Goal: Task Accomplishment & Management: Manage account settings

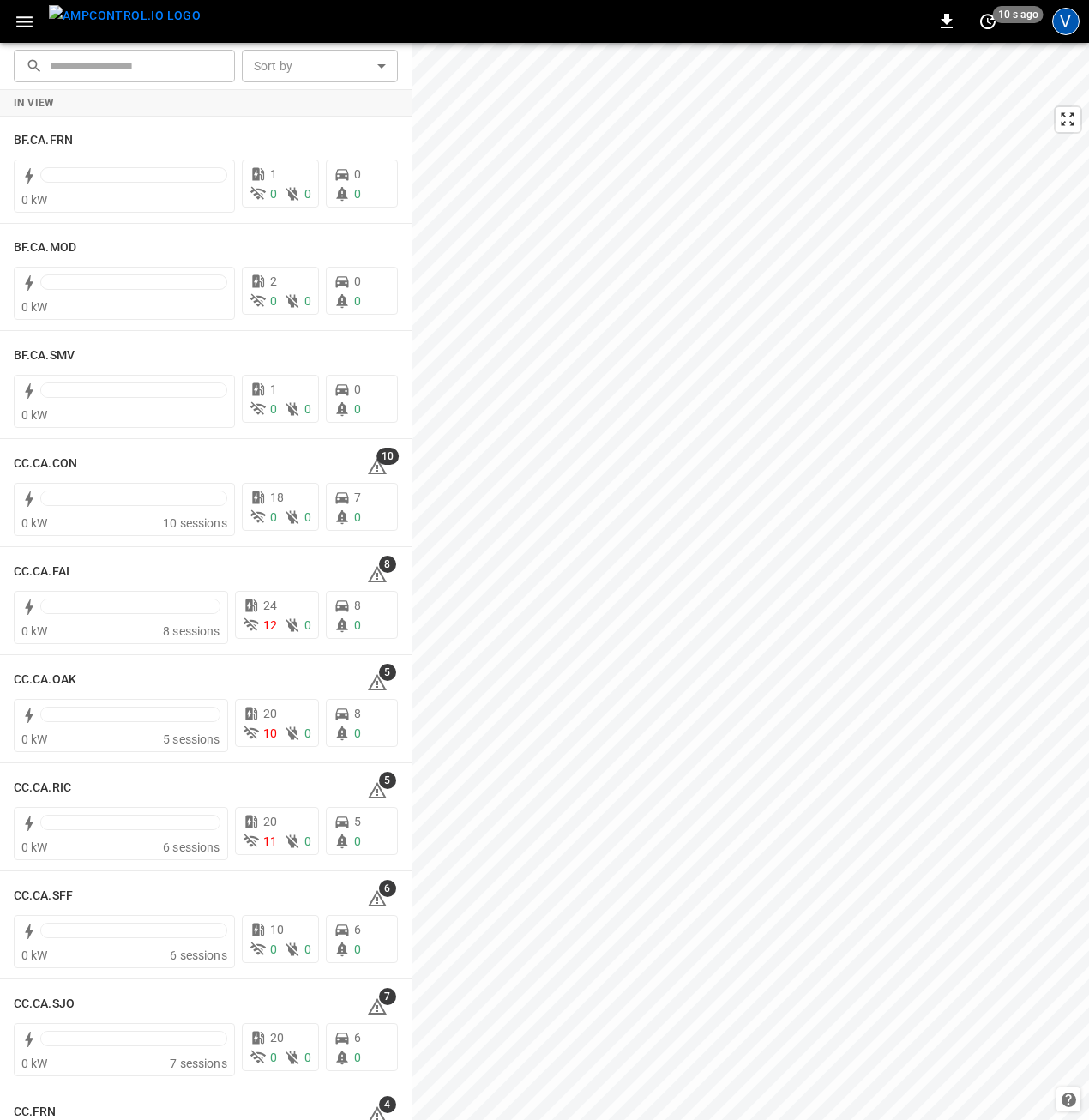
click at [1070, 14] on div "V" at bounding box center [1066, 22] width 28 height 28
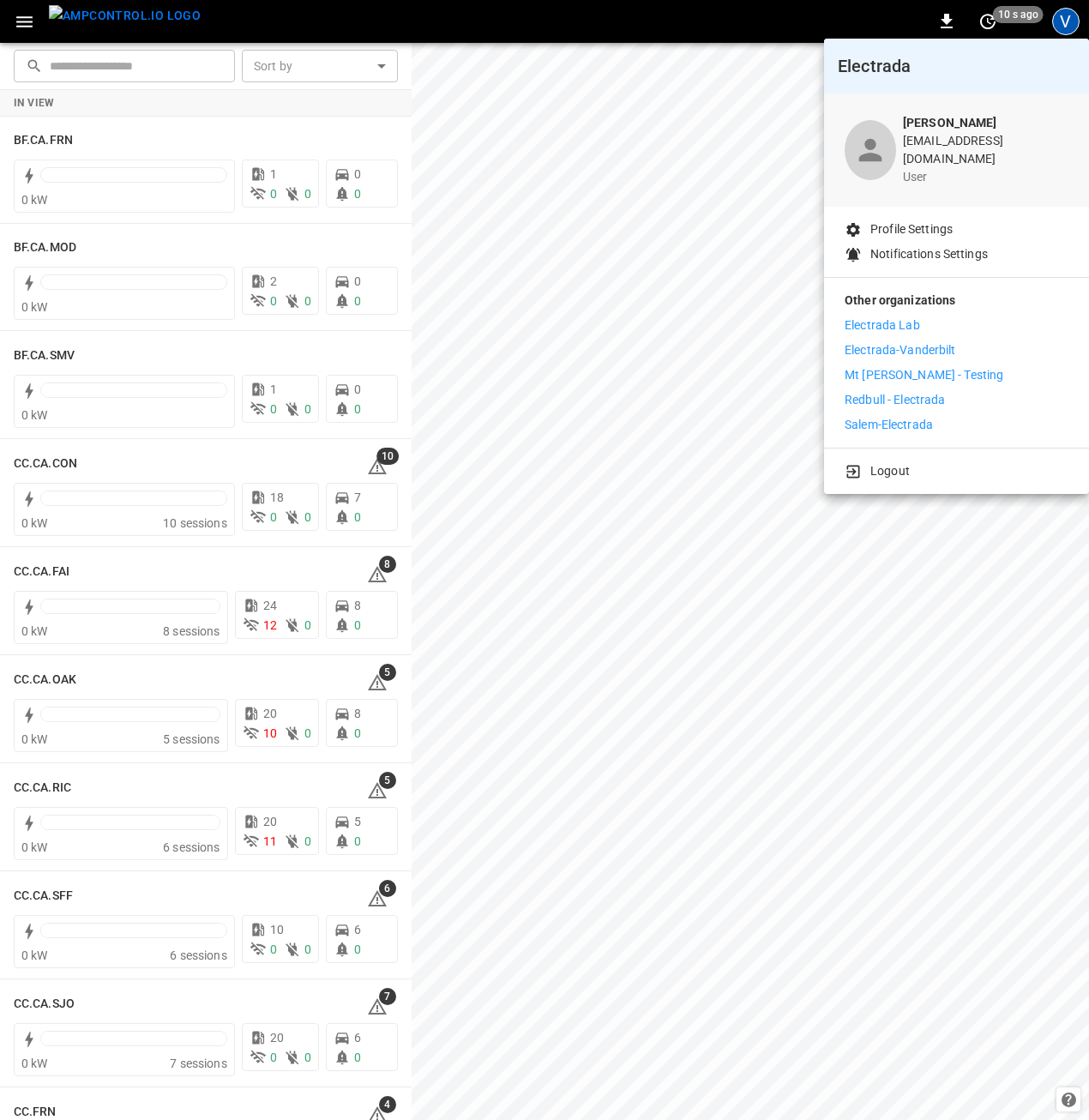
click at [916, 317] on p "Electrada Lab" at bounding box center [882, 325] width 75 height 18
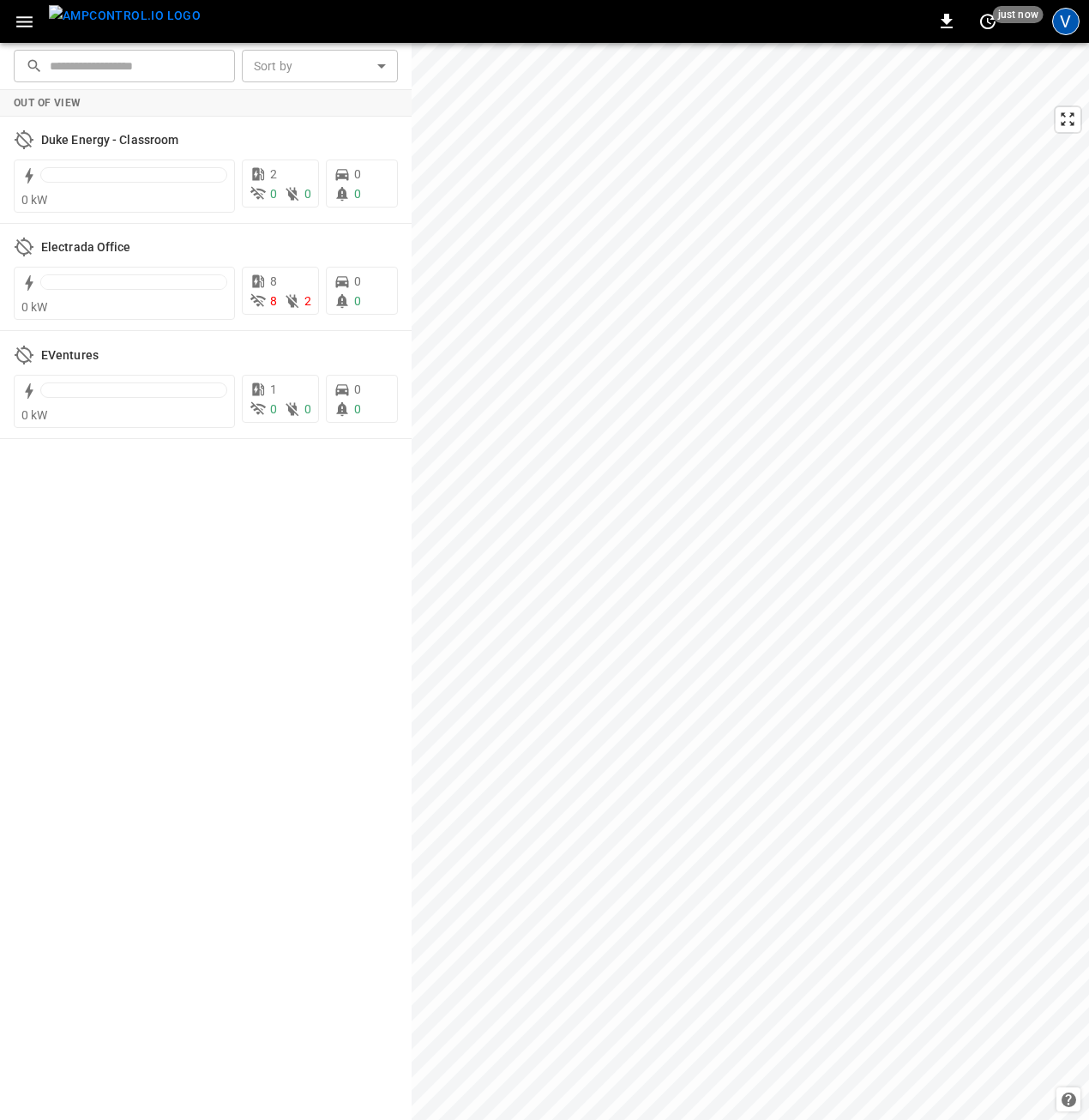
click at [1064, 25] on div "V" at bounding box center [1066, 22] width 28 height 28
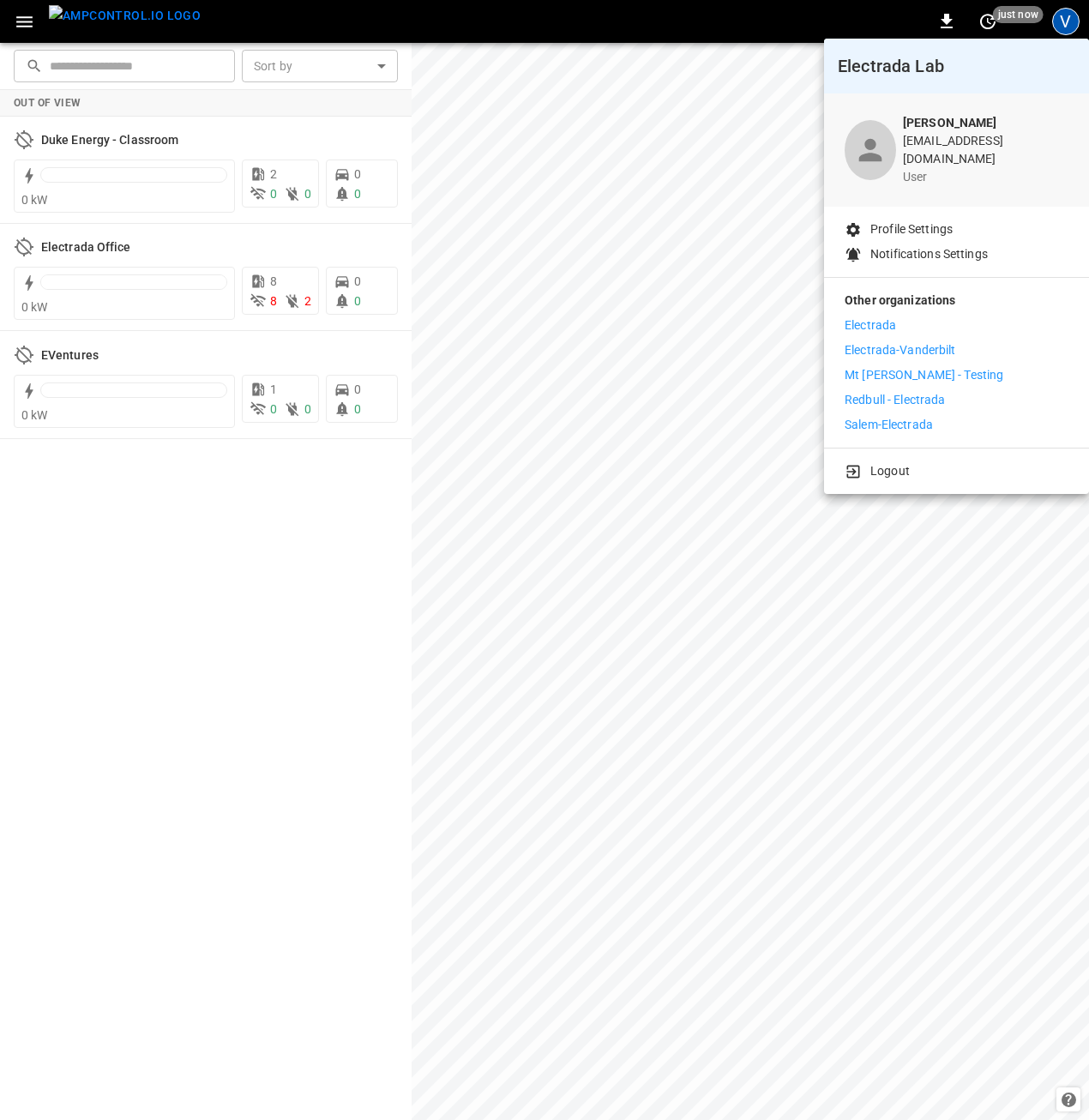
click at [872, 367] on p "Mt Holly - Testing" at bounding box center [924, 375] width 159 height 18
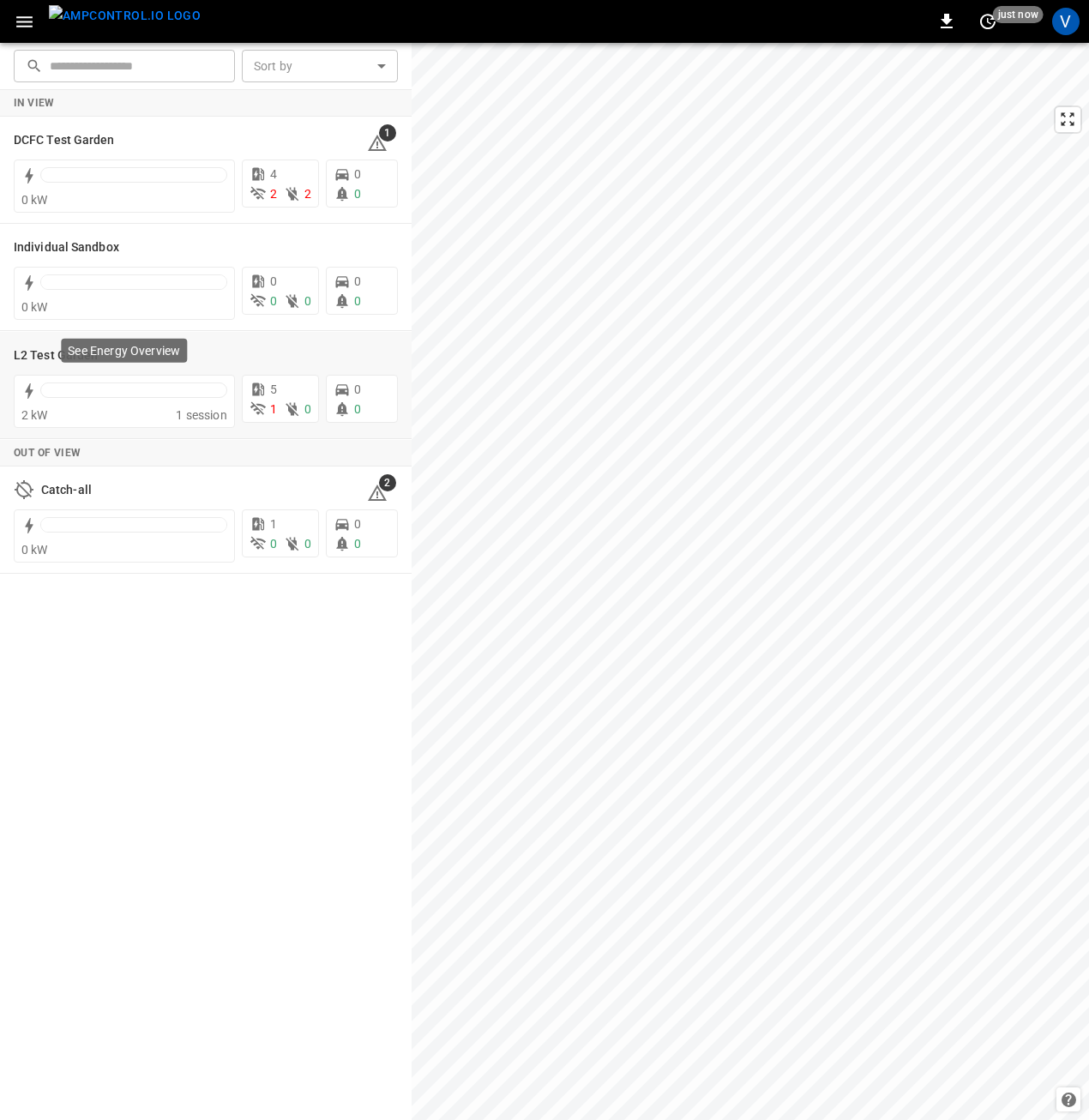
click at [60, 358] on div "See Energy Overview" at bounding box center [124, 356] width 130 height 38
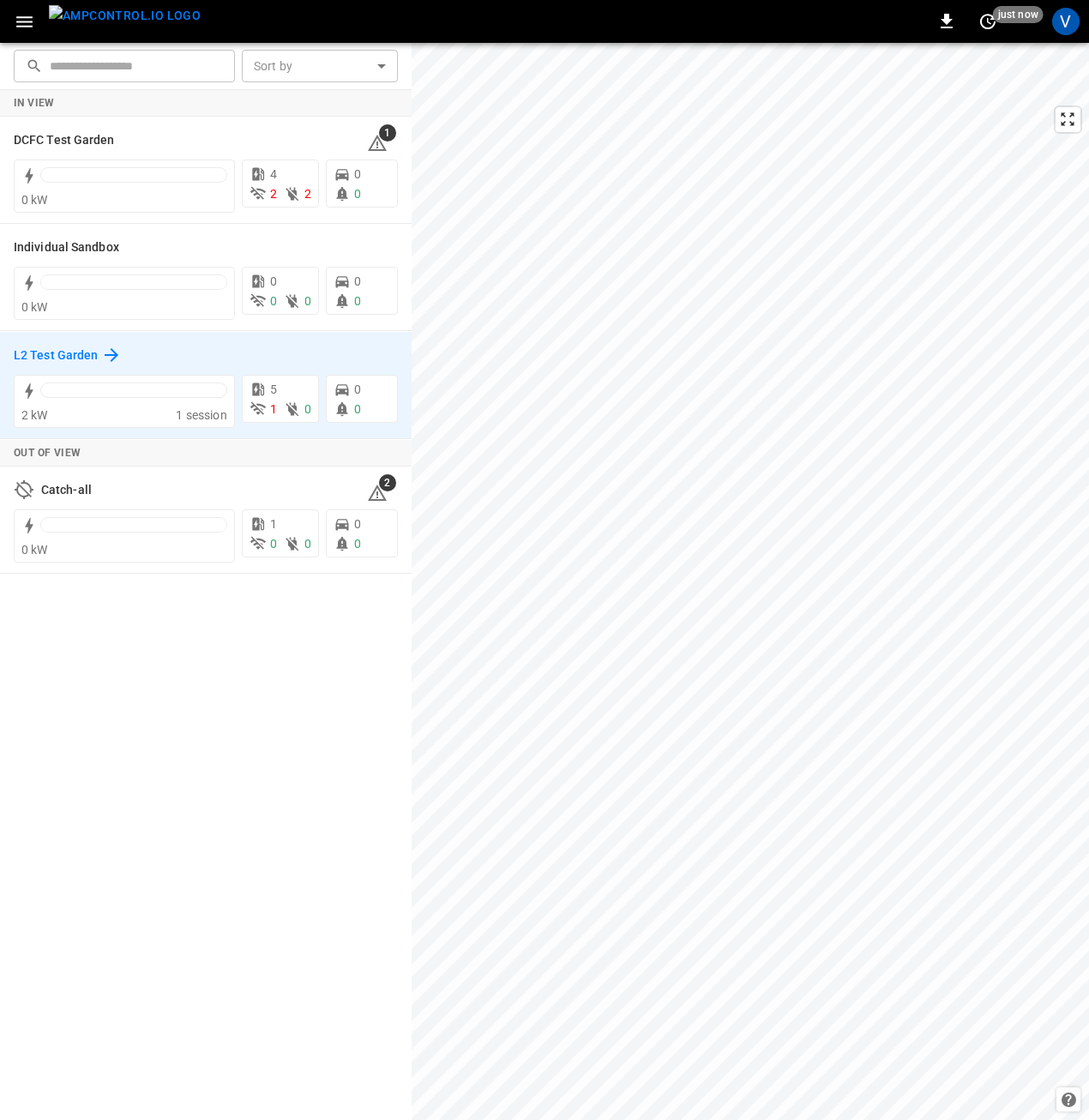
click at [31, 350] on h6 "L2 Test Garden" at bounding box center [55, 356] width 84 height 19
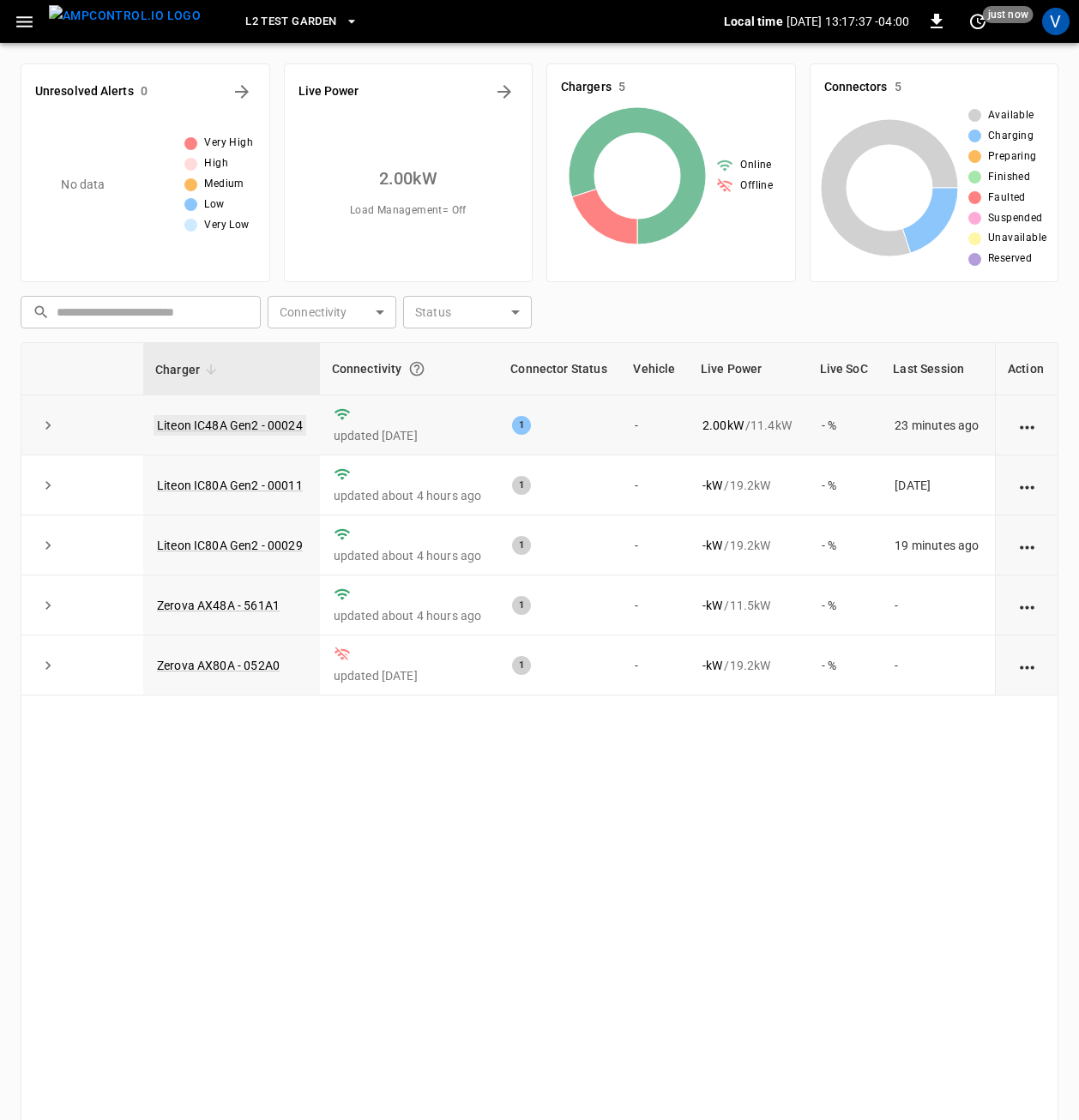
click at [272, 424] on link "Liteon IC48A Gen2 - 00024" at bounding box center [230, 425] width 153 height 21
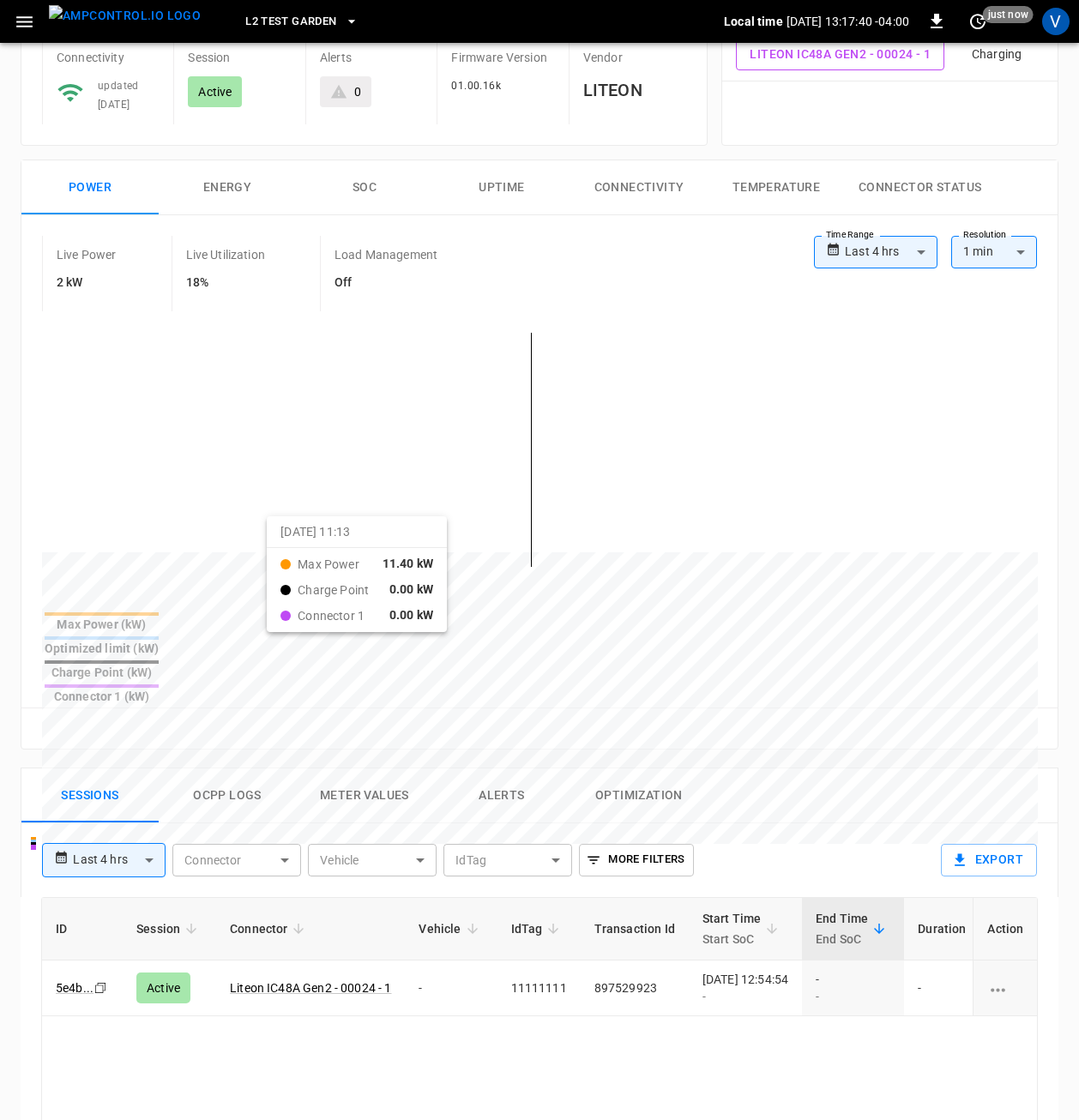
scroll to position [171, 0]
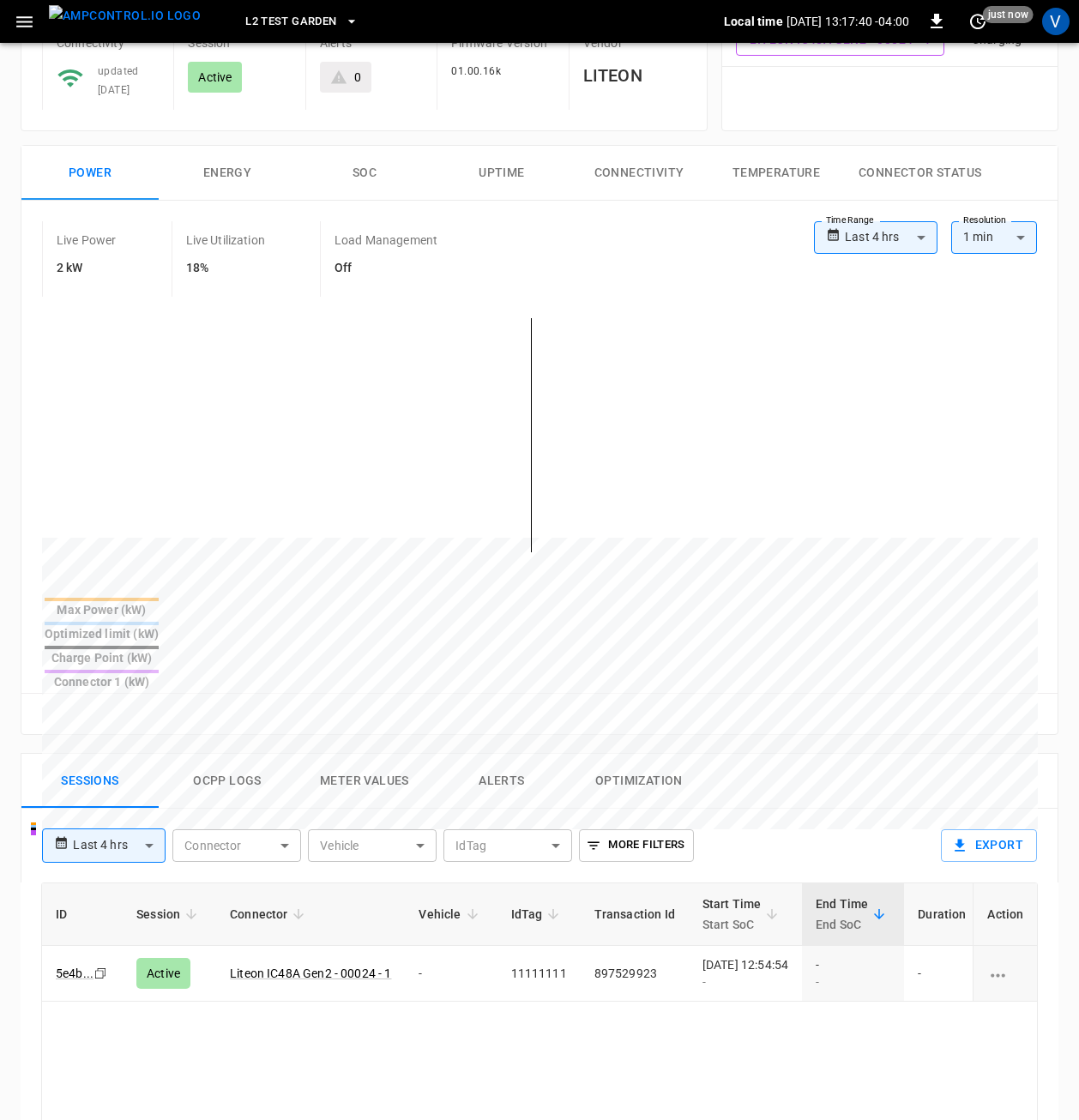
click at [615, 754] on button "Optimization" at bounding box center [638, 781] width 137 height 55
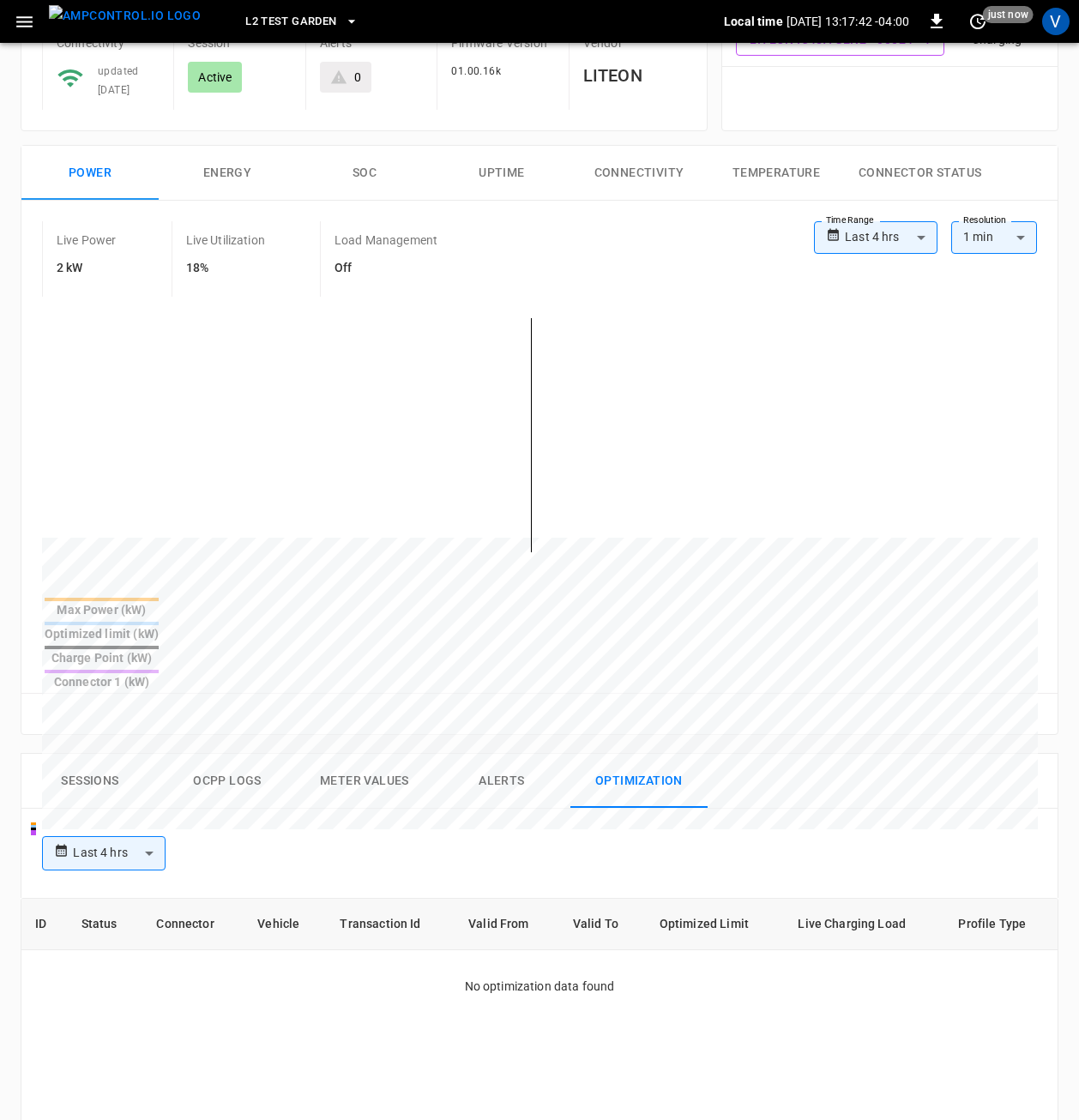
click at [124, 754] on button "Sessions" at bounding box center [90, 781] width 137 height 55
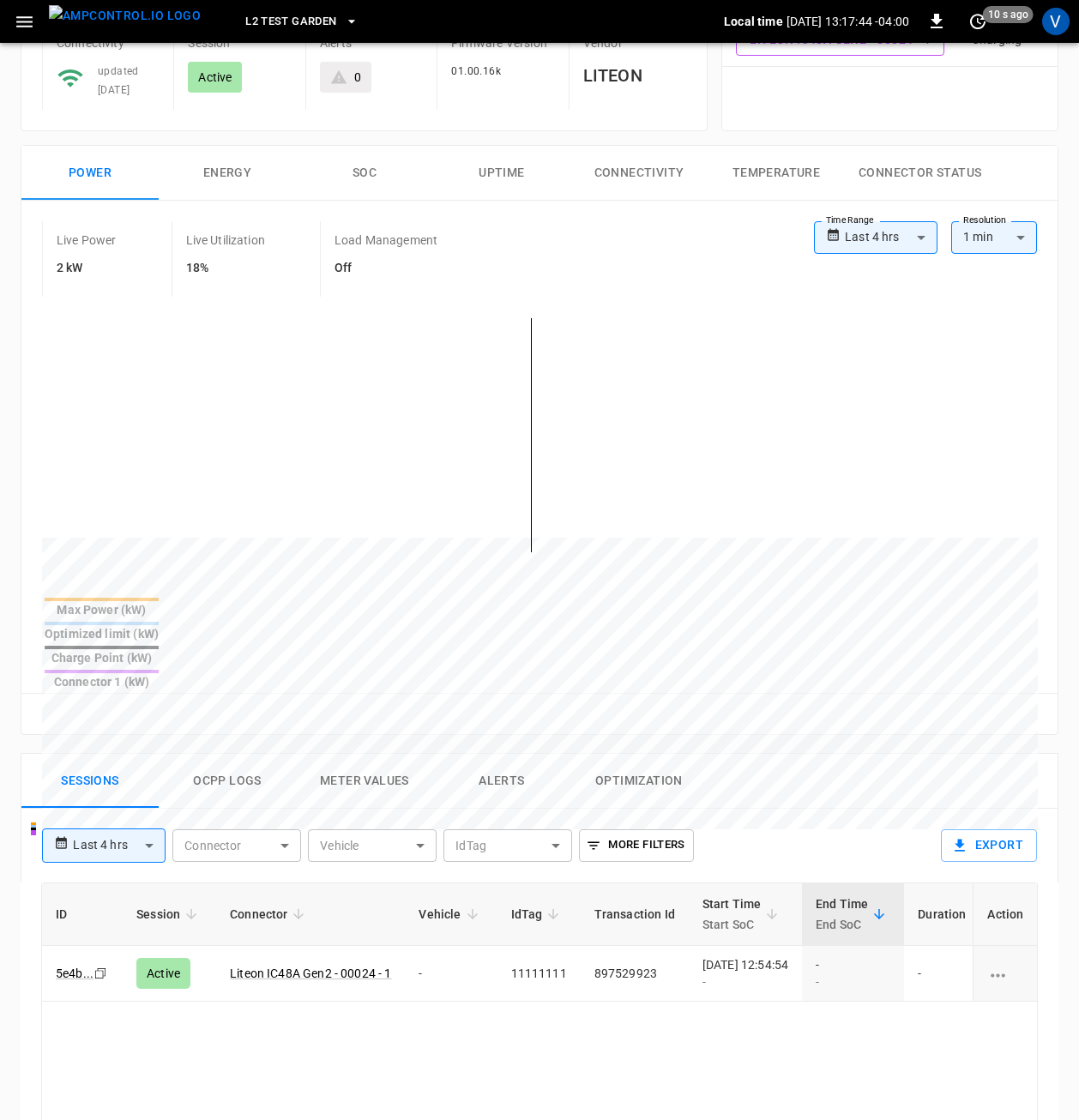
click at [244, 754] on button "Ocpp logs" at bounding box center [227, 781] width 137 height 55
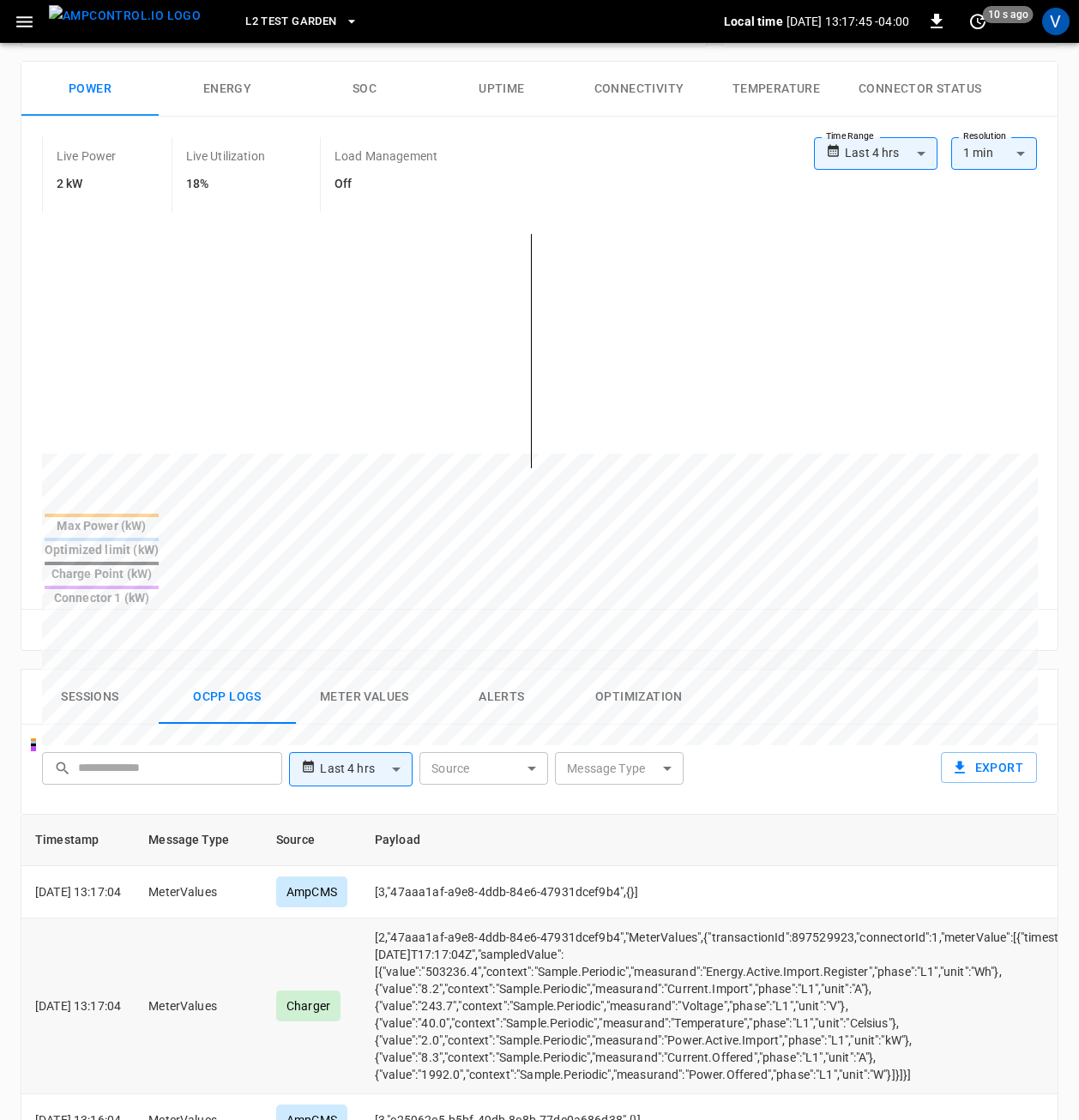
scroll to position [258, 0]
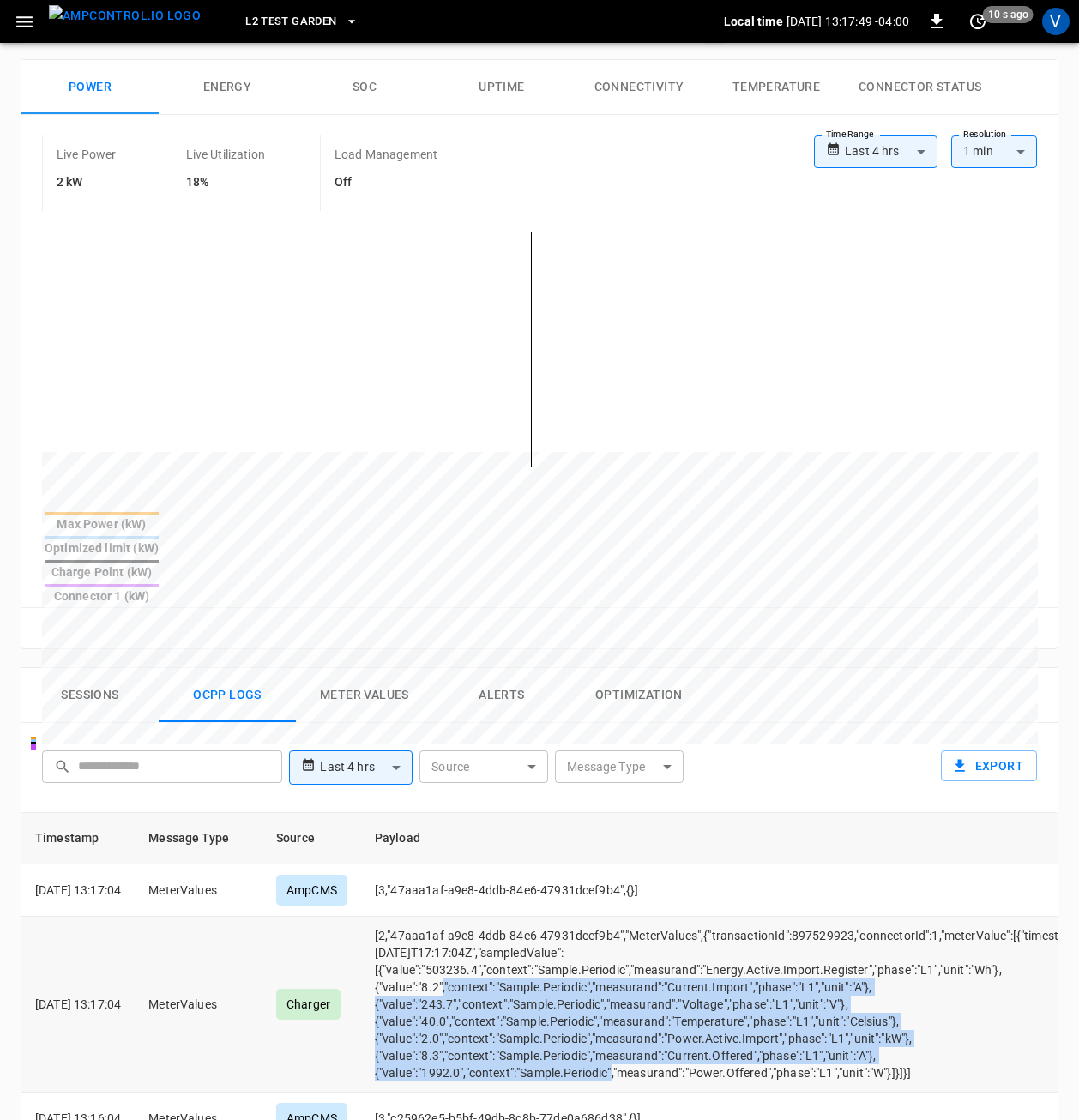
drag, startPoint x: 619, startPoint y: 1006, endPoint x: 449, endPoint y: 919, distance: 191.0
click at [449, 919] on td "[2,"47aaa1af-a9e8-4ddb-84e6-47931dcef9b4","MeterValues",{"transactionId":897529…" at bounding box center [759, 1004] width 797 height 175
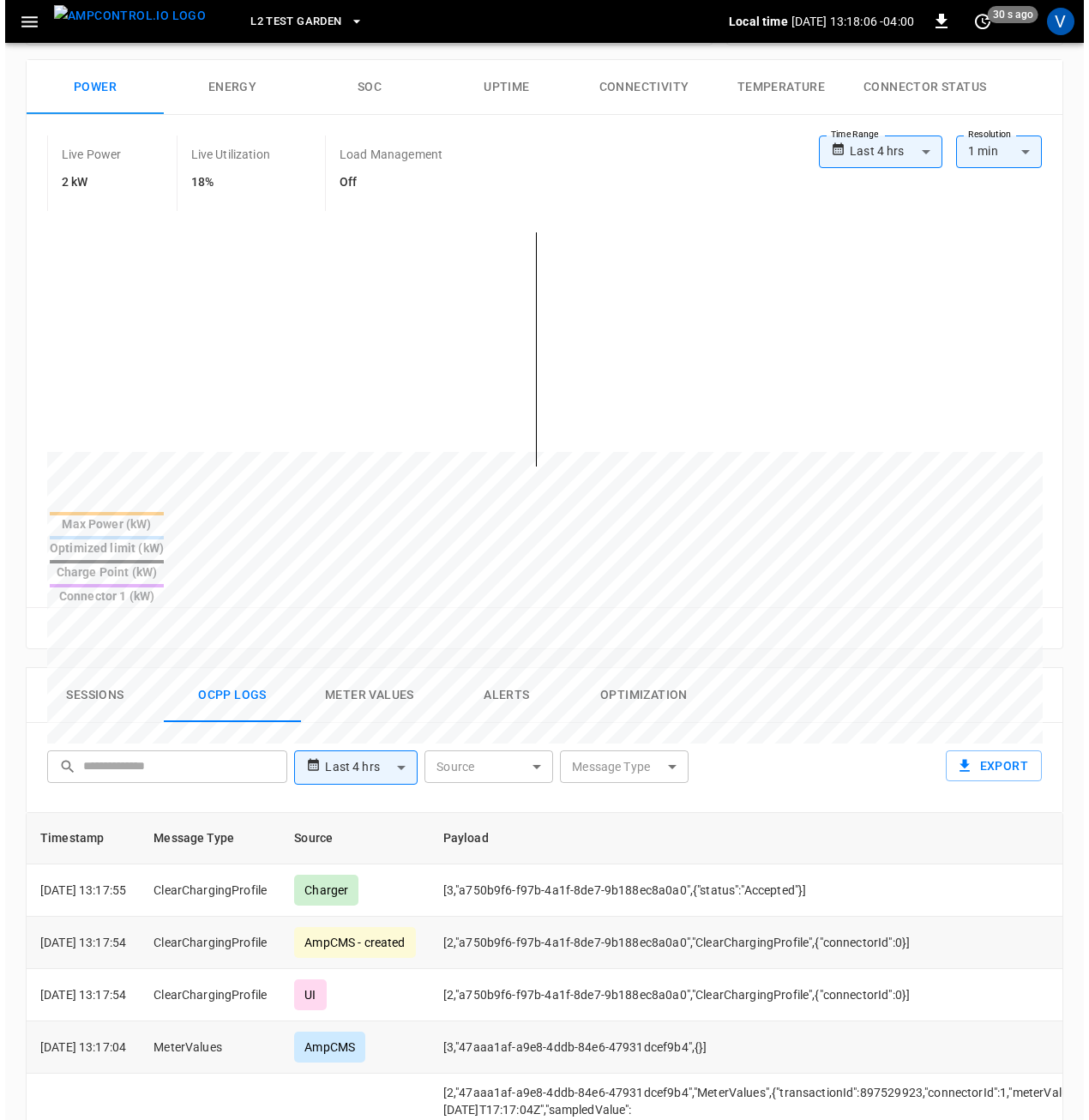
scroll to position [86, 0]
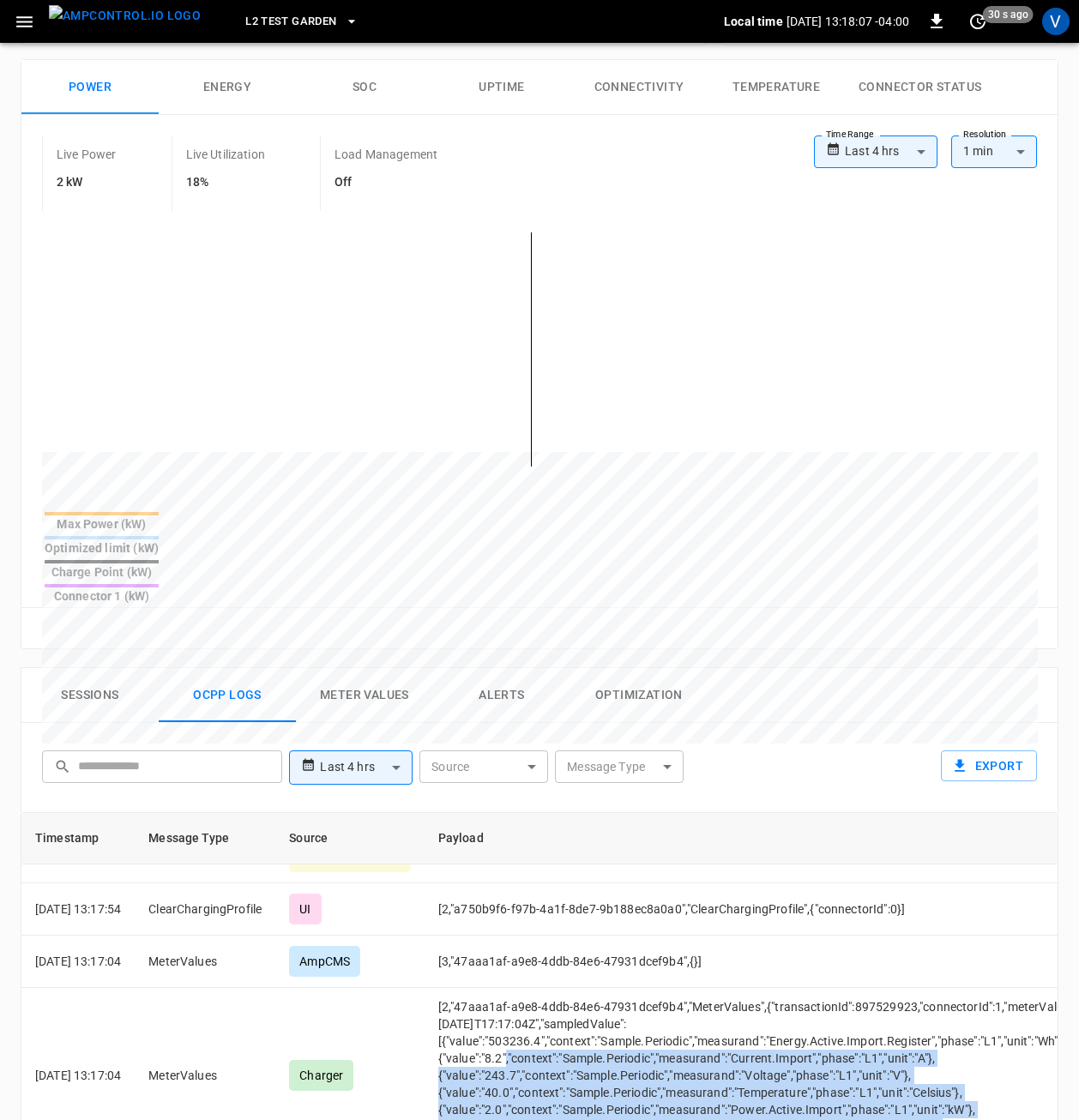
click at [641, 668] on button "Optimization" at bounding box center [638, 695] width 137 height 55
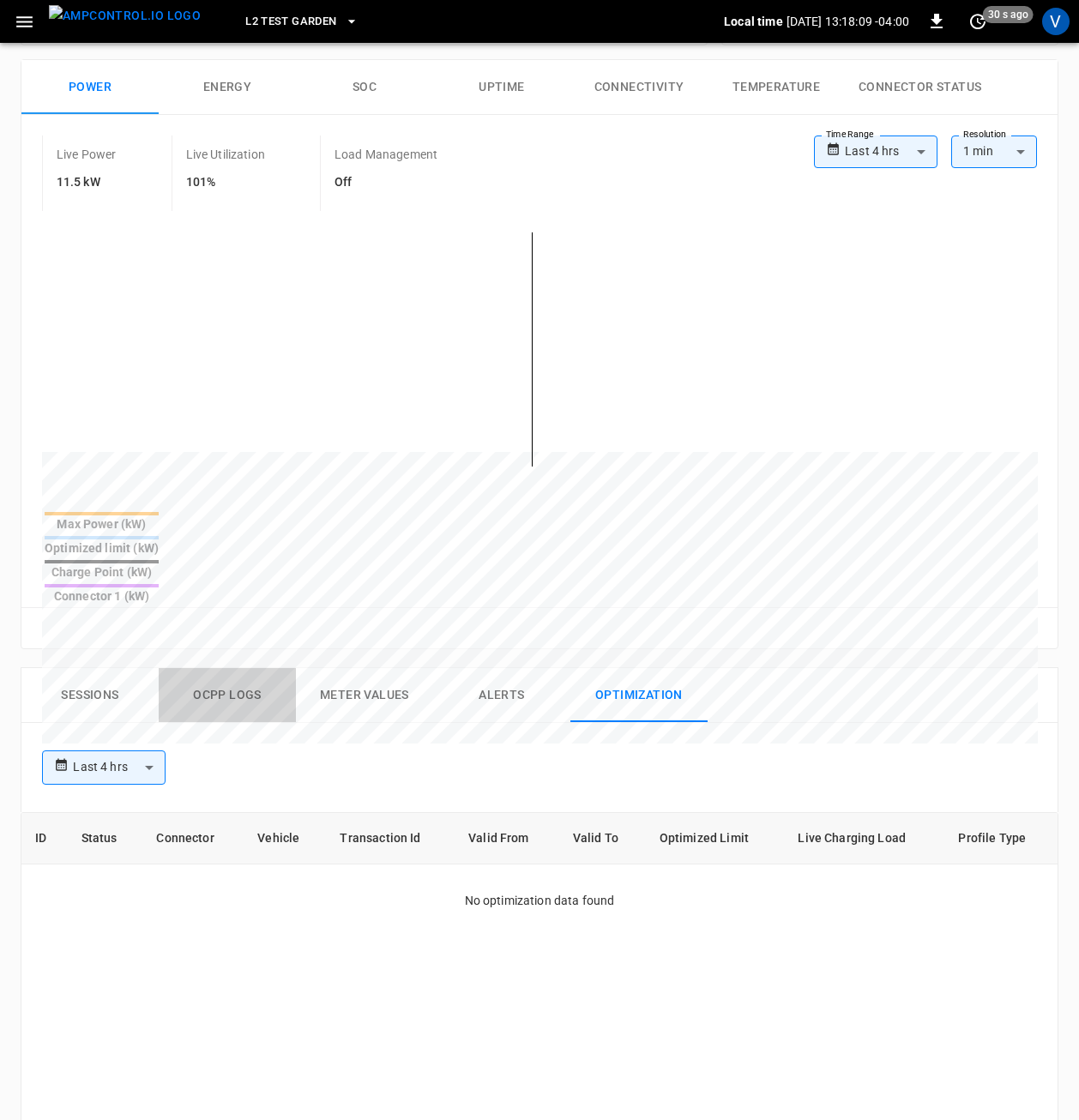
click at [229, 668] on button "Ocpp logs" at bounding box center [227, 695] width 137 height 55
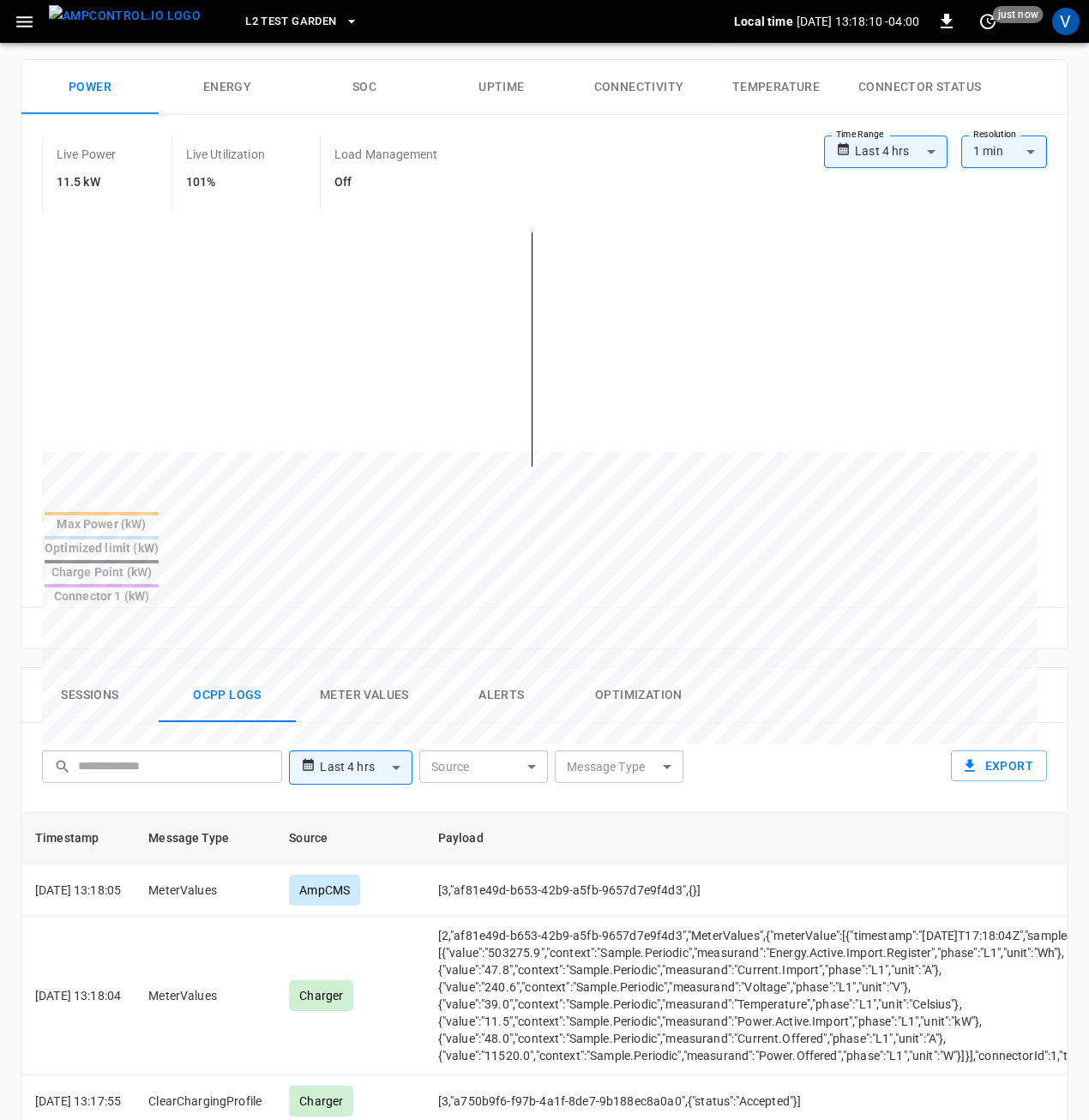
click at [640, 708] on body "**********" at bounding box center [544, 702] width 1089 height 1920
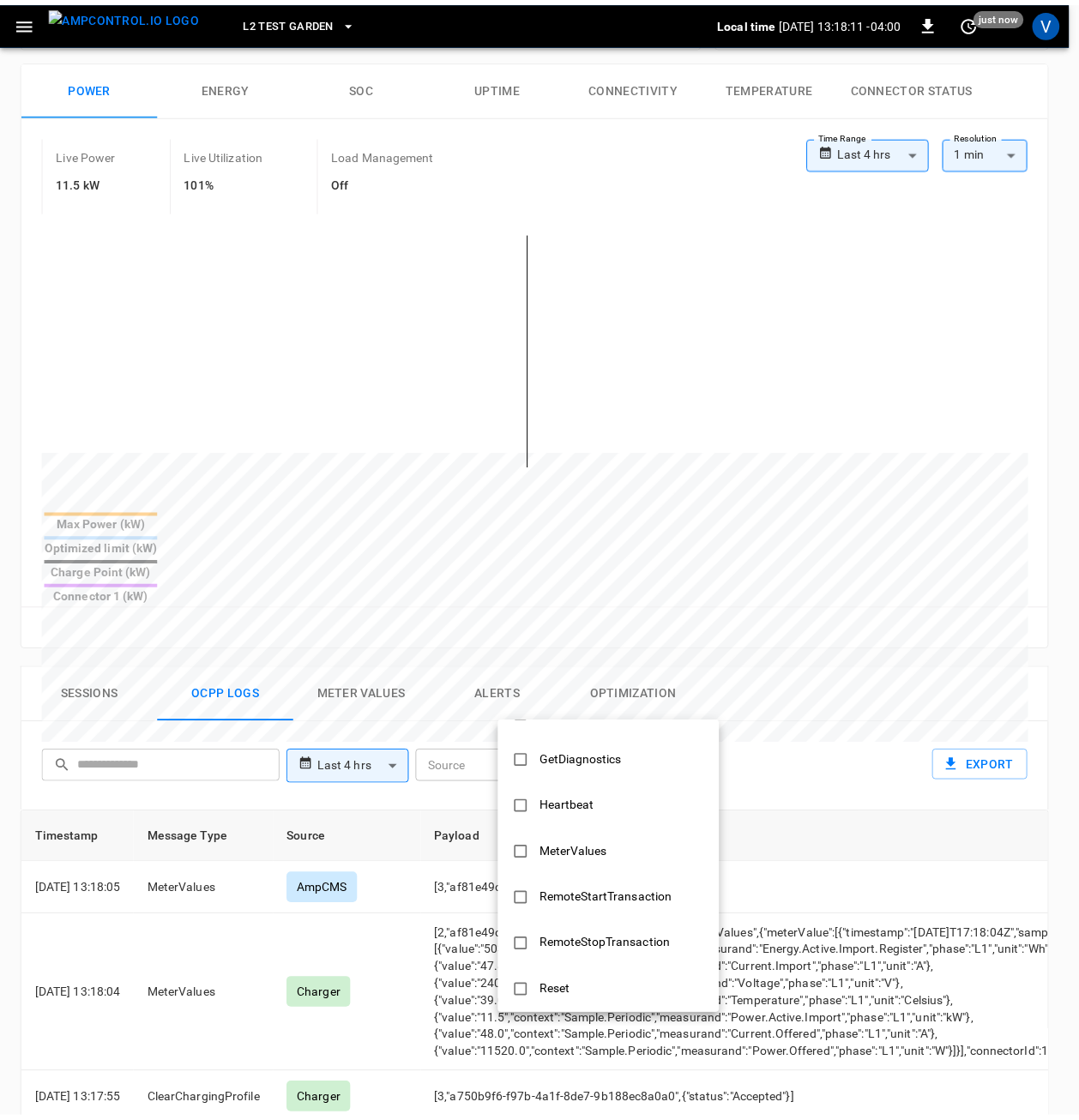
scroll to position [601, 0]
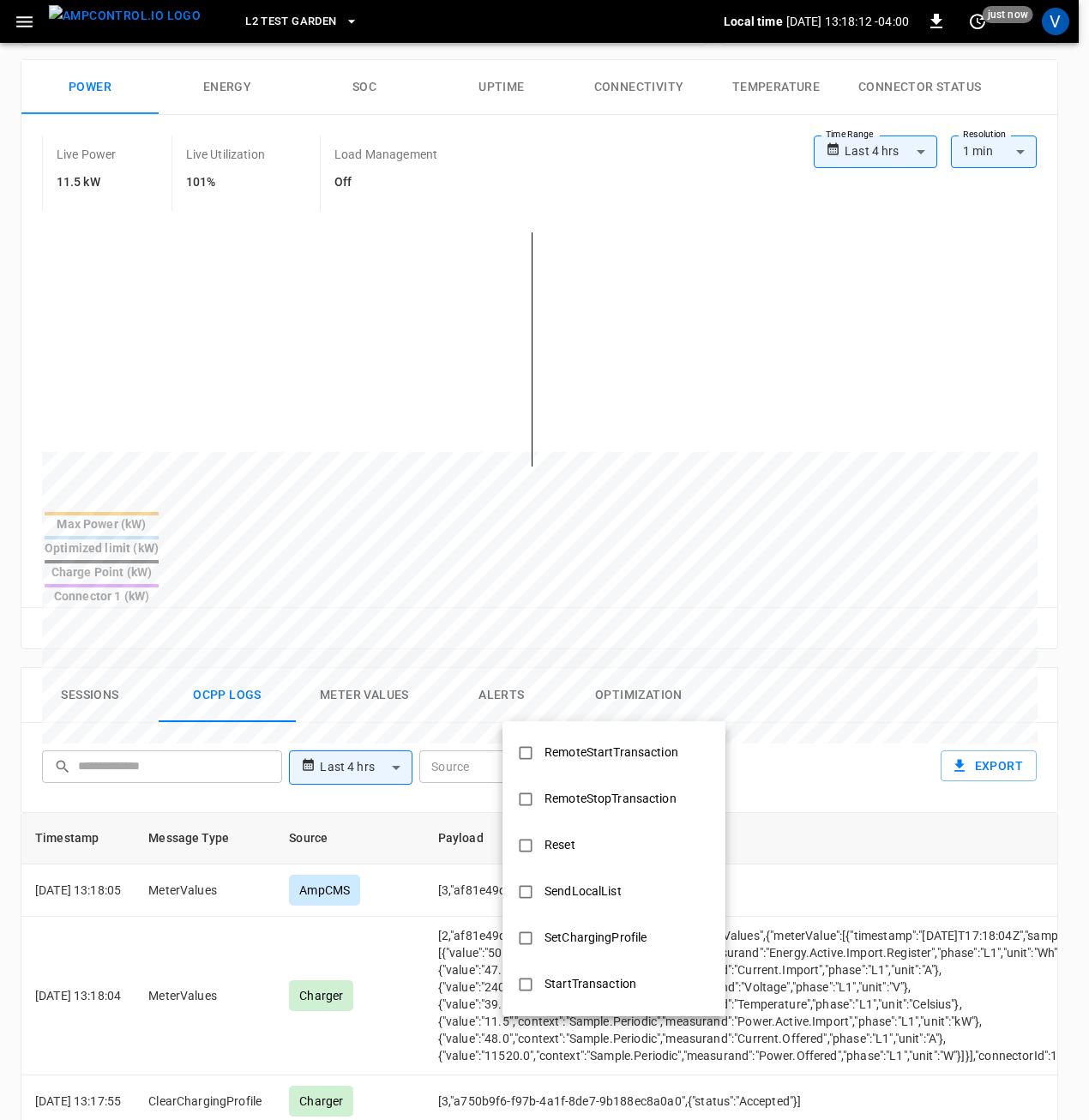
click at [596, 943] on div "SetChargingProfile" at bounding box center [596, 938] width 123 height 32
type input "**********"
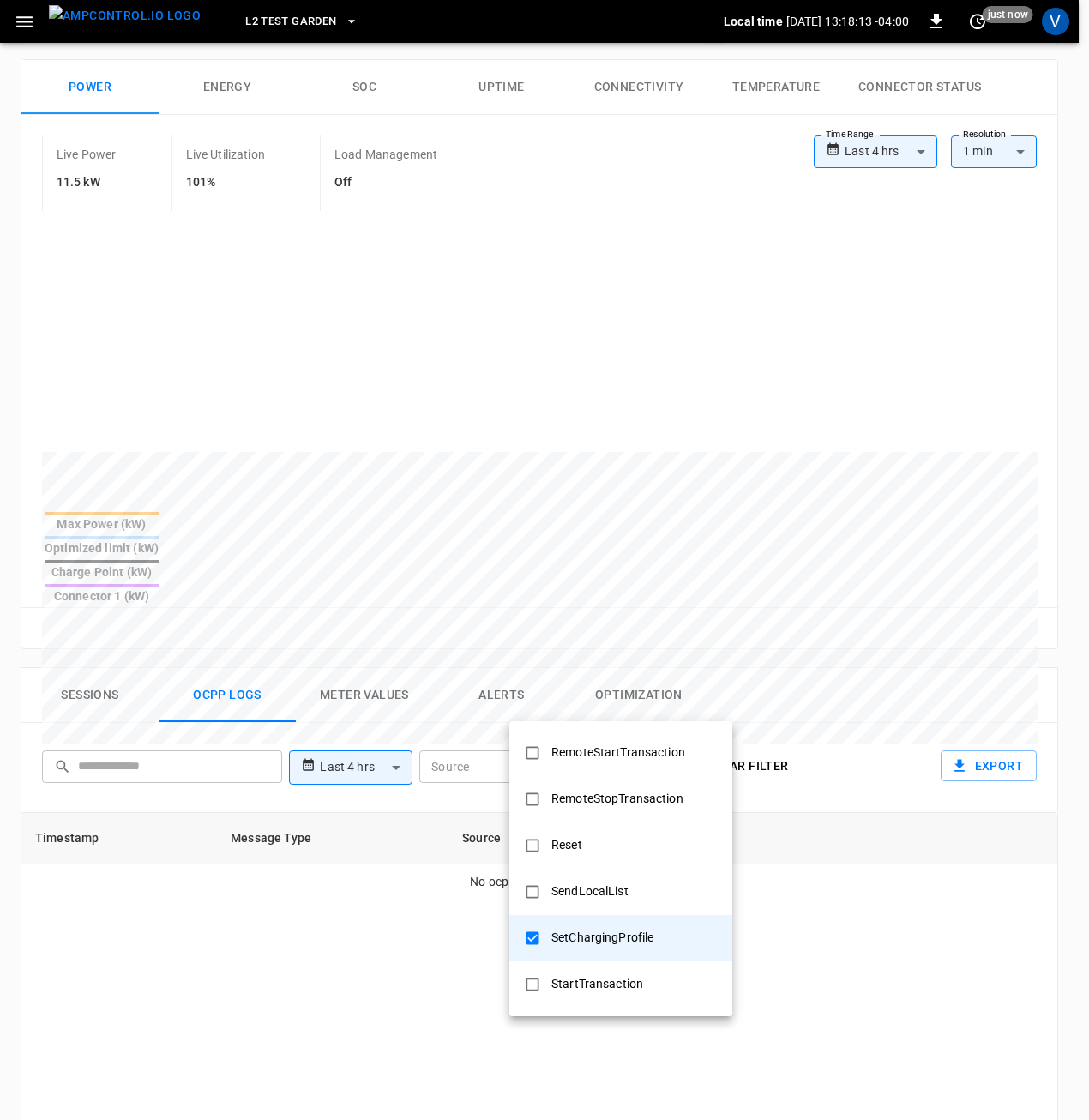
click at [827, 694] on div at bounding box center [544, 560] width 1089 height 1120
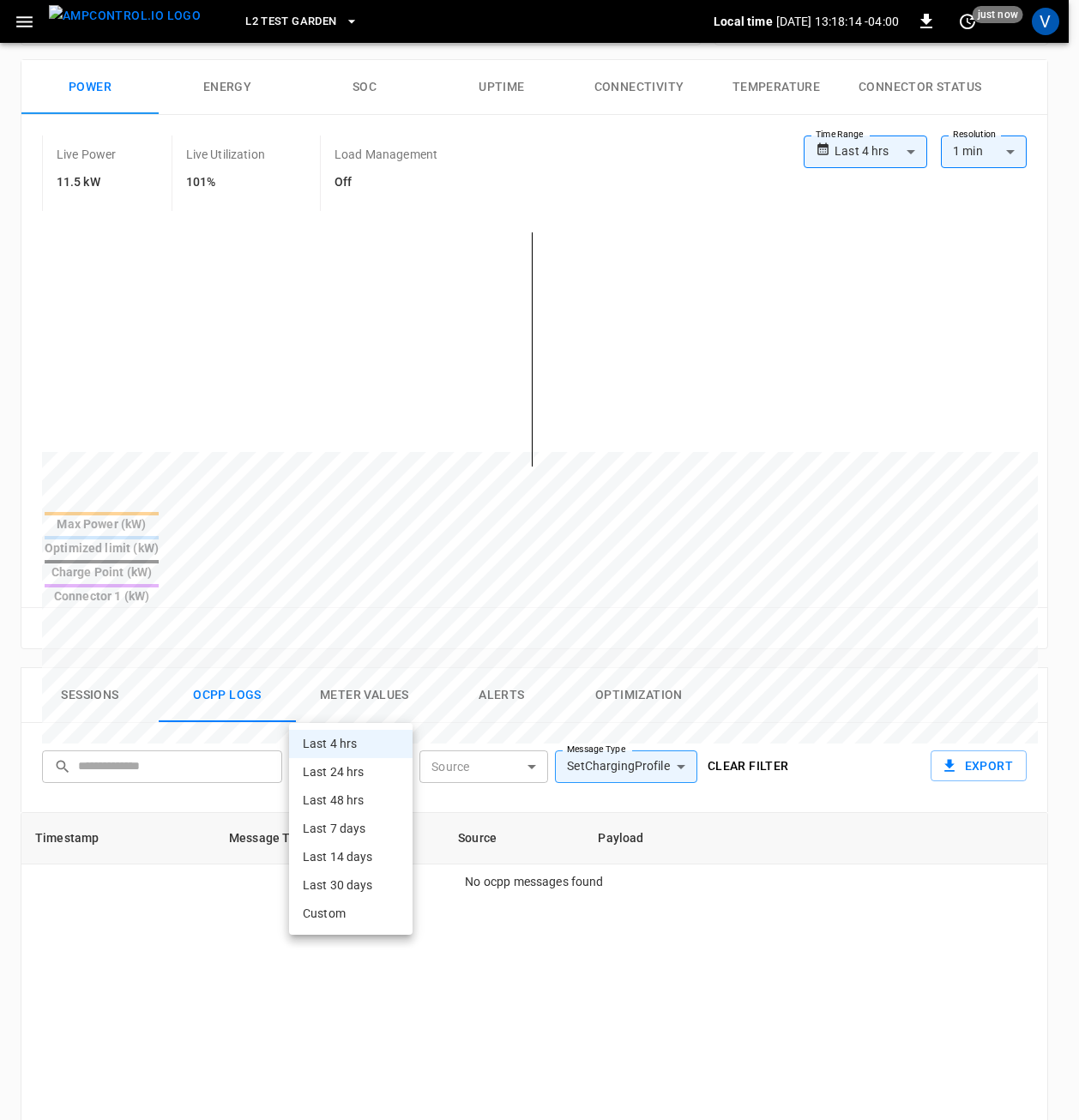
click at [362, 702] on body "**********" at bounding box center [539, 702] width 1079 height 1920
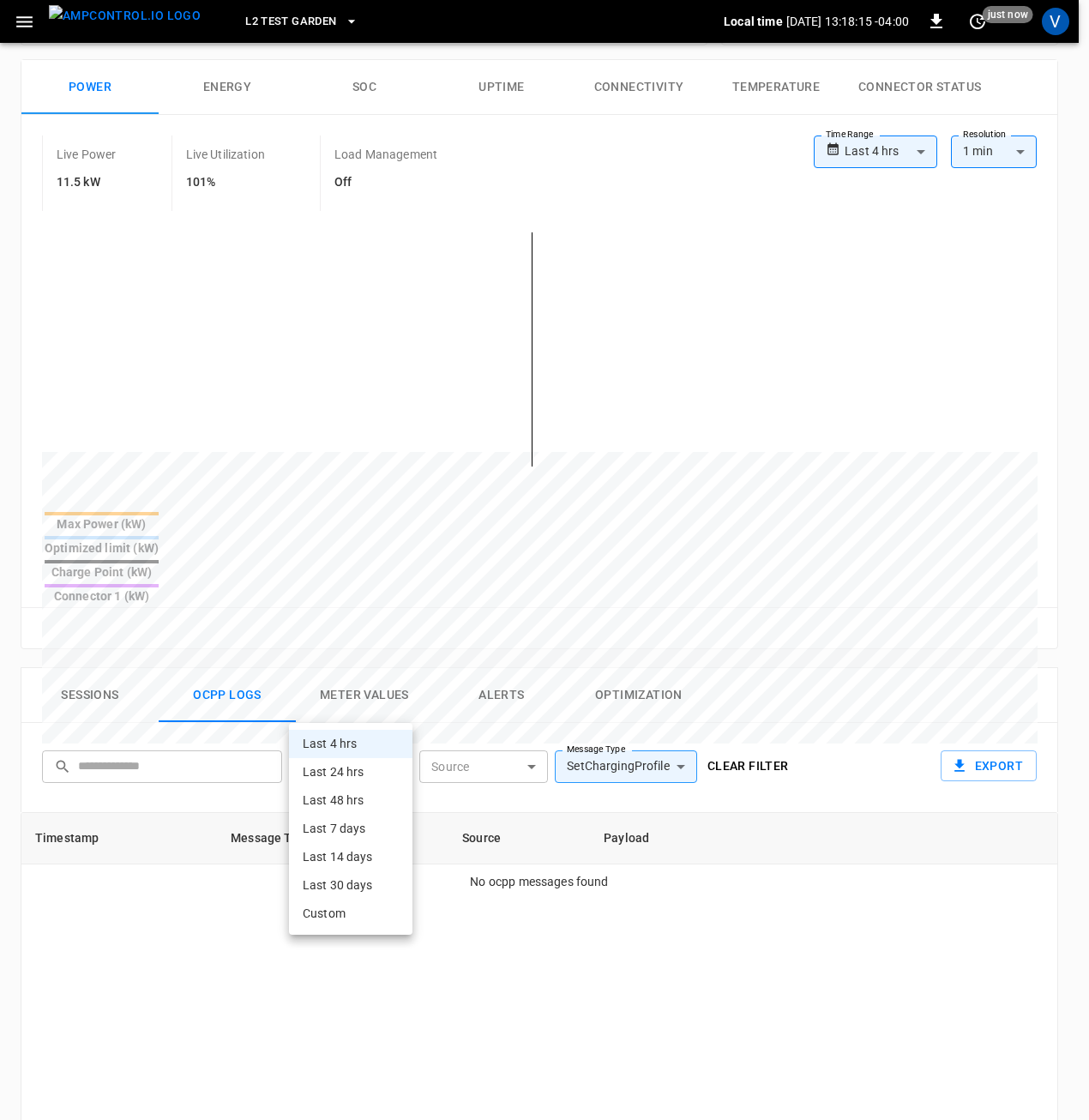
click at [376, 860] on li "Last 14 days" at bounding box center [351, 857] width 124 height 29
type input "**********"
type input "***"
type input "**********"
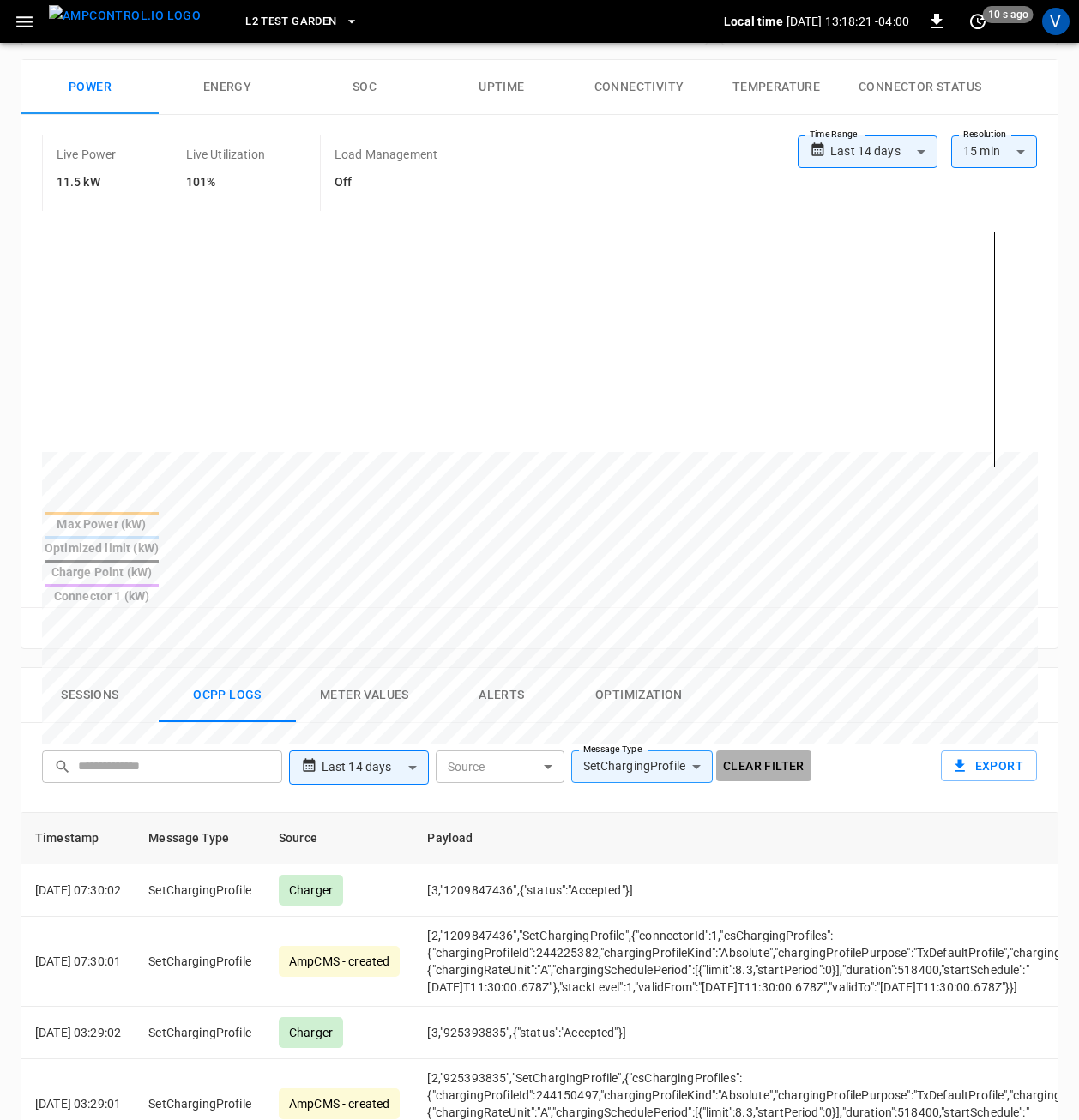
click at [756, 750] on button "Clear filter" at bounding box center [764, 766] width 95 height 32
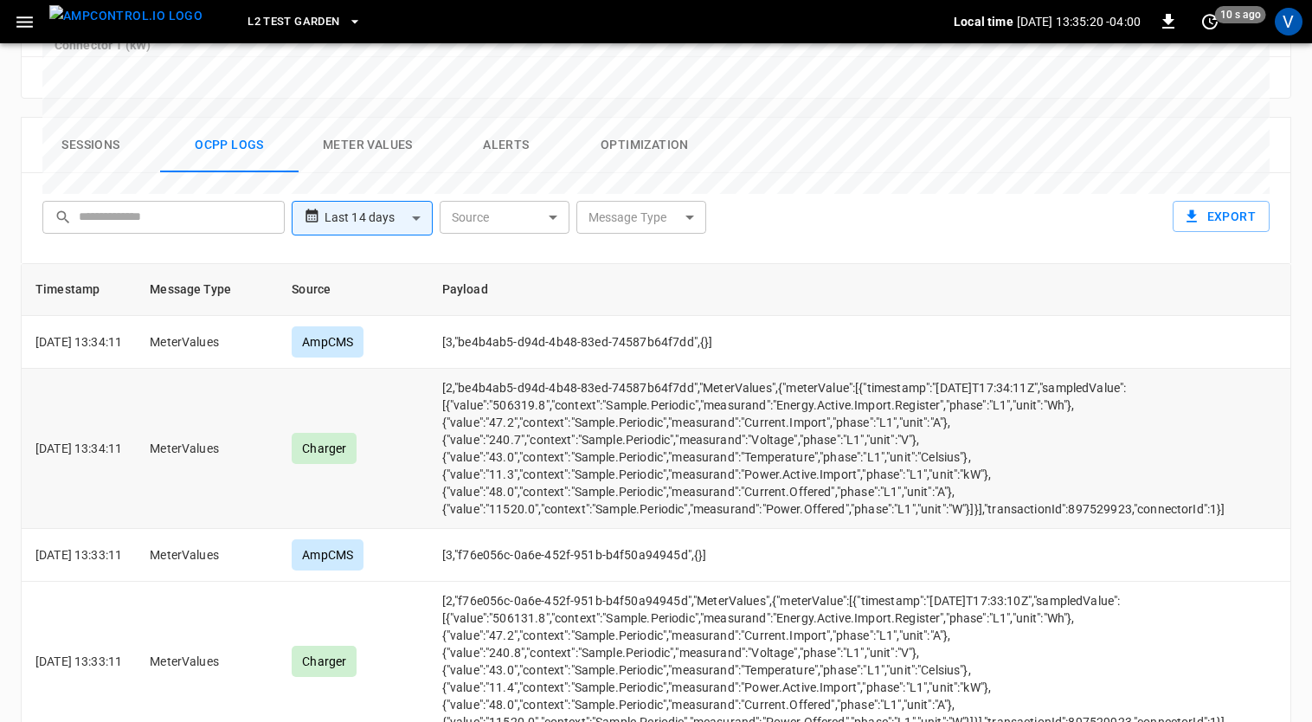
scroll to position [808, 0]
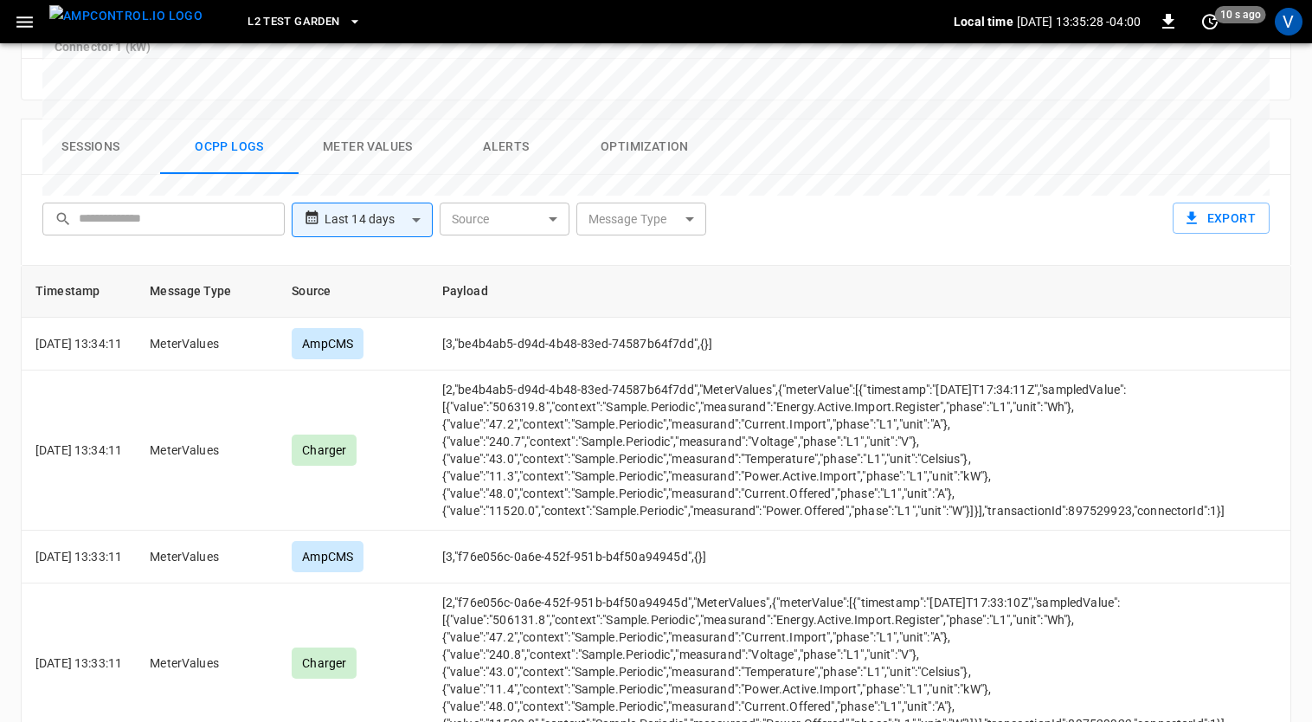
click at [1098, 119] on div "Sessions Ocpp logs Meter Values Alerts Optimization" at bounding box center [656, 146] width 1269 height 55
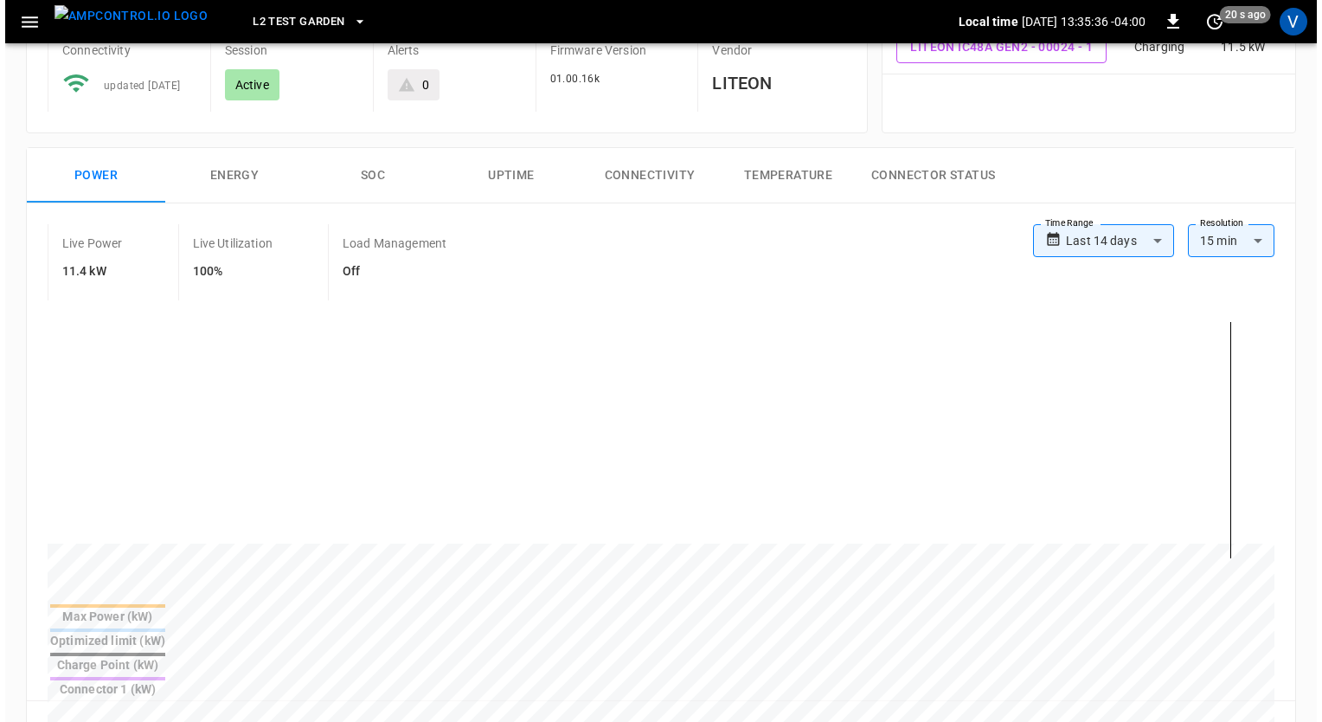
scroll to position [158, 0]
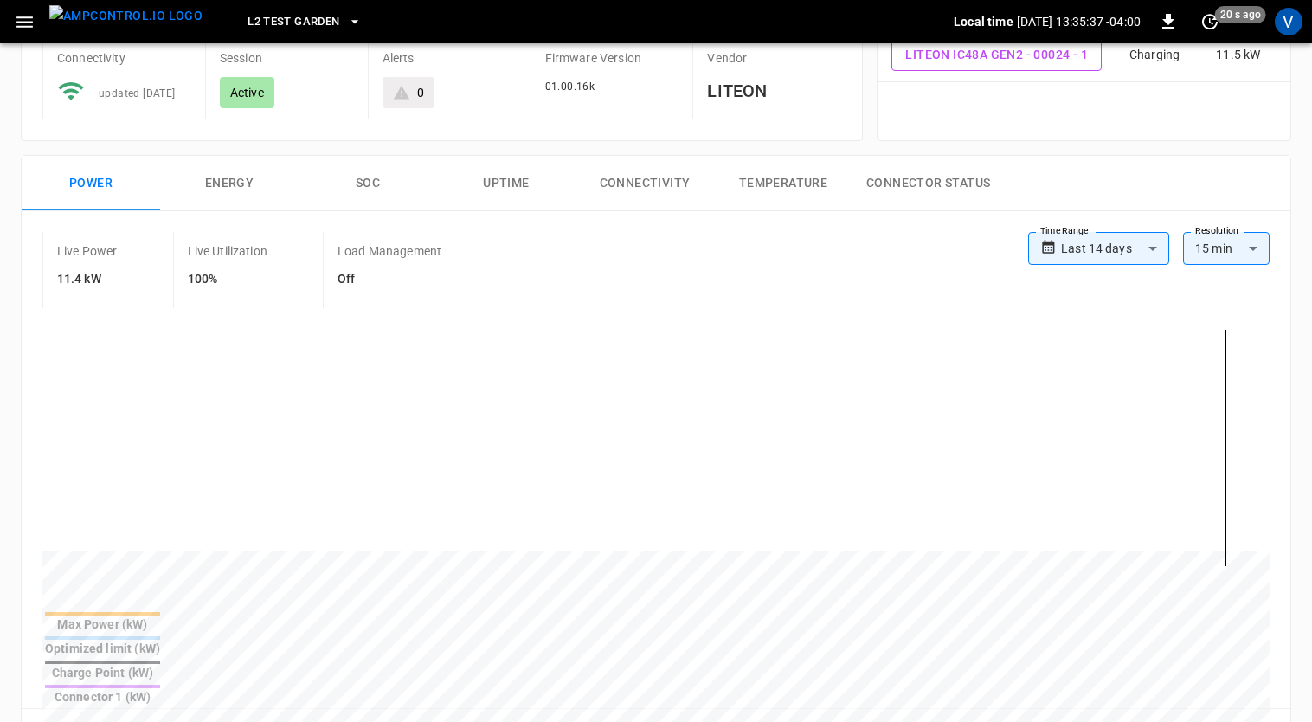
click at [31, 29] on icon "button" at bounding box center [25, 22] width 22 height 22
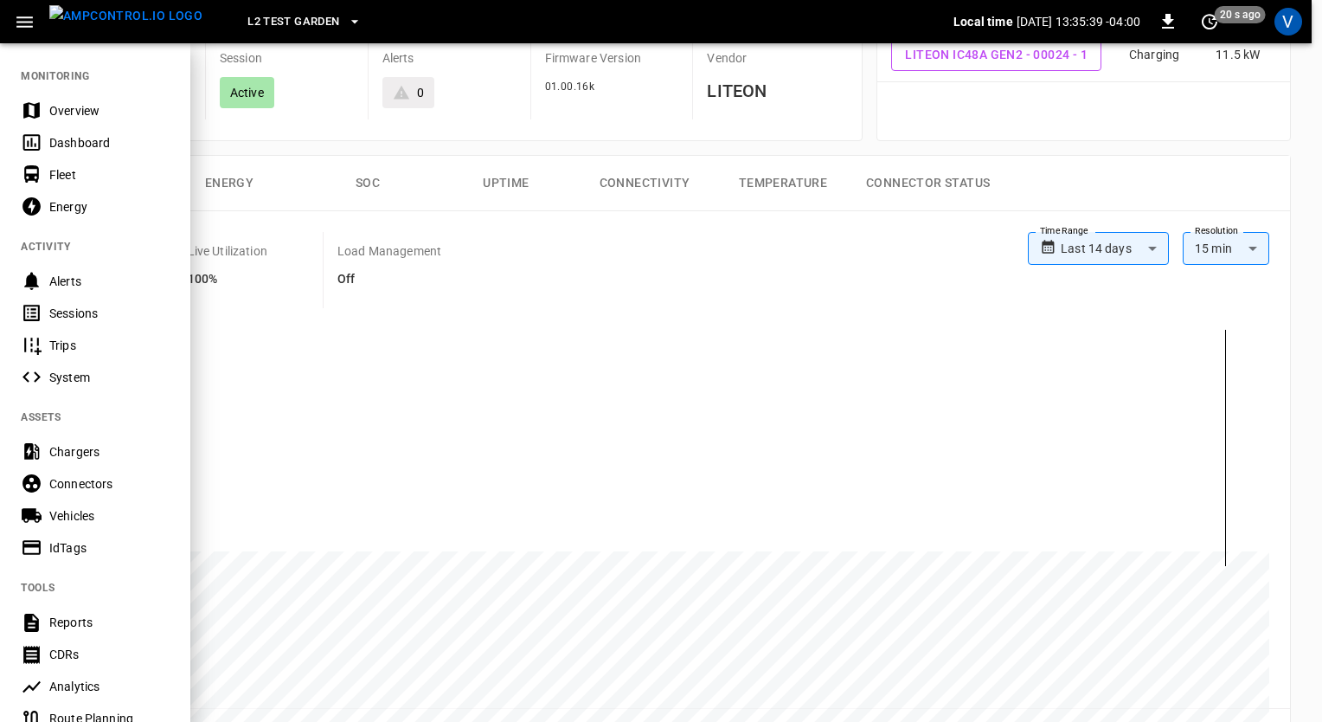
click at [100, 443] on div "Chargers" at bounding box center [109, 451] width 120 height 17
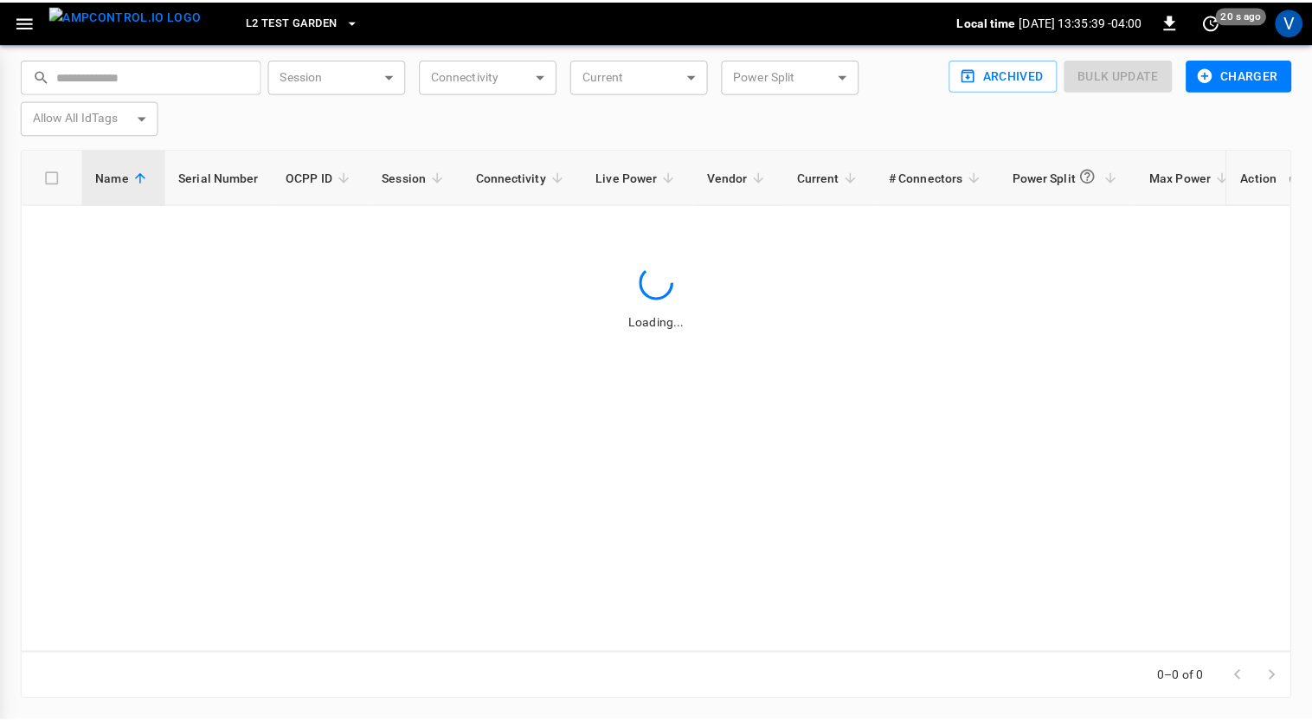
scroll to position [53, 0]
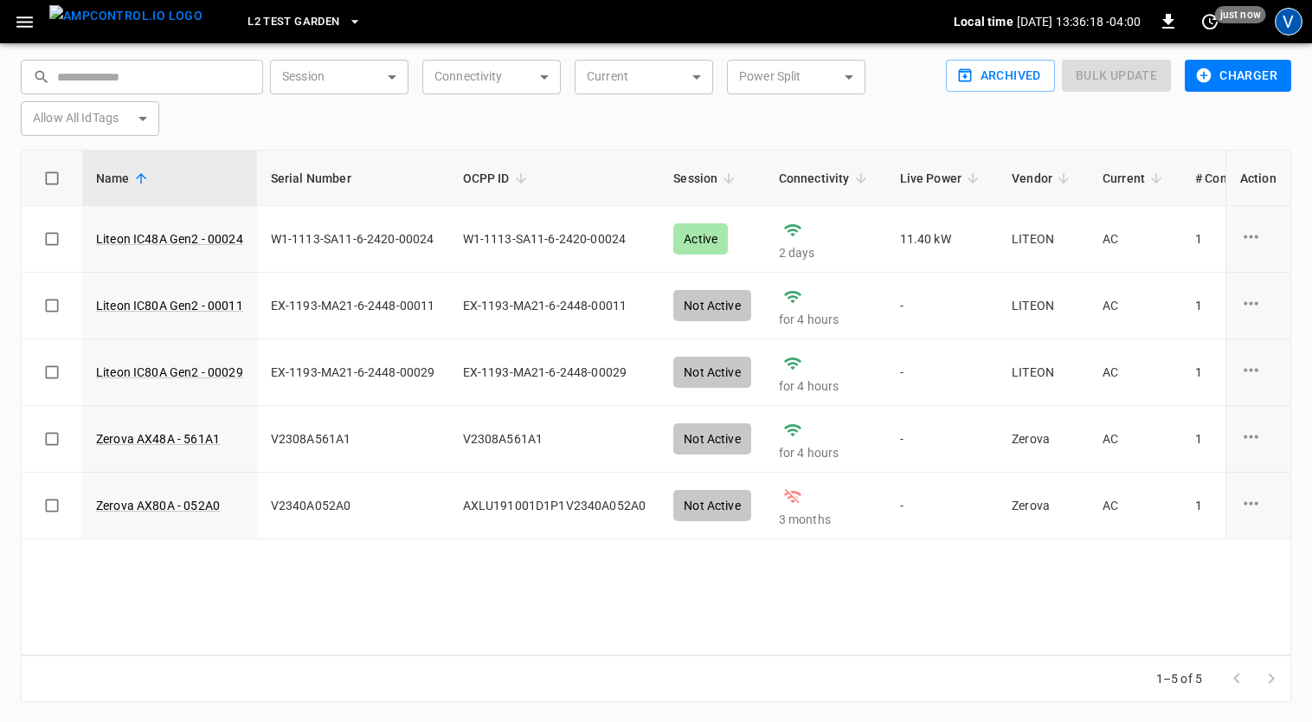
click at [1098, 22] on div "V" at bounding box center [1289, 22] width 28 height 28
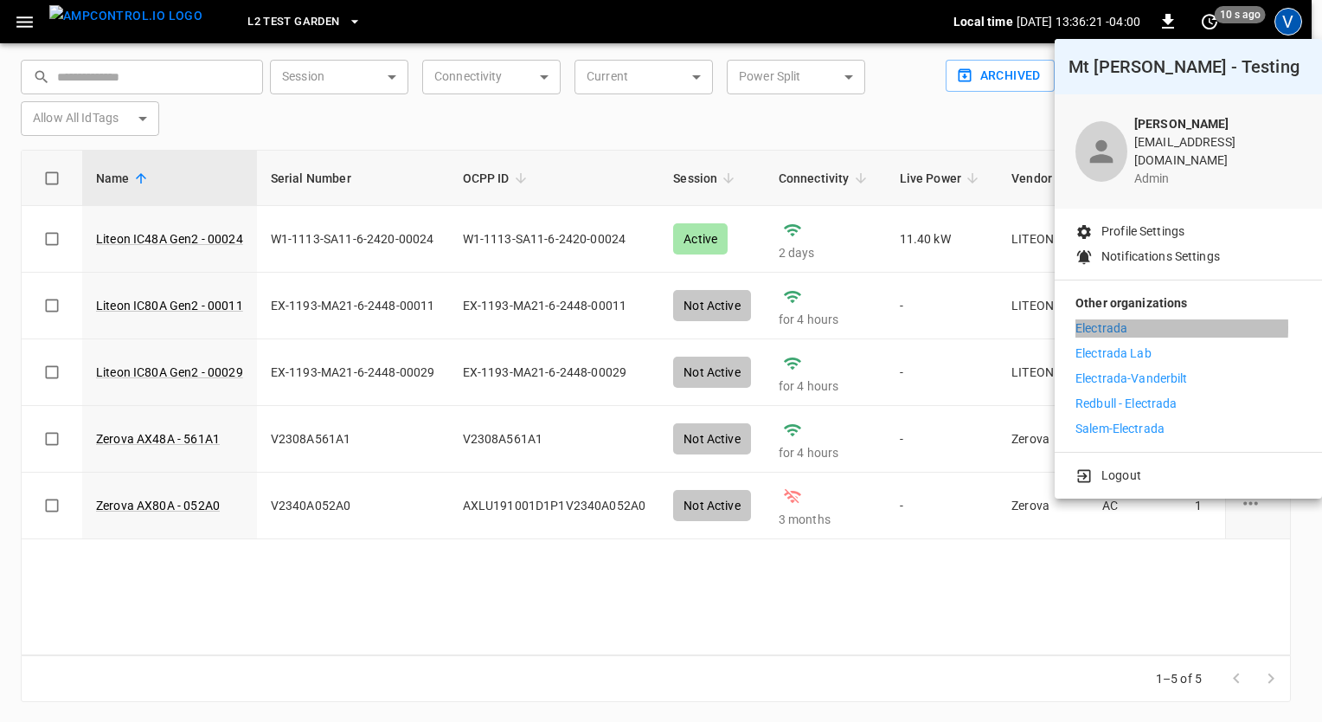
click at [1098, 319] on p "Electrada" at bounding box center [1102, 328] width 52 height 18
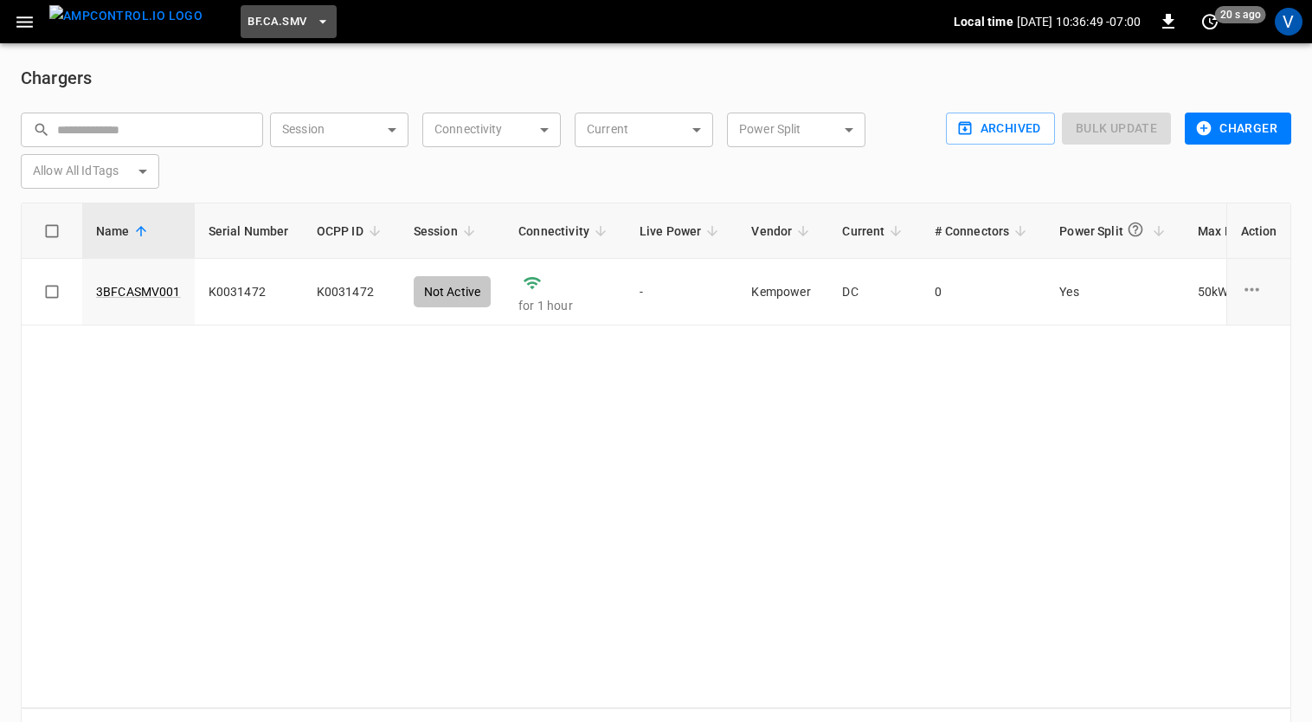
click at [314, 29] on icon "button" at bounding box center [322, 21] width 17 height 17
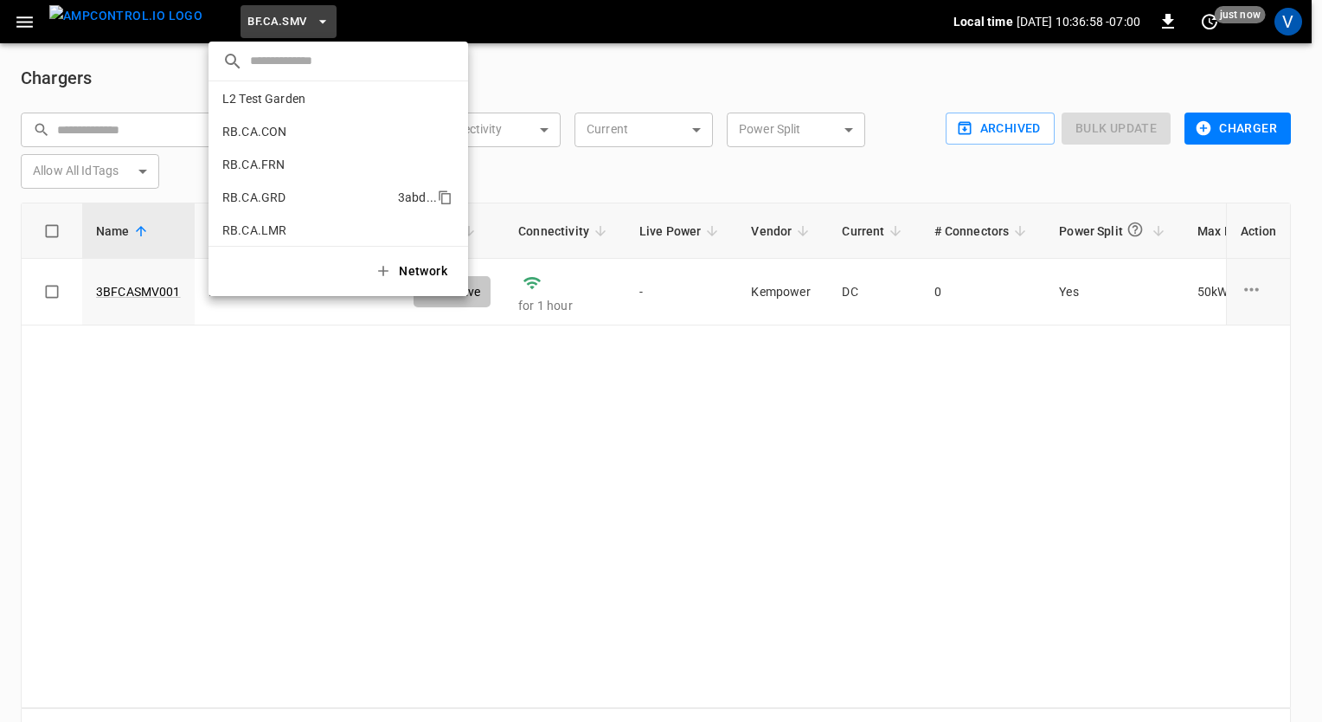
scroll to position [872, 0]
click at [278, 181] on p "RB.CA.GRD" at bounding box center [306, 185] width 169 height 17
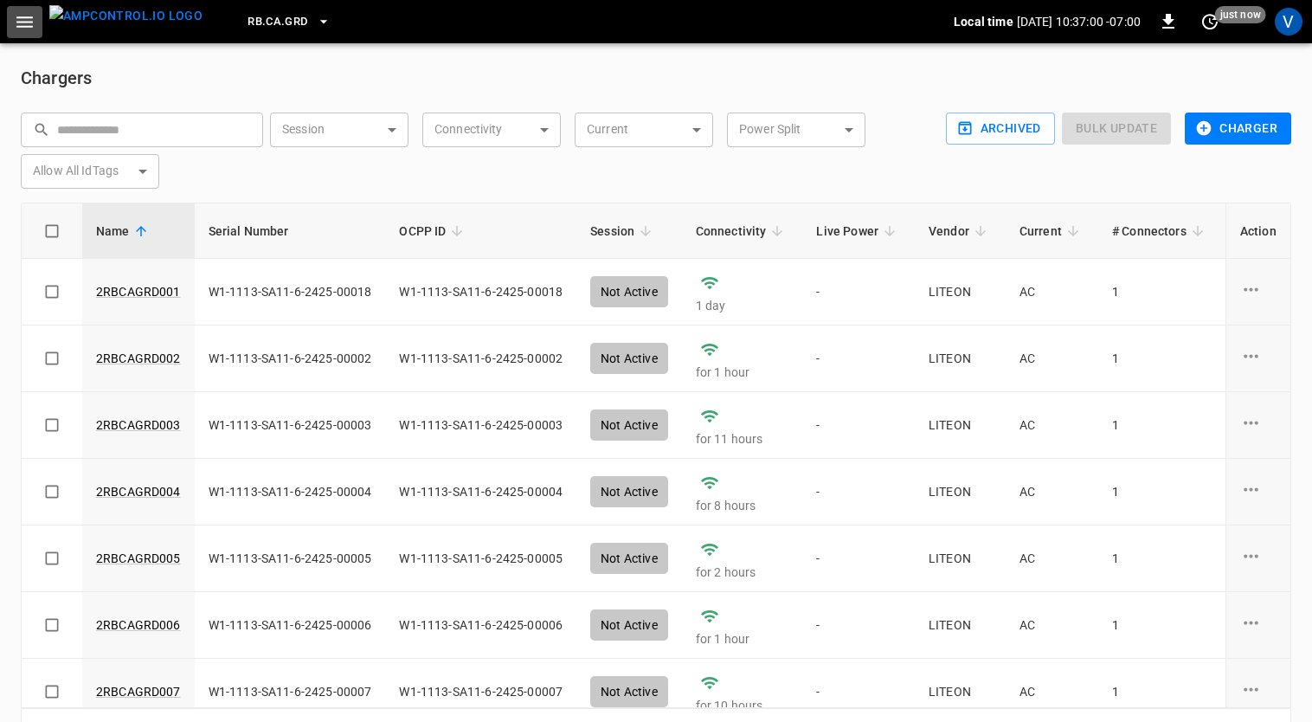
click at [16, 29] on icon "button" at bounding box center [25, 22] width 22 height 22
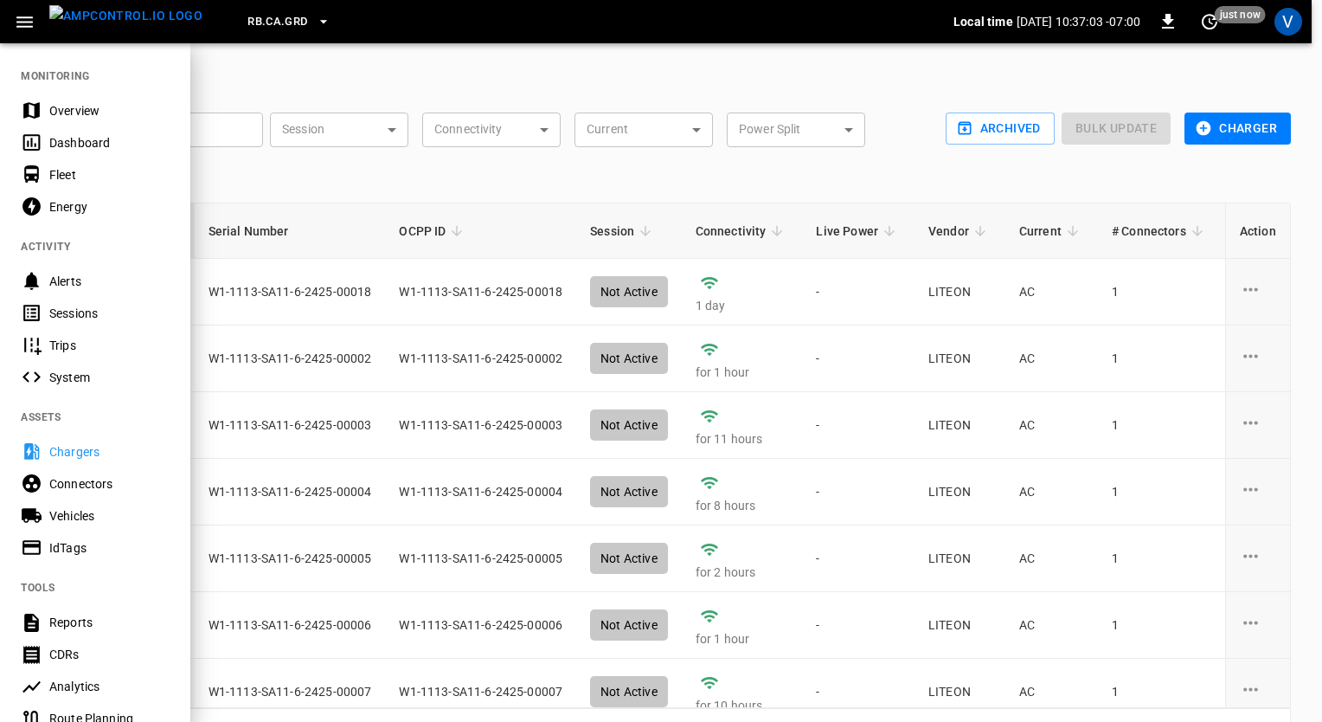
click at [386, 183] on div at bounding box center [661, 361] width 1322 height 722
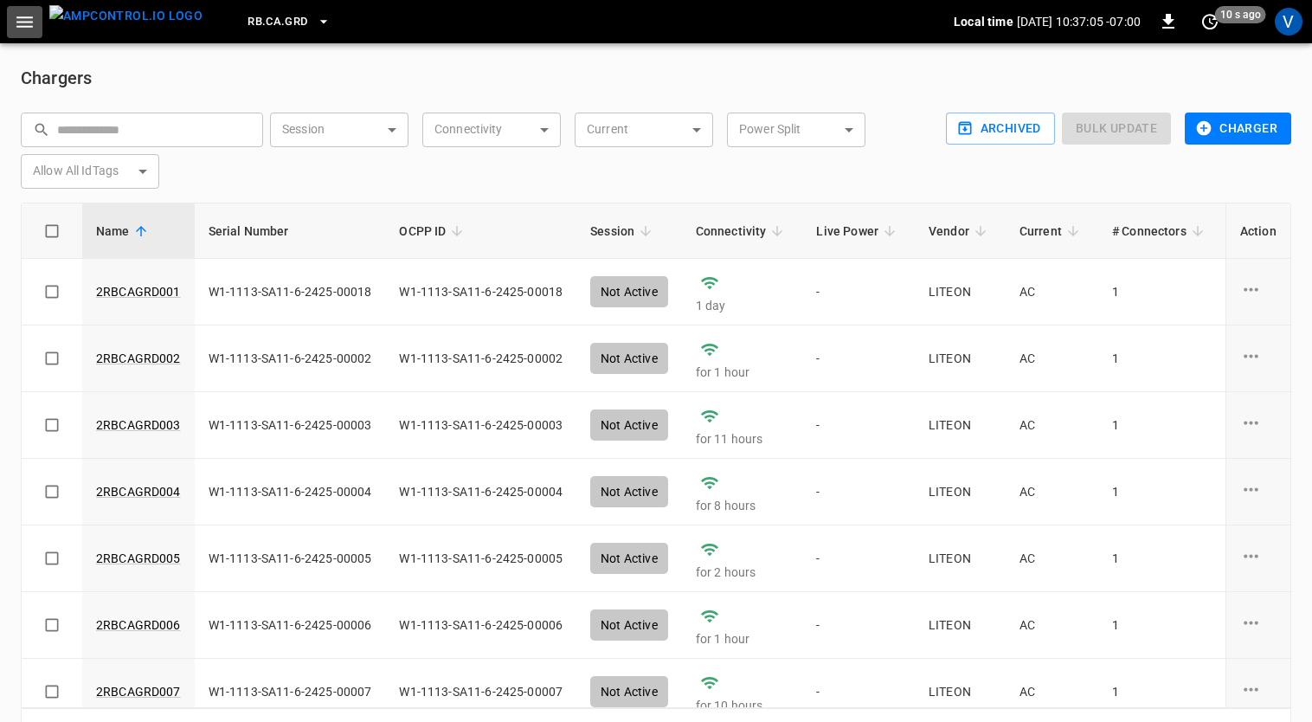
click at [36, 32] on button "button" at bounding box center [24, 22] width 35 height 32
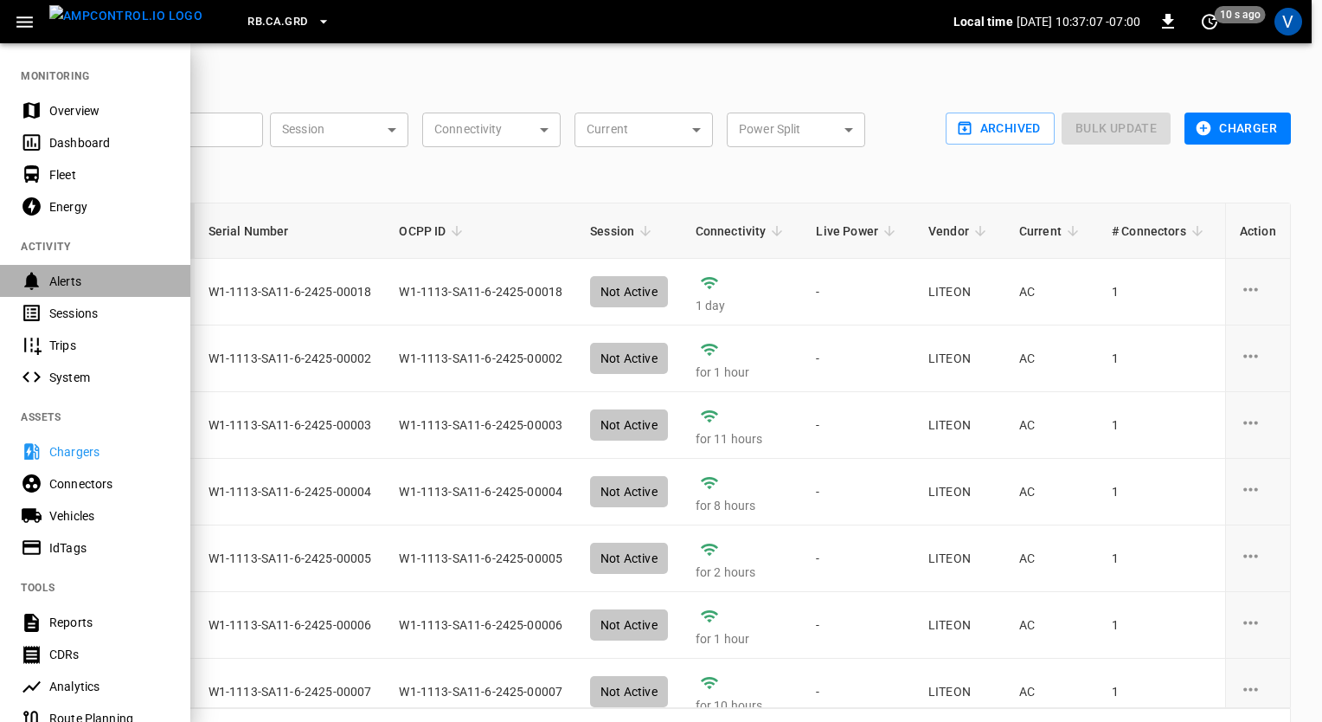
click at [76, 282] on div "Alerts" at bounding box center [109, 281] width 120 height 17
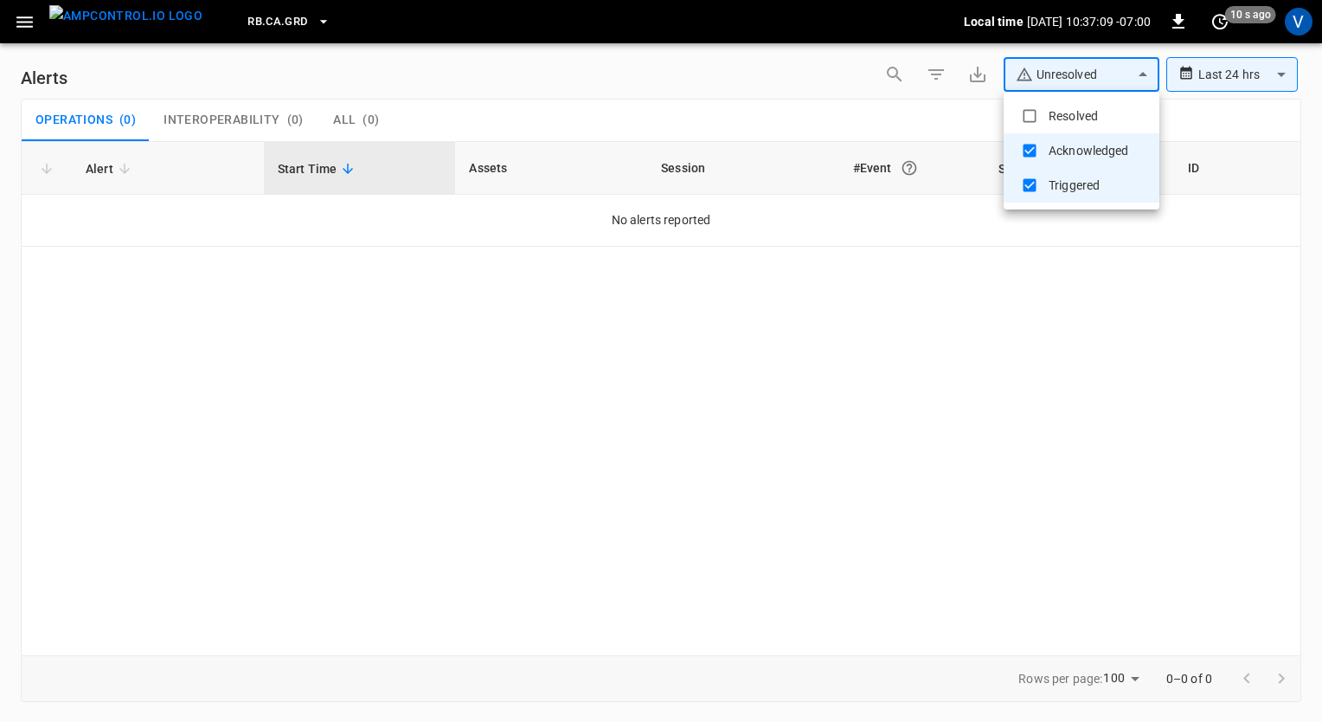
click at [1104, 81] on body "**********" at bounding box center [661, 358] width 1322 height 716
click at [1079, 110] on li "Resolved" at bounding box center [1082, 116] width 156 height 35
type input "**********"
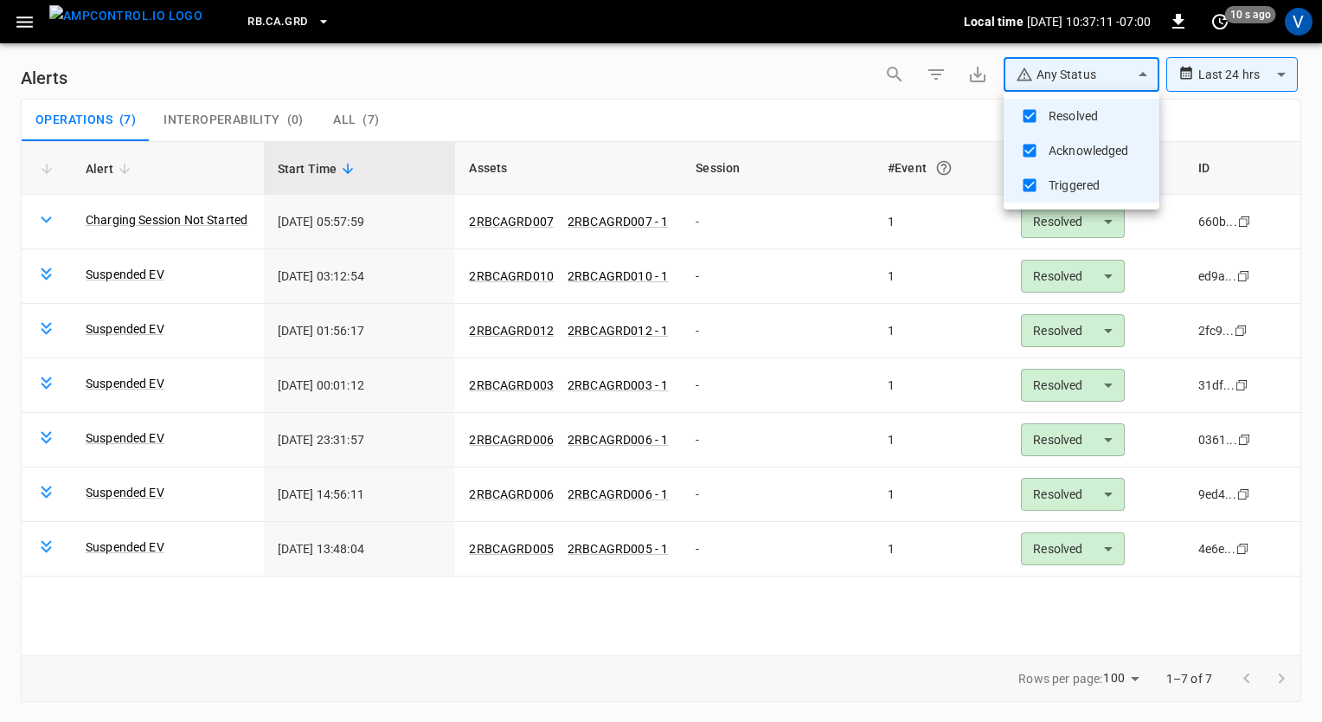
click at [1207, 69] on div at bounding box center [661, 361] width 1322 height 722
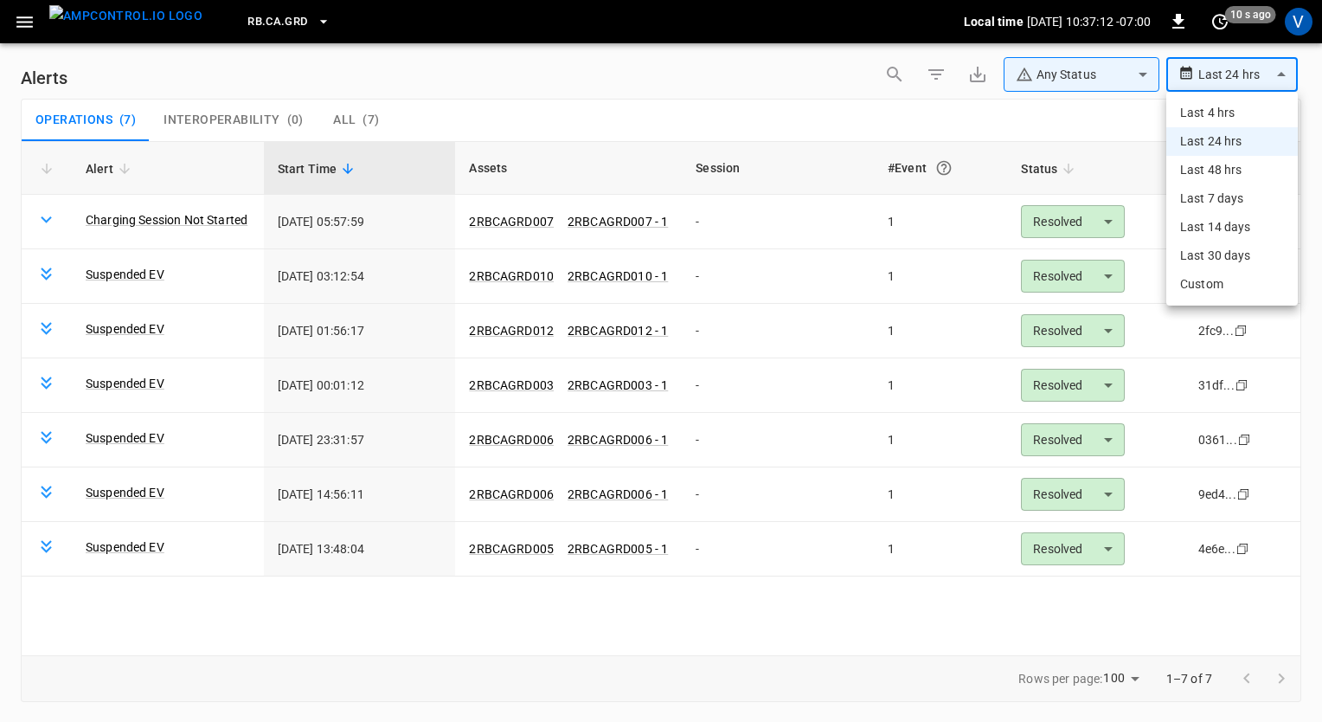
click at [1207, 69] on body "**********" at bounding box center [661, 358] width 1322 height 716
click at [1211, 195] on li "Last 7 days" at bounding box center [1232, 198] width 132 height 29
type input "**********"
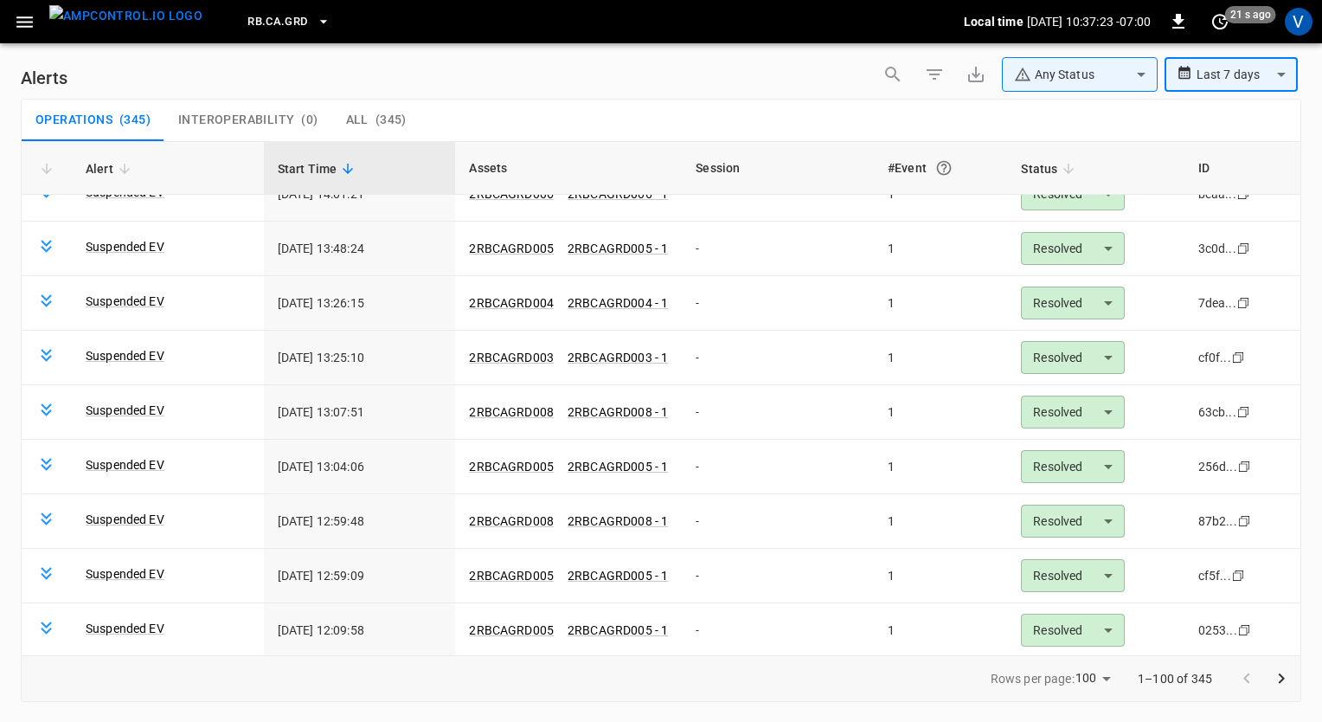
scroll to position [4973, 0]
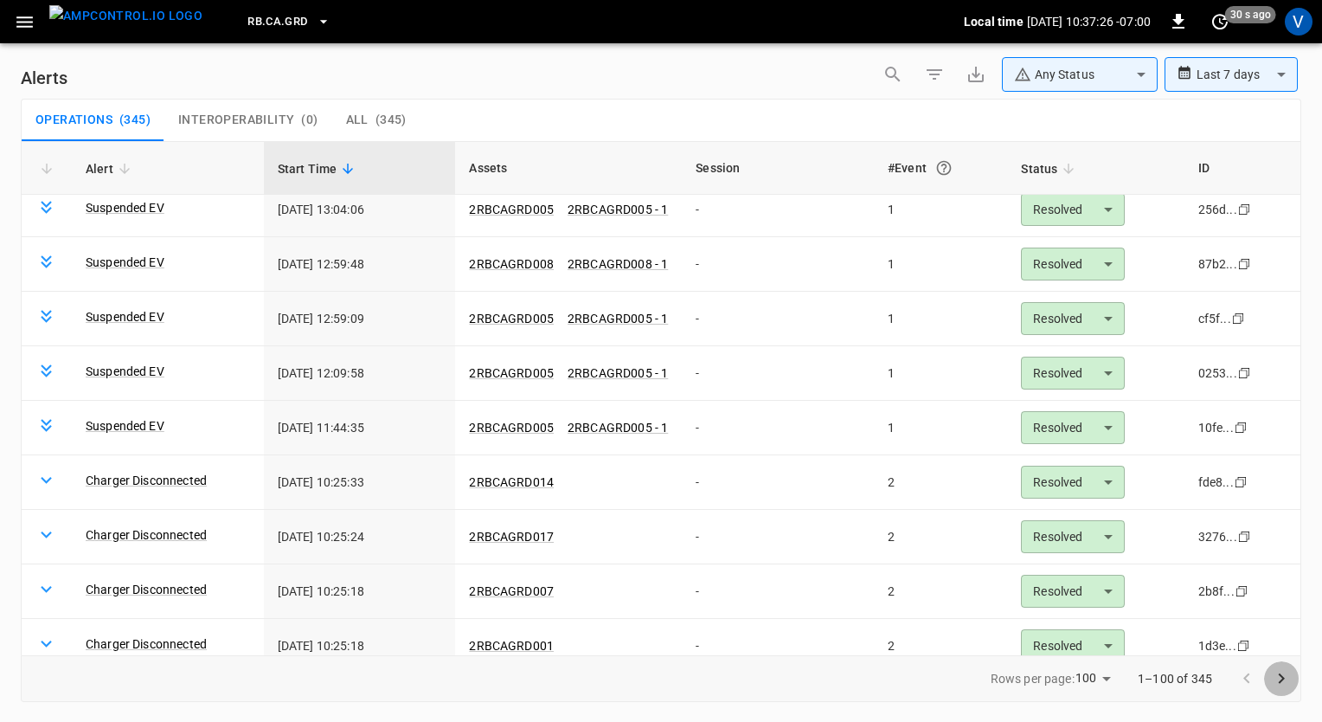
click at [1285, 671] on icon "Go to next page" at bounding box center [1281, 678] width 21 height 21
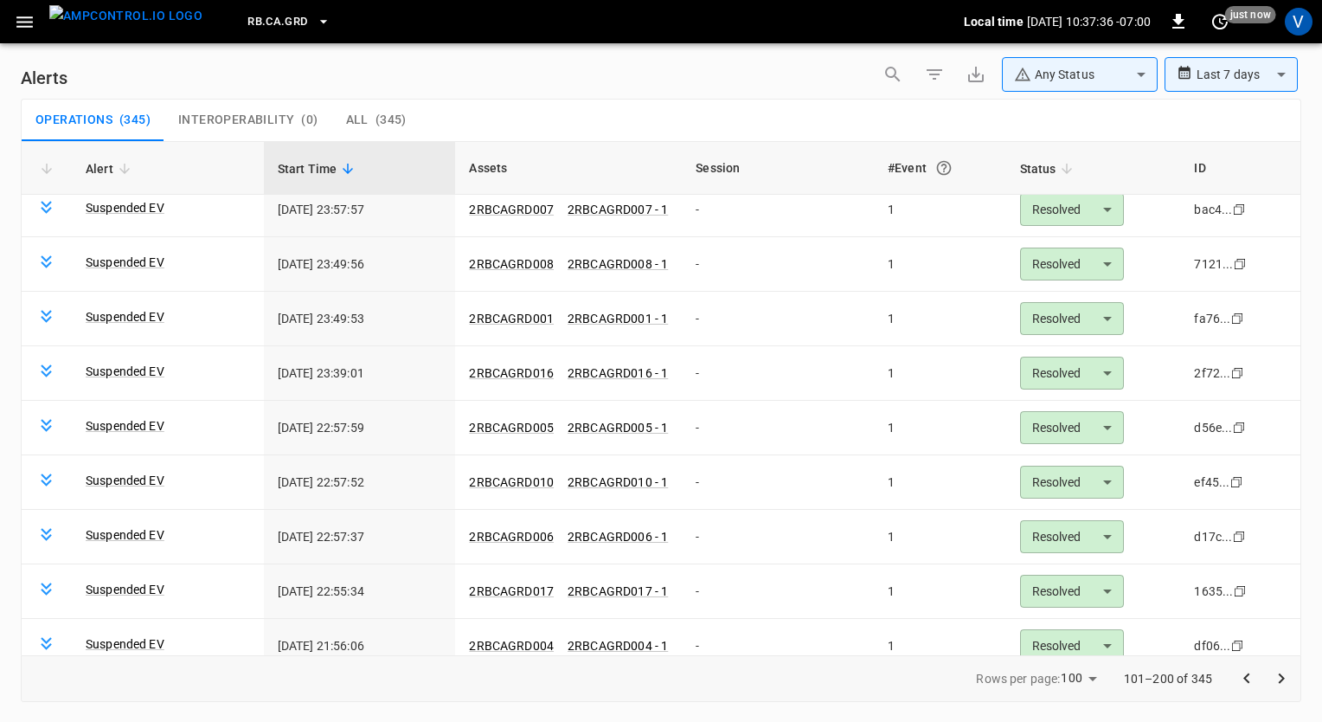
click at [1281, 683] on icon "Go to next page" at bounding box center [1281, 678] width 21 height 21
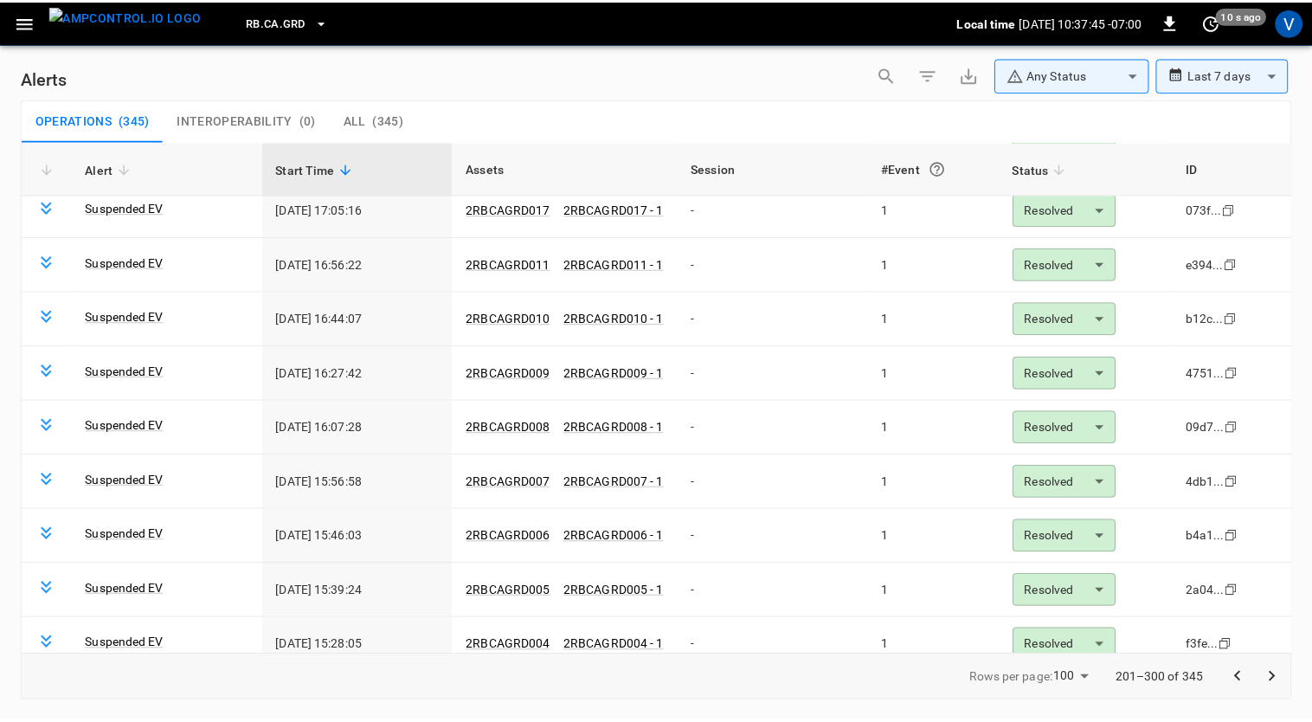
scroll to position [4722, 0]
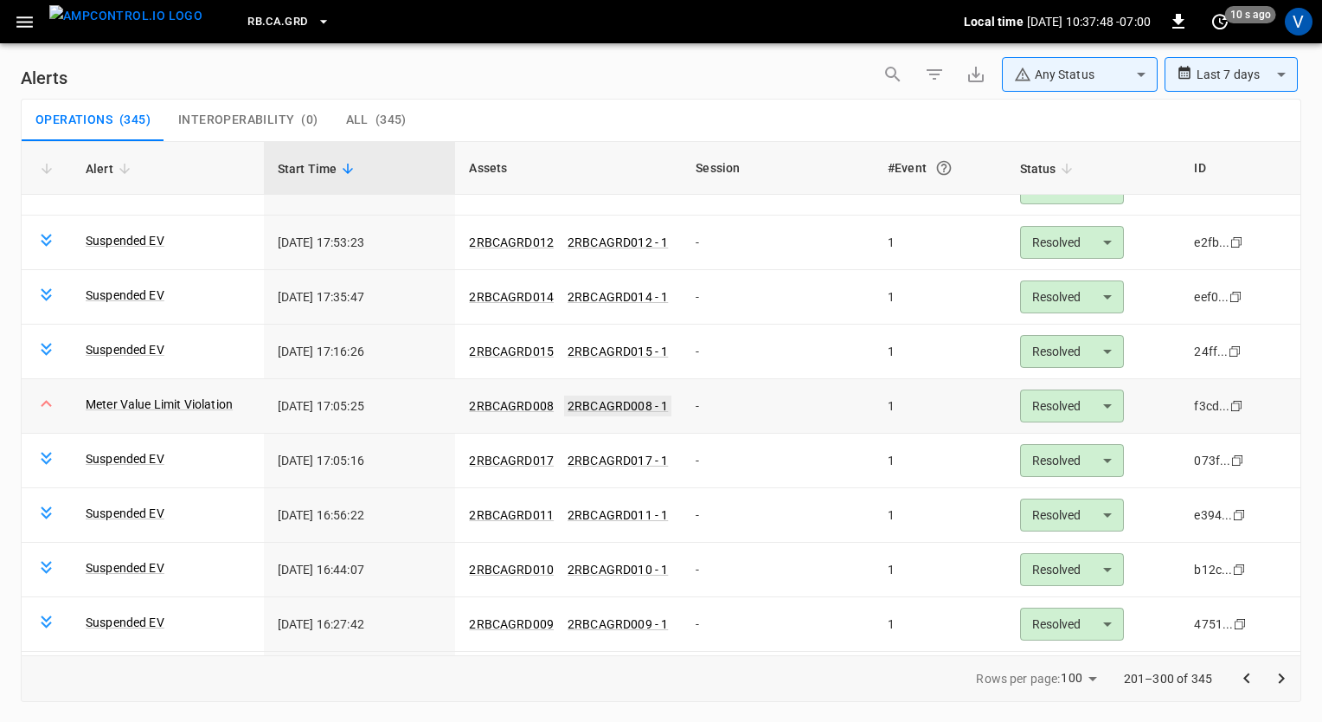
click at [601, 395] on link "2RBCAGRD008 - 1" at bounding box center [617, 405] width 107 height 21
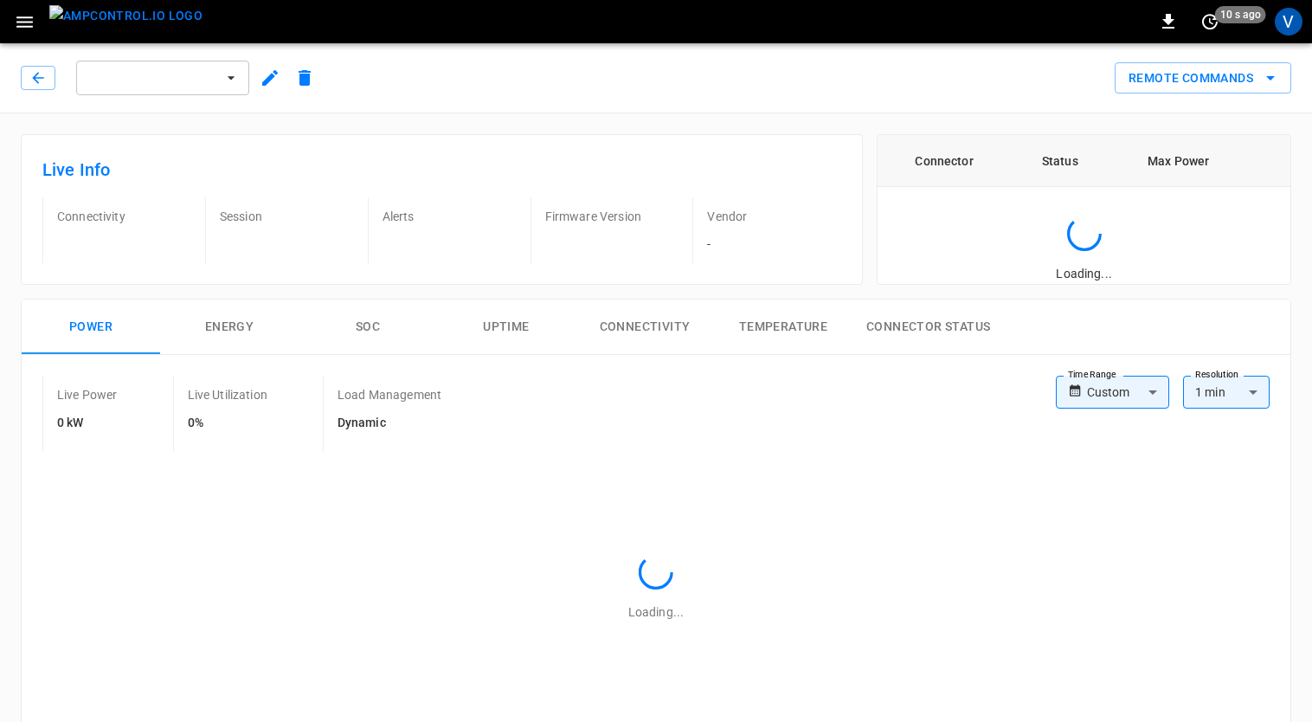
type input "**********"
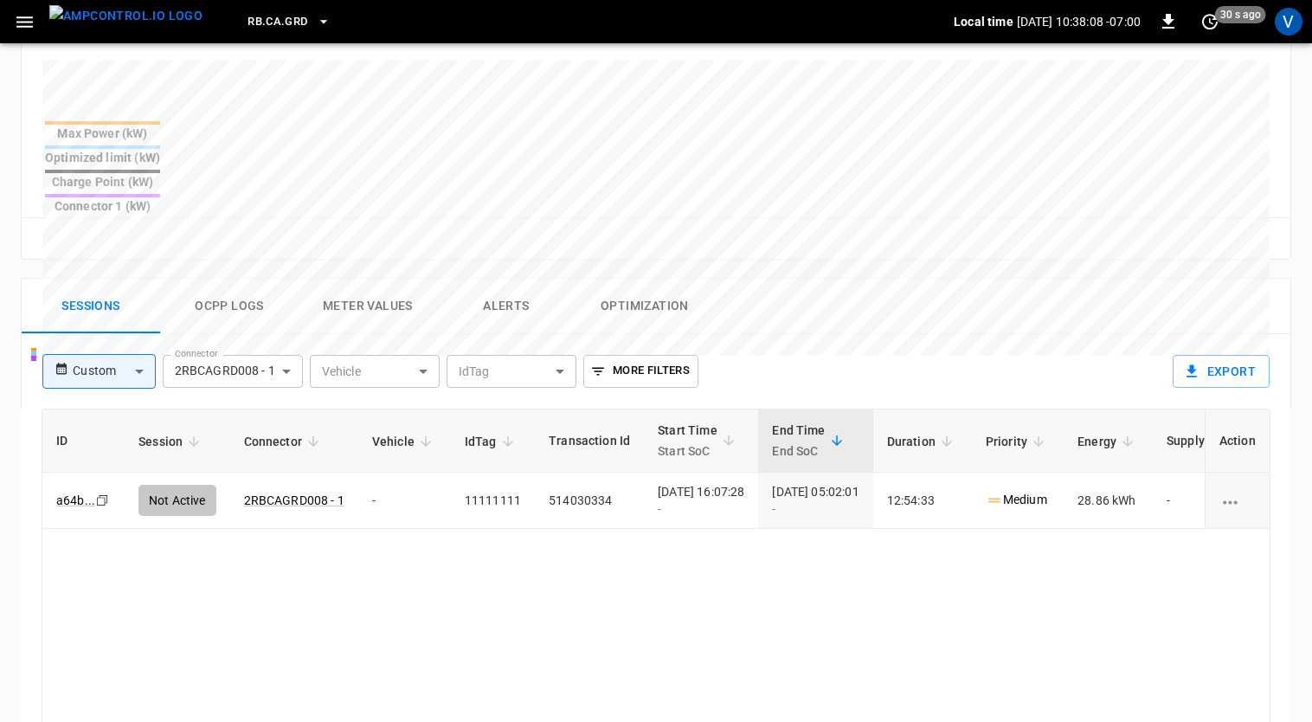
scroll to position [655, 0]
click at [244, 278] on button "Ocpp logs" at bounding box center [229, 305] width 138 height 55
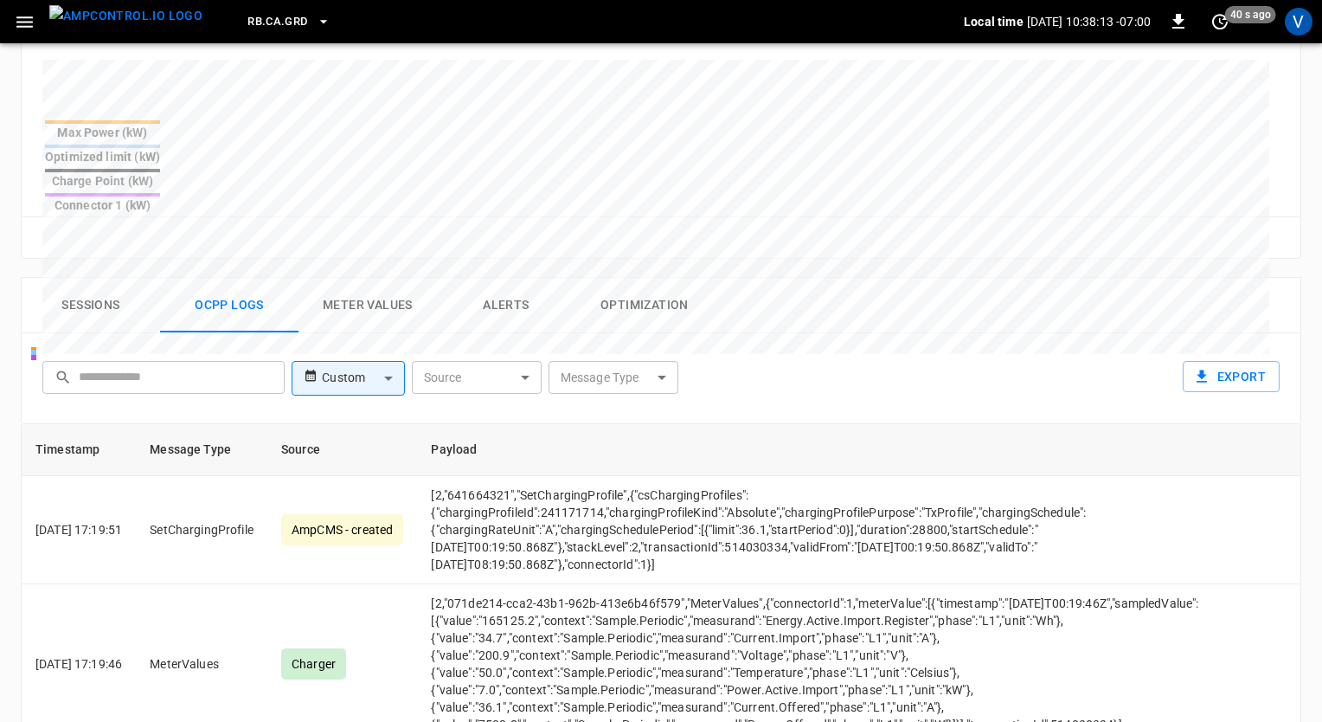
click at [324, 318] on body "RB.CA.GRD Local time 2025-09-08 10:38:13 -07:00 0 40 s ago V 2RBCAGRD008 Remote…" at bounding box center [661, 170] width 1322 height 1651
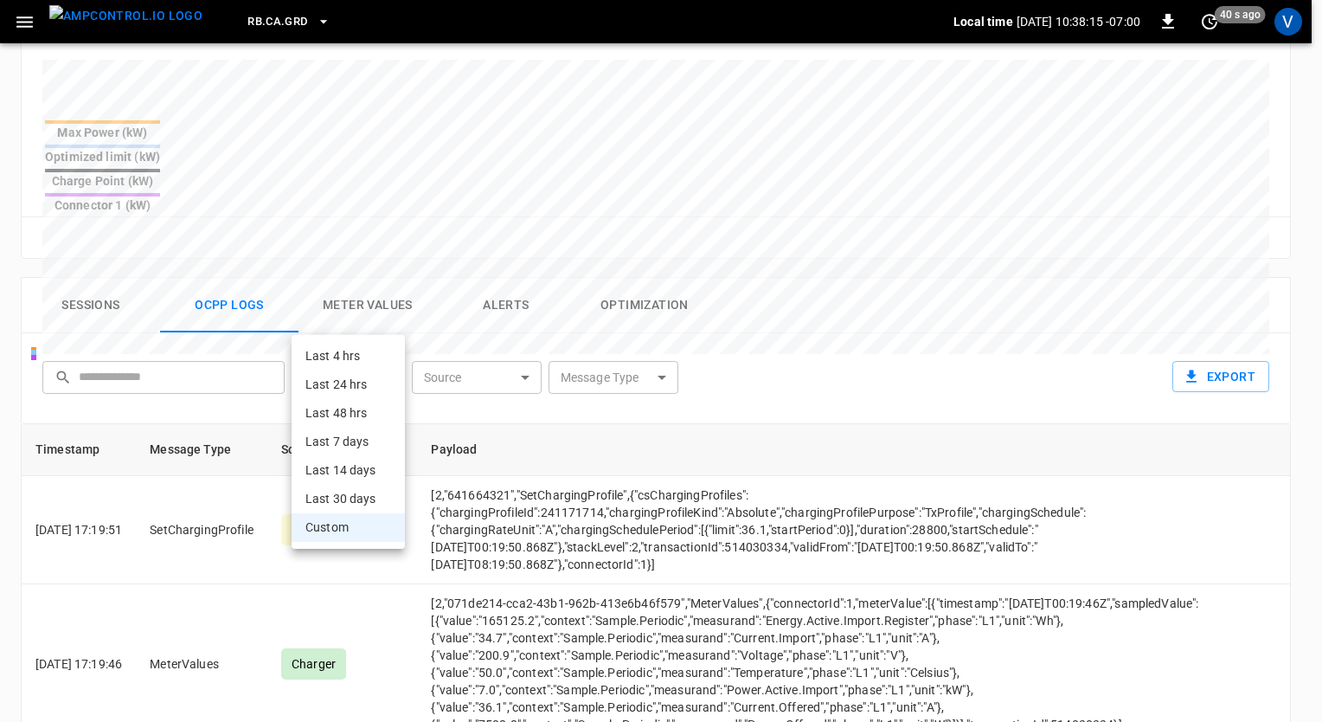
click at [764, 317] on div at bounding box center [661, 361] width 1322 height 722
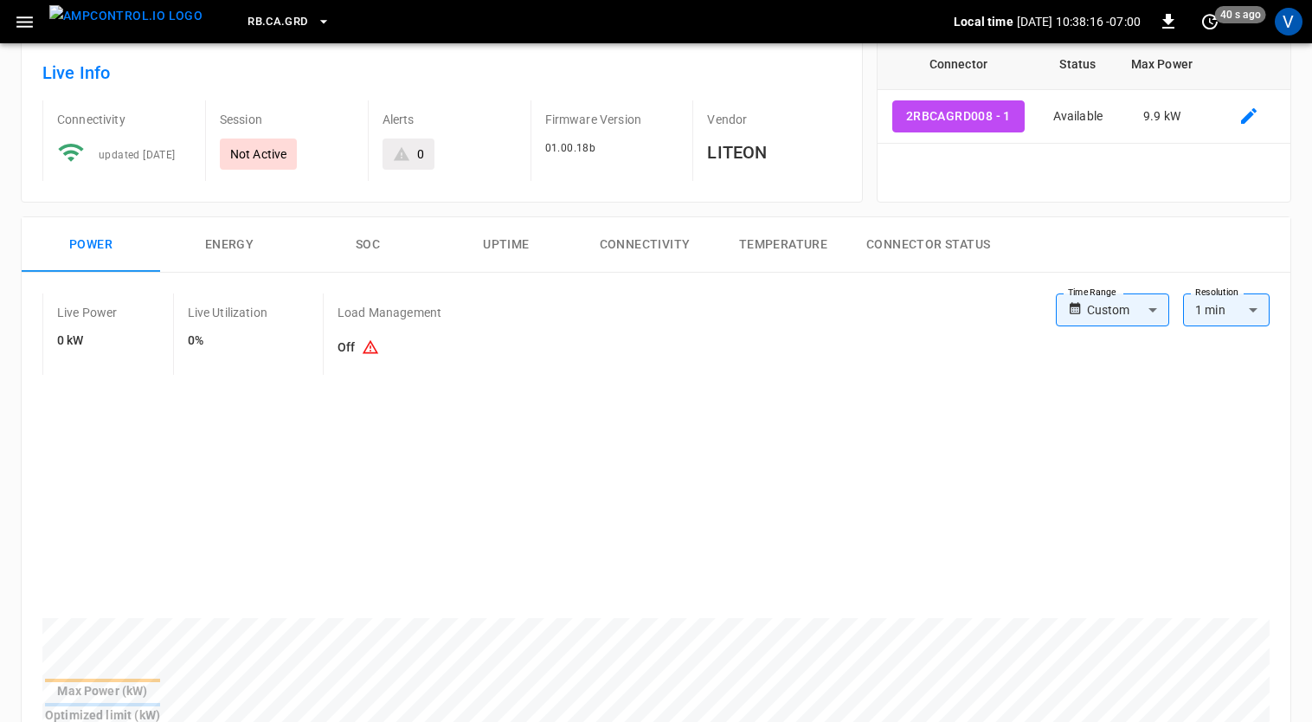
scroll to position [0, 0]
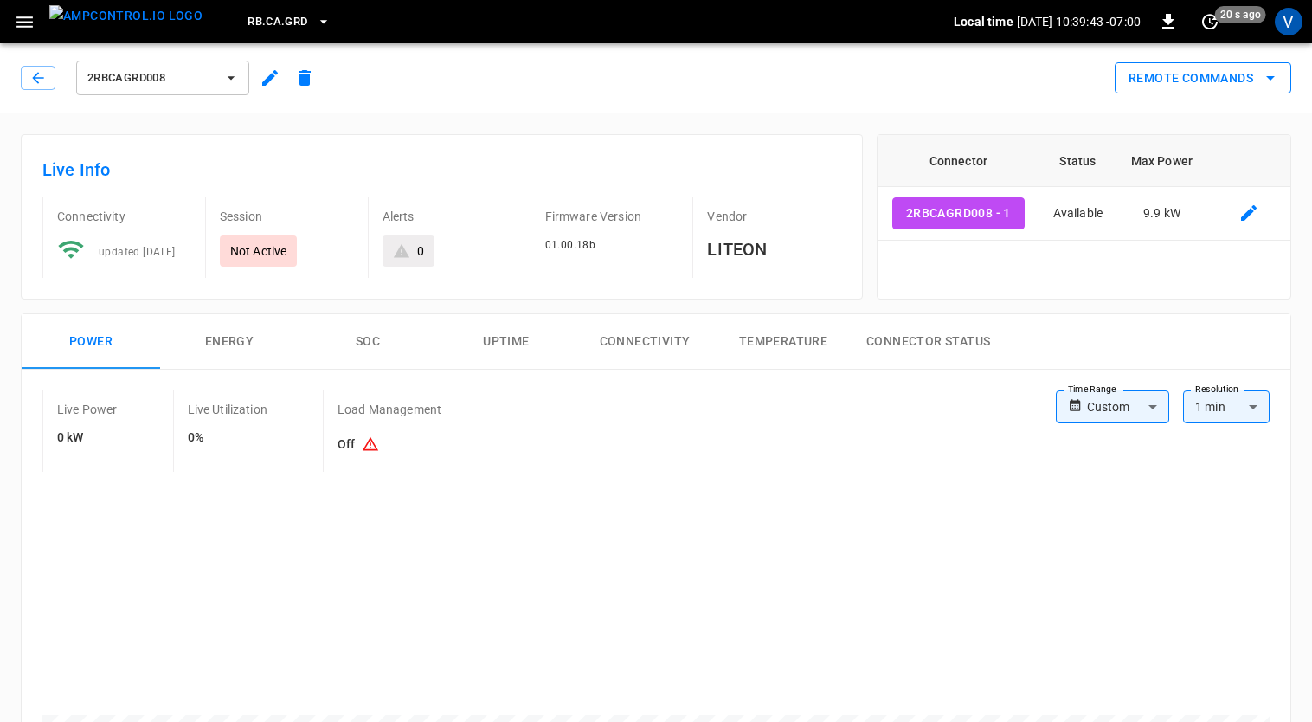
click at [1141, 71] on button "Remote Commands" at bounding box center [1203, 78] width 177 height 32
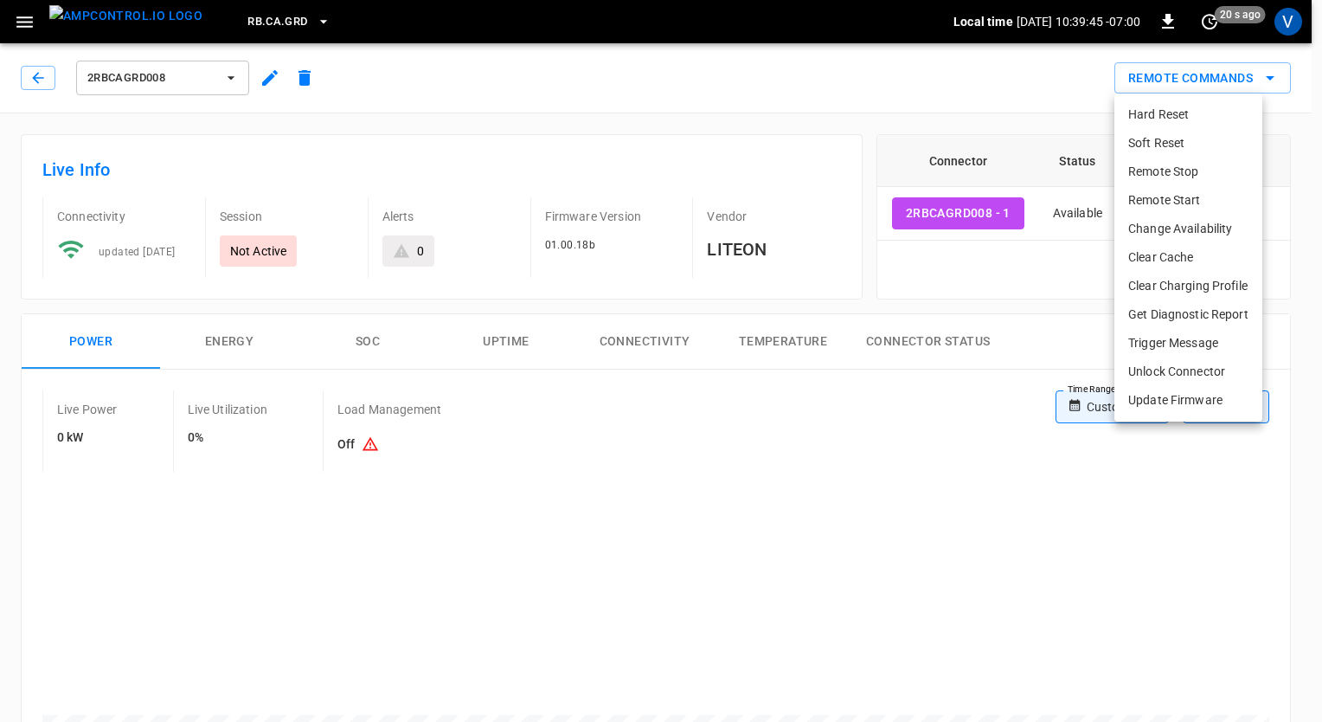
click at [1180, 306] on li "Get Diagnostic Report" at bounding box center [1189, 314] width 148 height 29
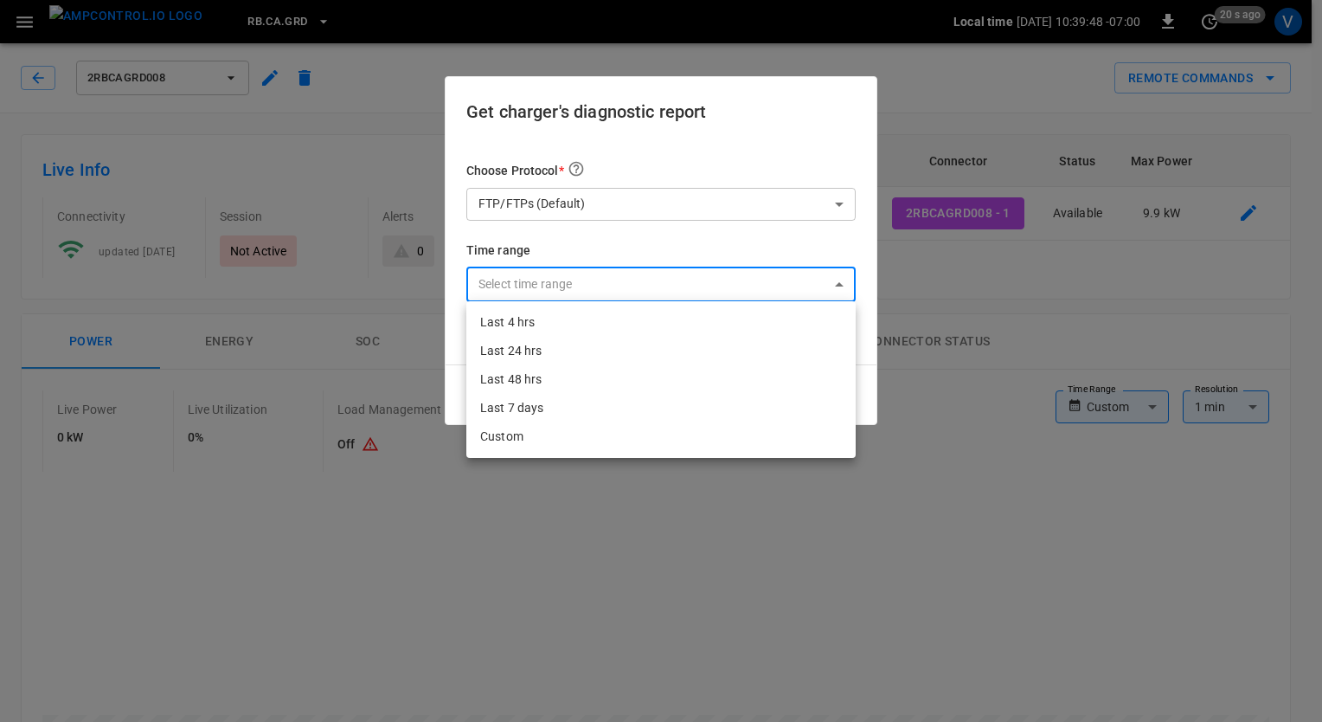
click at [595, 405] on li "Last 7 days" at bounding box center [660, 408] width 389 height 29
type input "**********"
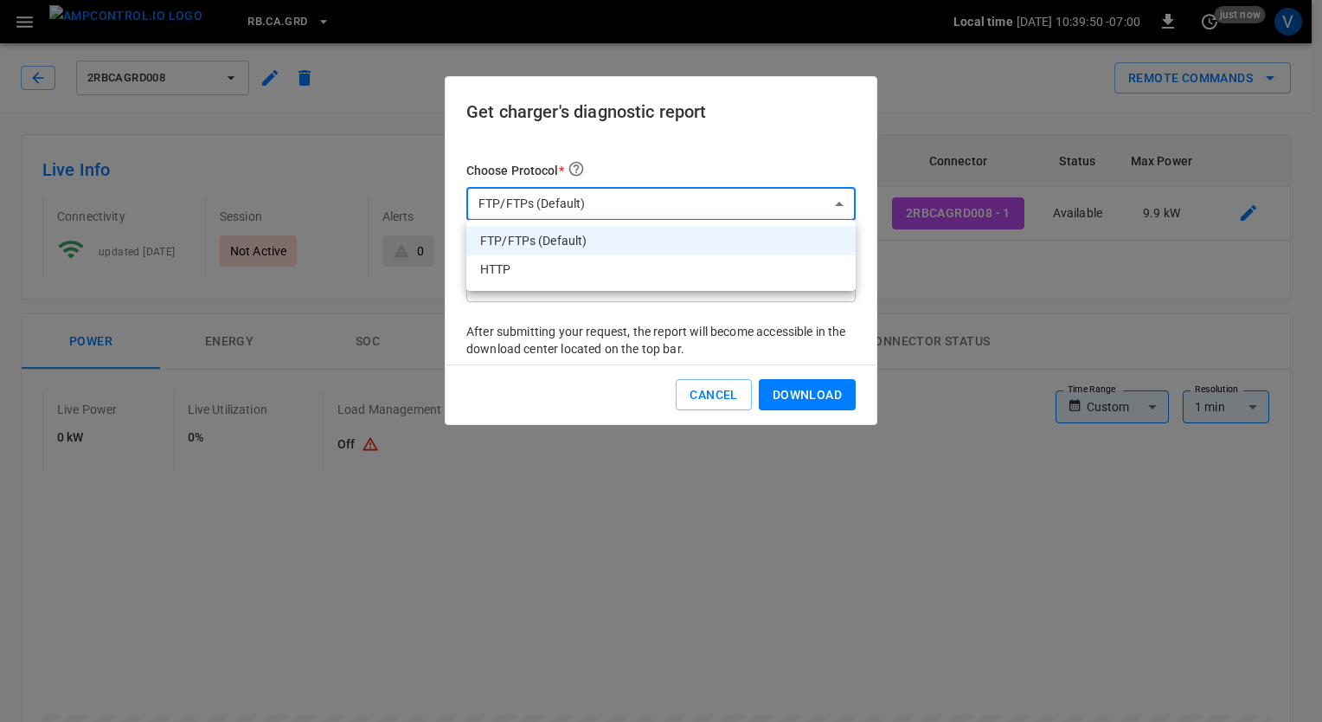
click at [655, 249] on li "FTP/FTPs (Default)" at bounding box center [660, 241] width 389 height 29
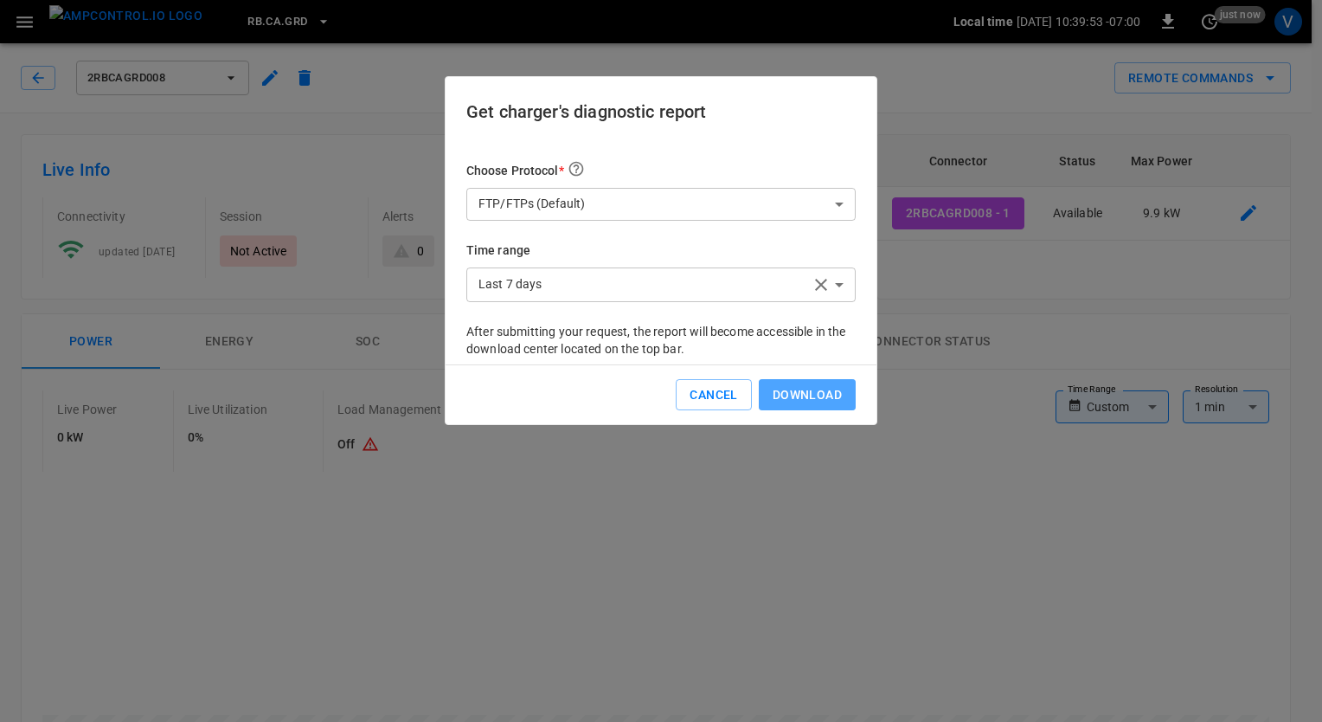
click at [801, 388] on button "Download" at bounding box center [807, 395] width 97 height 32
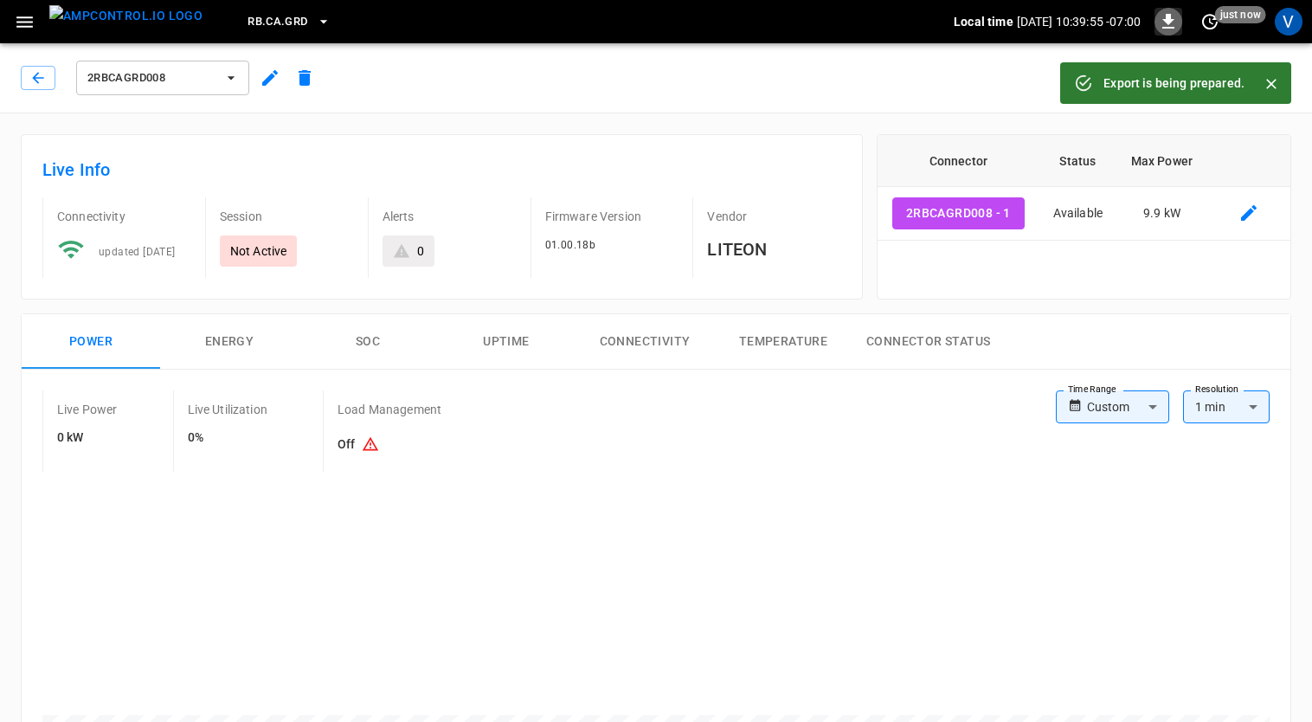
click at [1166, 25] on icon "button" at bounding box center [1168, 21] width 21 height 21
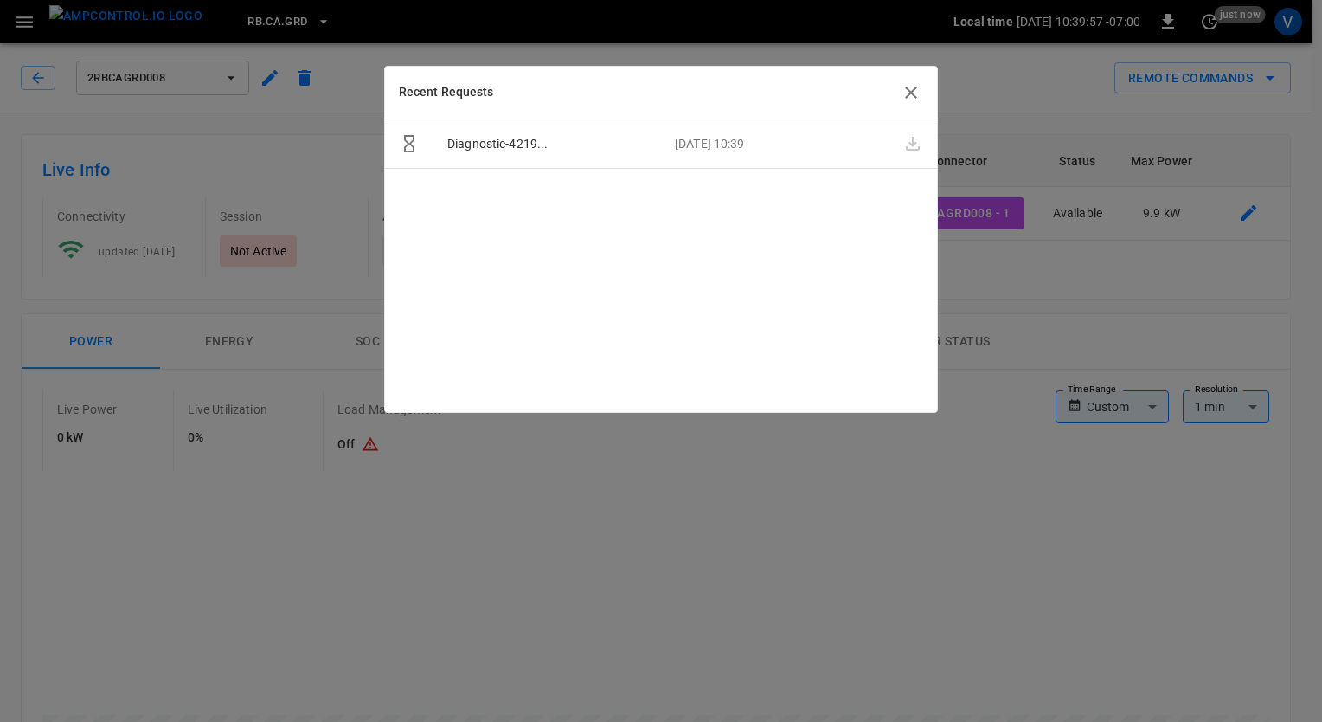
click at [907, 92] on icon "button" at bounding box center [911, 92] width 21 height 21
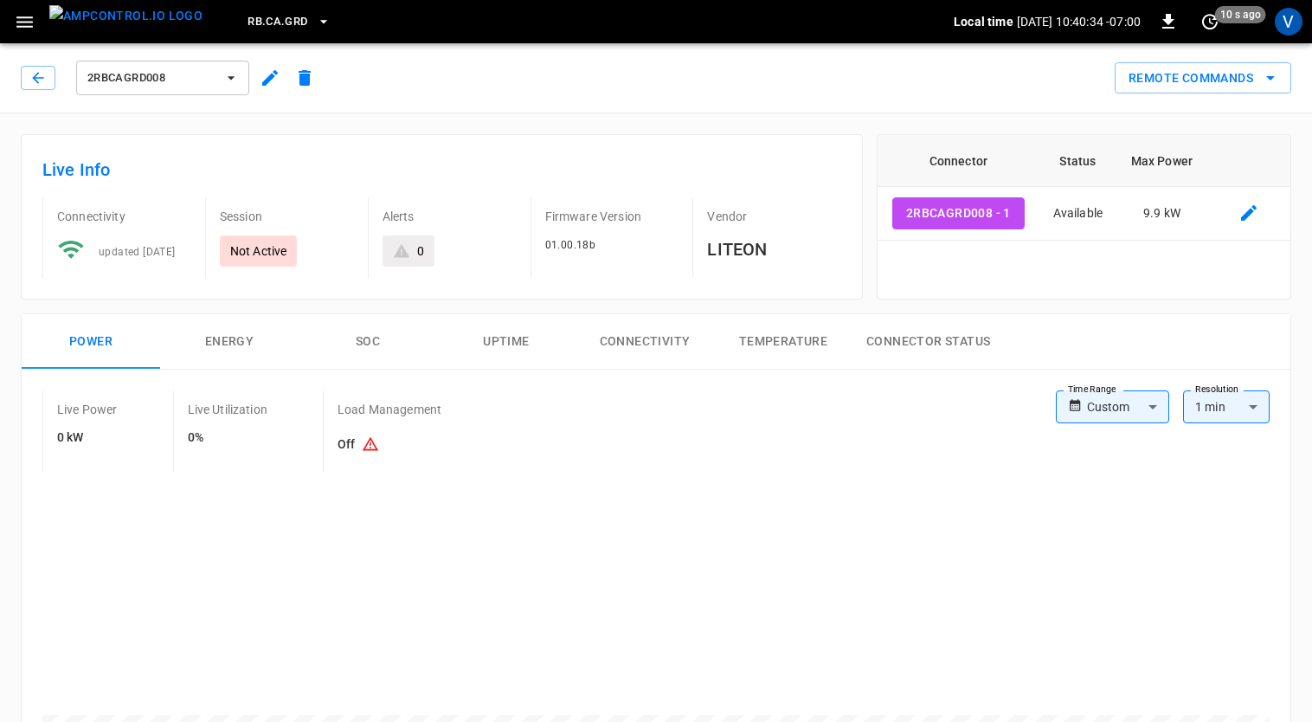
click at [1220, 120] on div "Connector Status Max Power 2RBCAGRD008 - 1 Available 9.9 kW" at bounding box center [1077, 209] width 428 height 179
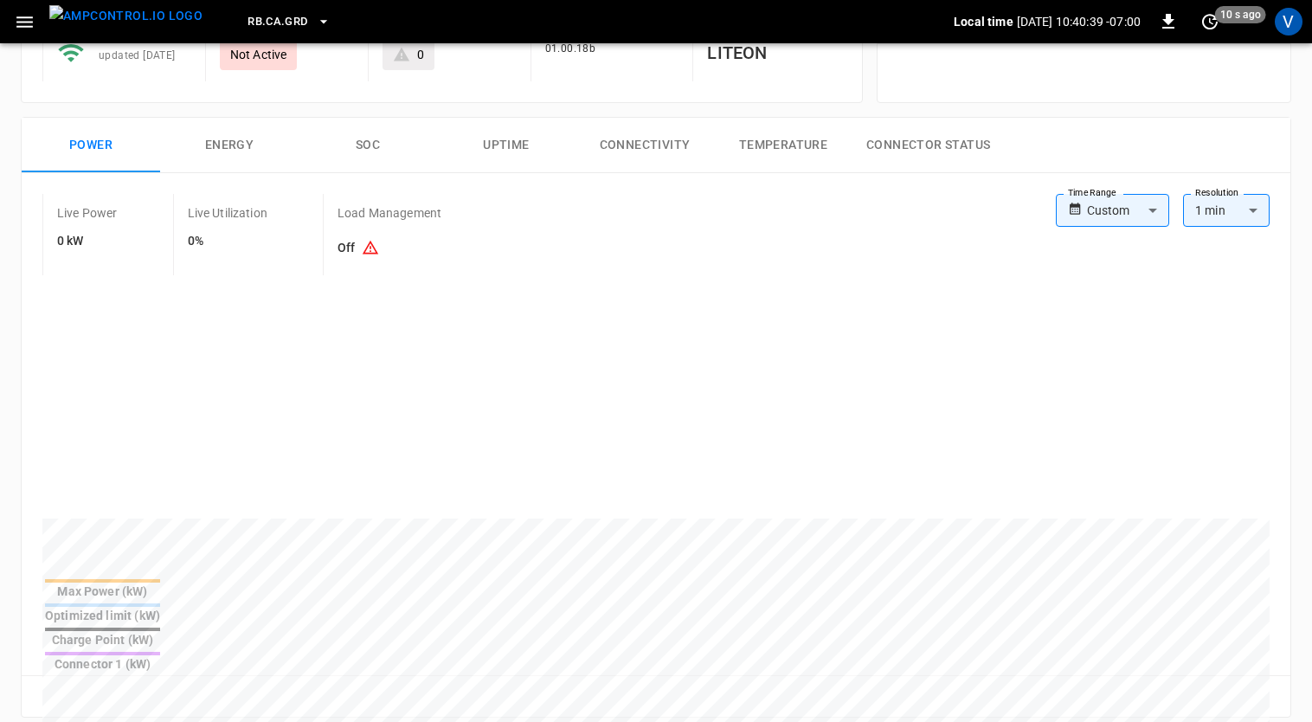
scroll to position [226, 0]
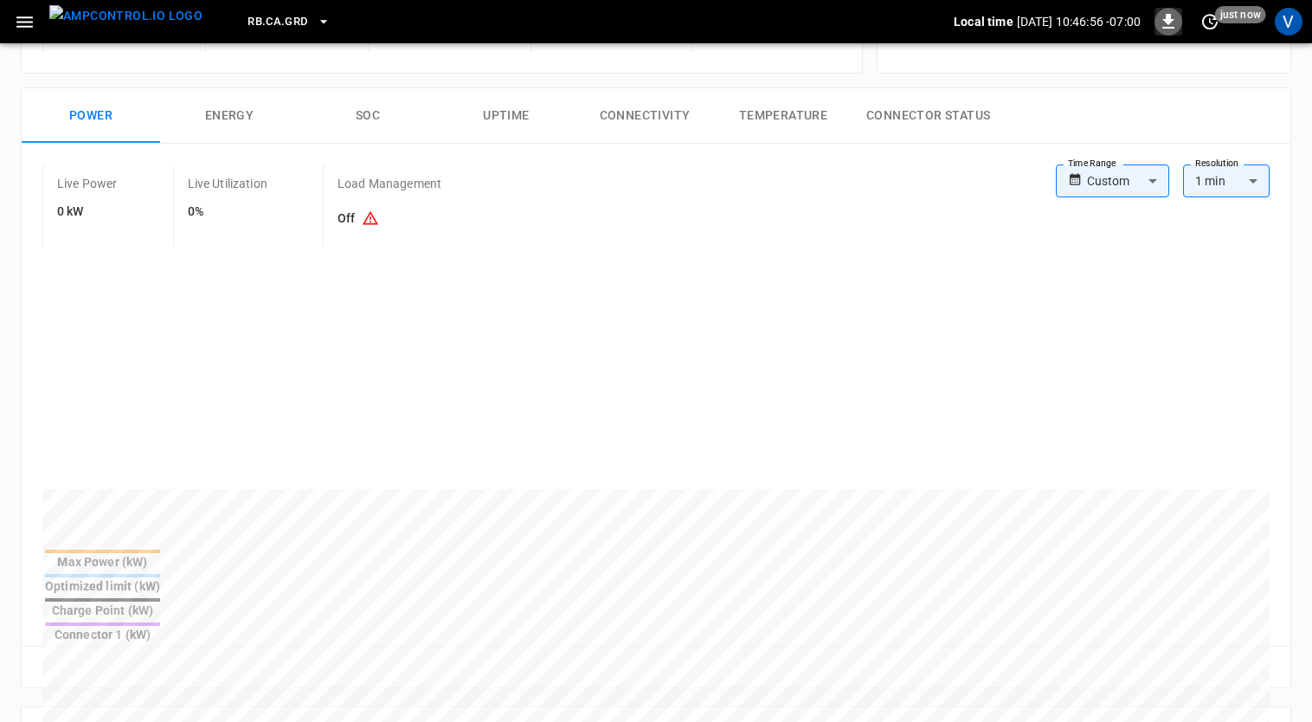
click at [1167, 26] on icon "button" at bounding box center [1168, 21] width 21 height 21
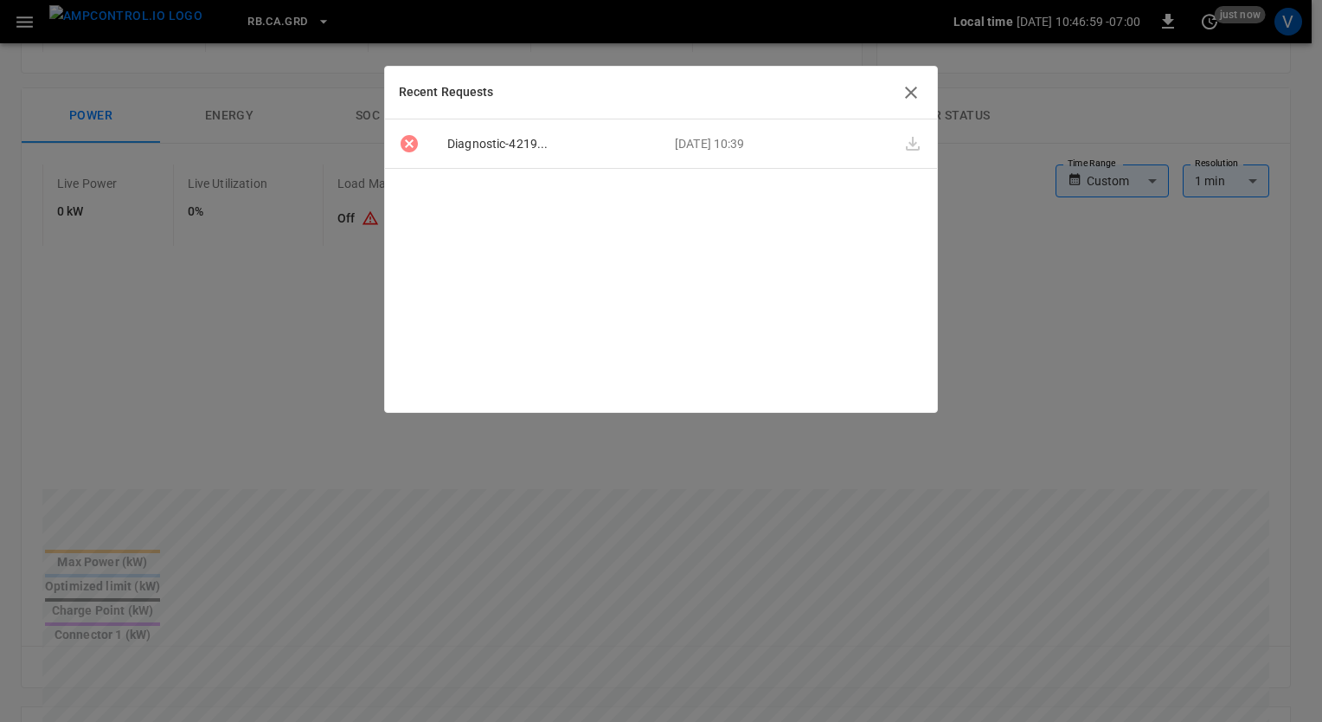
click at [748, 149] on p "[DATE] 10:39" at bounding box center [775, 144] width 228 height 18
click at [924, 98] on div "Recent Requests" at bounding box center [661, 93] width 552 height 53
click at [914, 95] on icon "button" at bounding box center [911, 93] width 12 height 12
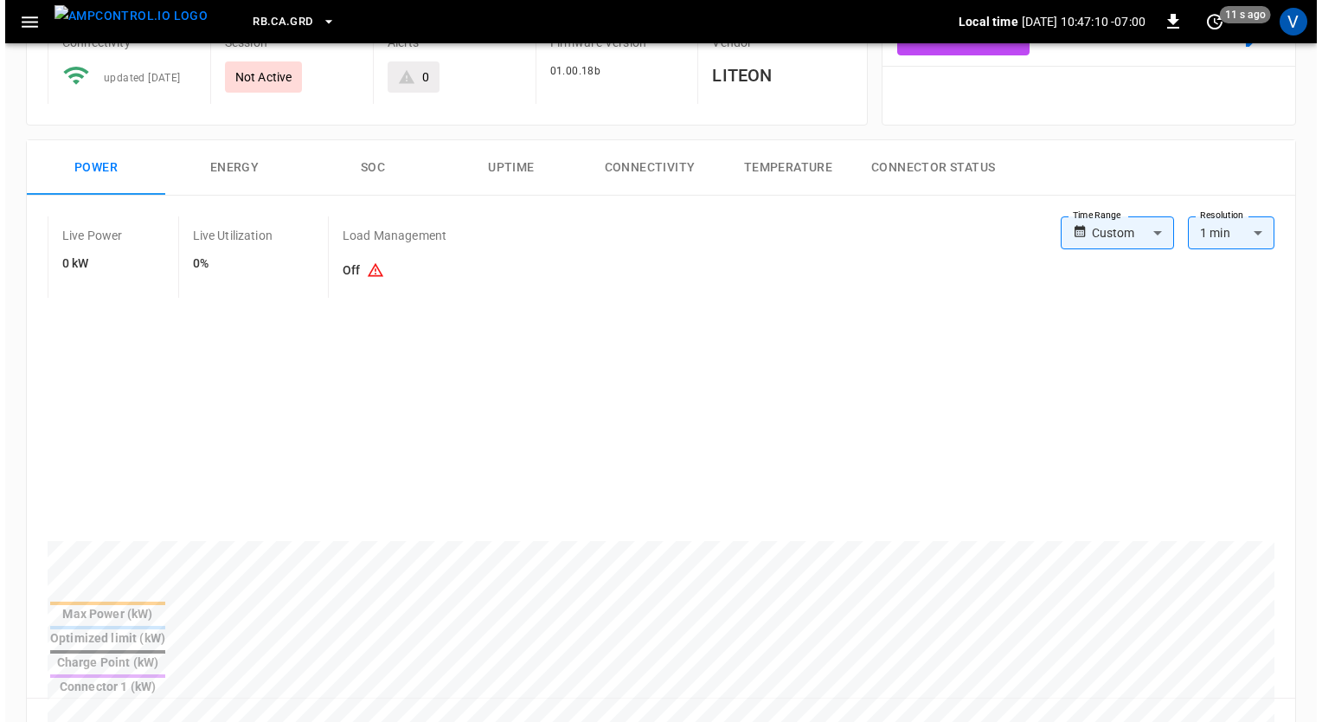
scroll to position [0, 0]
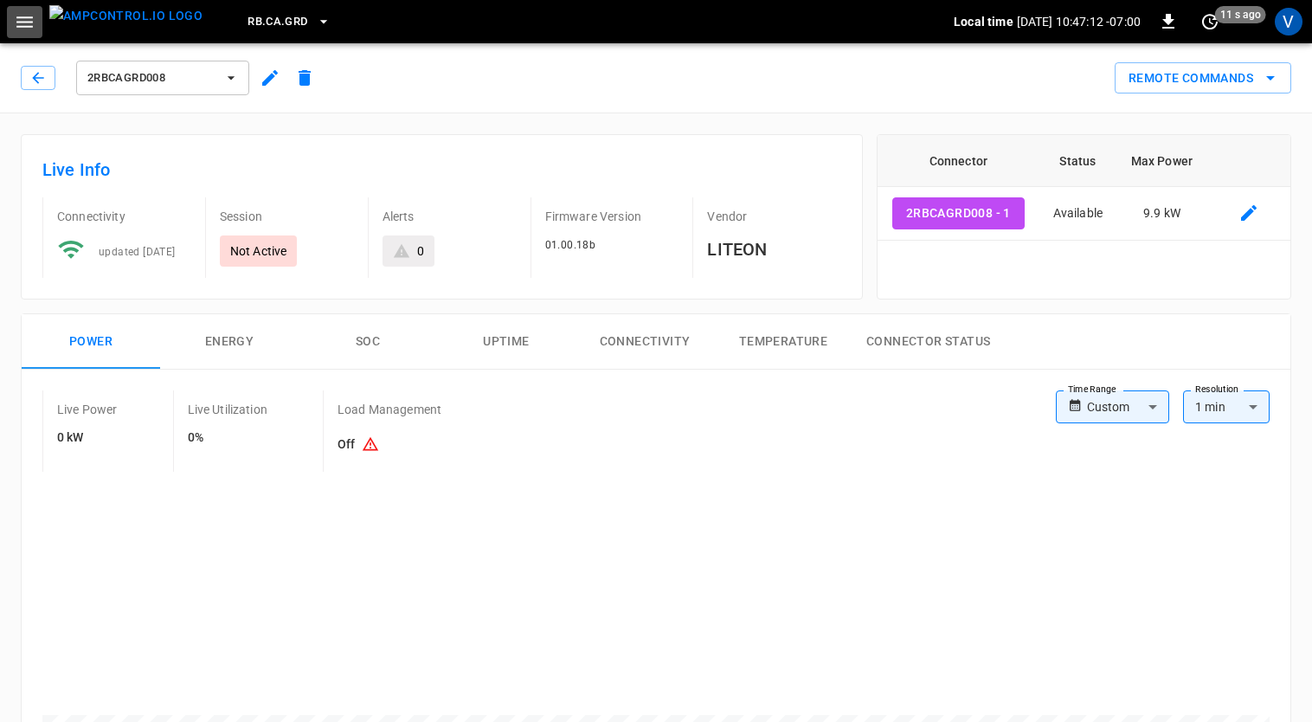
click at [17, 27] on icon "button" at bounding box center [25, 22] width 22 height 22
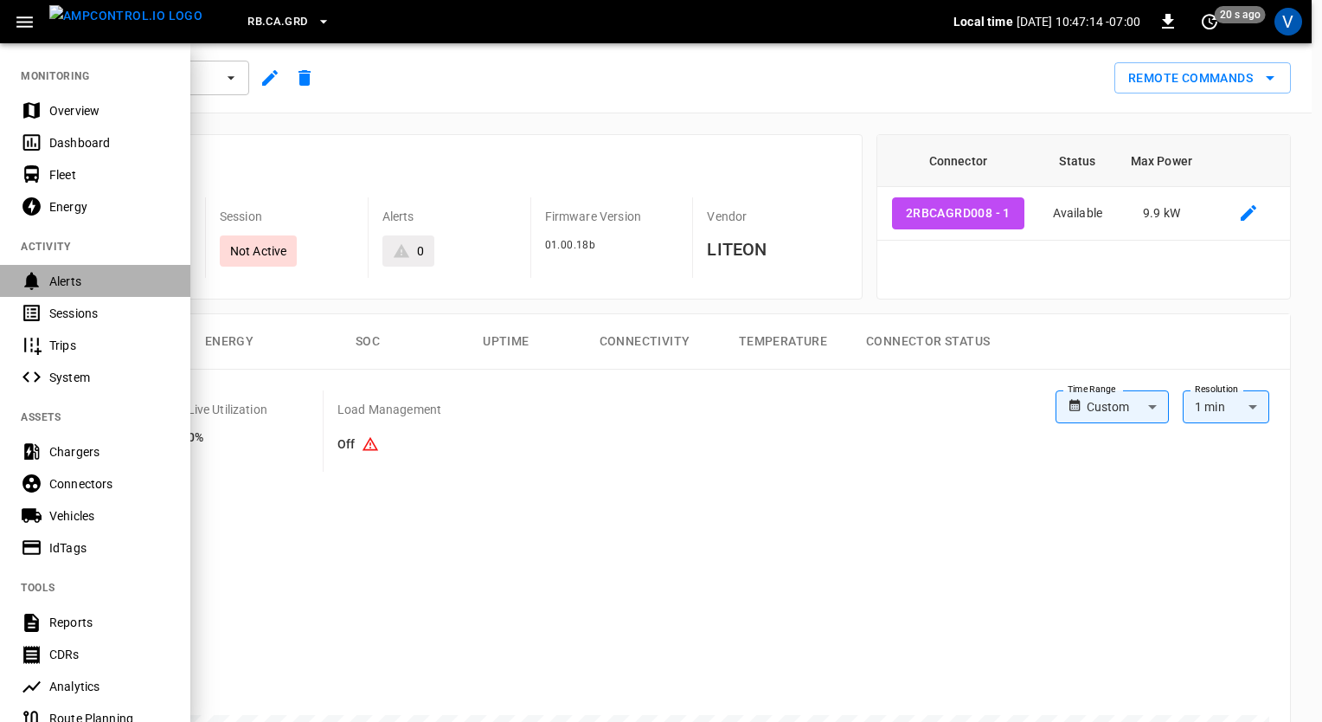
click at [80, 279] on div "Alerts" at bounding box center [109, 281] width 120 height 17
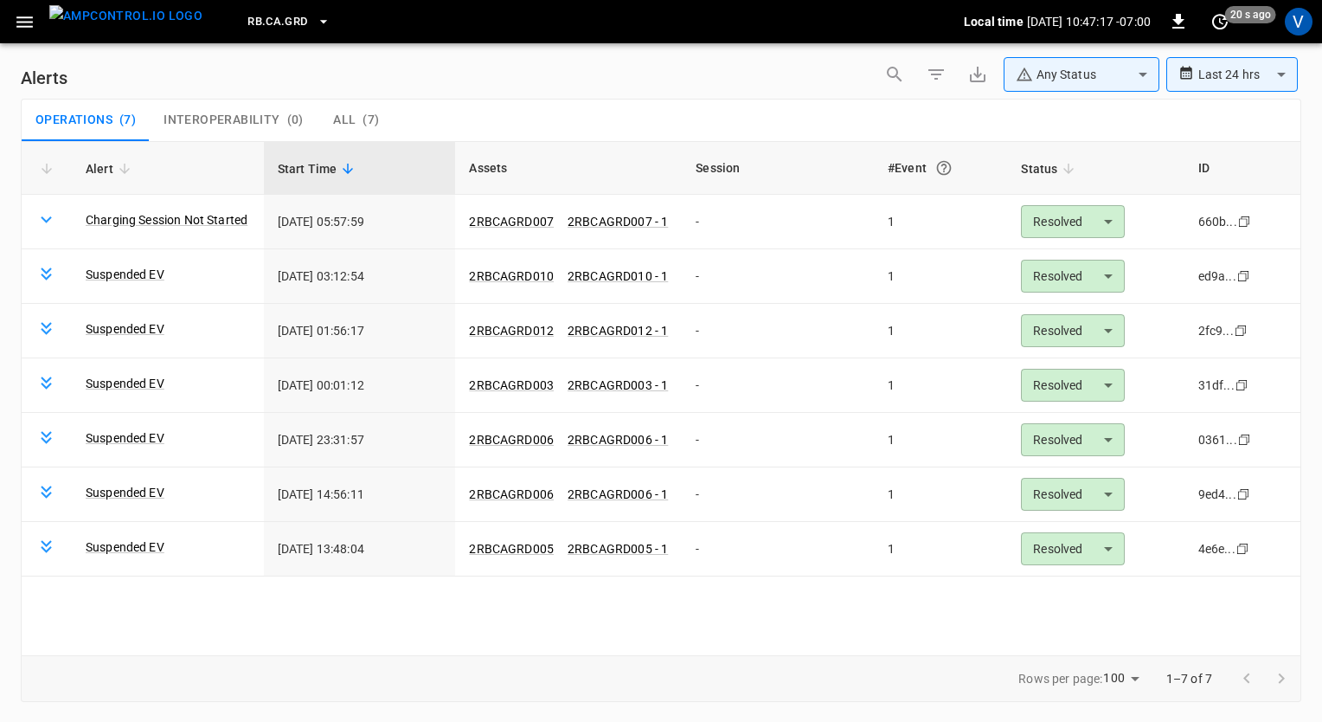
click at [1207, 67] on body "**********" at bounding box center [661, 358] width 1322 height 716
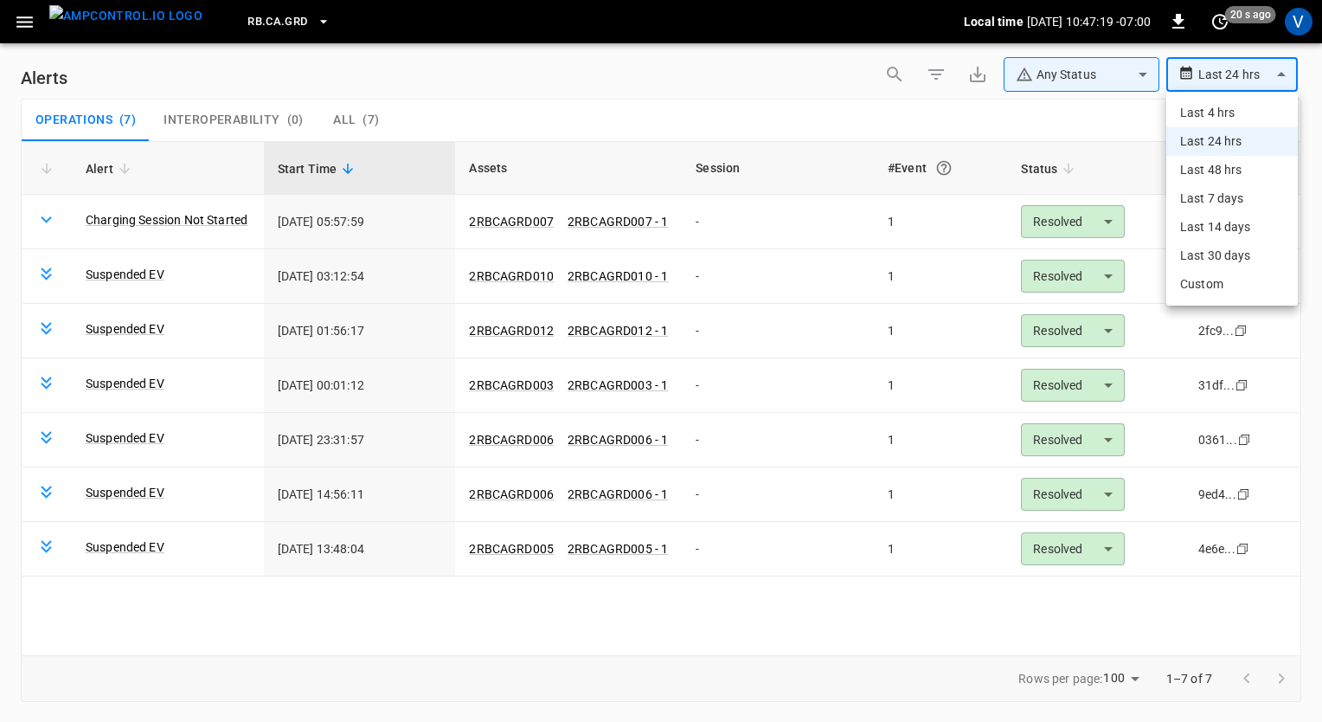
click at [1208, 247] on li "Last 30 days" at bounding box center [1232, 255] width 132 height 29
type input "**********"
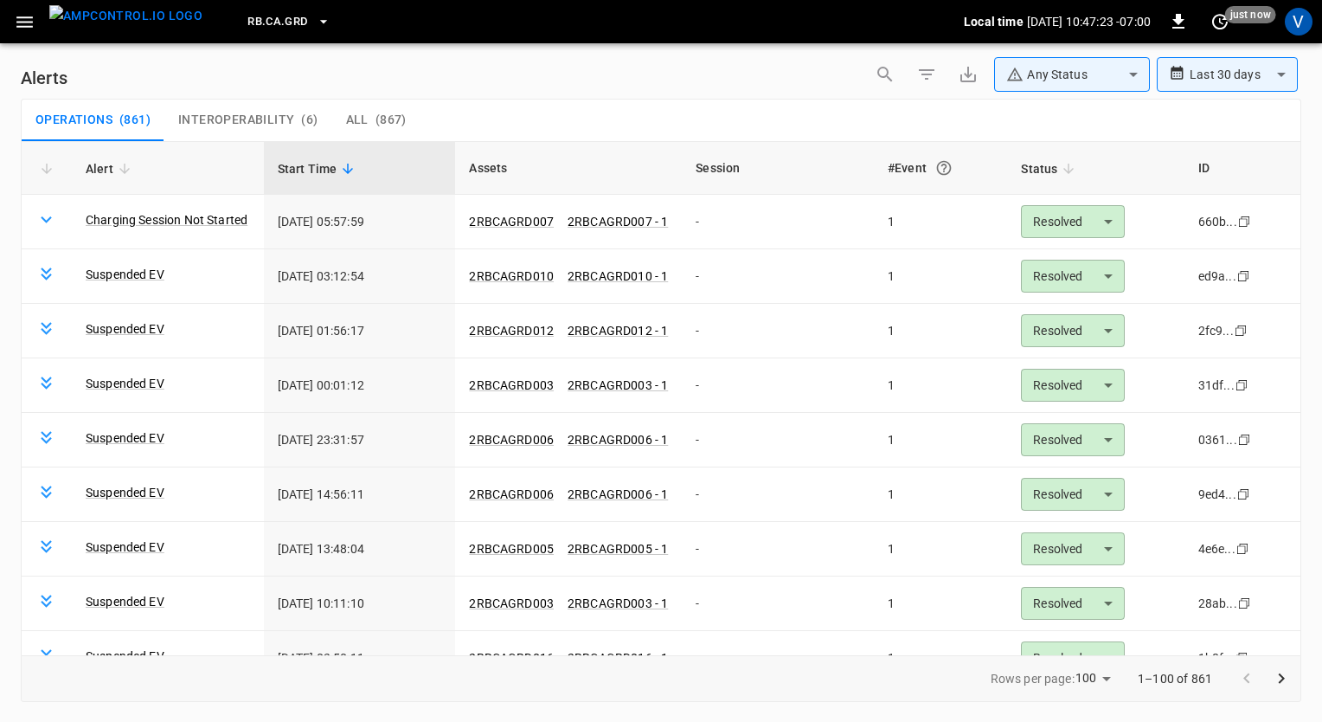
click at [129, 164] on icon at bounding box center [125, 169] width 16 height 16
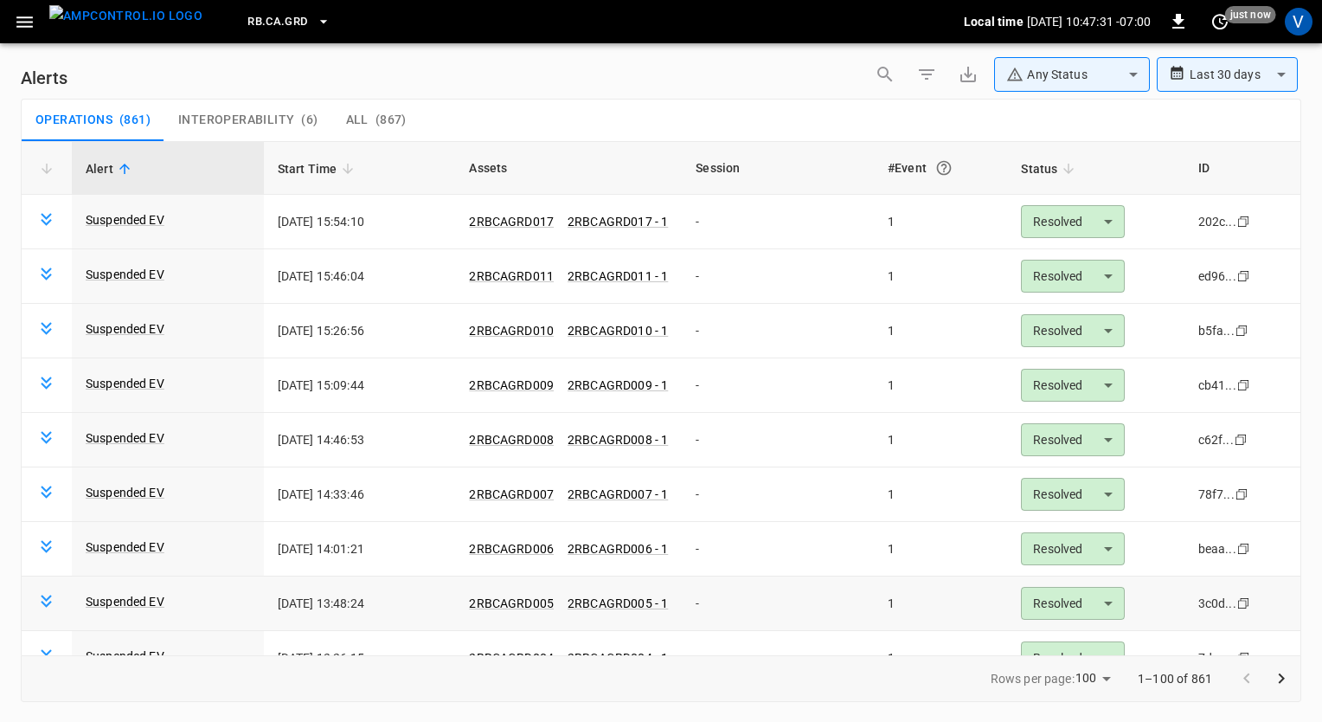
scroll to position [4973, 0]
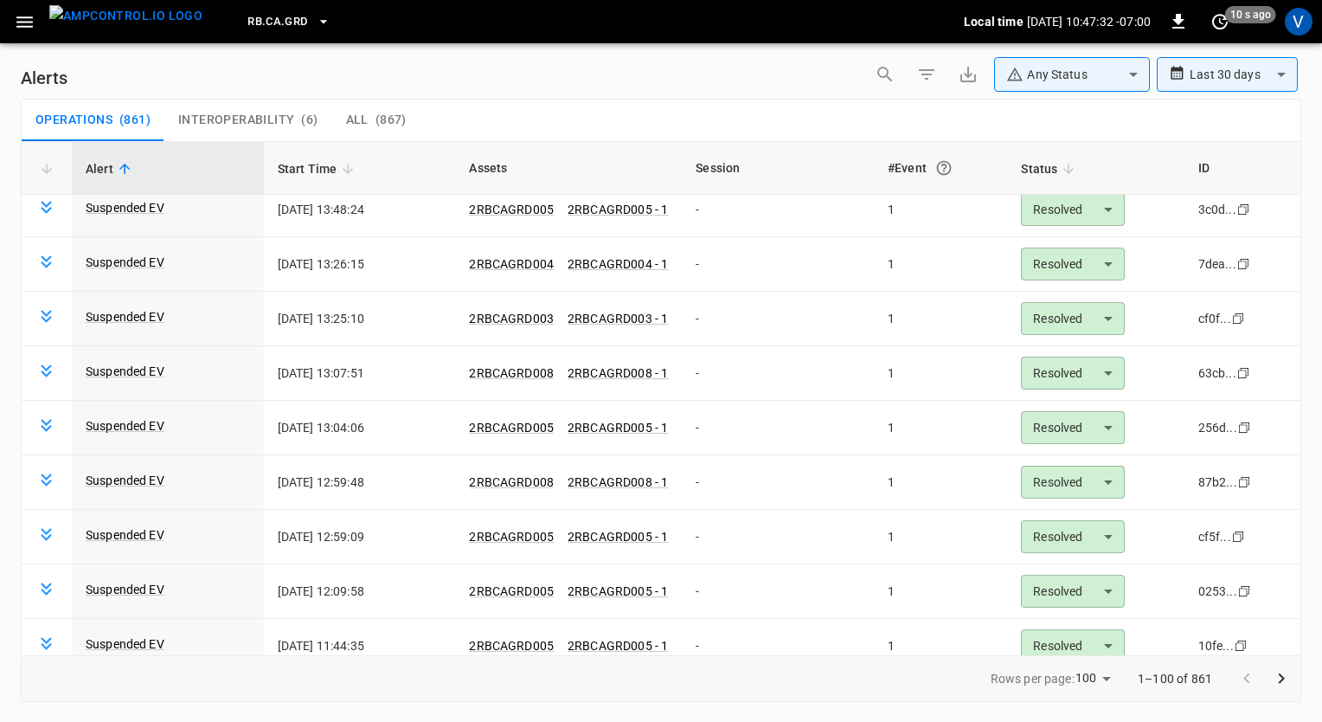
click at [1291, 675] on icon "Go to next page" at bounding box center [1281, 678] width 21 height 21
drag, startPoint x: 1272, startPoint y: 680, endPoint x: 1197, endPoint y: 694, distance: 76.5
click at [1197, 694] on div "101–200 of 861" at bounding box center [1201, 678] width 197 height 45
click at [1288, 684] on icon "Go to next page" at bounding box center [1281, 678] width 21 height 21
click at [1269, 670] on button "Go to next page" at bounding box center [1281, 678] width 35 height 35
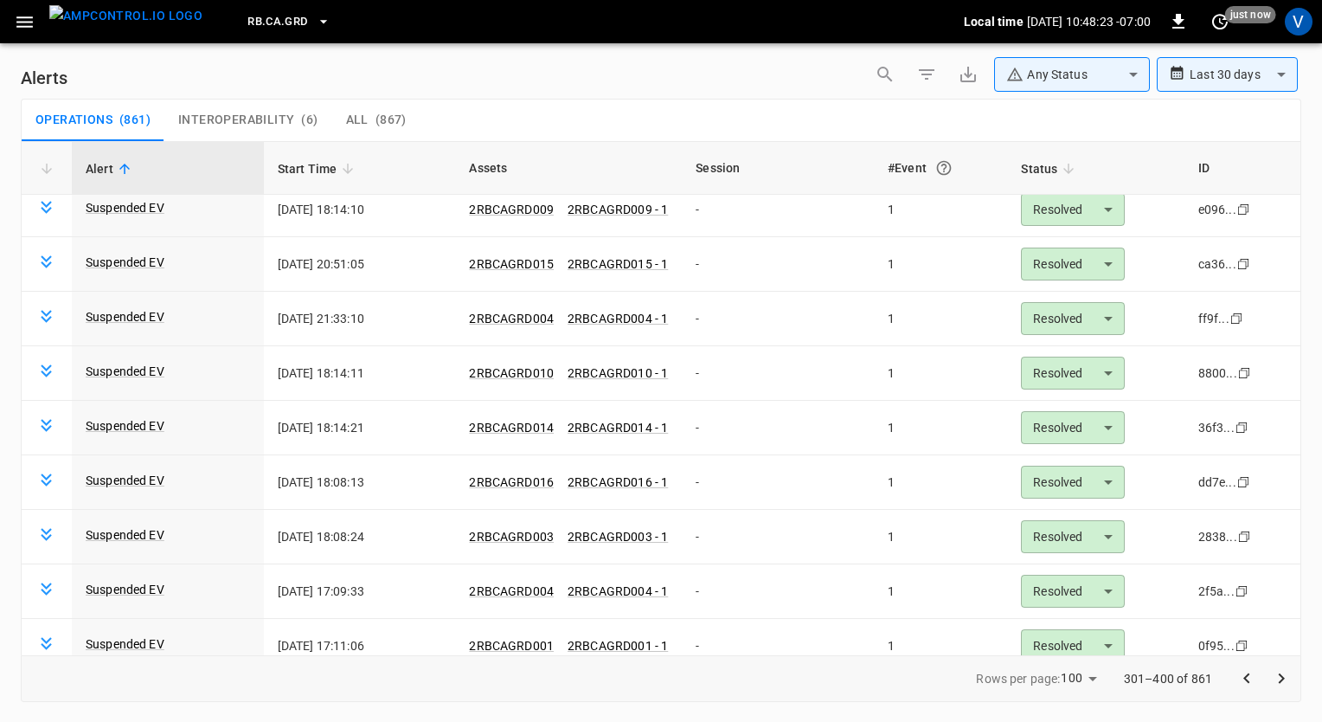
click at [1246, 675] on icon "Go to previous page" at bounding box center [1246, 678] width 6 height 10
click at [1248, 678] on icon "Go to previous page" at bounding box center [1247, 678] width 21 height 21
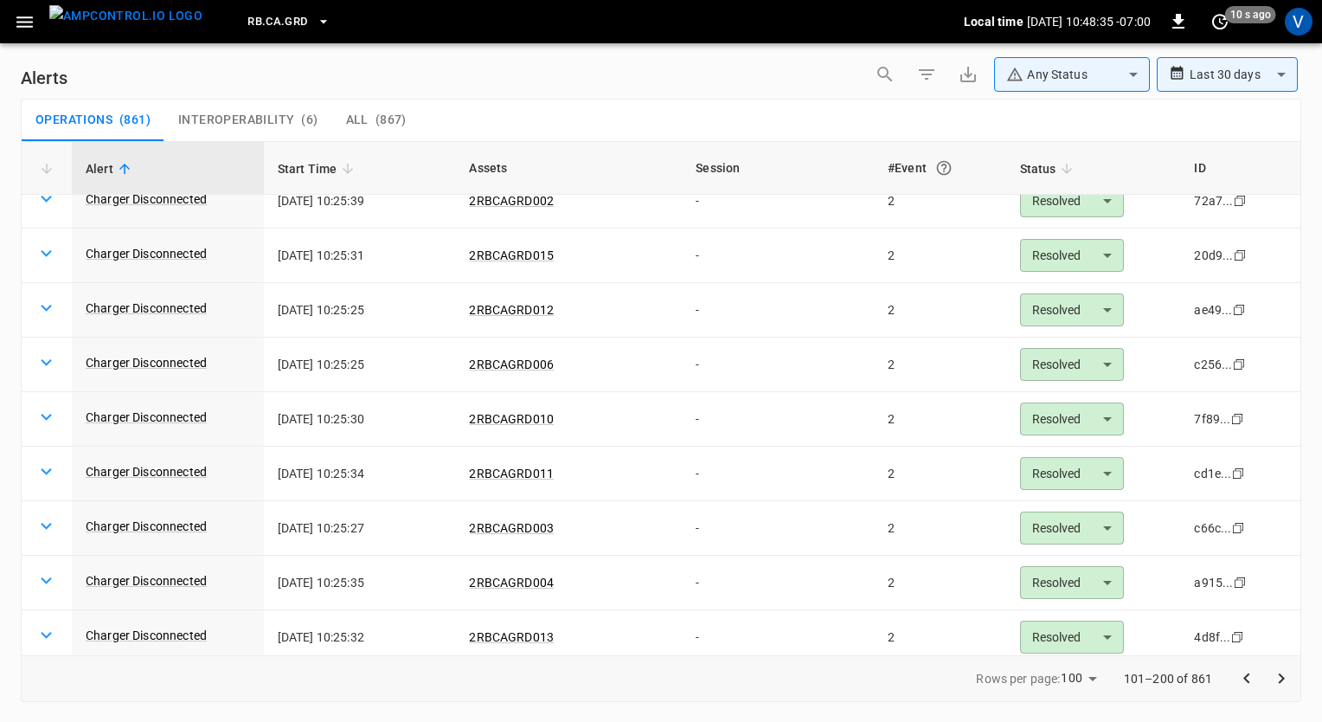
scroll to position [0, 0]
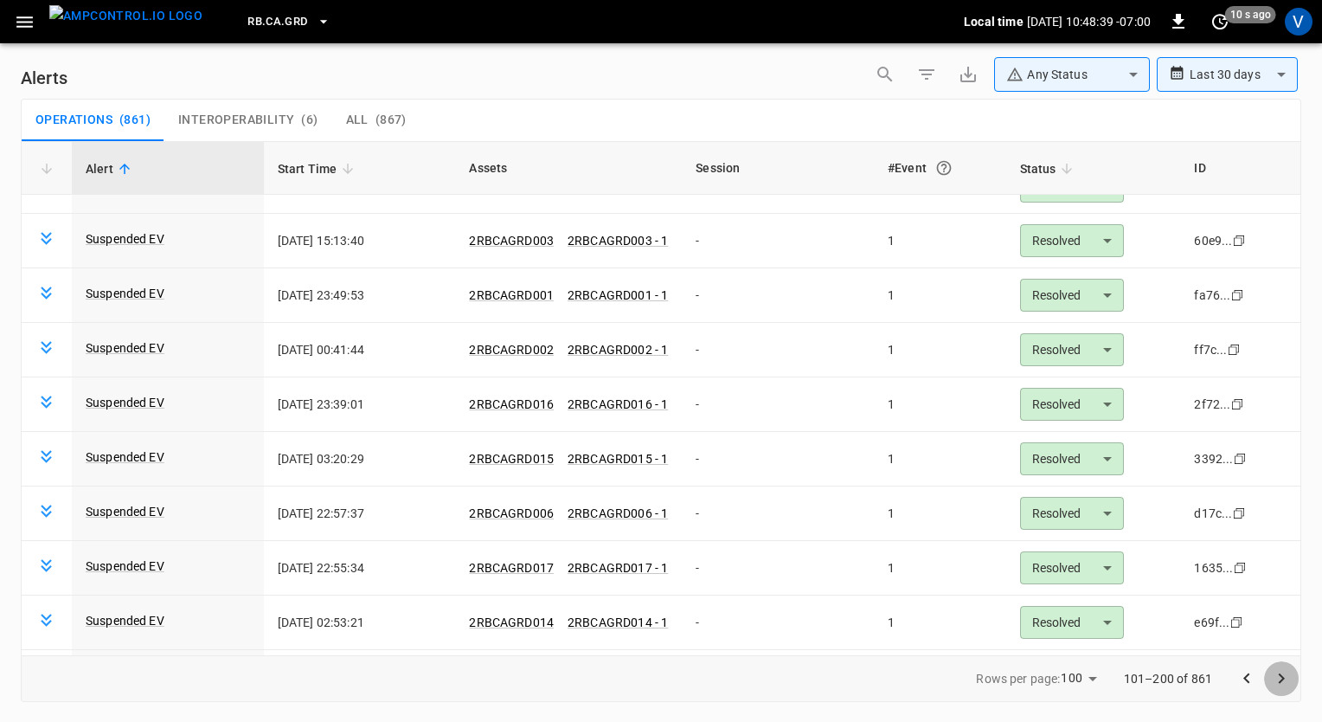
click at [1295, 680] on button "Go to next page" at bounding box center [1281, 678] width 35 height 35
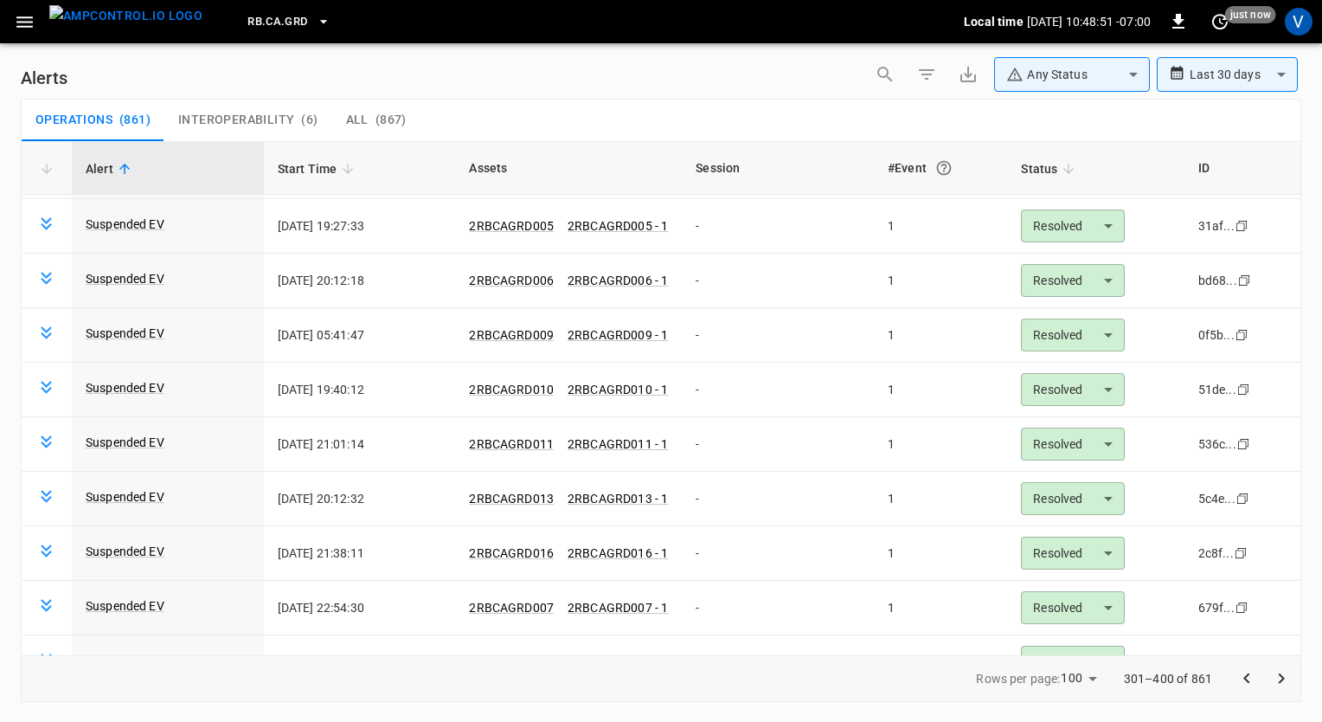
scroll to position [4973, 0]
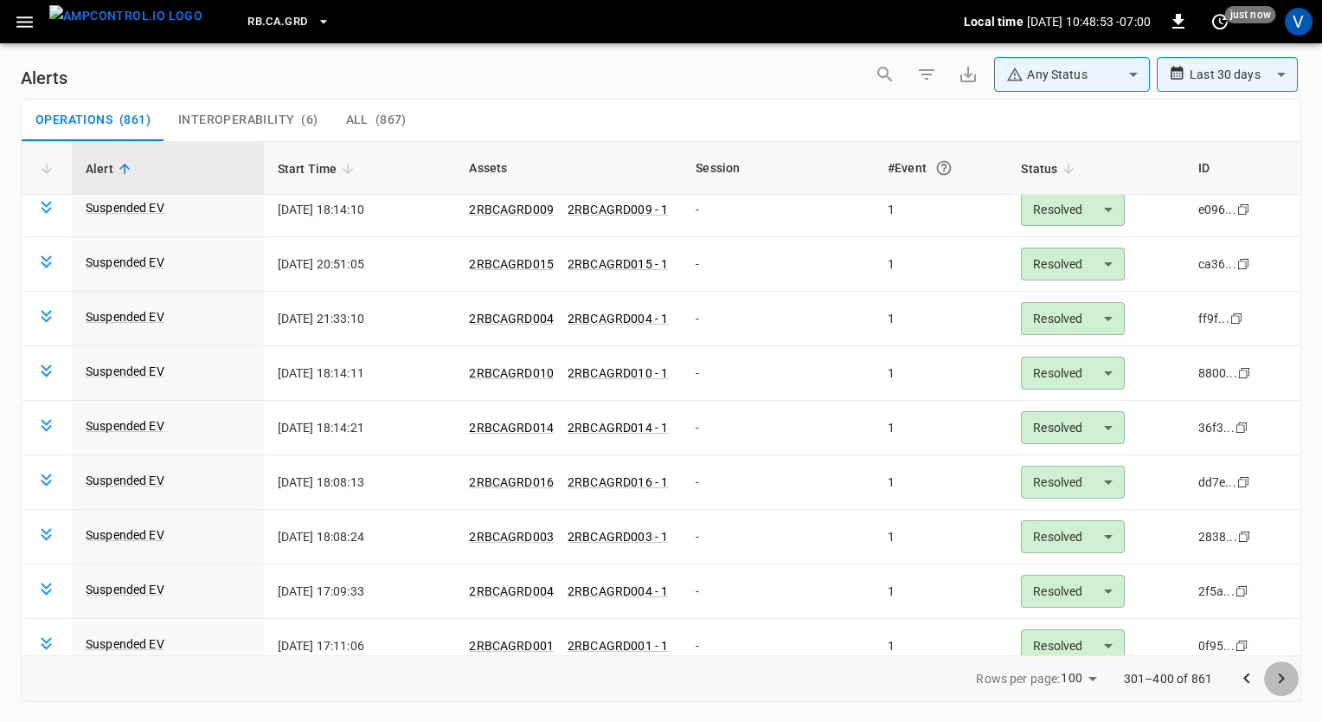
click at [1286, 684] on icon "Go to next page" at bounding box center [1281, 678] width 21 height 21
click at [1282, 679] on icon "Go to next page" at bounding box center [1282, 678] width 6 height 10
click at [1278, 679] on icon "Go to next page" at bounding box center [1281, 678] width 21 height 21
click at [1270, 672] on button "Go to next page" at bounding box center [1281, 678] width 35 height 35
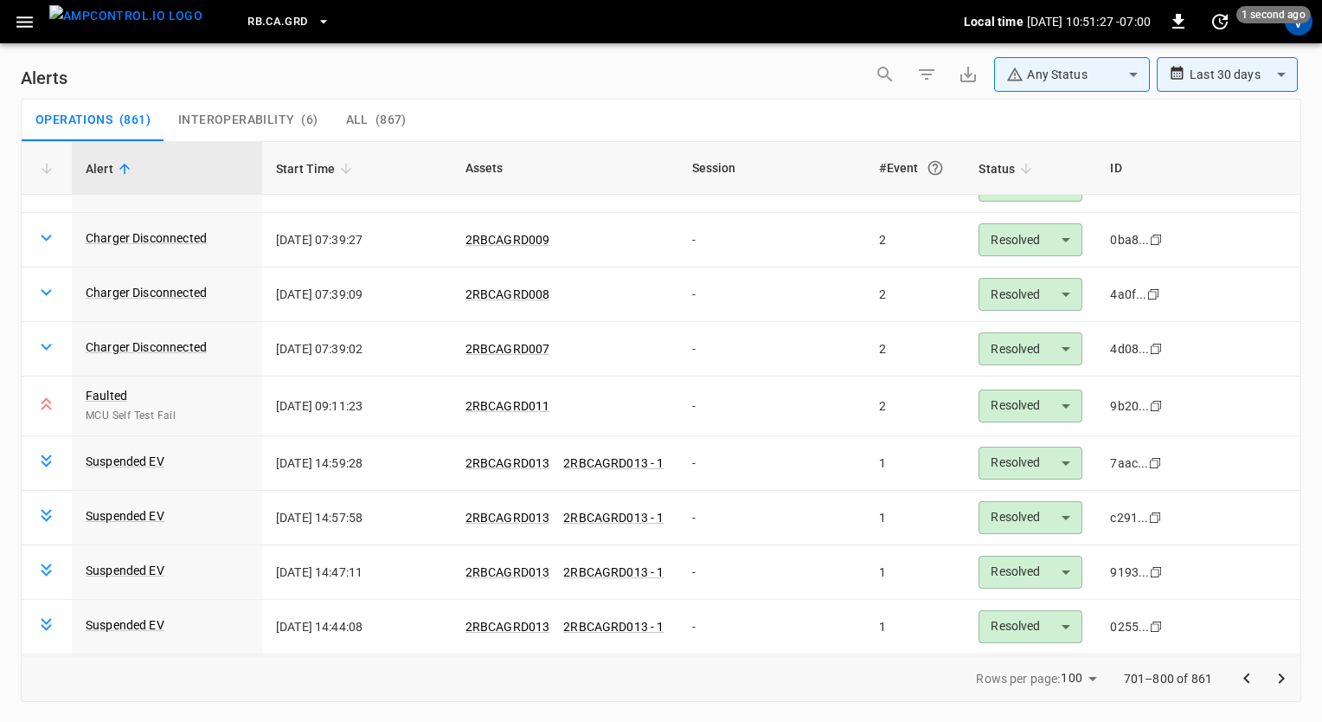
scroll to position [473, 0]
click at [1277, 679] on icon "Go to next page" at bounding box center [1281, 678] width 21 height 21
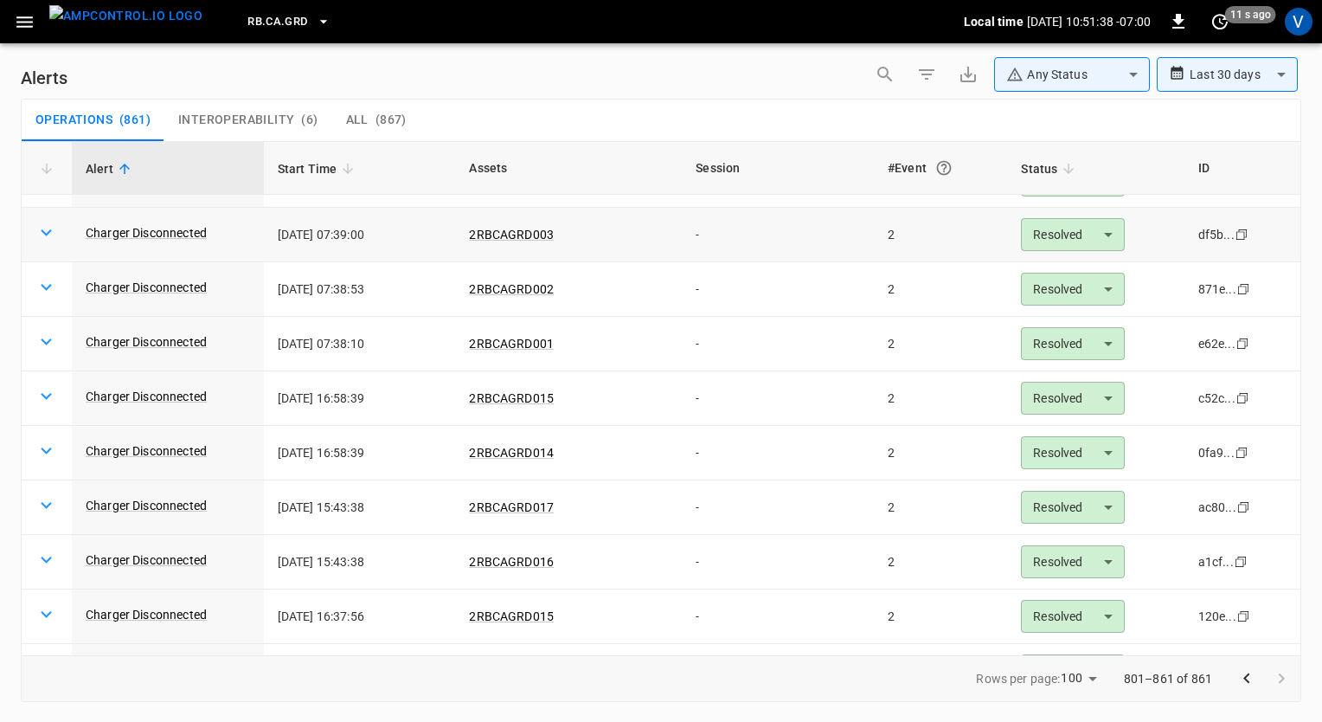
scroll to position [0, 0]
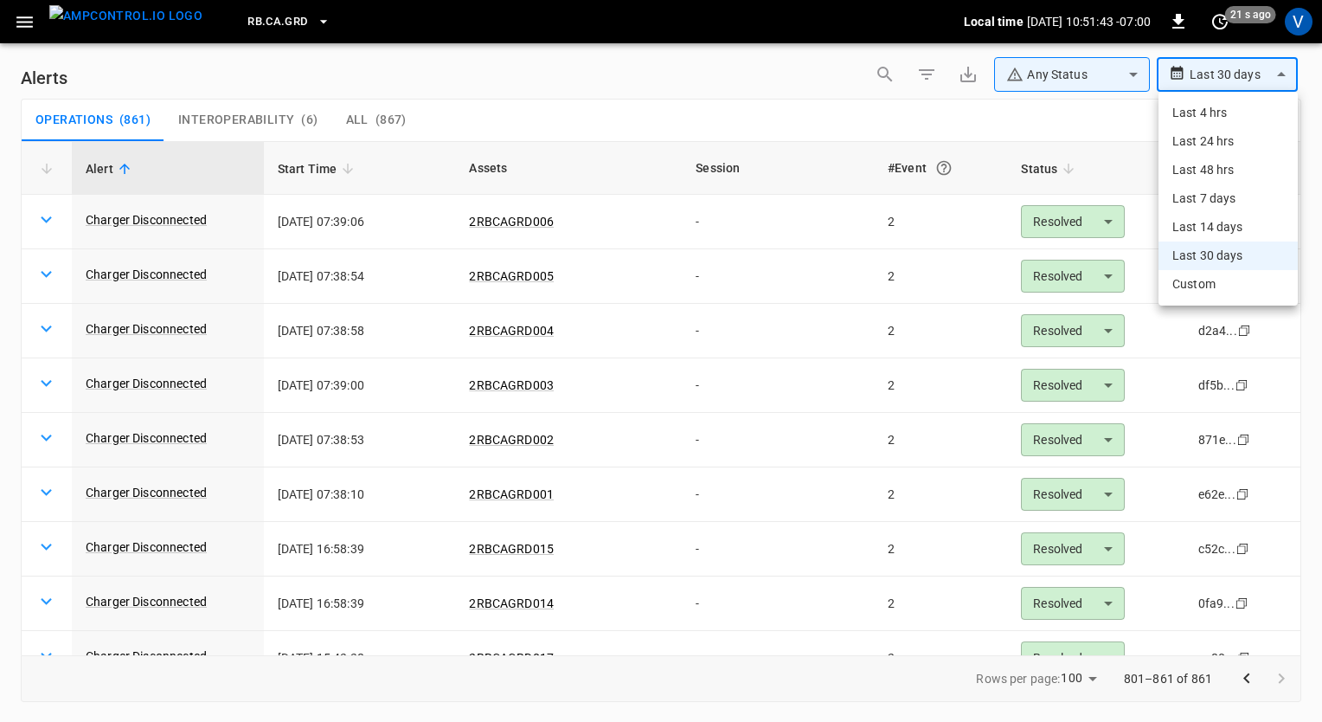
click at [1215, 79] on body "**********" at bounding box center [661, 358] width 1322 height 716
click at [983, 114] on div at bounding box center [661, 361] width 1322 height 722
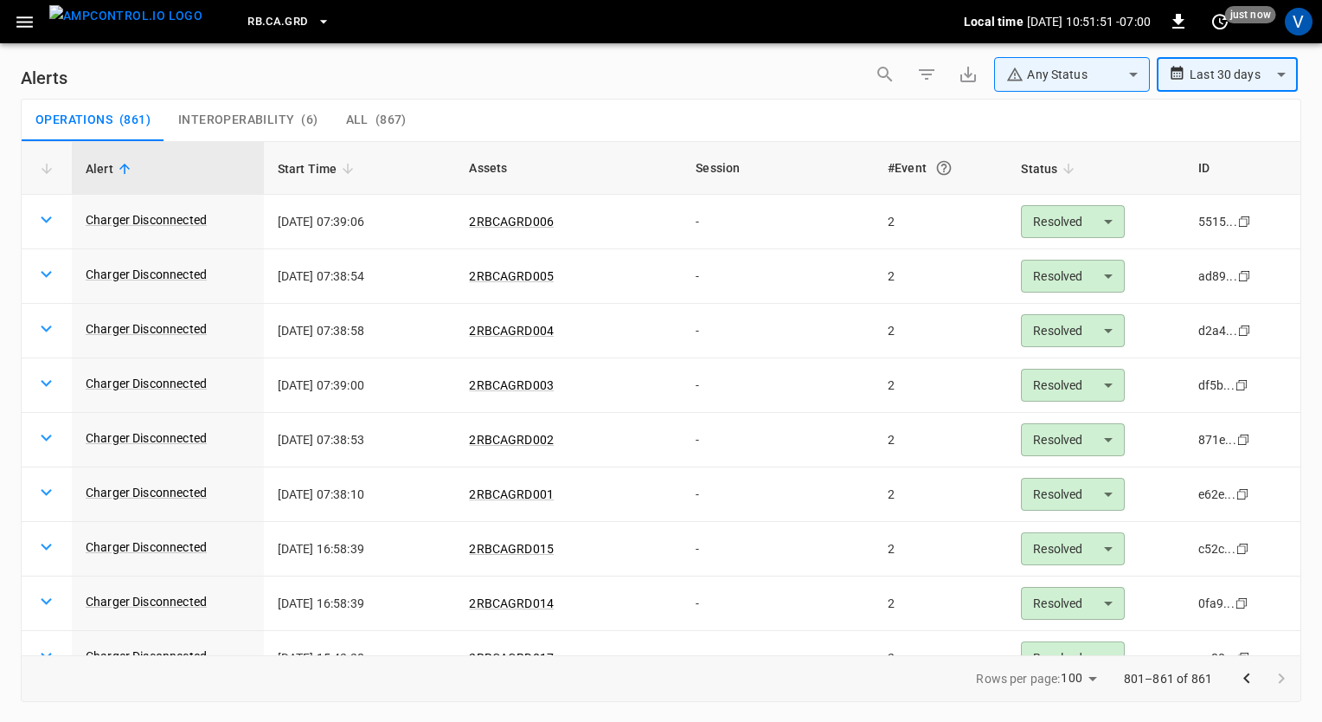
click at [1256, 682] on icon "Go to previous page" at bounding box center [1247, 678] width 21 height 21
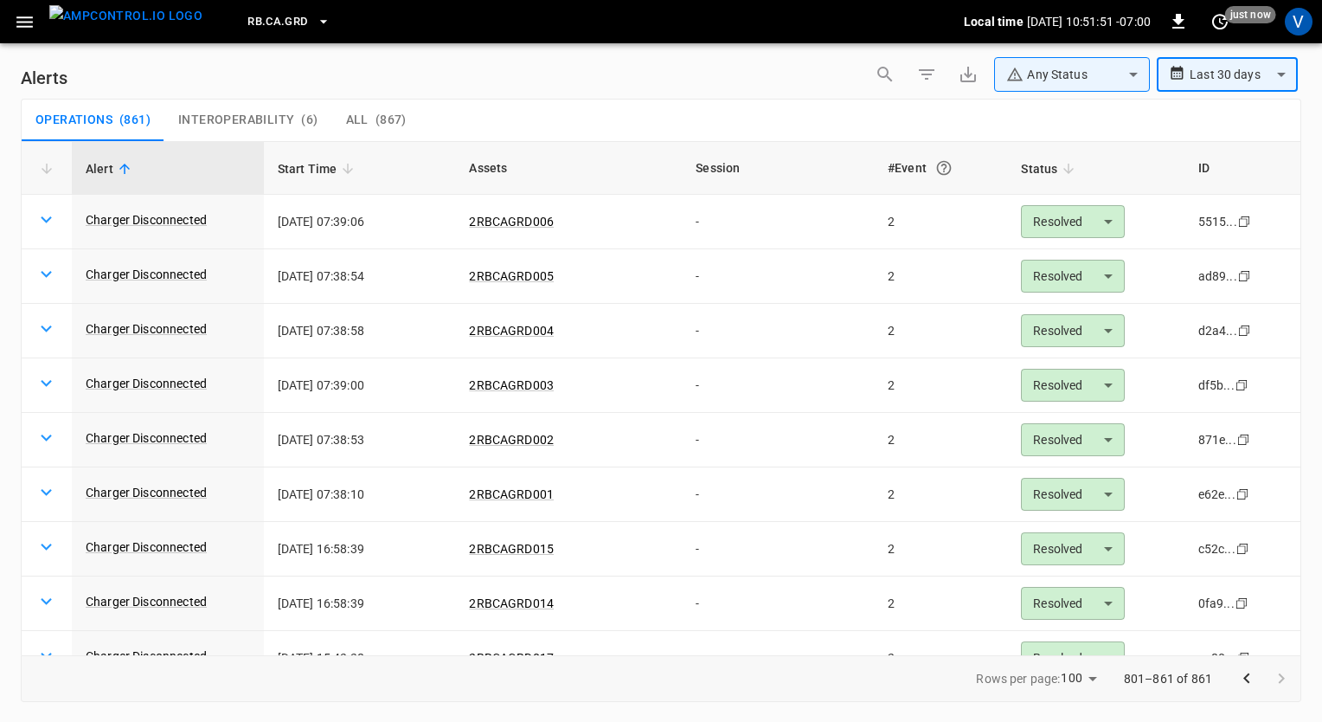
click at [1256, 682] on icon "Go to previous page" at bounding box center [1247, 678] width 21 height 21
click at [1238, 683] on icon "Go to previous page" at bounding box center [1247, 678] width 21 height 21
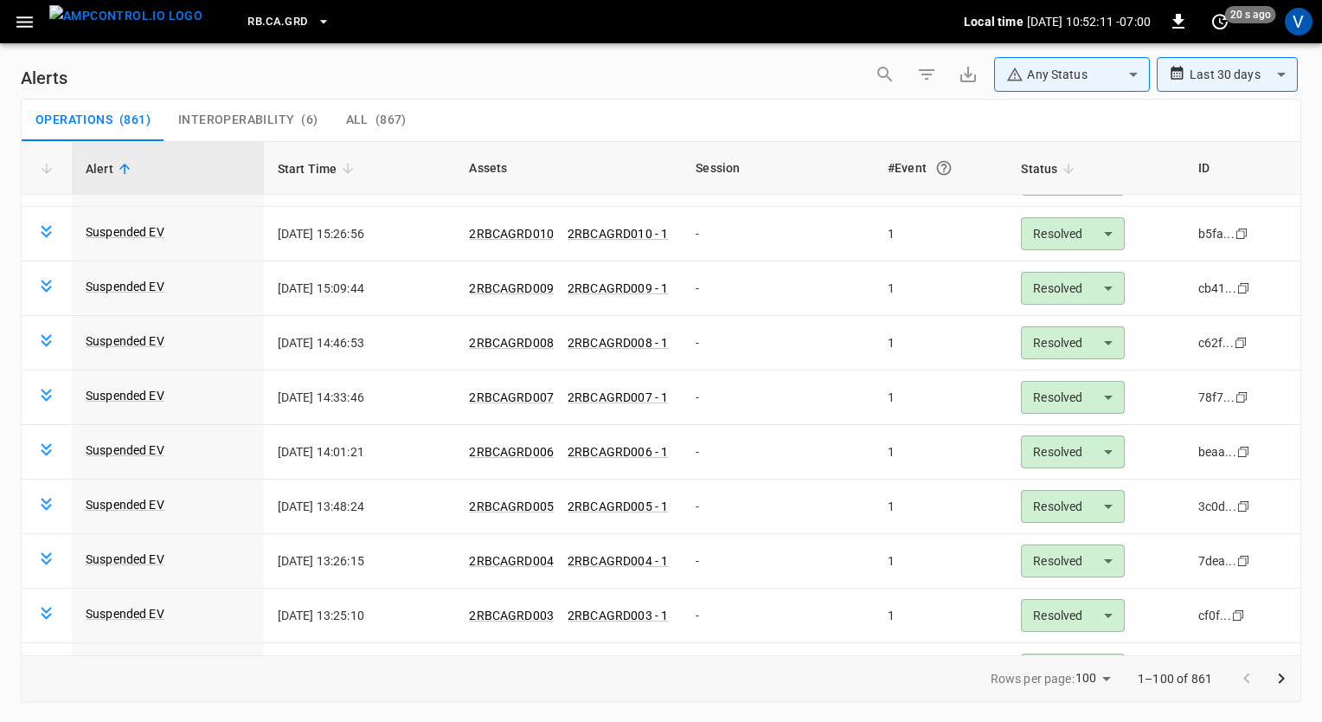
scroll to position [4973, 0]
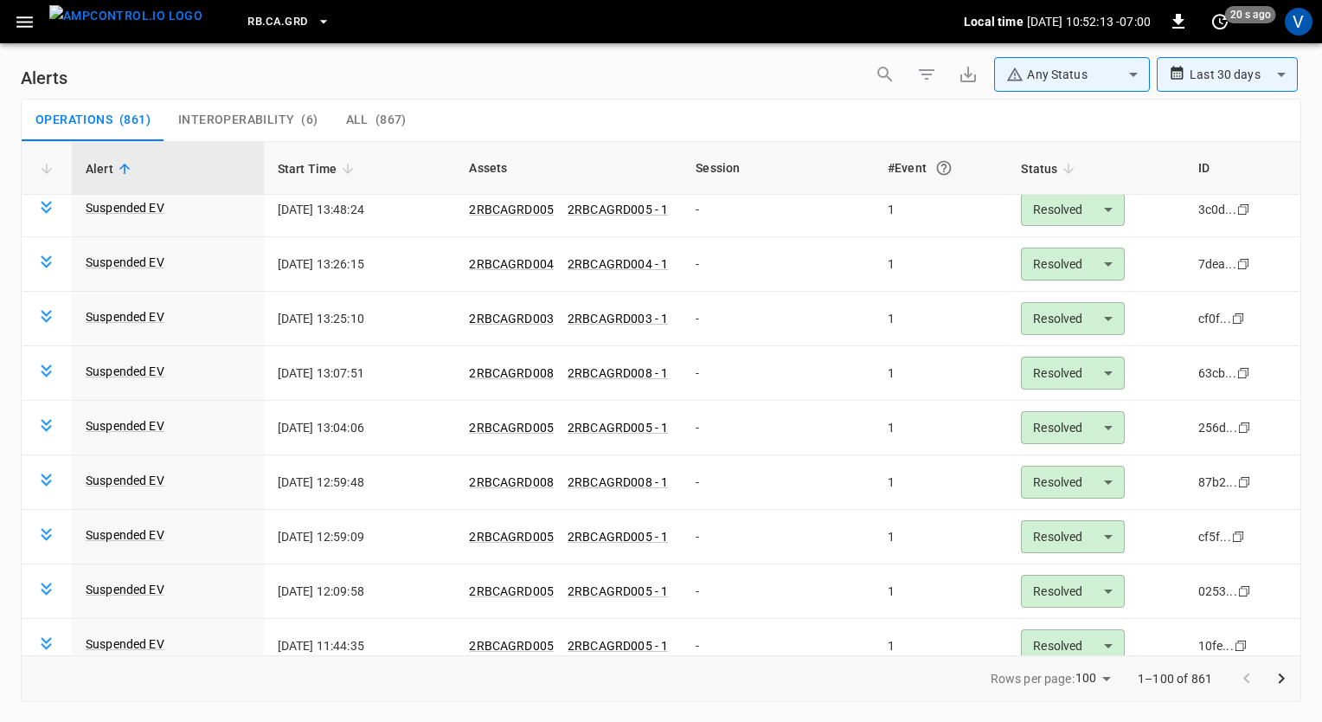
click at [1280, 684] on icon "Go to next page" at bounding box center [1281, 678] width 21 height 21
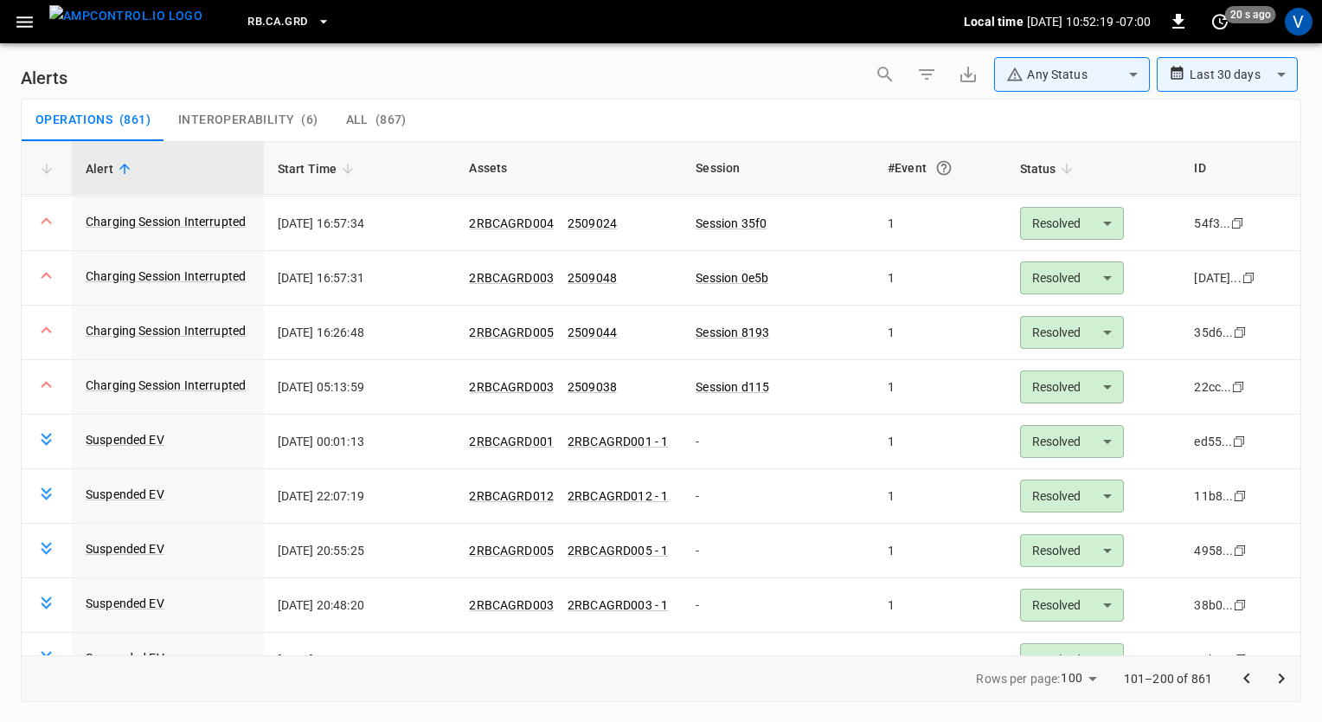
scroll to position [1962, 0]
click at [1295, 17] on div "V" at bounding box center [1299, 22] width 28 height 28
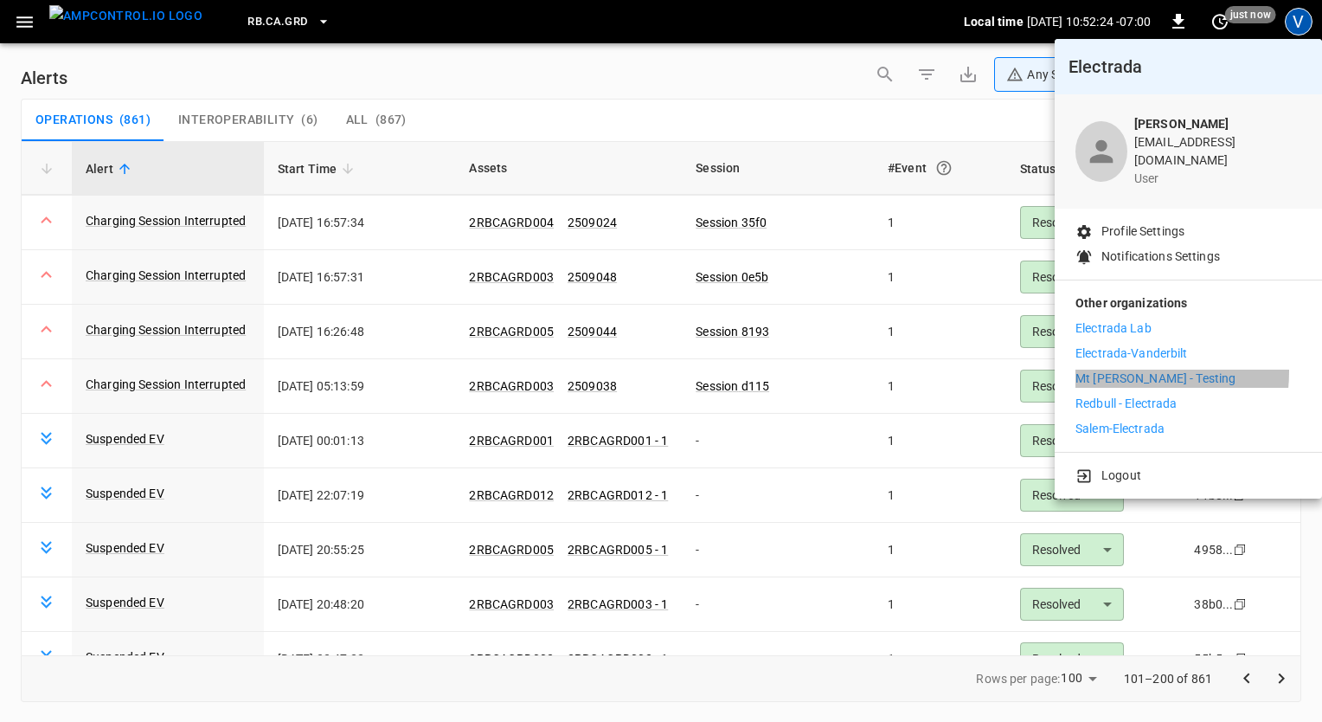
click at [1116, 369] on p "Mt [PERSON_NAME] - Testing" at bounding box center [1156, 378] width 160 height 18
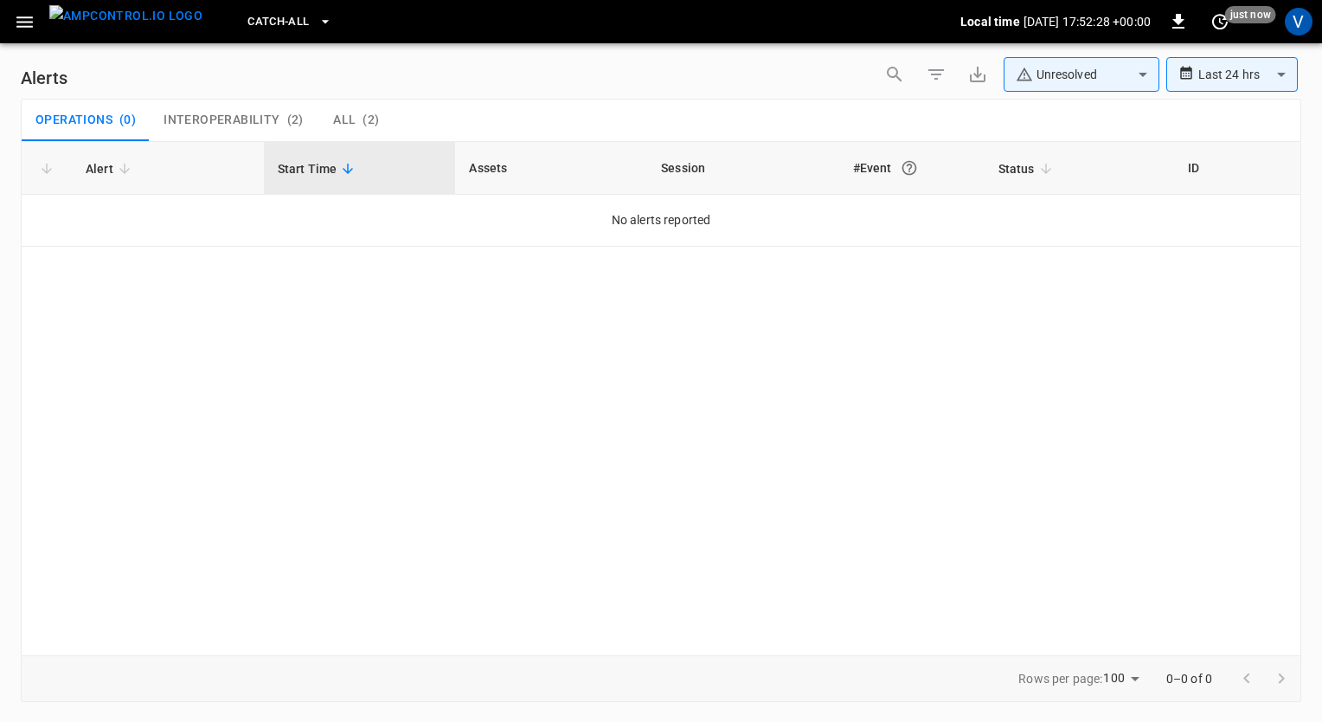
click at [273, 22] on span "Catch-all" at bounding box center [277, 22] width 61 height 20
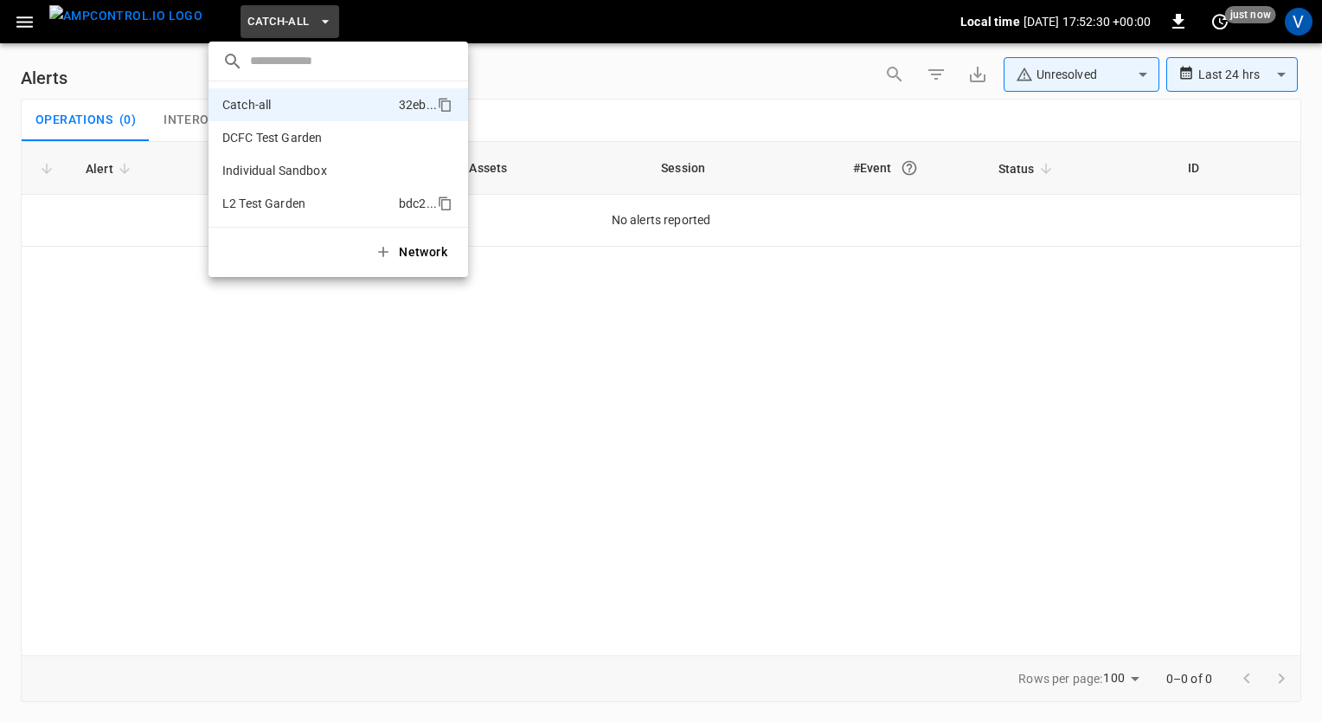
click at [286, 197] on p "L2 Test Garden" at bounding box center [307, 203] width 170 height 17
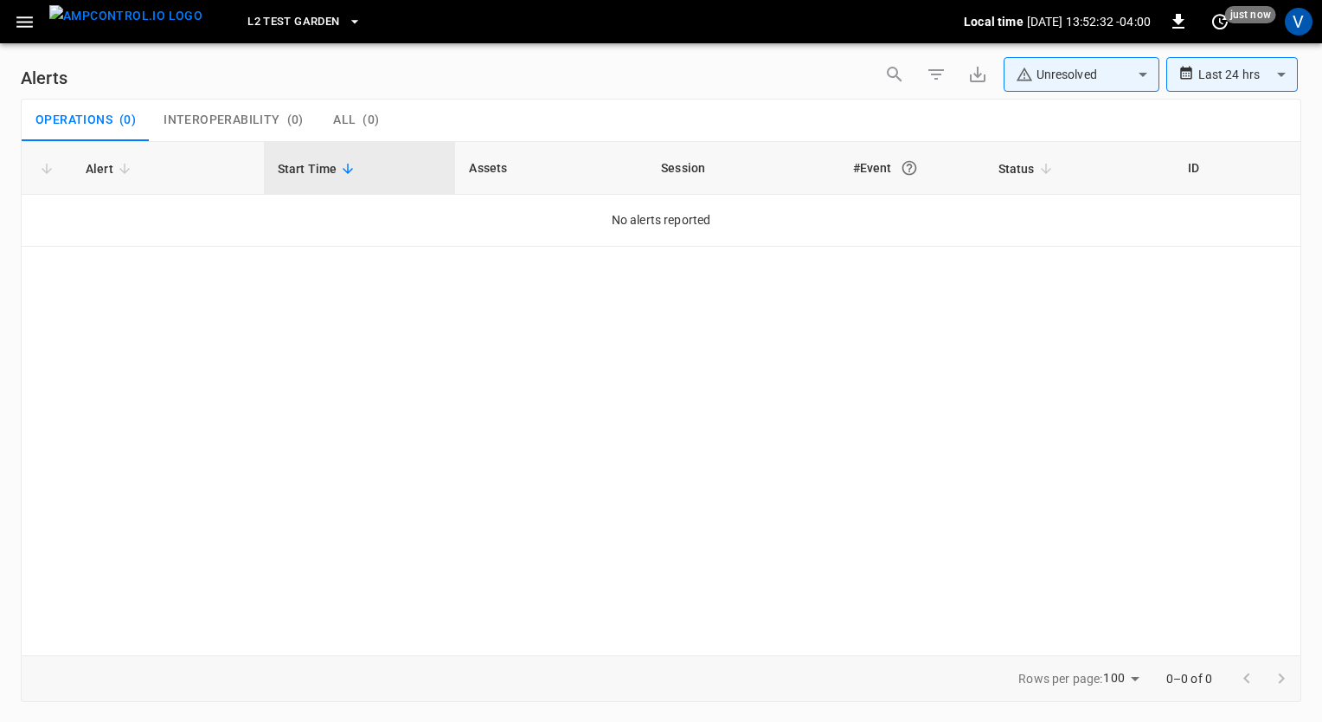
click at [31, 24] on icon "button" at bounding box center [25, 22] width 22 height 22
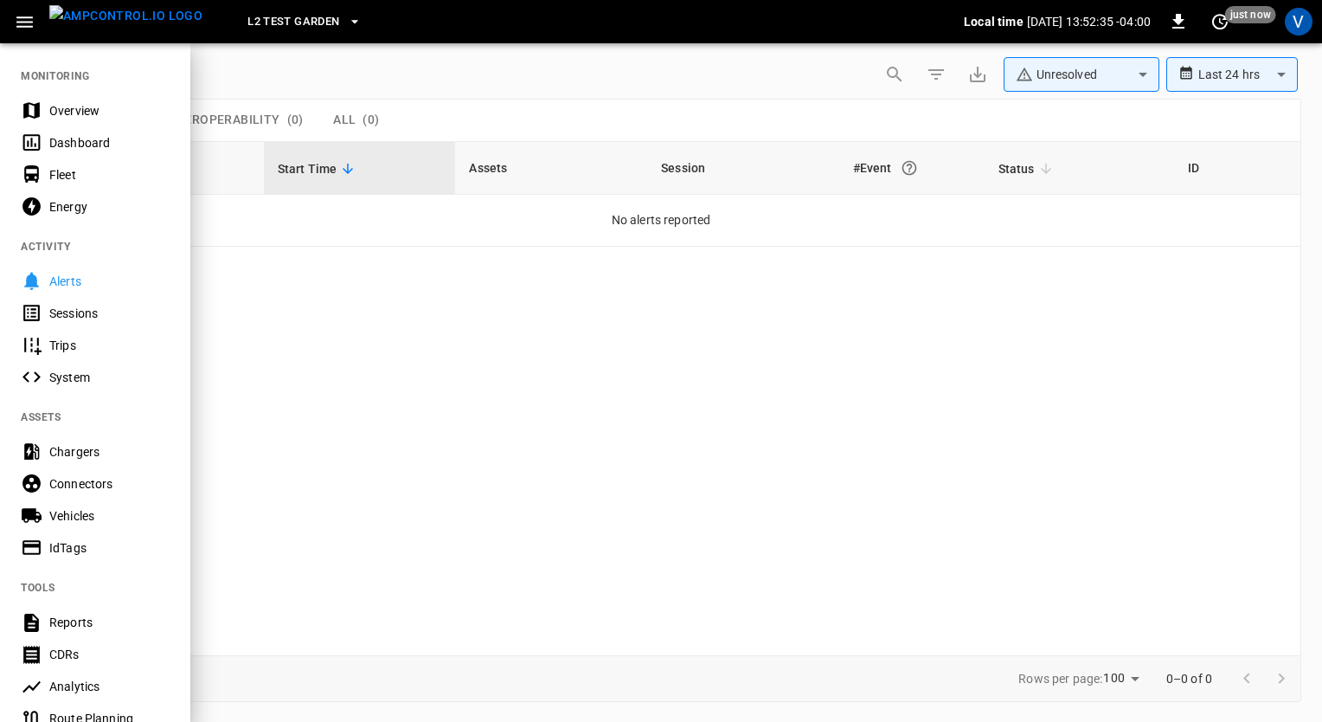
click at [80, 438] on div "Chargers" at bounding box center [95, 451] width 190 height 32
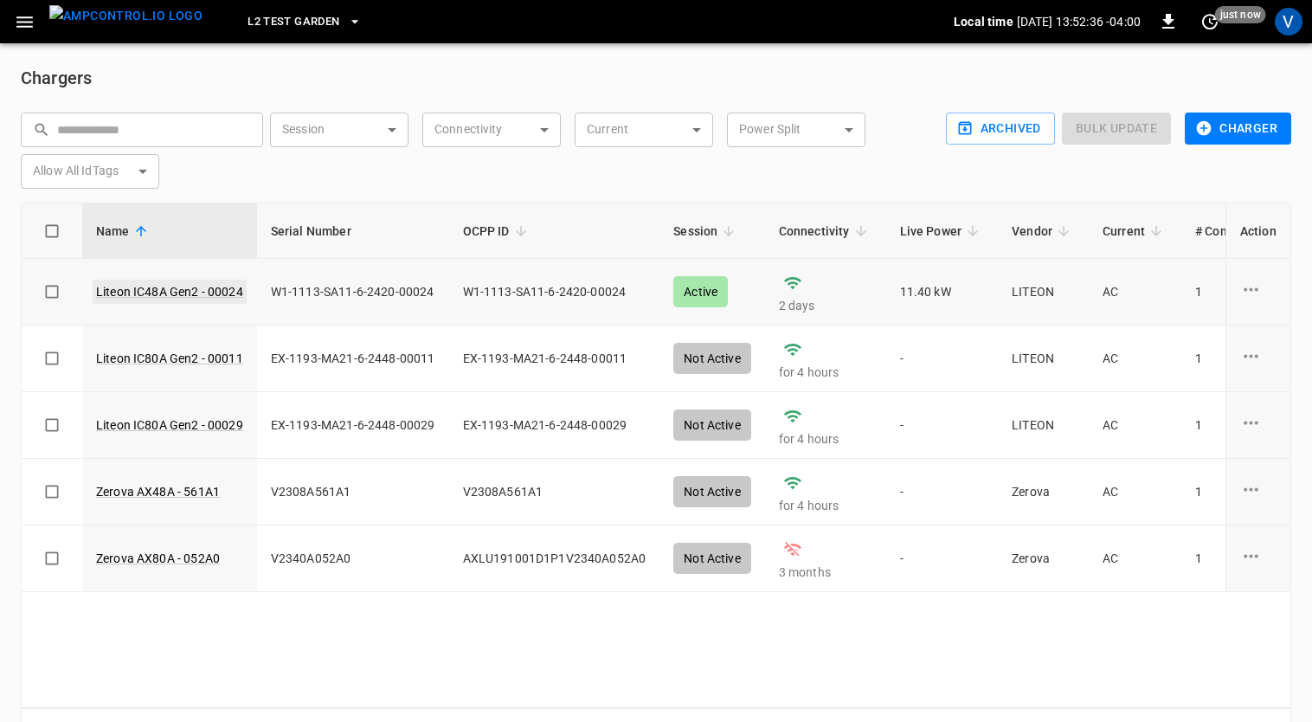
click at [164, 296] on link "Liteon IC48A Gen2 - 00024" at bounding box center [170, 292] width 154 height 24
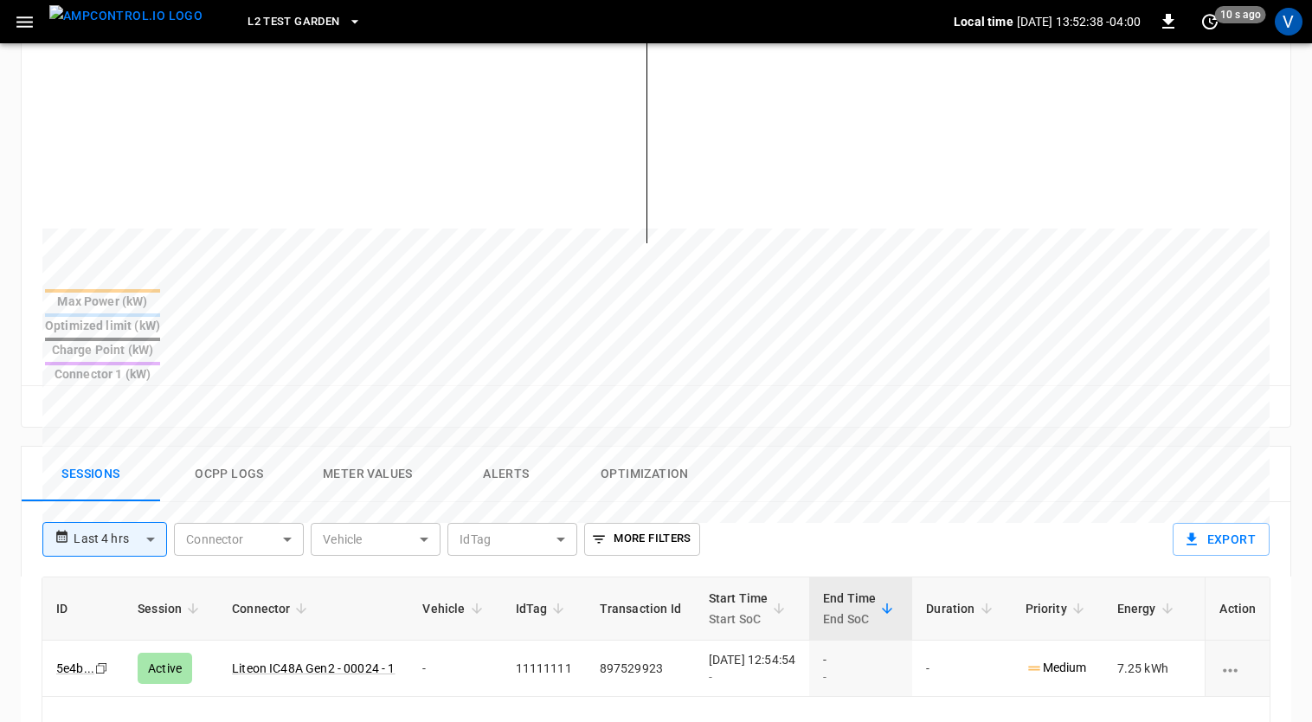
scroll to position [502, 0]
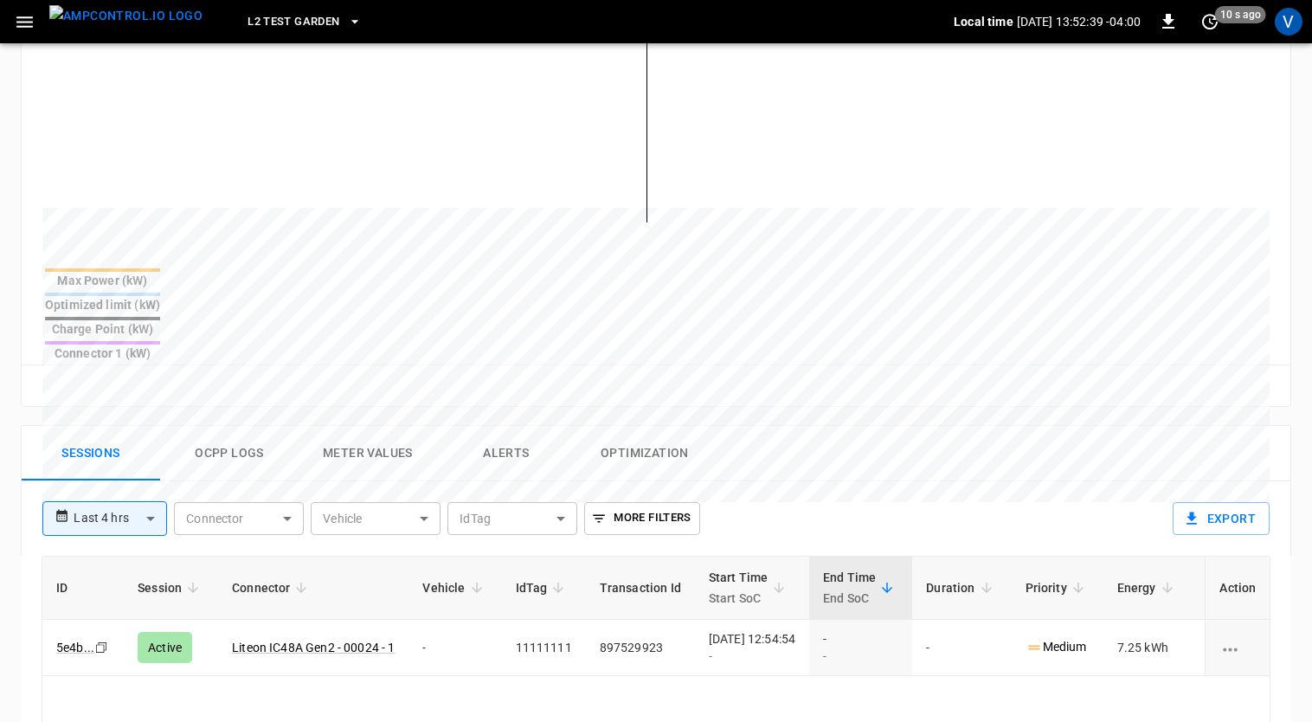
click at [232, 426] on button "Ocpp logs" at bounding box center [229, 453] width 138 height 55
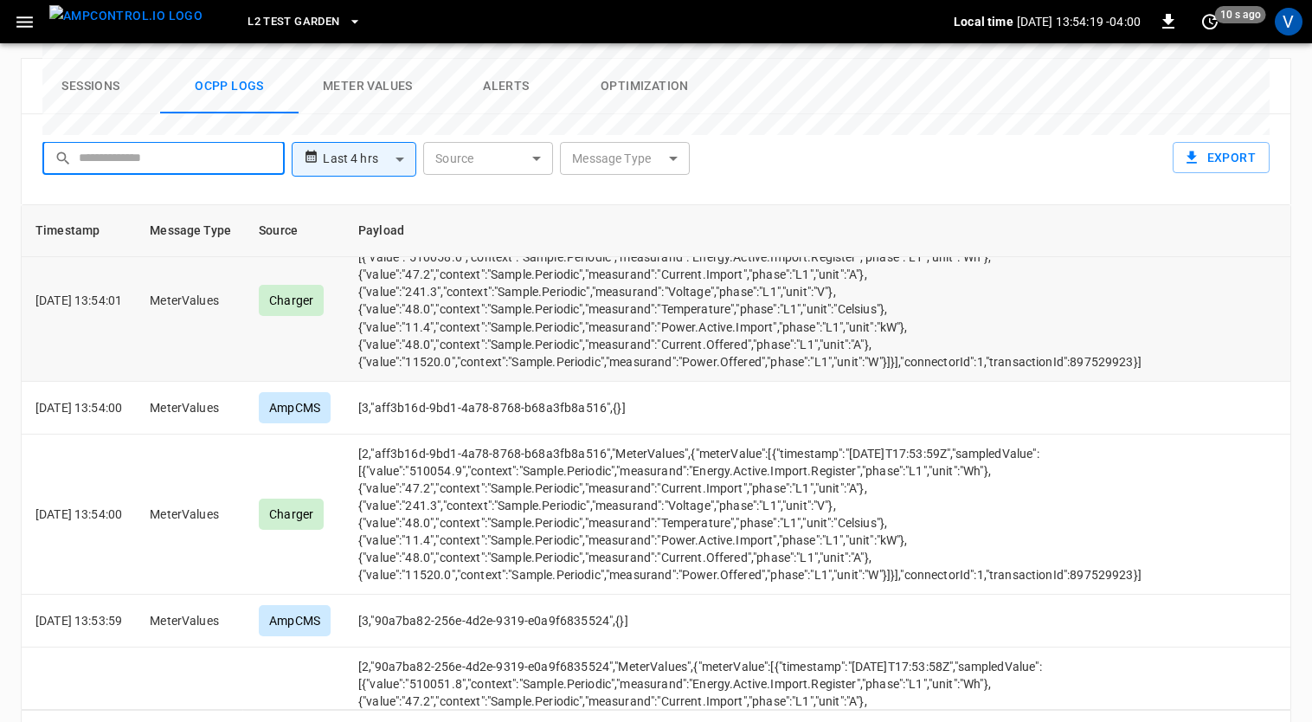
scroll to position [941, 0]
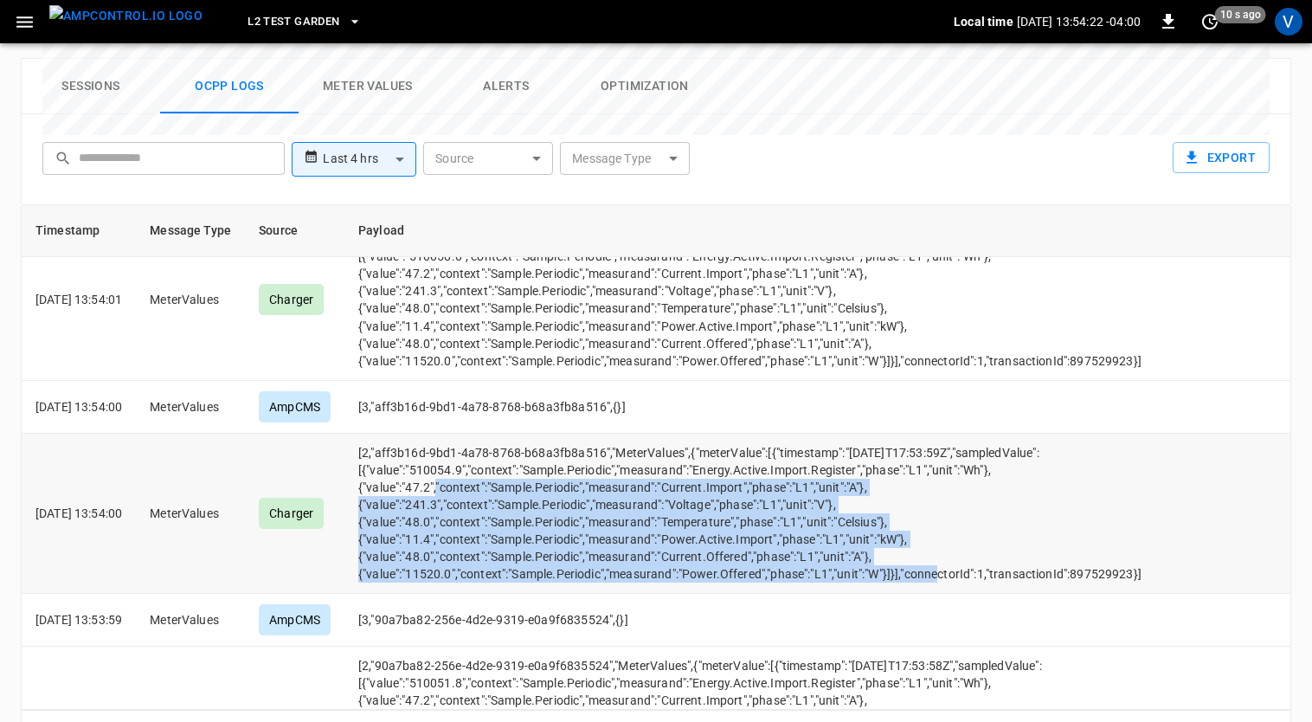
drag, startPoint x: 938, startPoint y: 530, endPoint x: 446, endPoint y: 455, distance: 498.1
click at [446, 455] on td "[2,"aff3b16d-9bd1-4a78-8768-b68a3fb8a516","MeterValues",{"meterValue":[{"timest…" at bounding box center [749, 514] width 811 height 160
drag, startPoint x: 446, startPoint y: 455, endPoint x: 440, endPoint y: 472, distance: 17.5
click at [440, 472] on td "[2,"aff3b16d-9bd1-4a78-8768-b68a3fb8a516","MeterValues",{"meterValue":[{"timest…" at bounding box center [749, 514] width 811 height 160
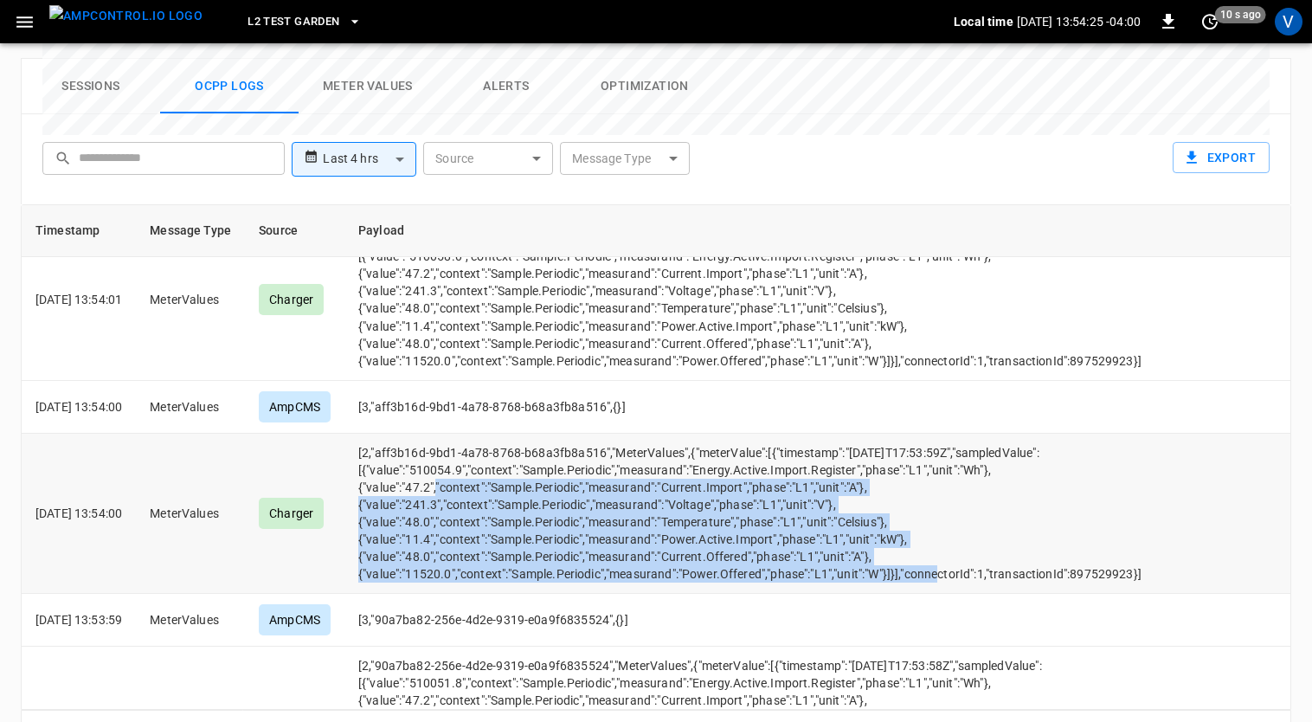
click at [440, 472] on td "[2,"aff3b16d-9bd1-4a78-8768-b68a3fb8a516","MeterValues",{"meterValue":[{"timest…" at bounding box center [749, 514] width 811 height 160
click at [448, 467] on td "[2,"aff3b16d-9bd1-4a78-8768-b68a3fb8a516","MeterValues",{"meterValue":[{"timest…" at bounding box center [749, 514] width 811 height 160
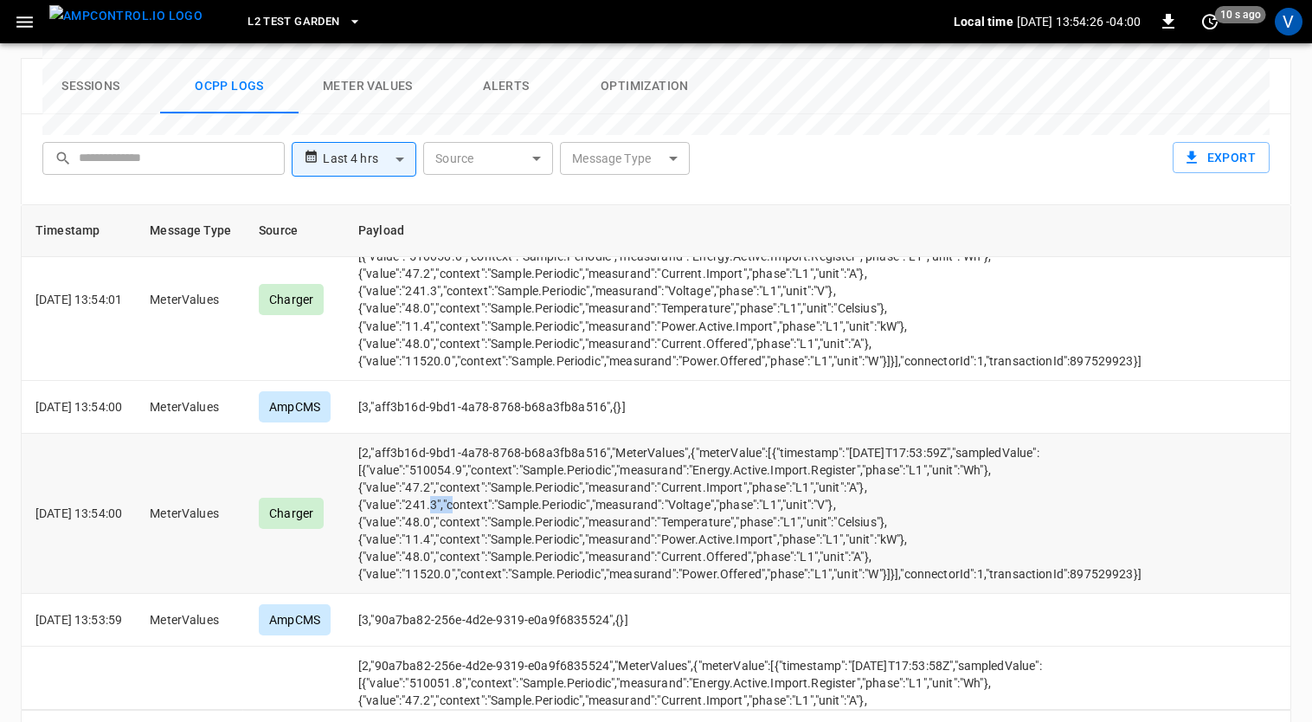
click at [448, 467] on td "[2,"aff3b16d-9bd1-4a78-8768-b68a3fb8a516","MeterValues",{"meterValue":[{"timest…" at bounding box center [749, 514] width 811 height 160
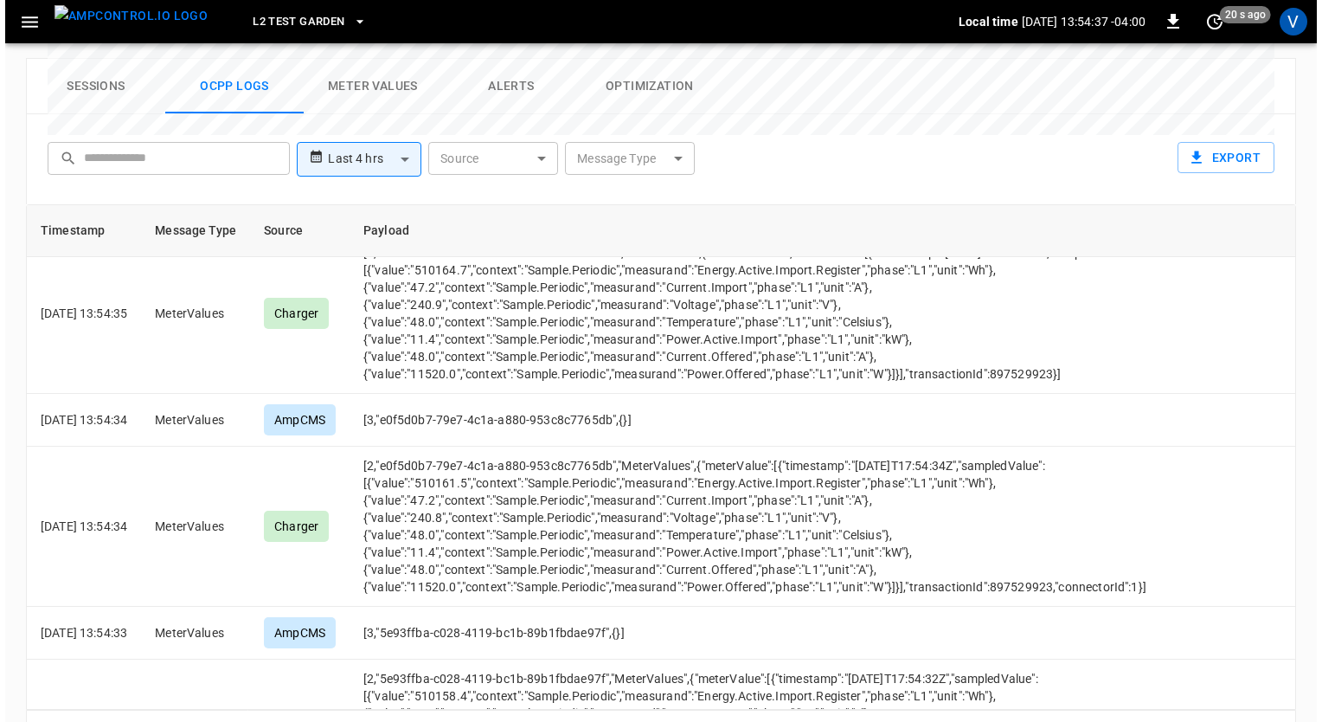
scroll to position [4662, 0]
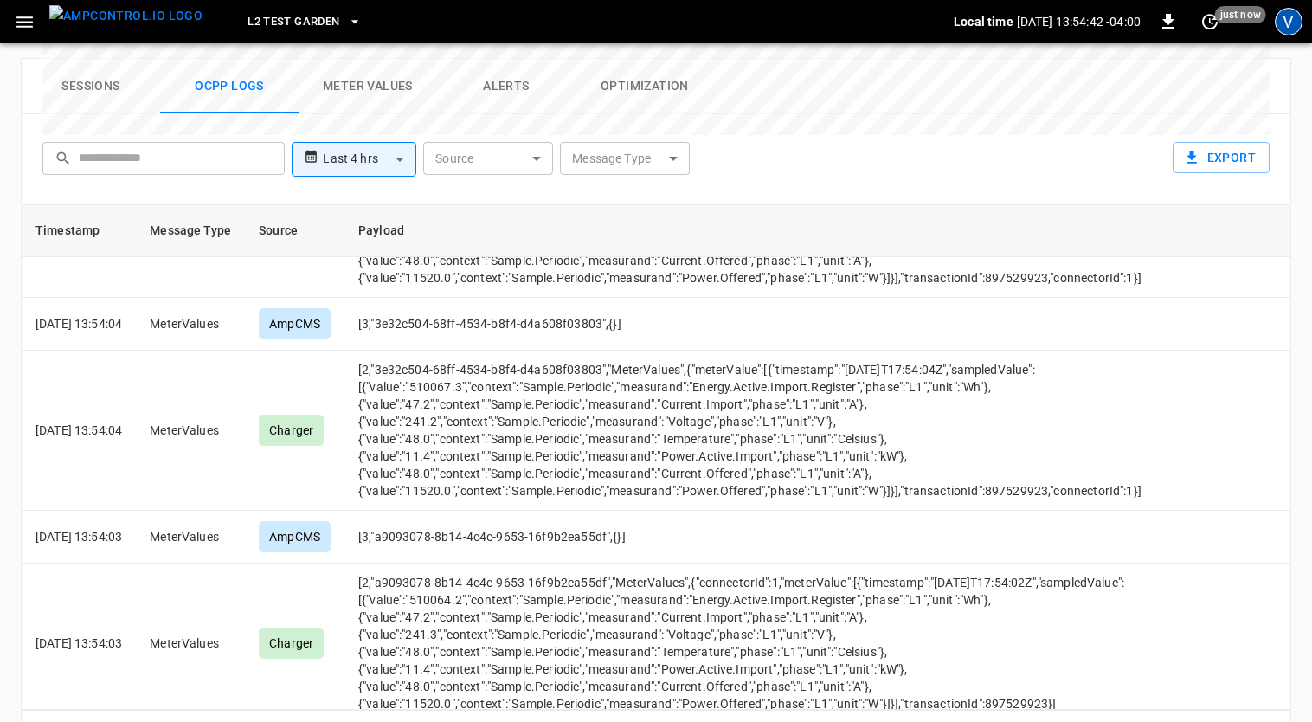
click at [1292, 32] on div "V" at bounding box center [1289, 22] width 28 height 28
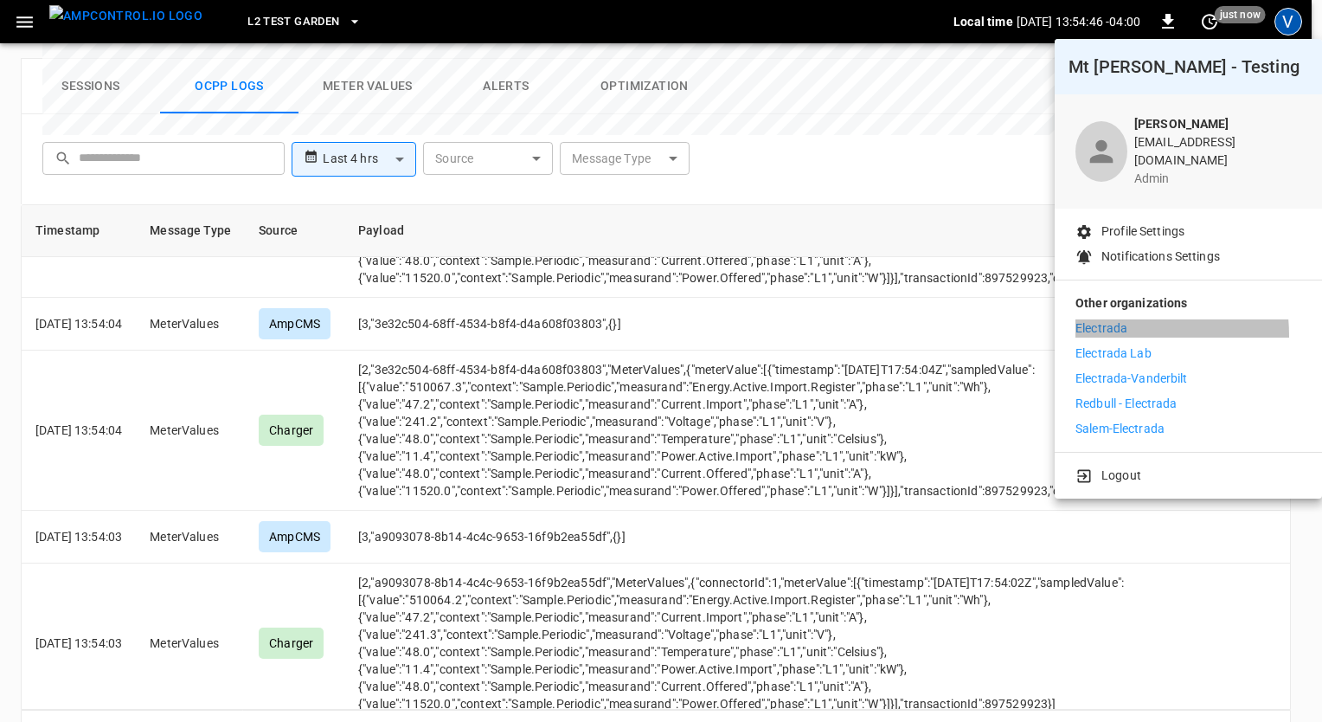
click at [1097, 324] on p "Electrada" at bounding box center [1102, 328] width 52 height 18
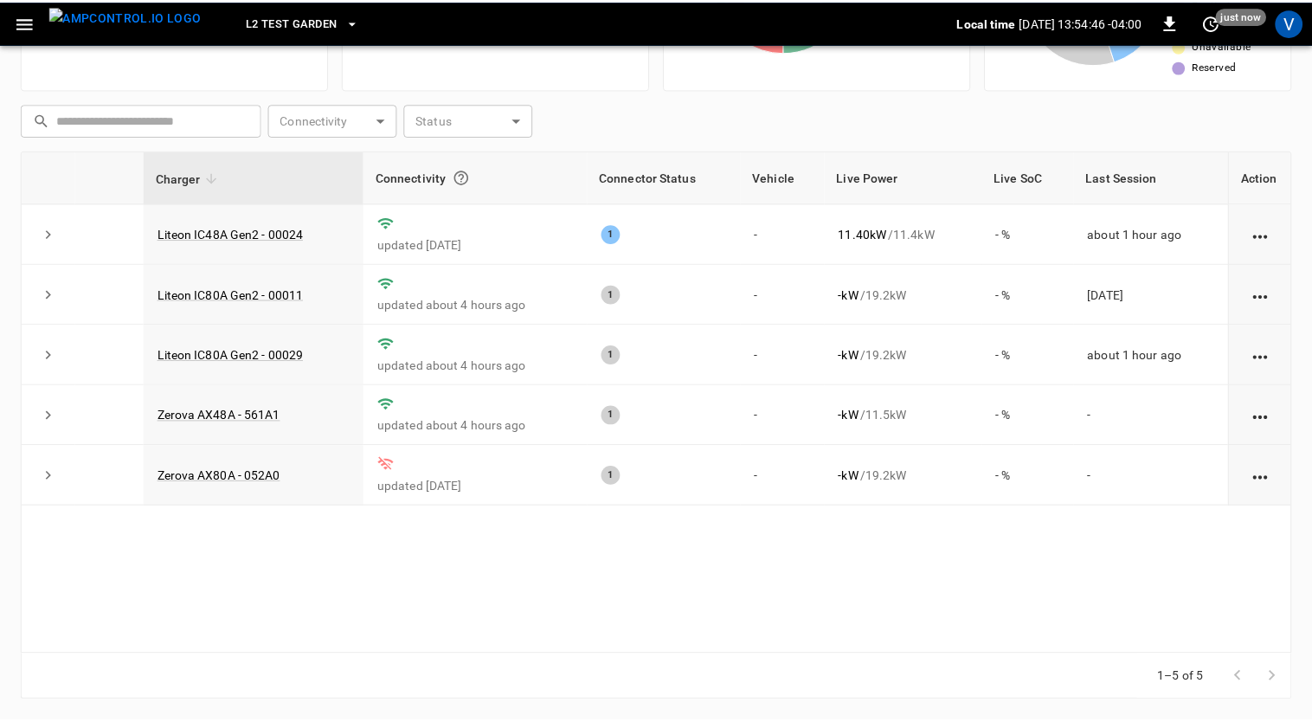
scroll to position [195, 0]
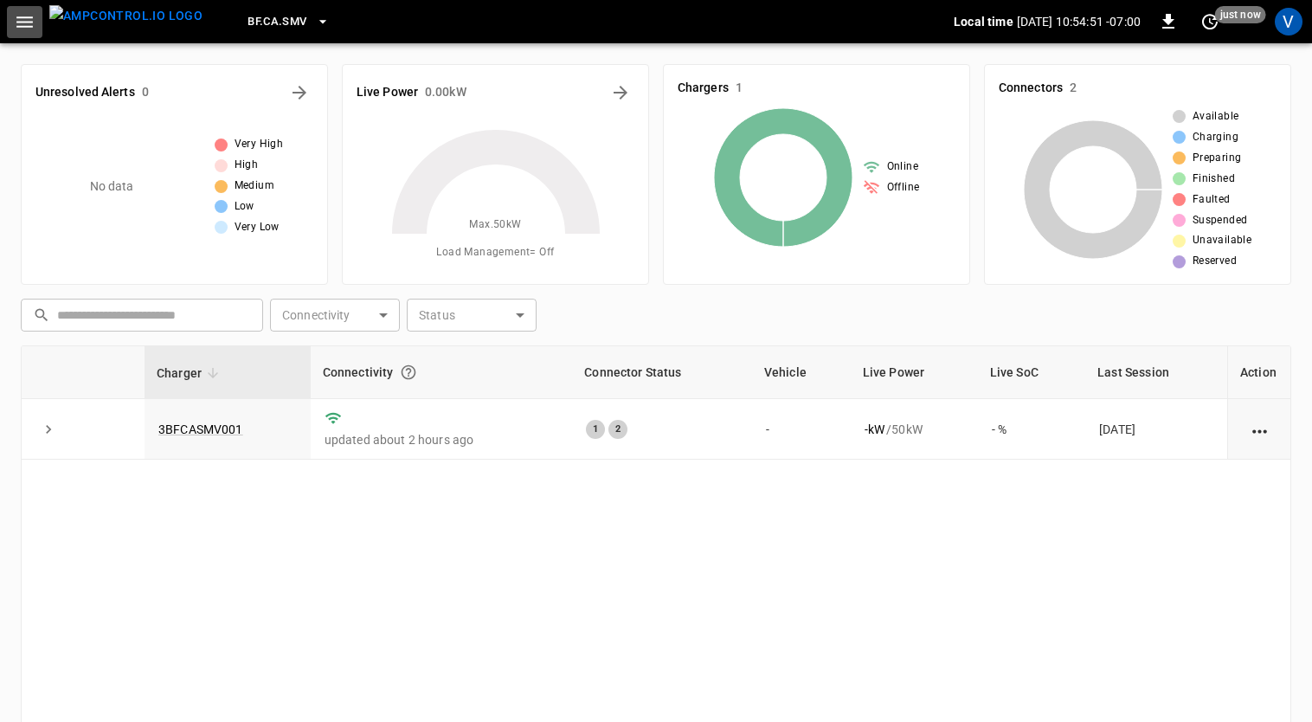
click at [31, 23] on icon "button" at bounding box center [25, 22] width 22 height 22
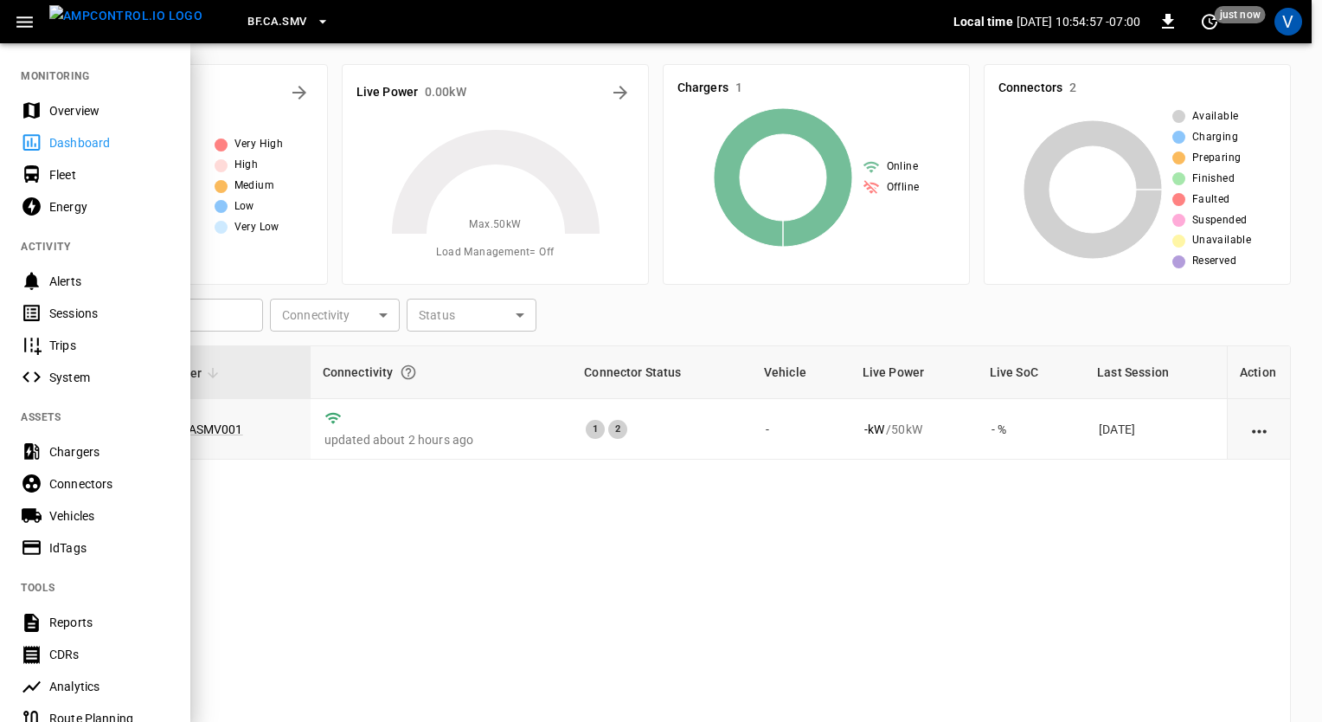
click at [92, 459] on div "Chargers" at bounding box center [109, 451] width 120 height 17
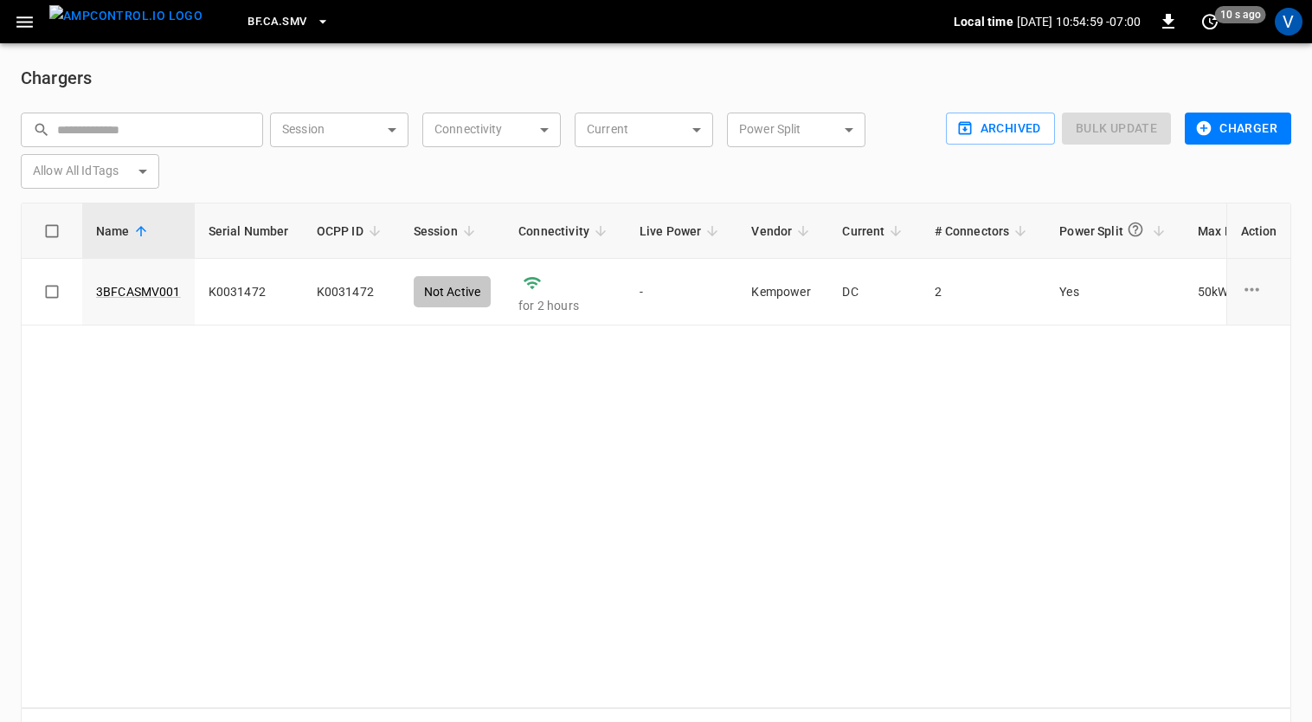
click at [282, 35] on button "BF.CA.SMV" at bounding box center [288, 22] width 95 height 34
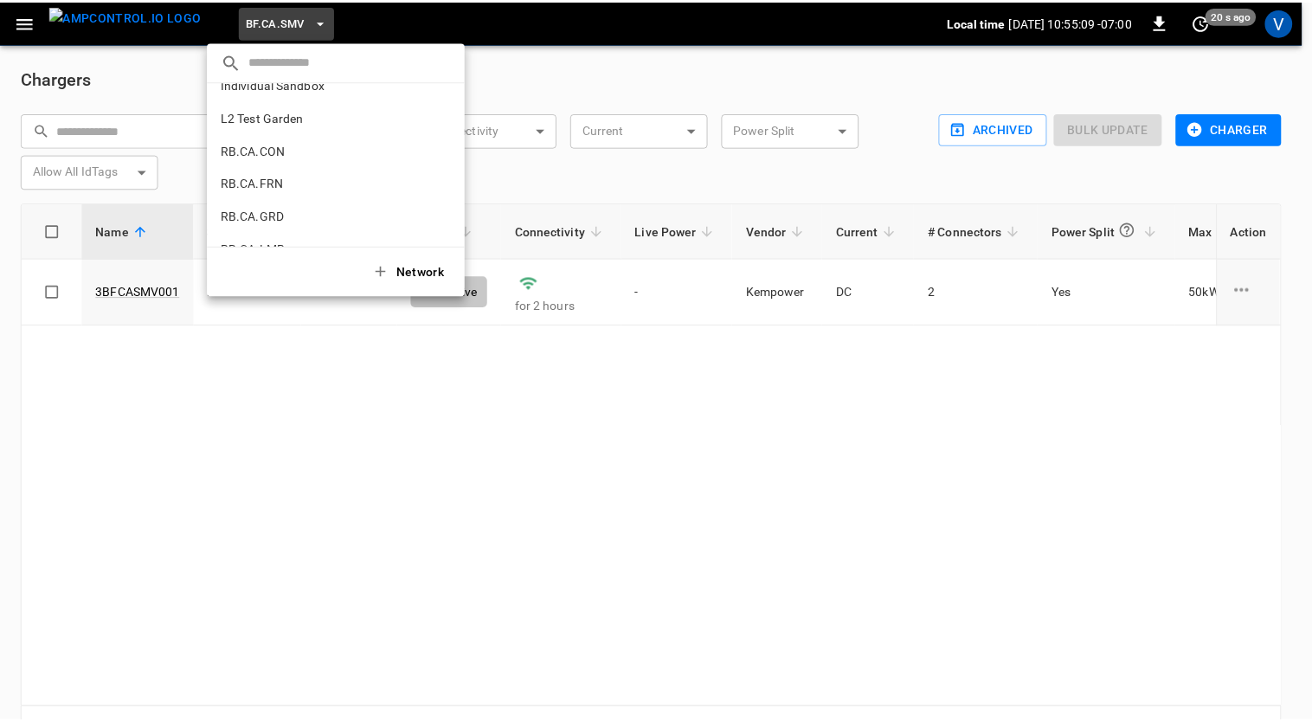
scroll to position [848, 0]
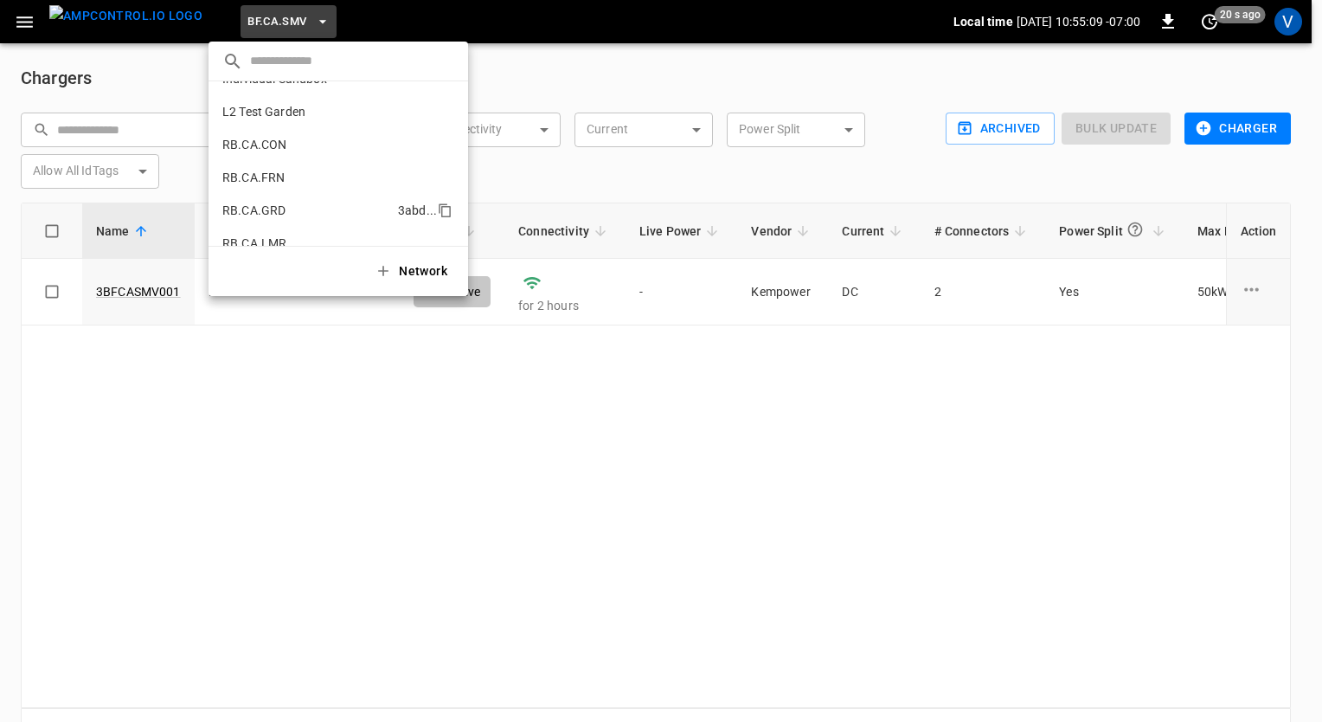
click at [263, 209] on p "RB.CA.GRD" at bounding box center [306, 210] width 169 height 17
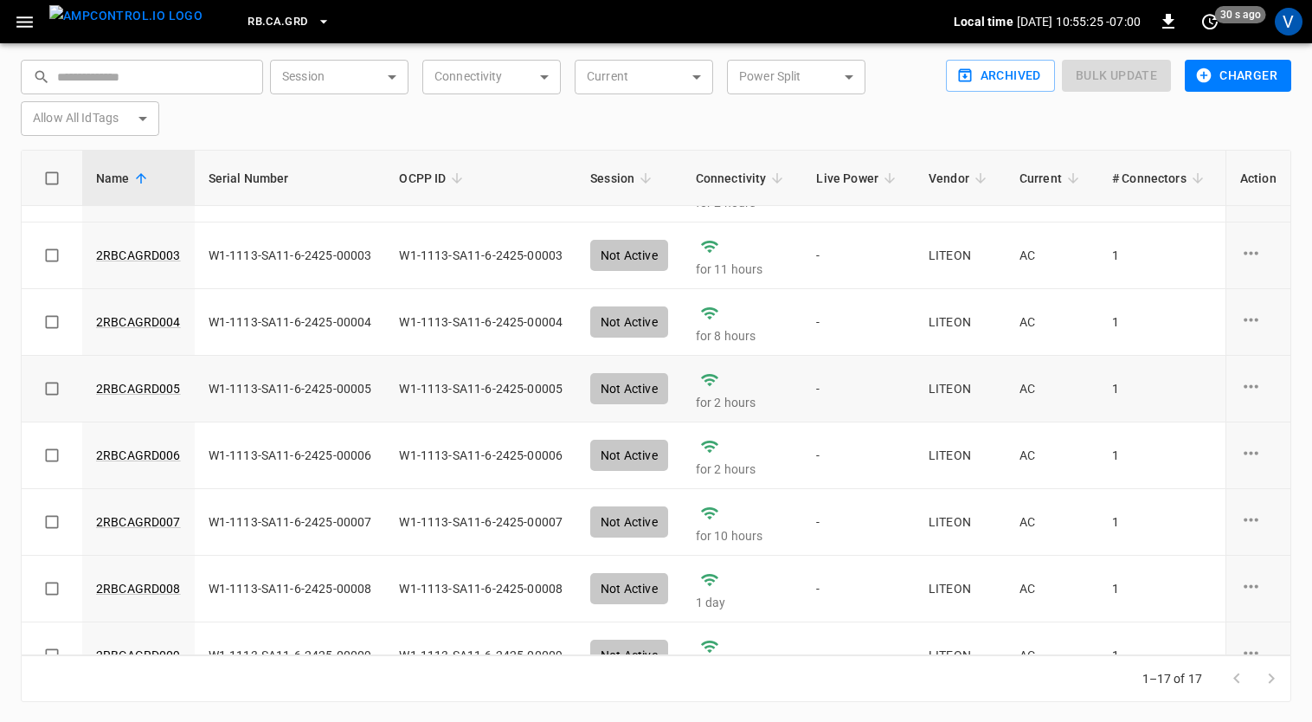
scroll to position [125, 0]
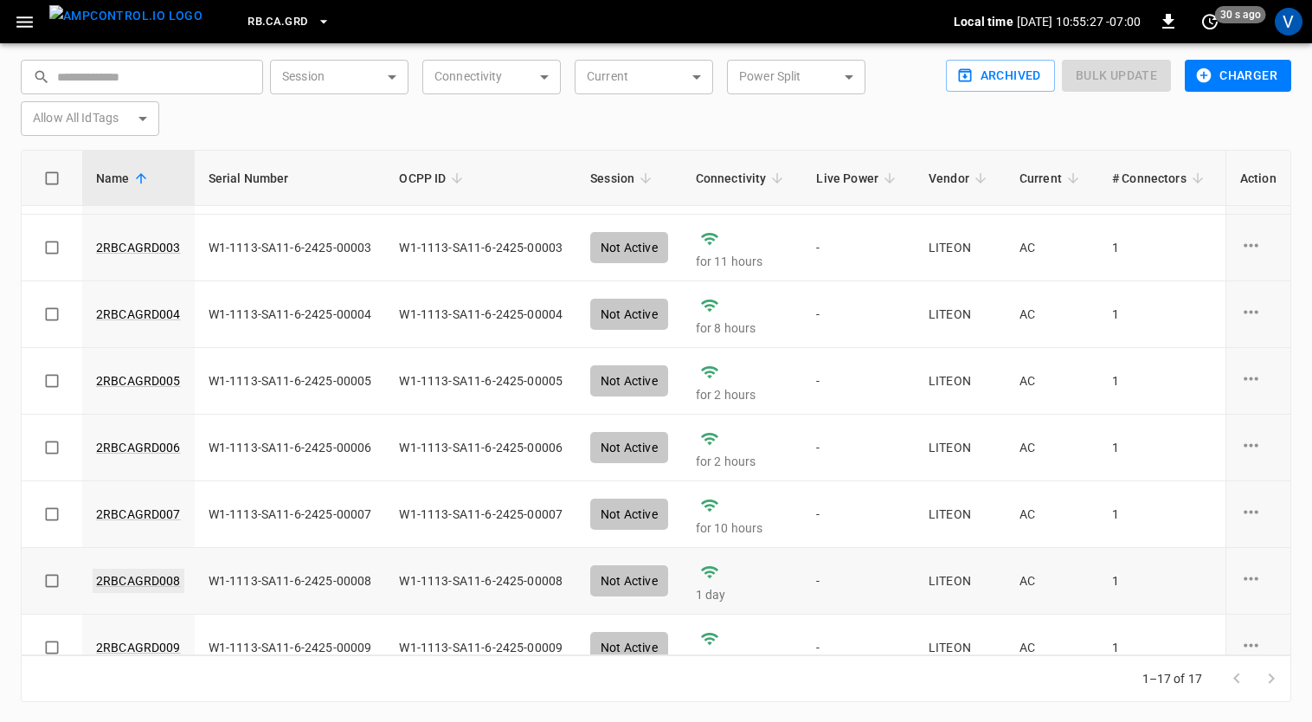
click at [162, 579] on link "2RBCAGRD008" at bounding box center [139, 581] width 92 height 24
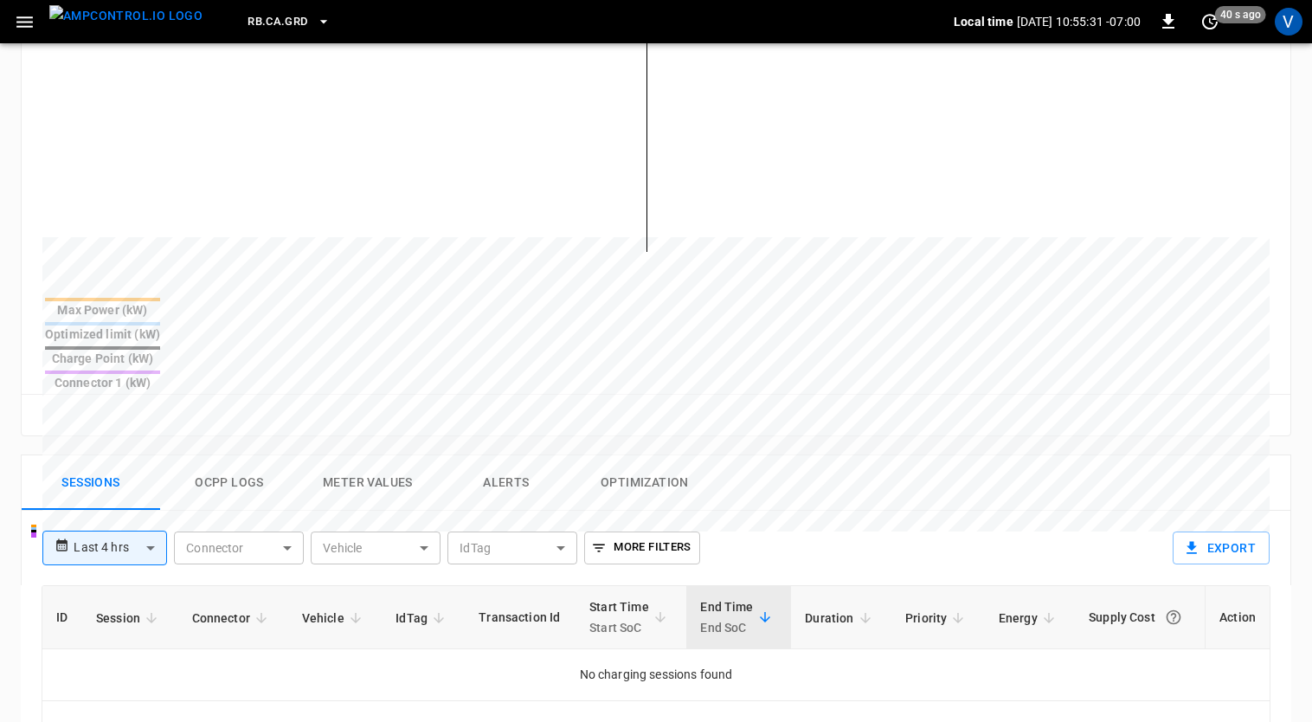
scroll to position [492, 0]
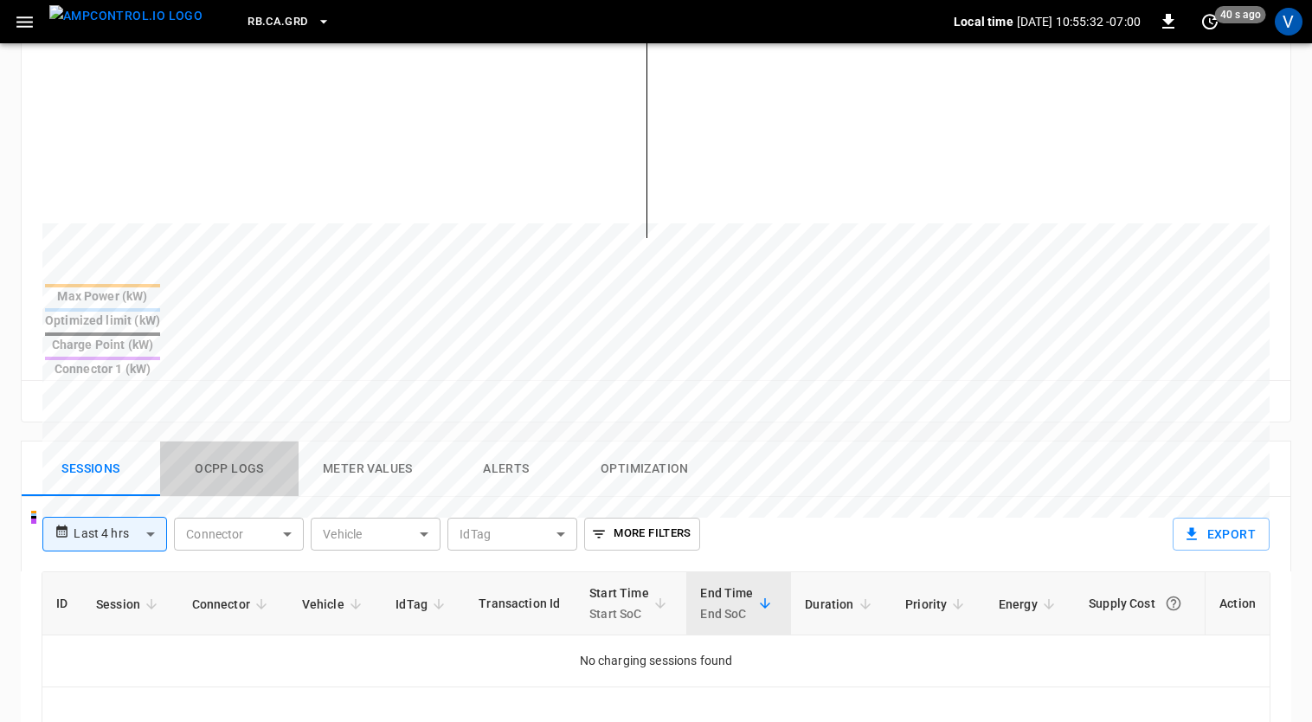
click at [248, 441] on button "Ocpp logs" at bounding box center [229, 468] width 138 height 55
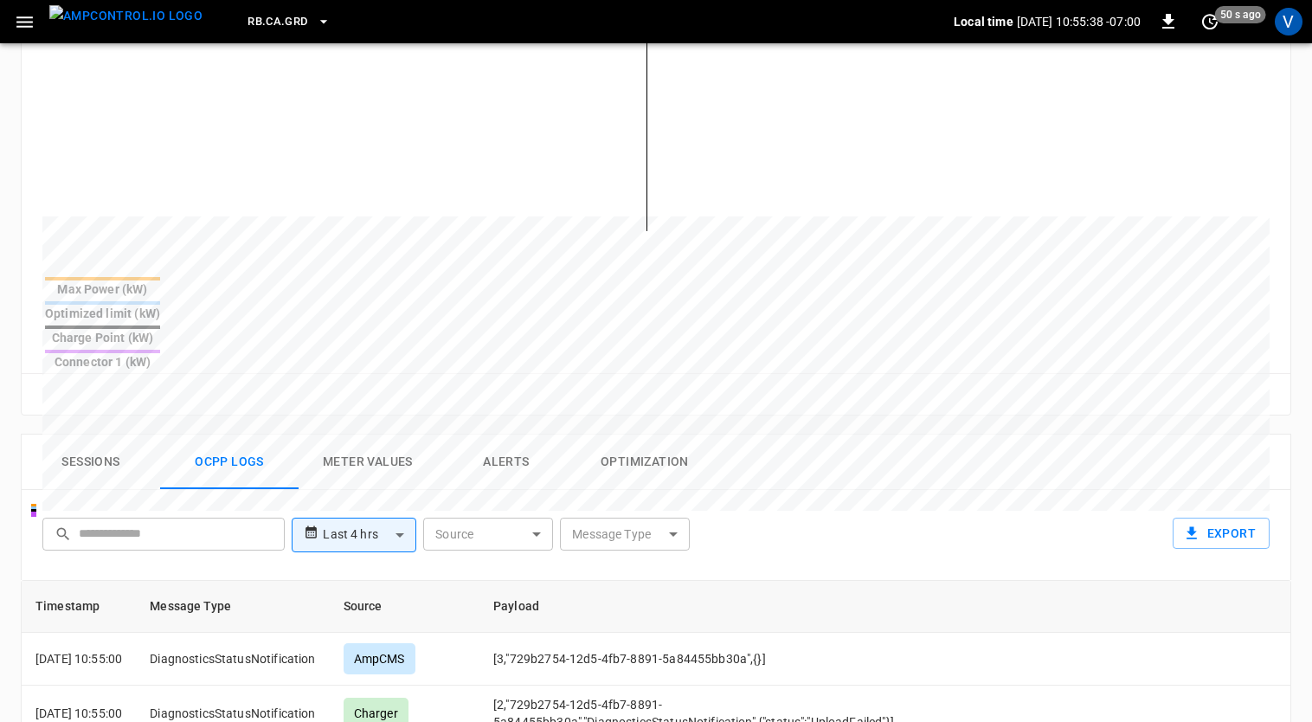
scroll to position [498, 0]
click at [508, 434] on button "Alerts" at bounding box center [506, 461] width 138 height 55
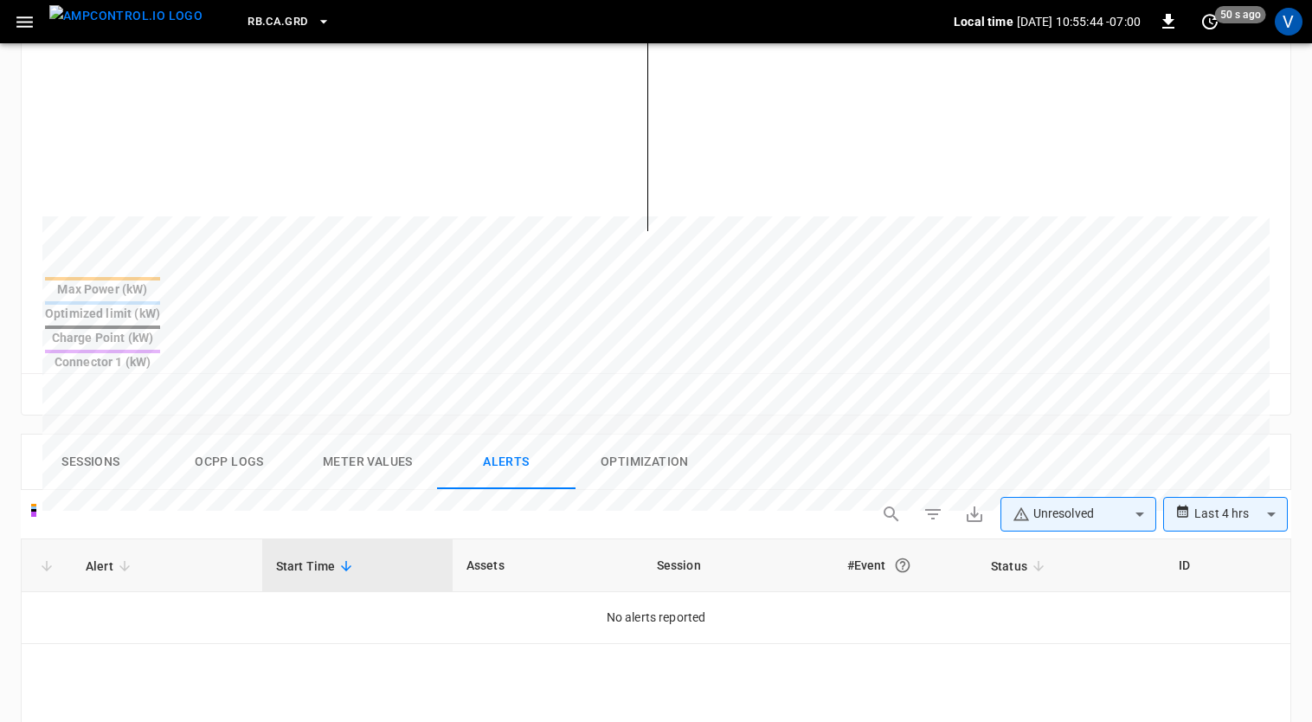
click at [1121, 462] on body "**********" at bounding box center [656, 318] width 1312 height 1632
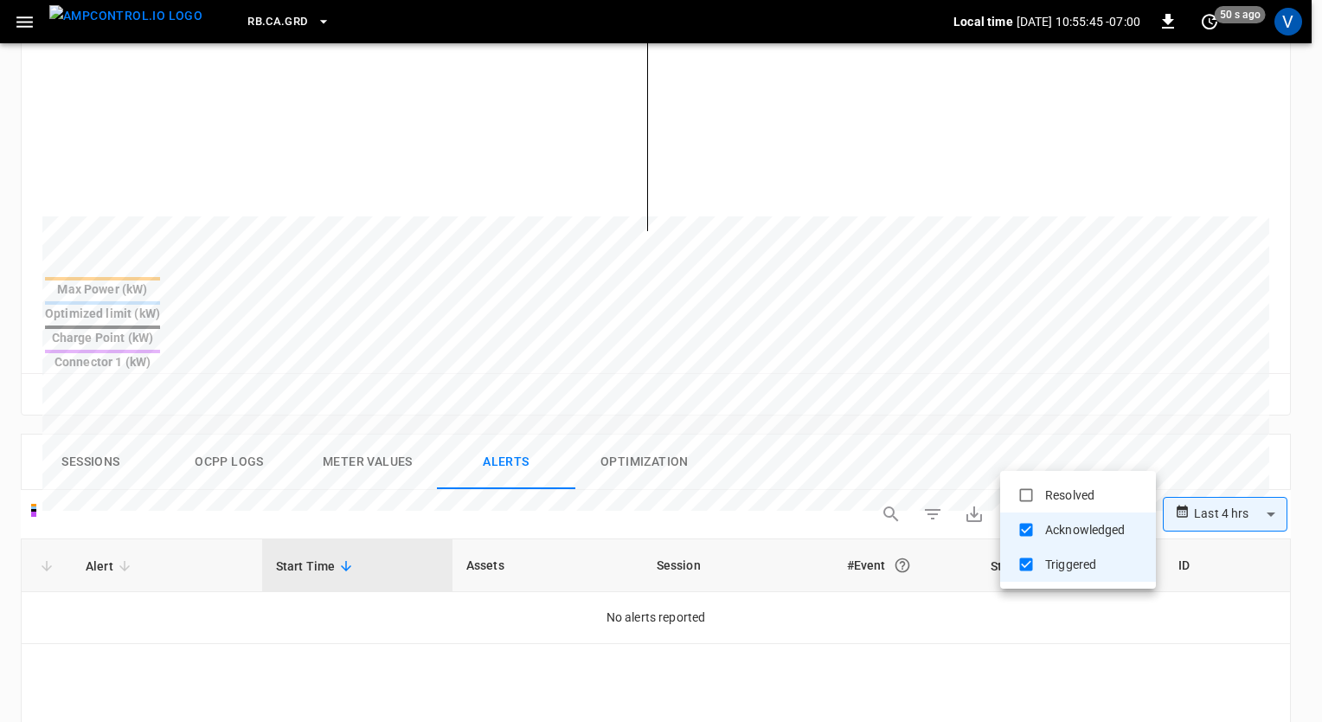
click at [1064, 498] on li "Resolved" at bounding box center [1078, 495] width 156 height 35
type input "**********"
click at [1211, 460] on div at bounding box center [661, 361] width 1322 height 722
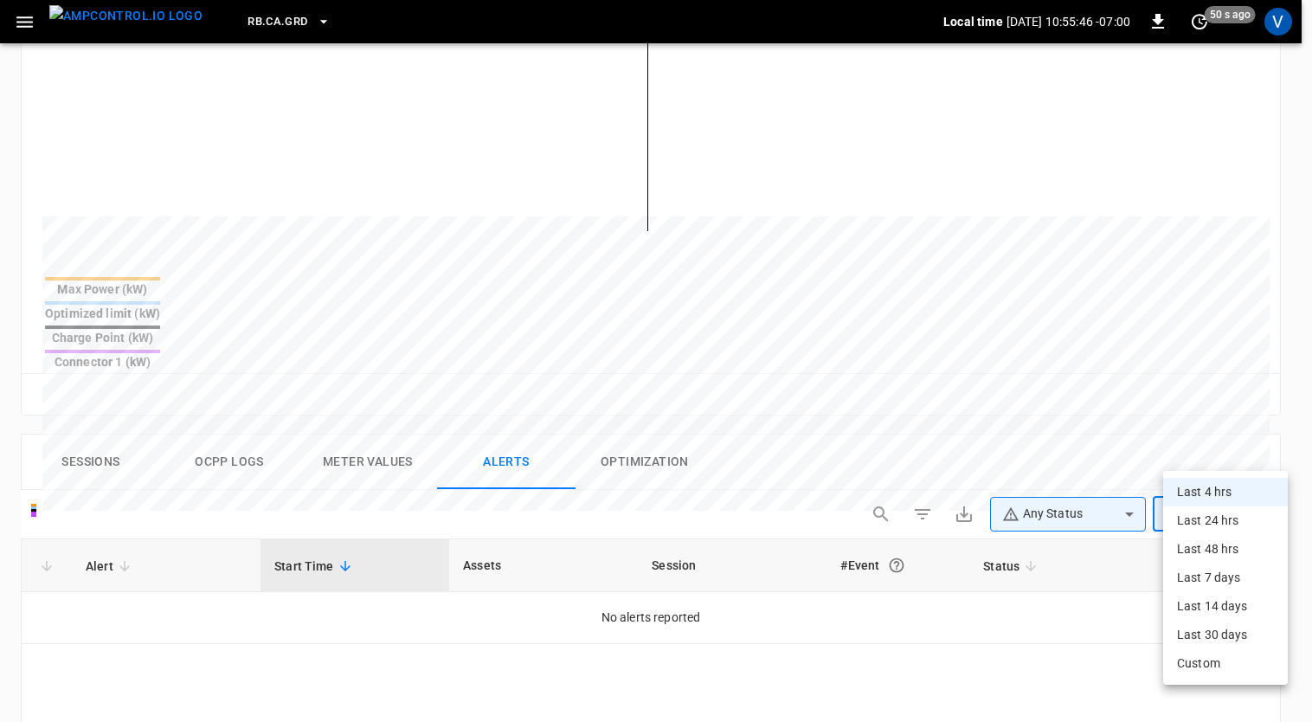
click at [1211, 460] on body "**********" at bounding box center [656, 318] width 1312 height 1632
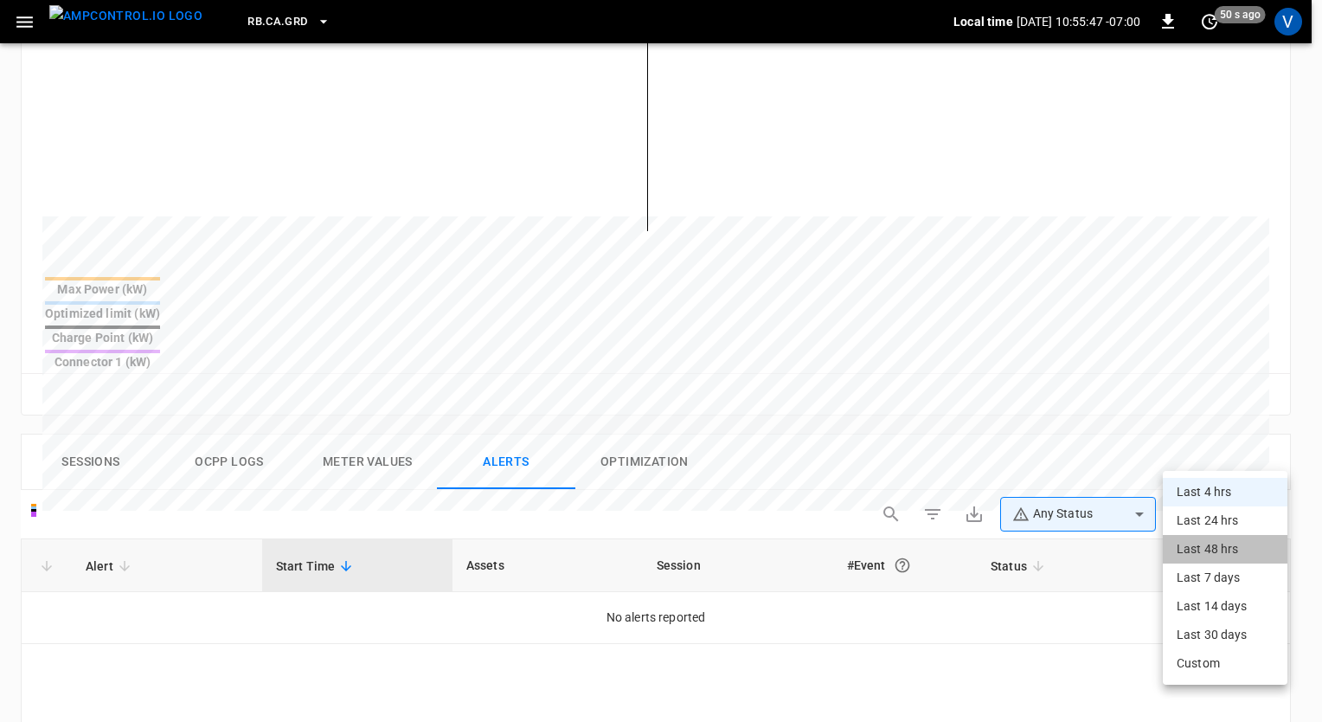
click at [1218, 562] on li "Last 48 hrs" at bounding box center [1225, 549] width 125 height 29
type input "**********"
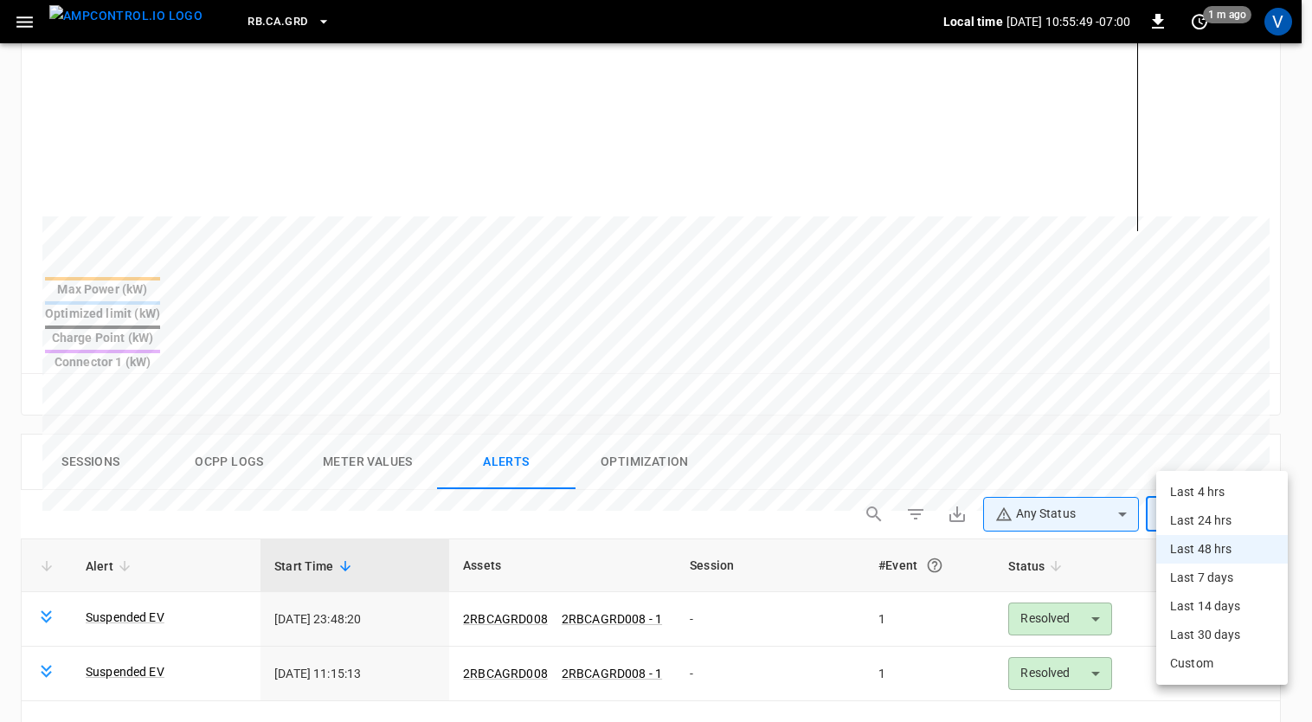
click at [1217, 459] on body "**********" at bounding box center [656, 318] width 1312 height 1632
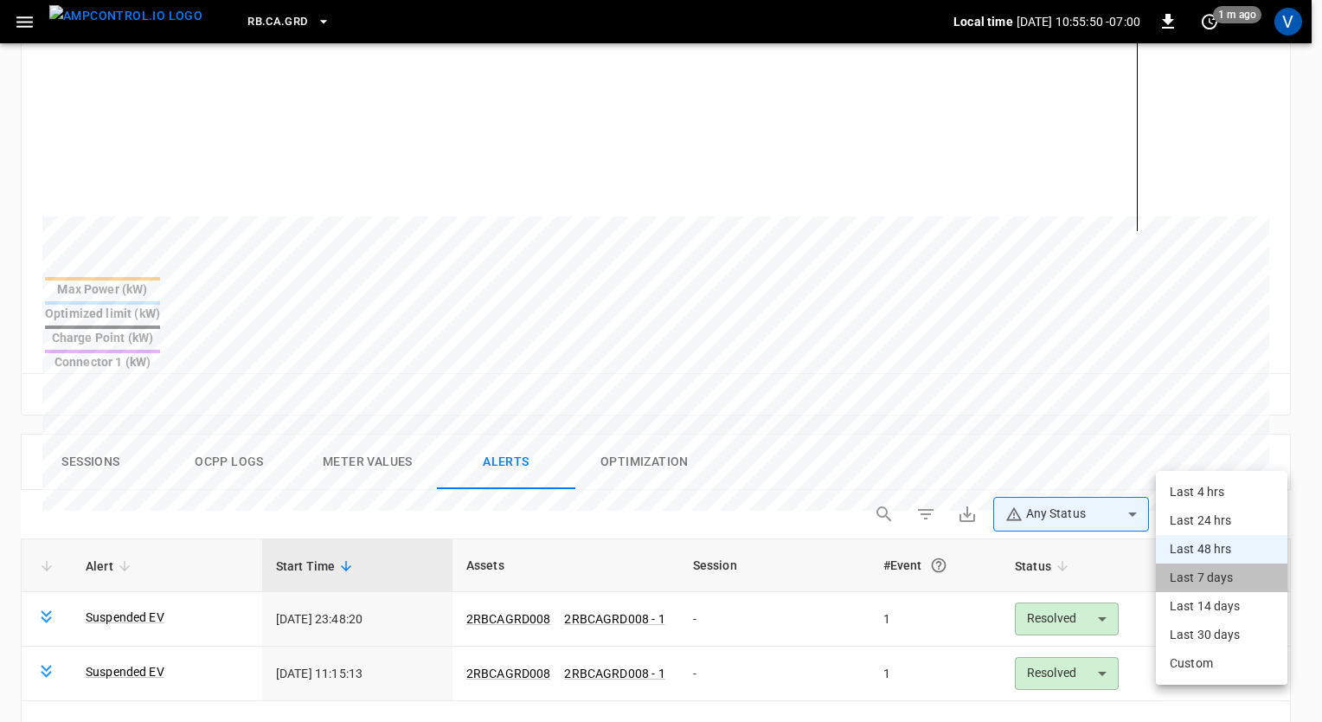
click at [1207, 586] on li "Last 7 days" at bounding box center [1222, 577] width 132 height 29
type input "**********"
type input "***"
type input "**********"
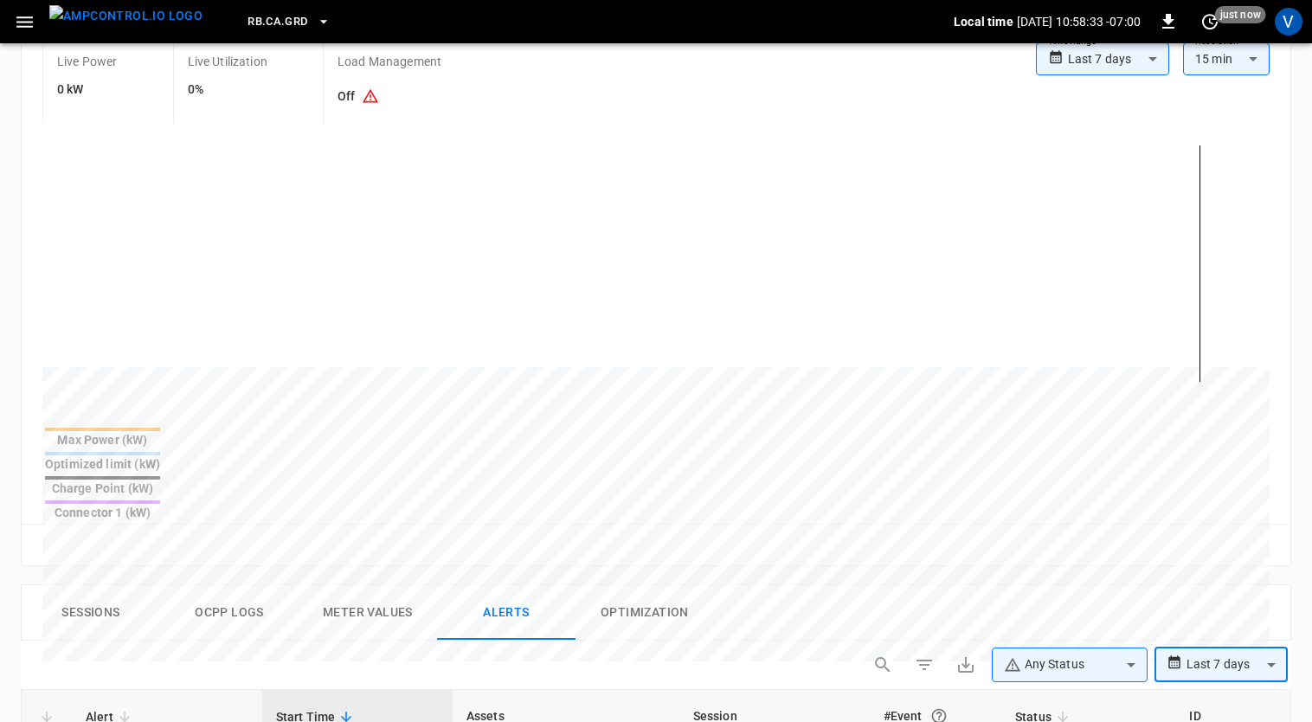
scroll to position [0, 0]
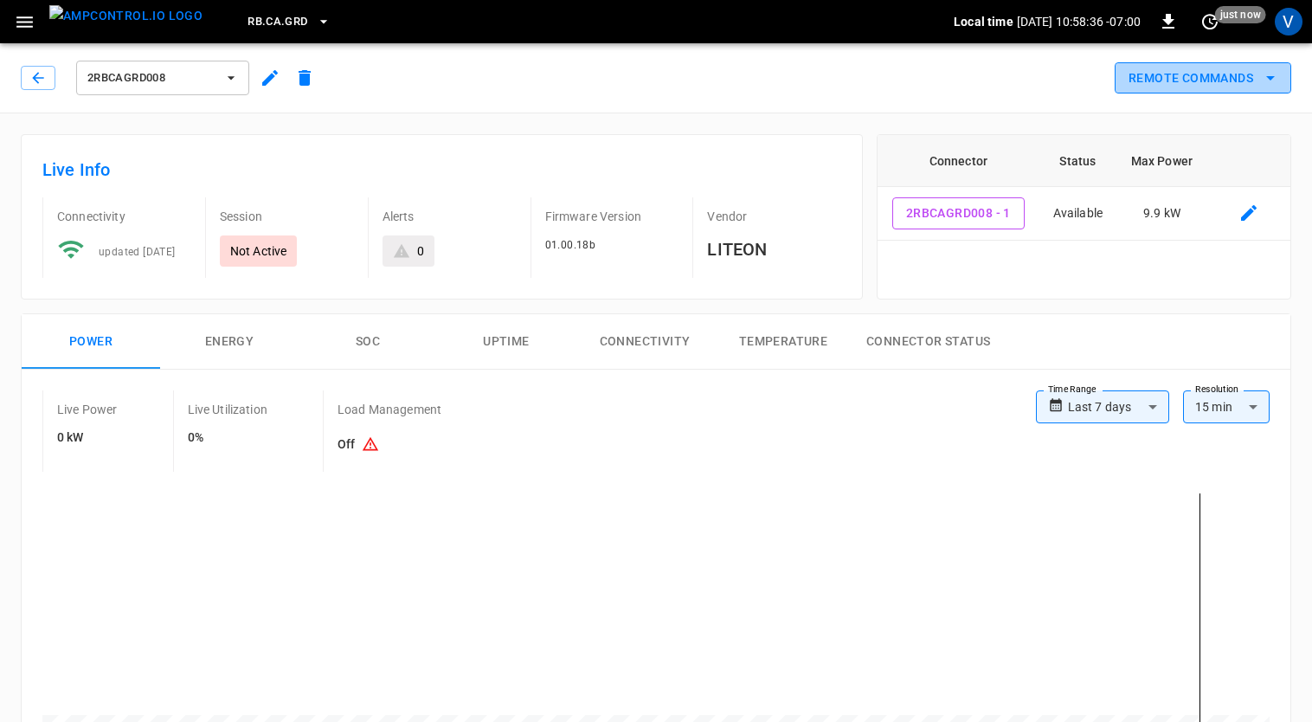
click at [1166, 71] on button "Remote Commands" at bounding box center [1203, 78] width 177 height 32
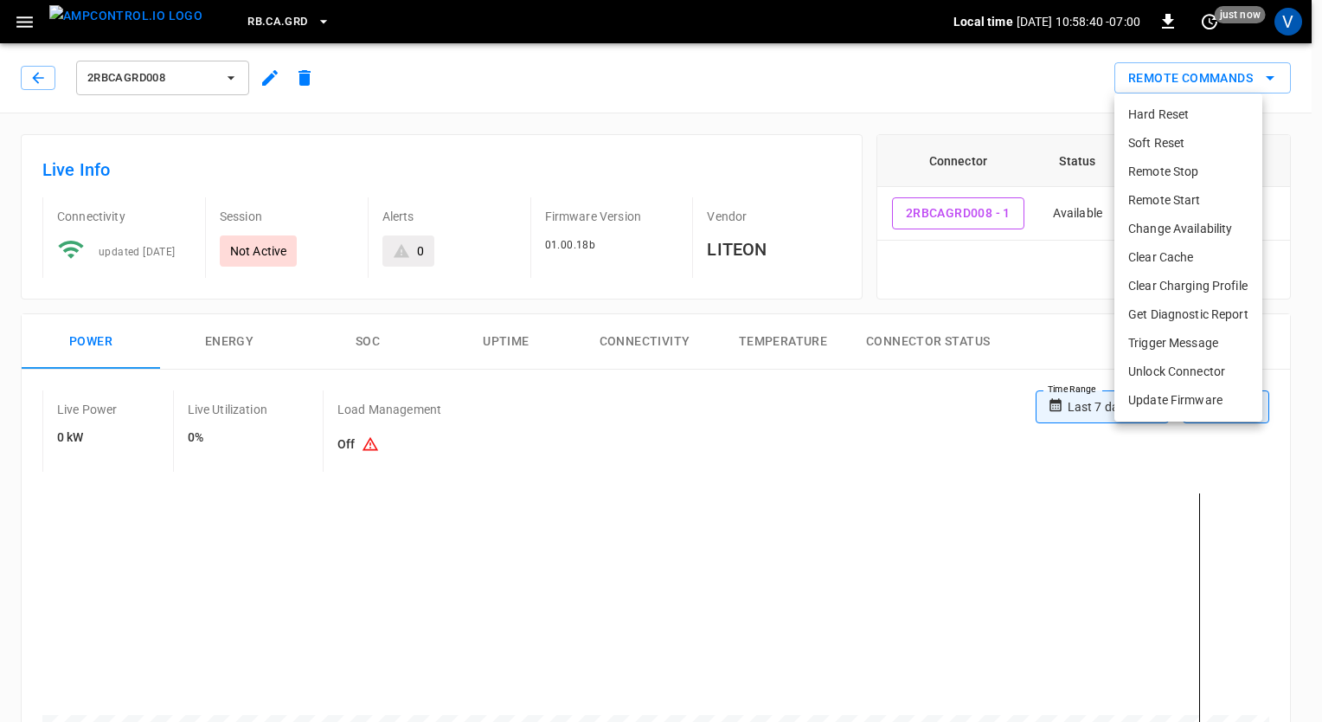
click at [1153, 311] on li "Get Diagnostic Report" at bounding box center [1189, 314] width 148 height 29
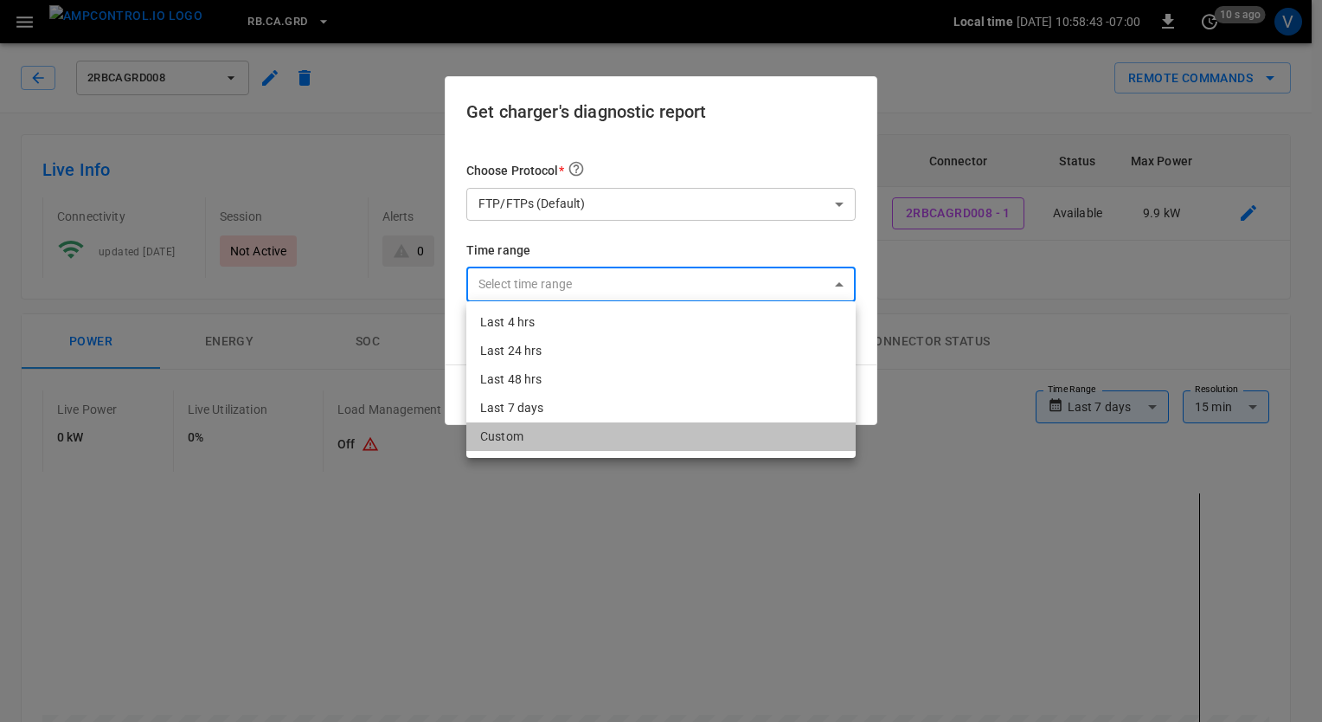
click at [537, 440] on li "Custom" at bounding box center [660, 436] width 389 height 29
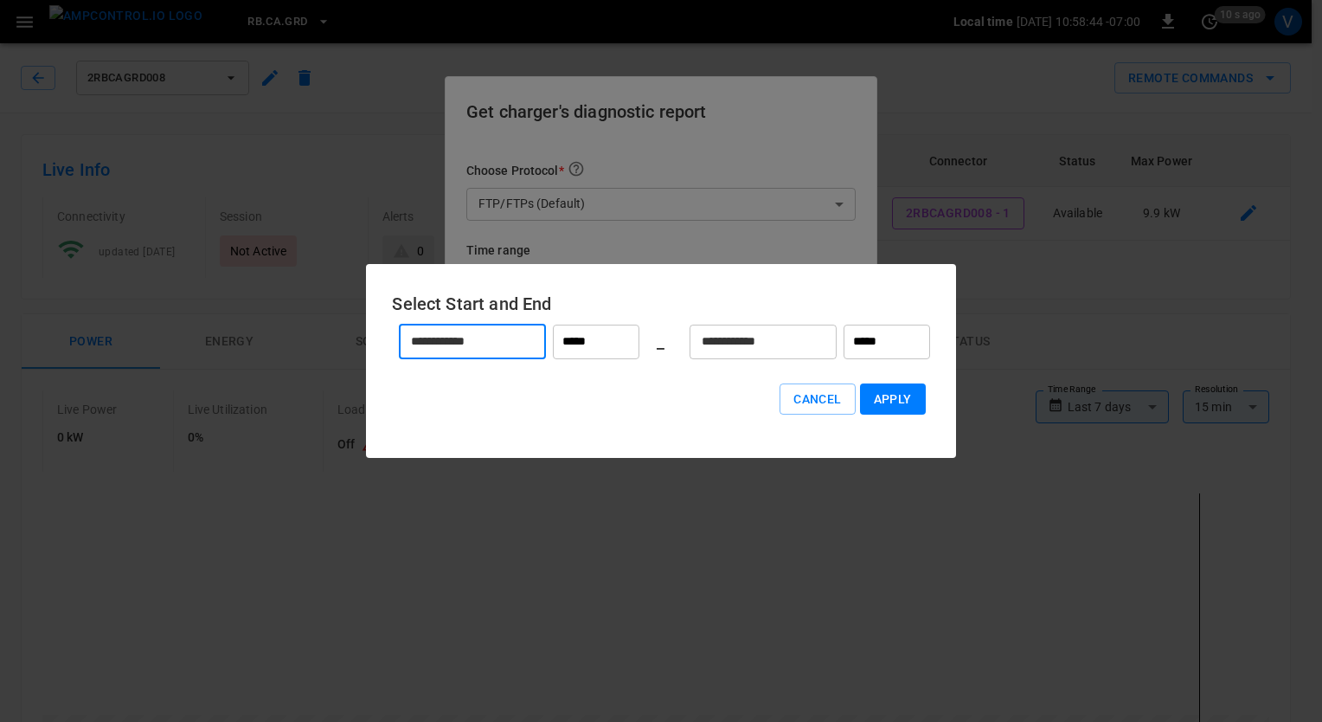
click at [488, 344] on input "**********" at bounding box center [463, 341] width 128 height 46
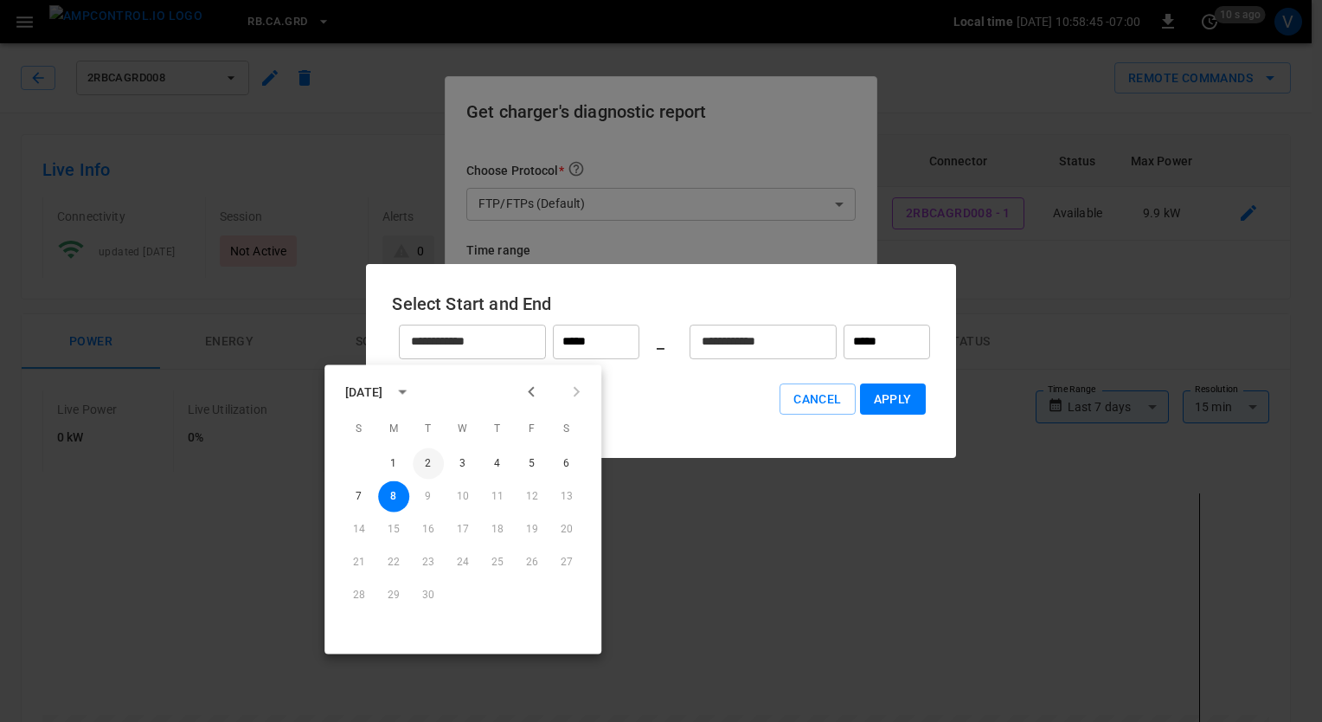
click at [427, 466] on button "2" at bounding box center [428, 463] width 31 height 31
type input "**********"
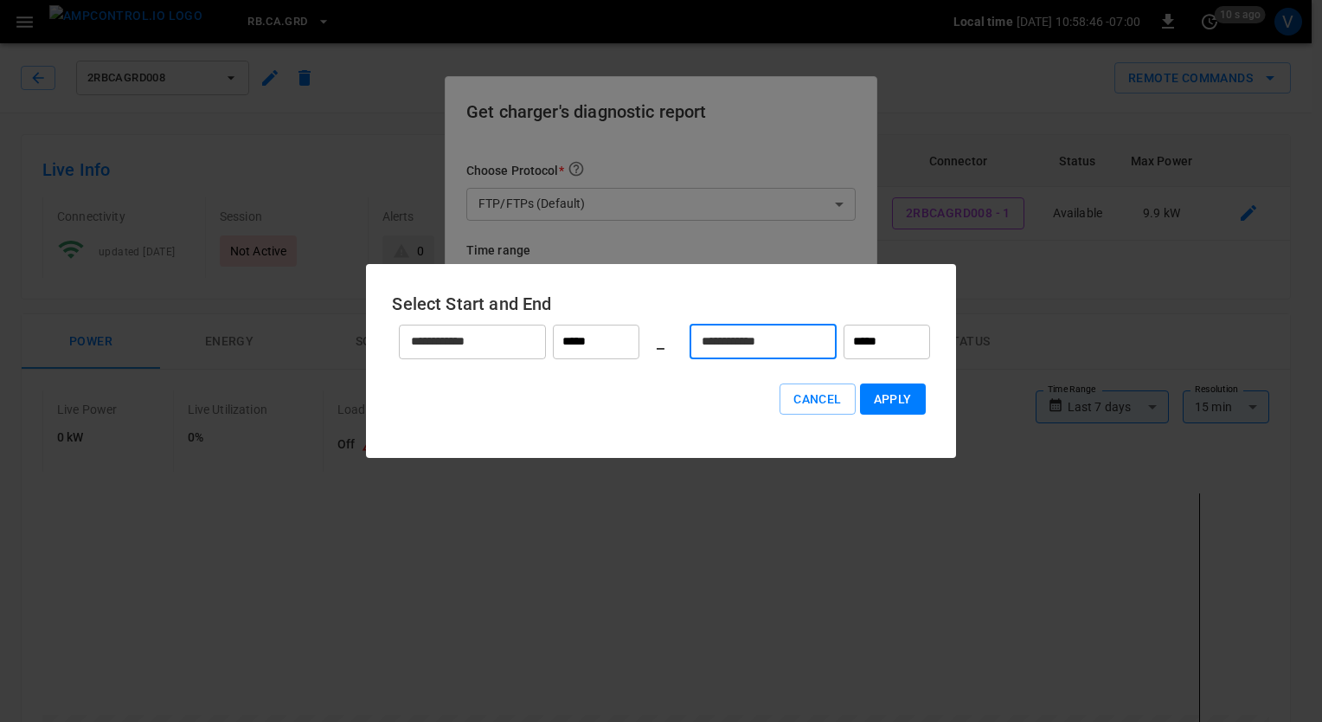
click at [804, 344] on input "**********" at bounding box center [754, 341] width 128 height 46
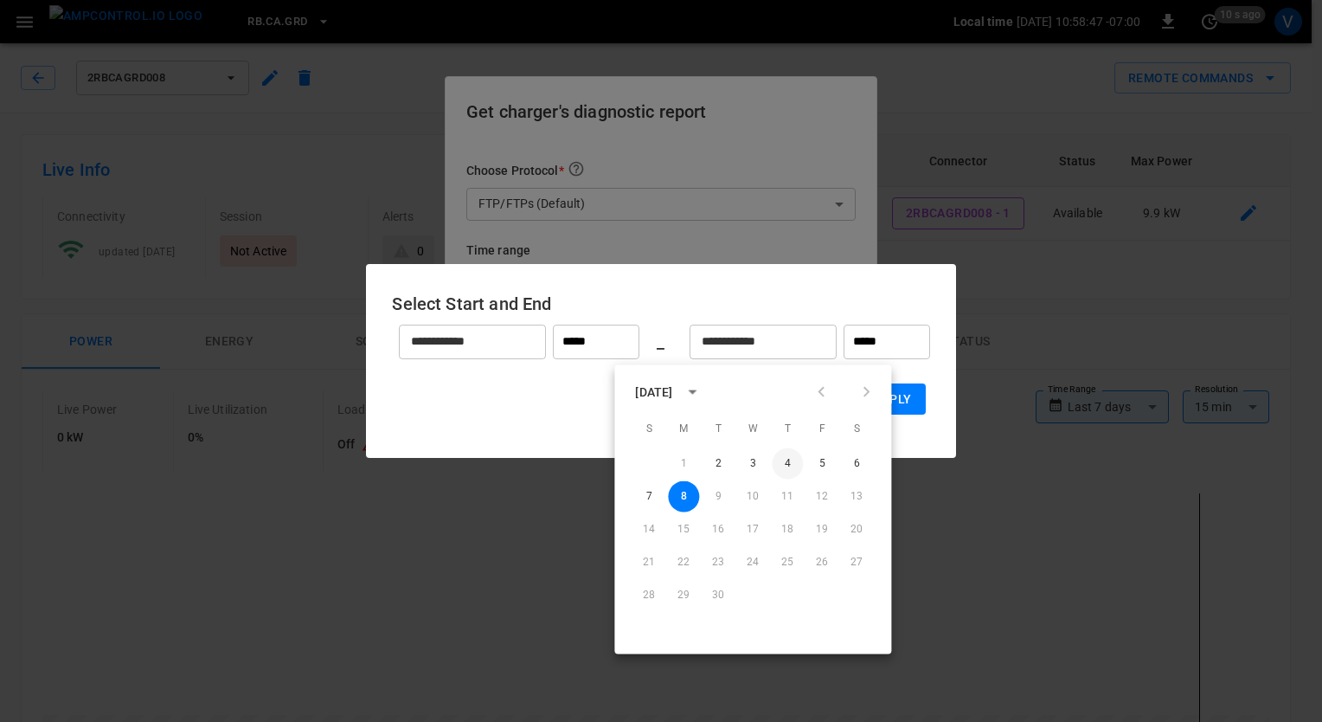
click at [787, 463] on button "4" at bounding box center [787, 463] width 31 height 31
type input "**********"
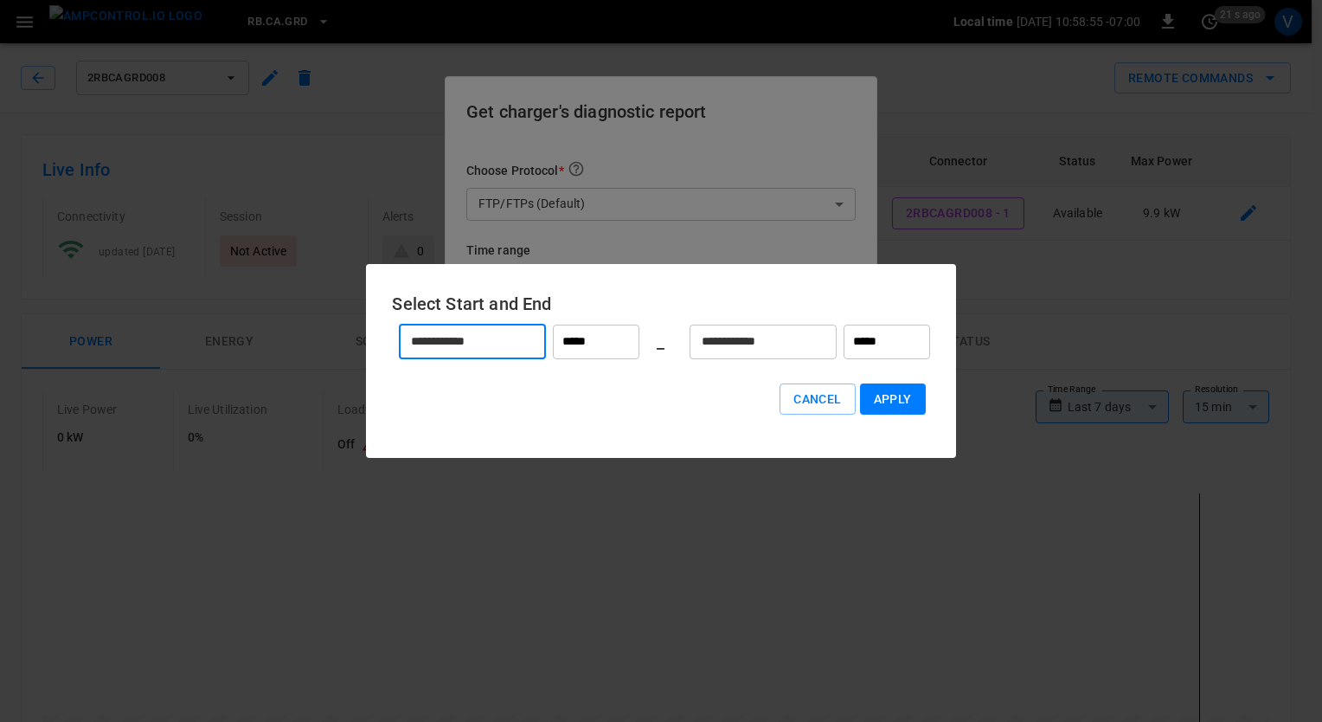
click at [510, 347] on input "**********" at bounding box center [463, 341] width 128 height 46
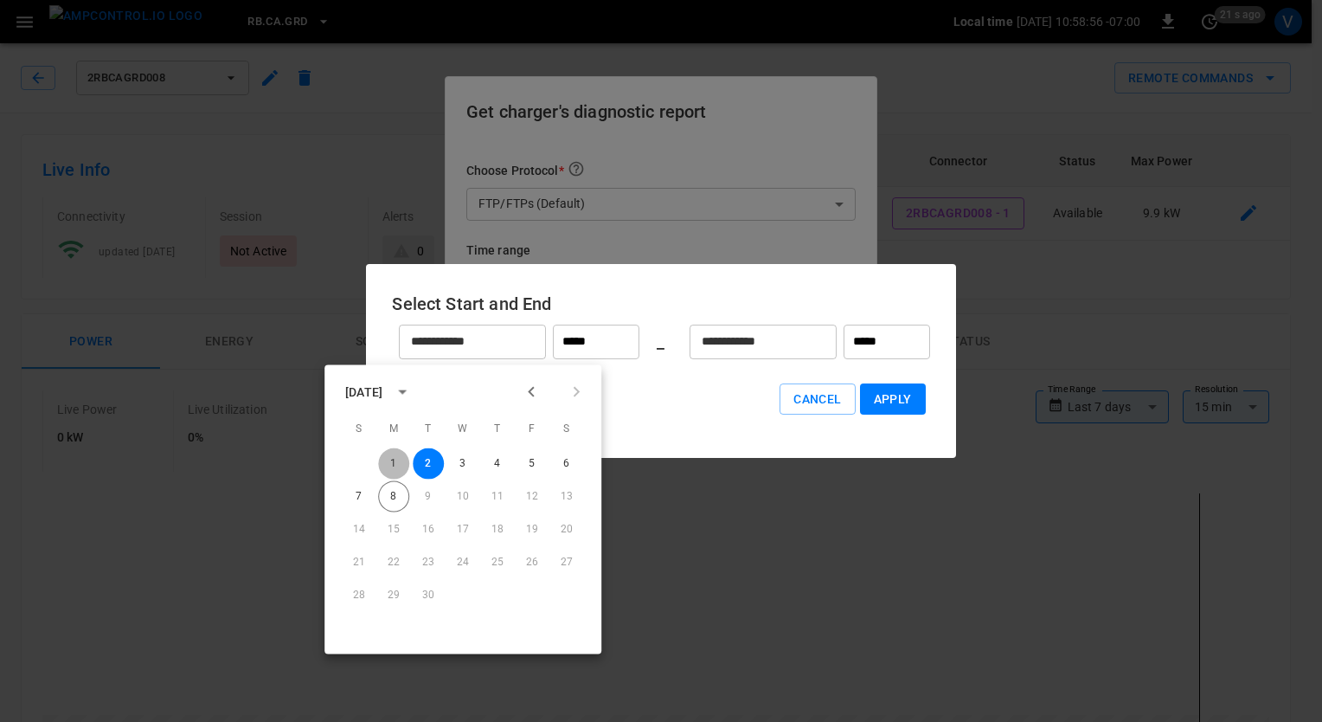
click at [398, 464] on button "1" at bounding box center [393, 463] width 31 height 31
type input "**********"
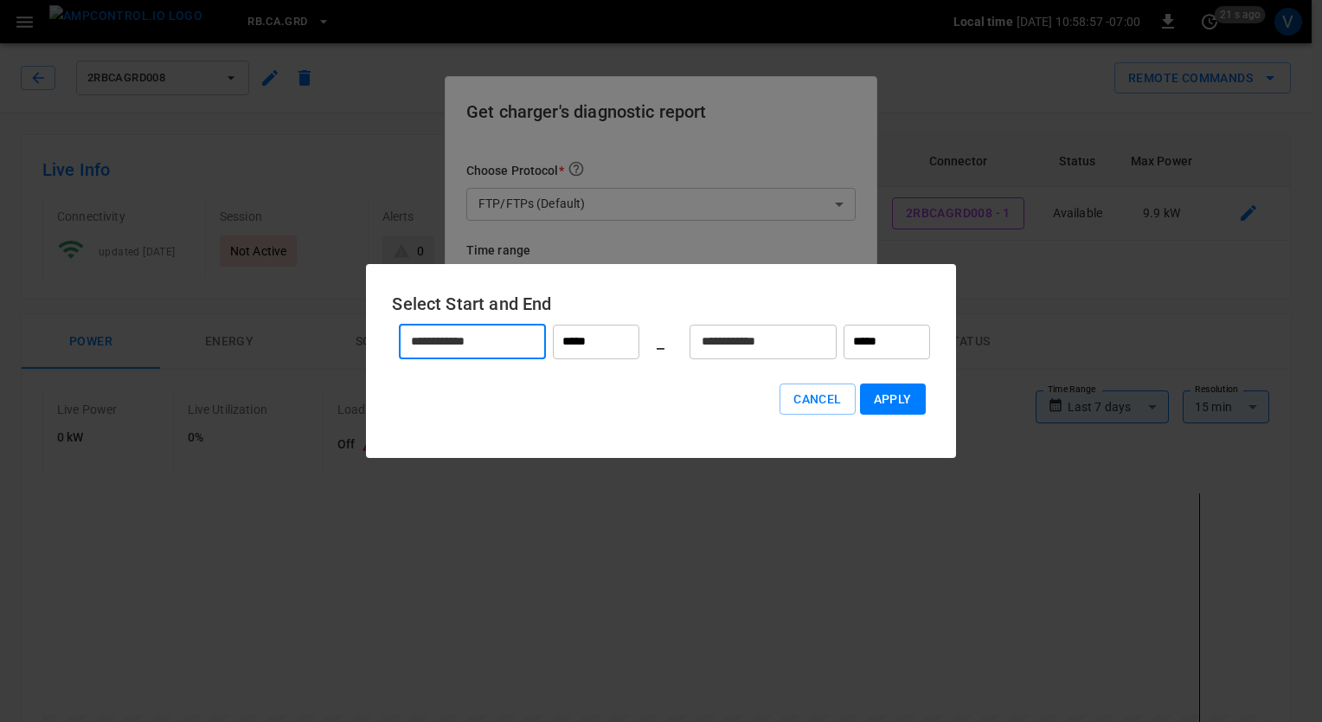
click at [759, 358] on input "**********" at bounding box center [754, 341] width 128 height 46
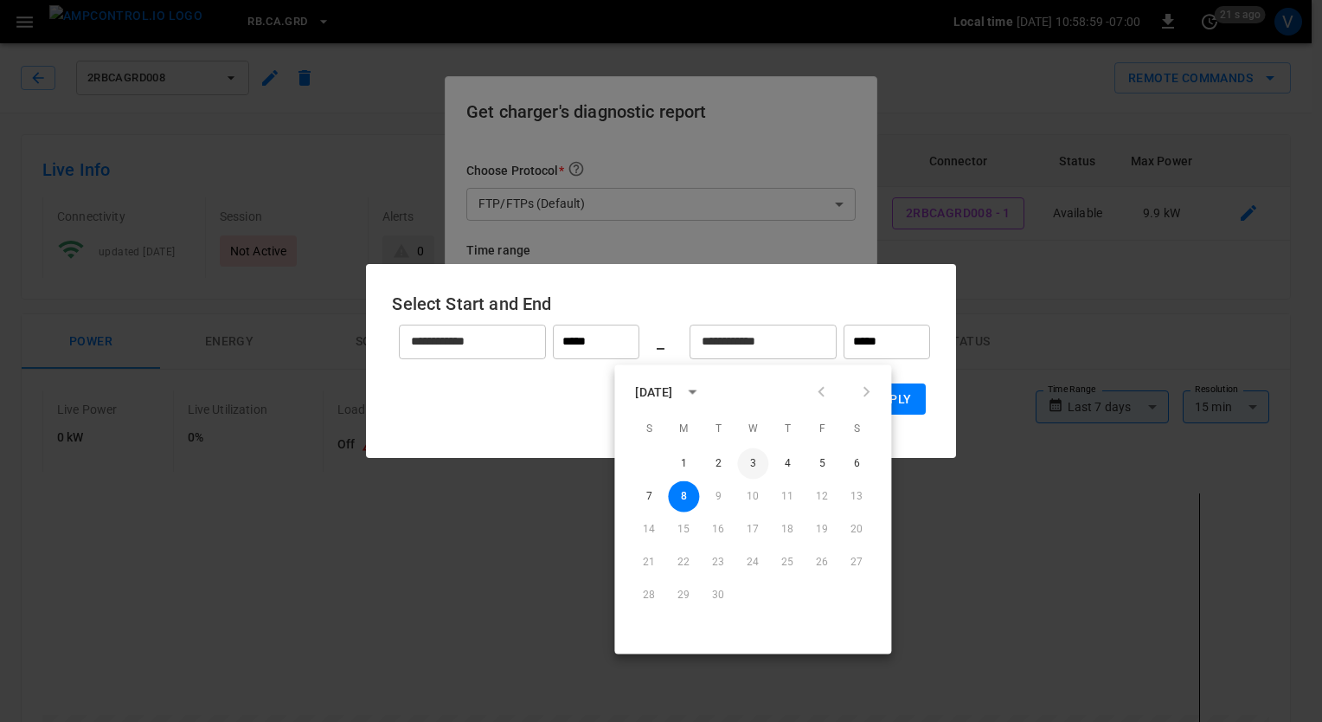
click at [751, 461] on button "3" at bounding box center [752, 463] width 31 height 31
type input "**********"
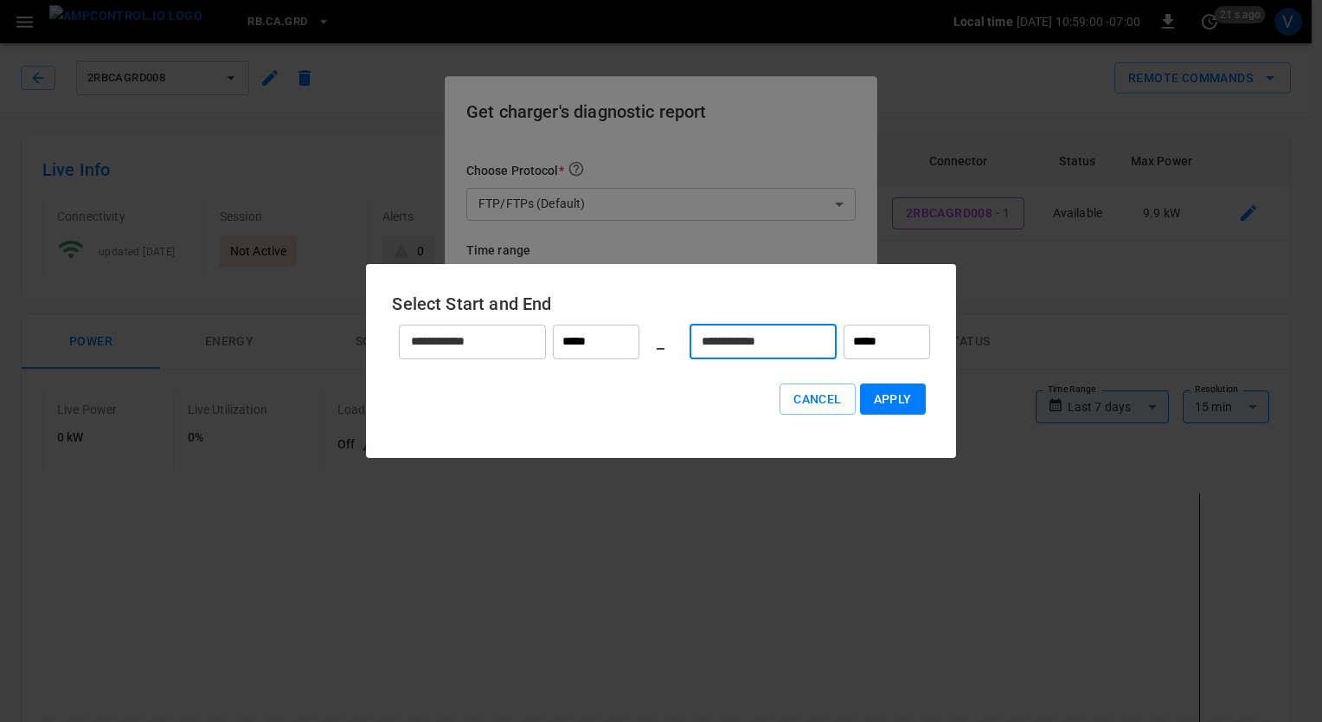
click at [883, 397] on button "Apply" at bounding box center [893, 399] width 66 height 32
type input "******"
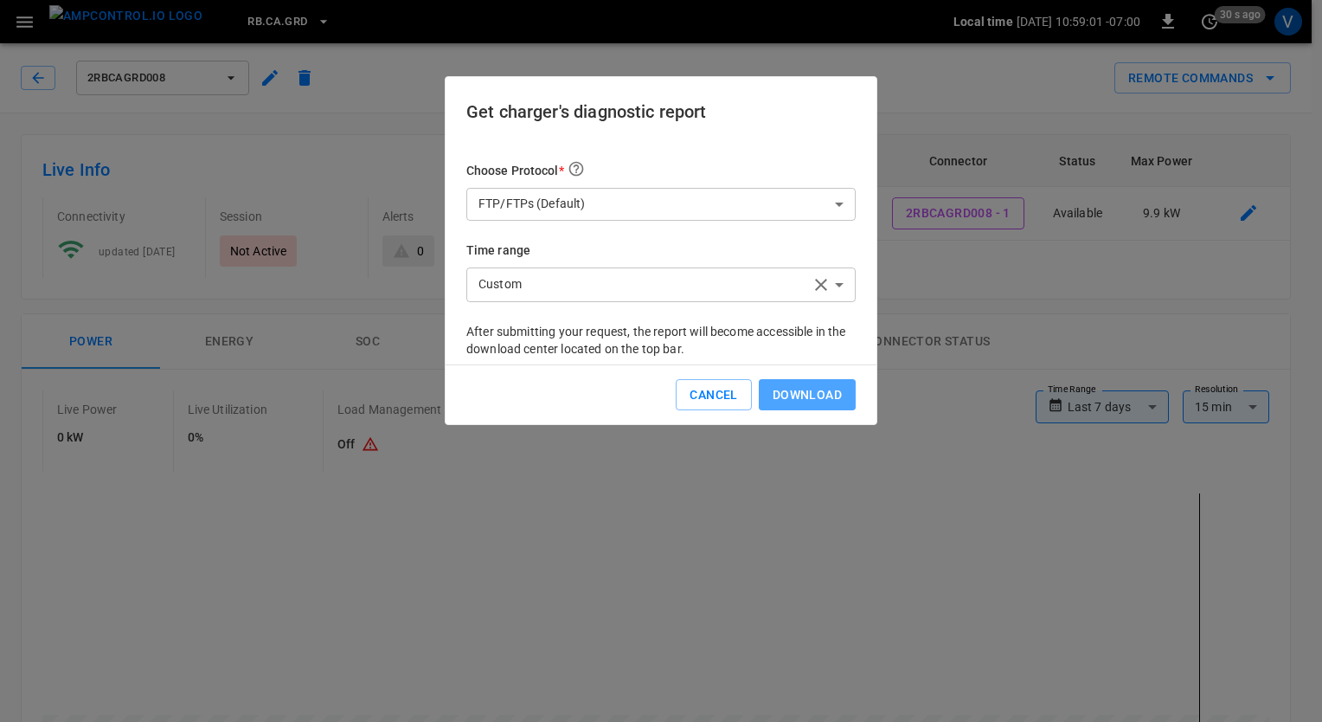
click at [813, 389] on button "Download" at bounding box center [807, 395] width 97 height 32
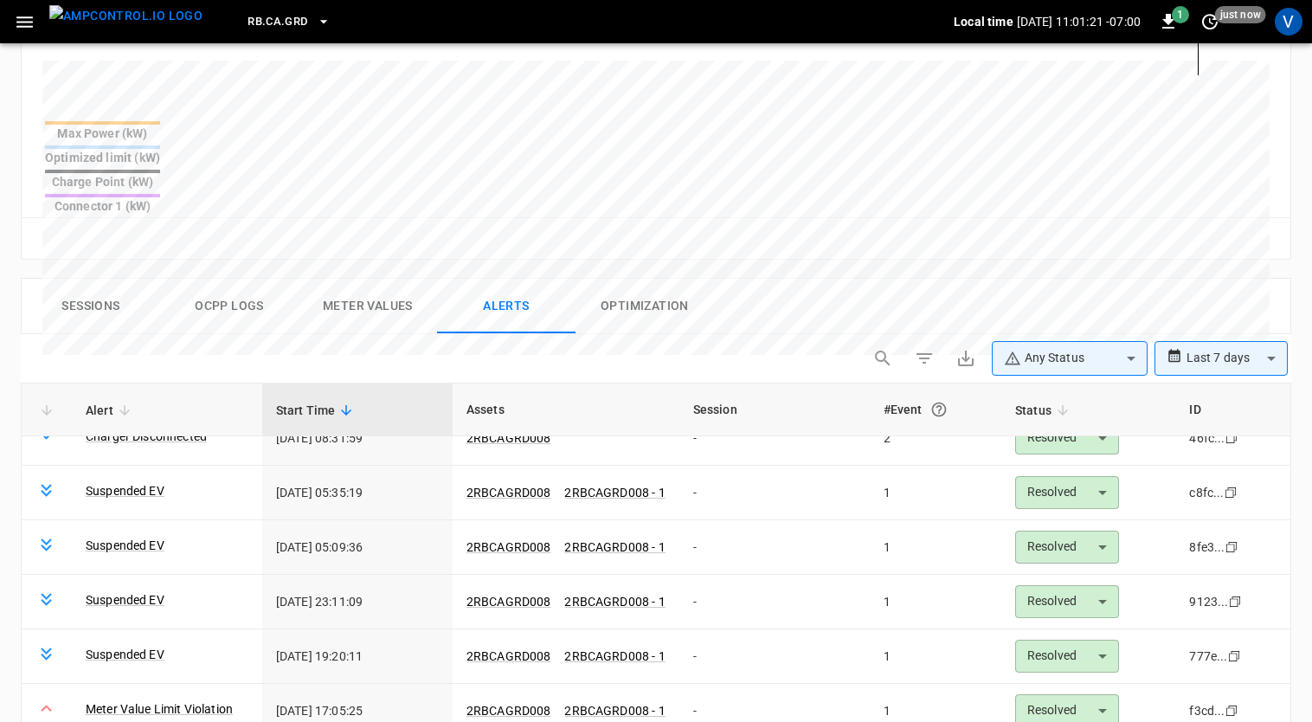
scroll to position [654, 0]
click at [1183, 13] on span "1" at bounding box center [1180, 14] width 17 height 17
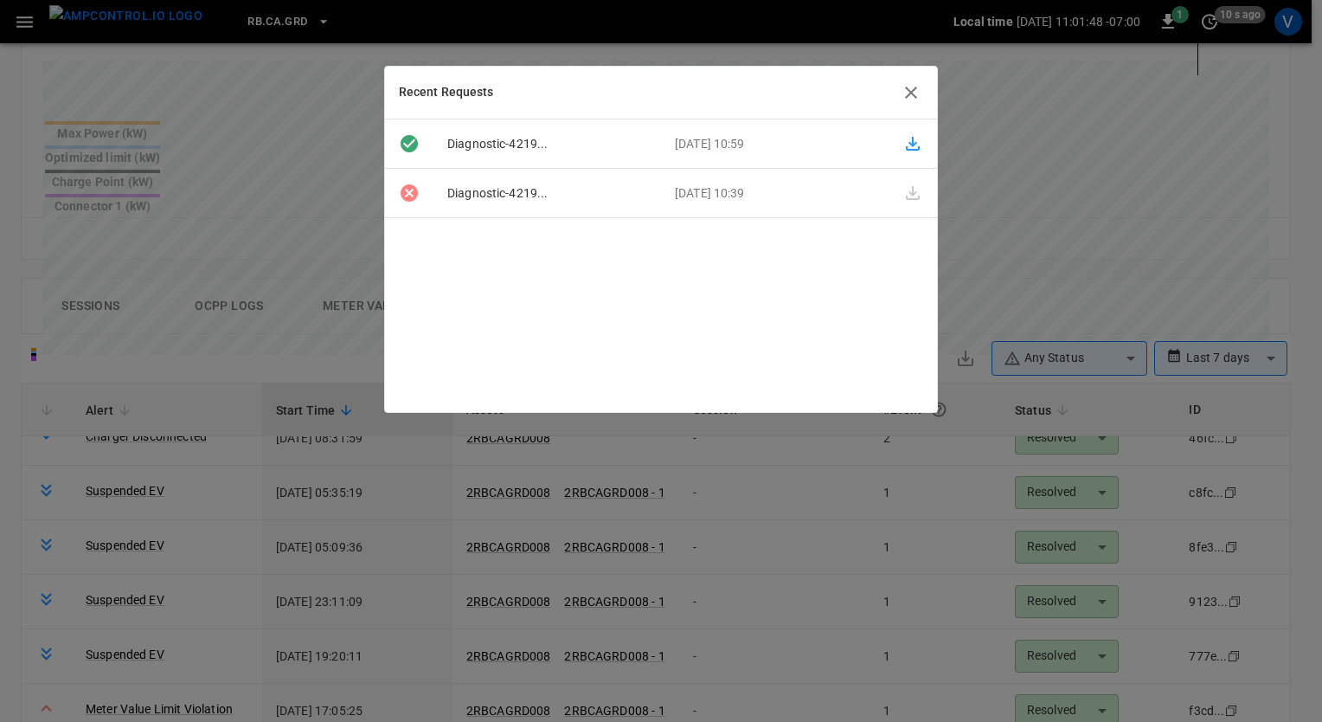
click at [890, 145] on div at bounding box center [913, 143] width 48 height 21
click at [903, 145] on icon "button" at bounding box center [913, 143] width 21 height 21
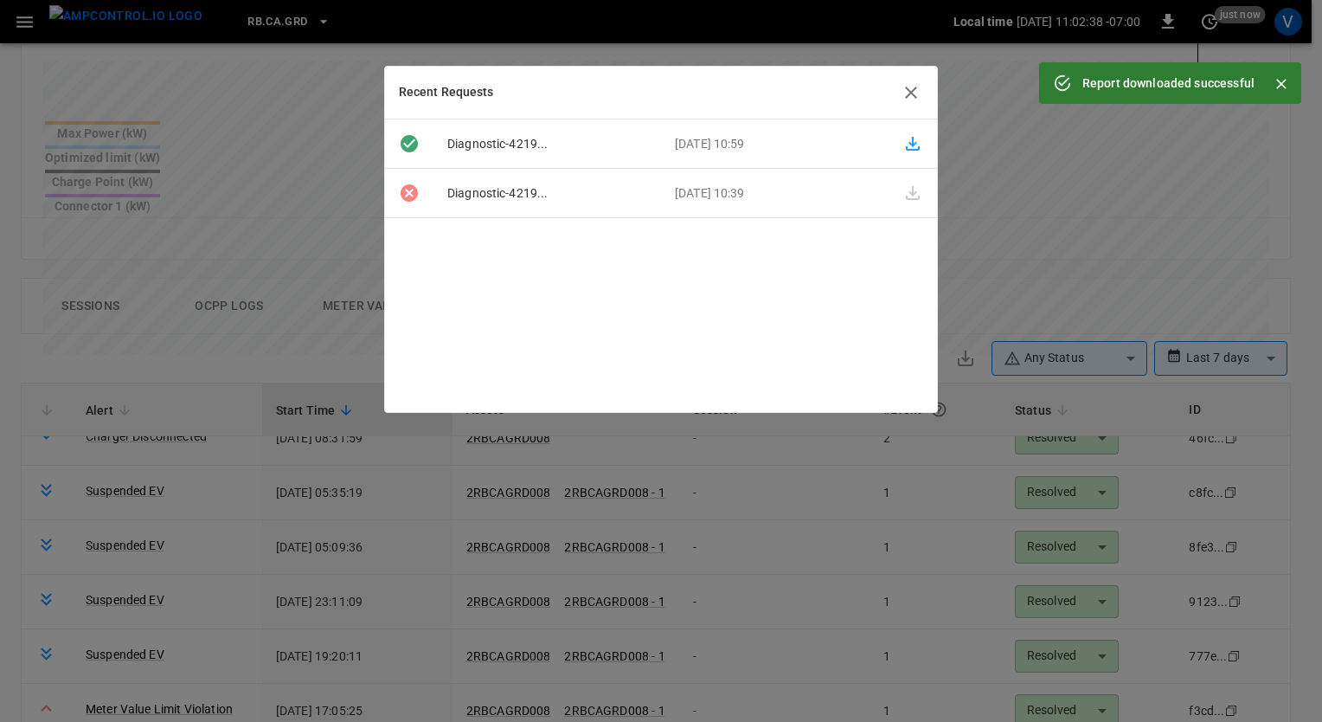
click at [906, 92] on icon "button" at bounding box center [911, 92] width 21 height 21
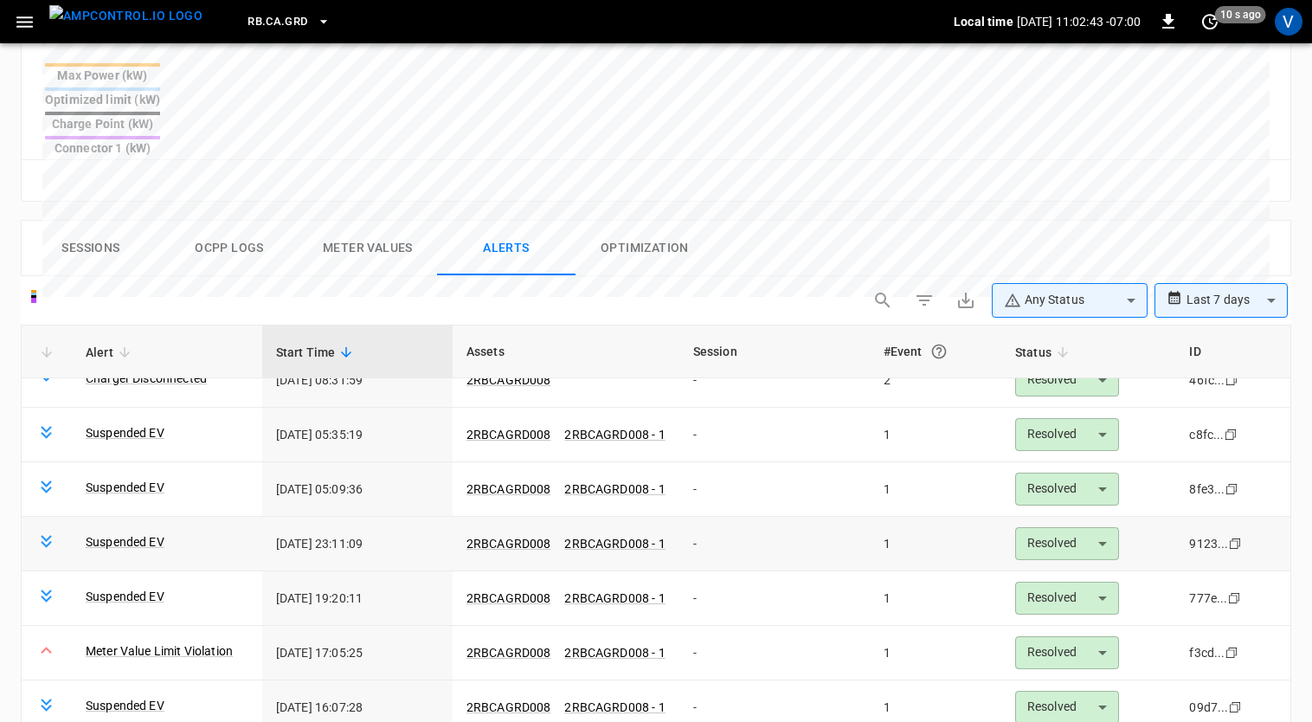
scroll to position [791, 0]
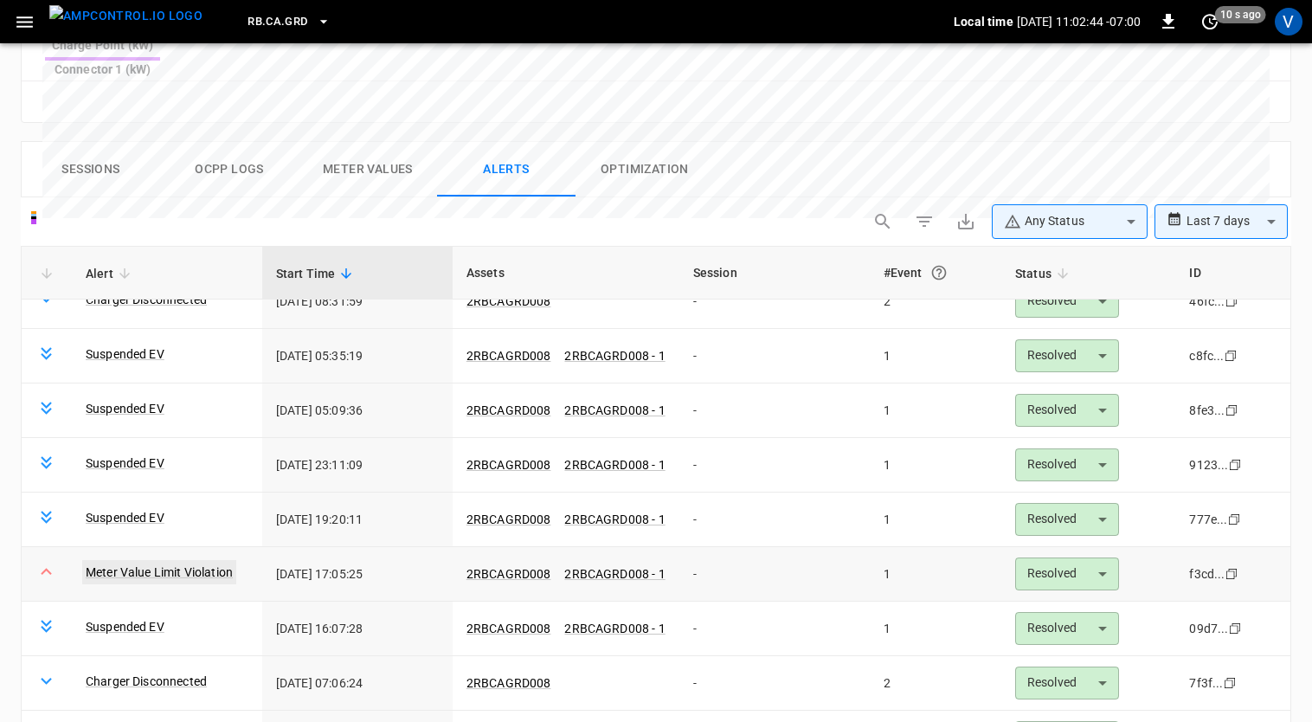
click at [211, 560] on link "Meter Value Limit Violation" at bounding box center [159, 572] width 154 height 24
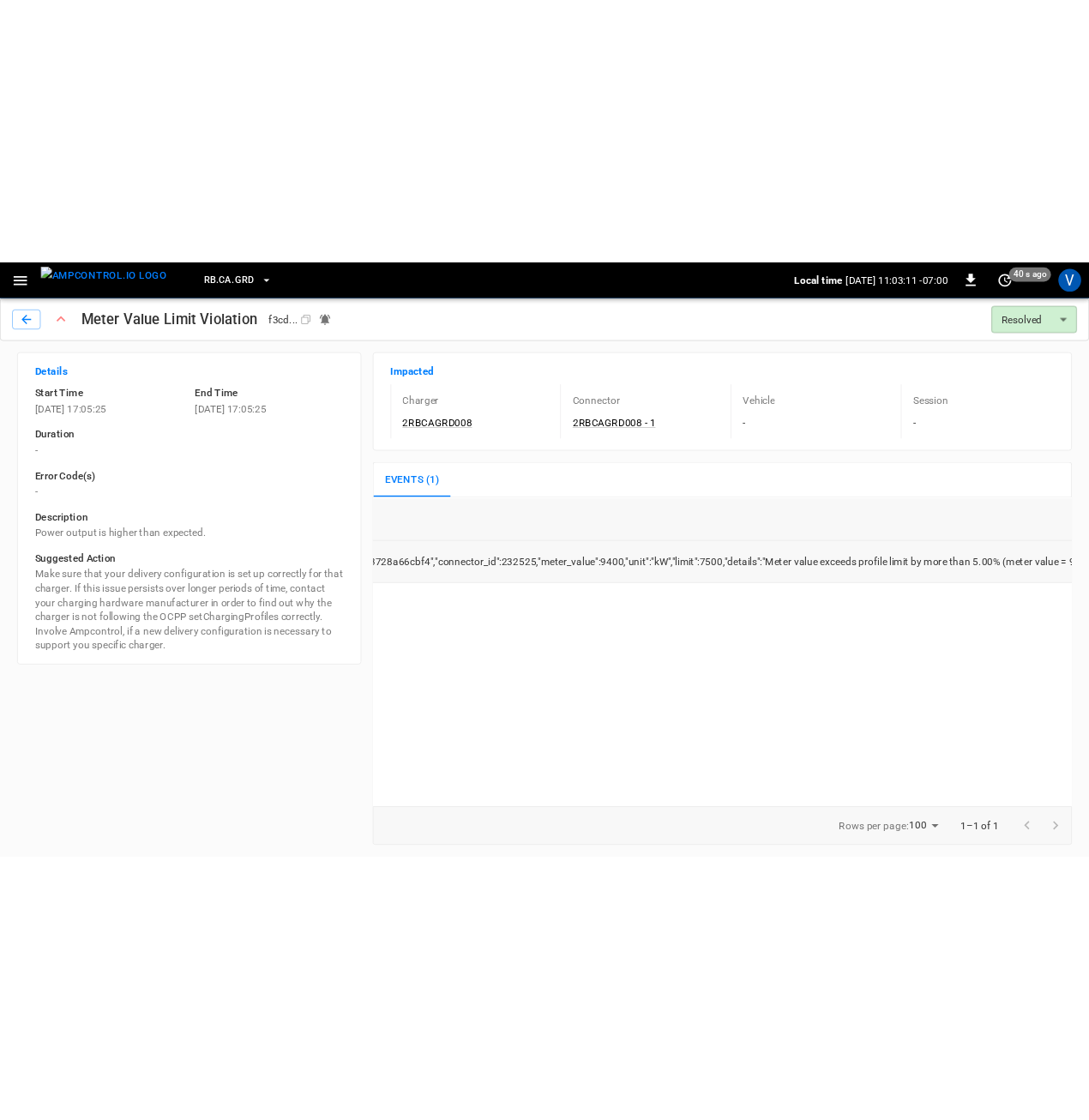
scroll to position [0, 767]
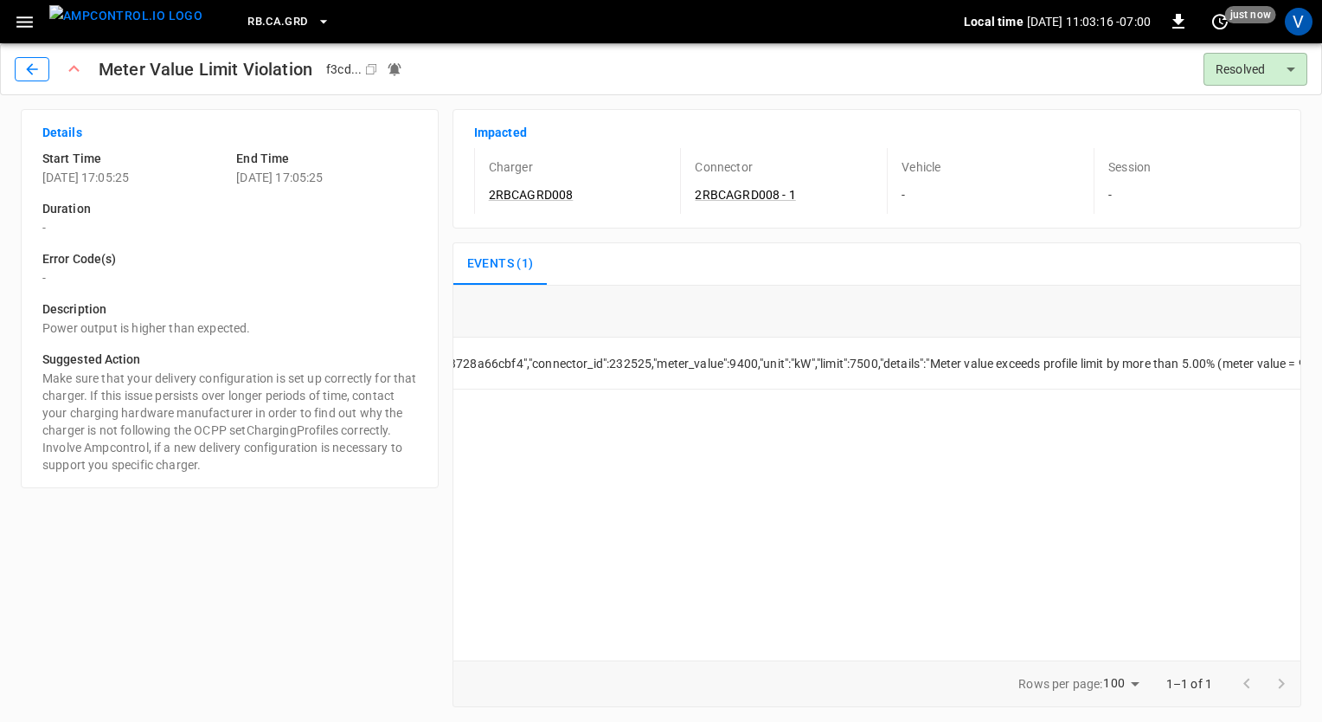
click at [24, 67] on icon "button" at bounding box center [31, 69] width 17 height 17
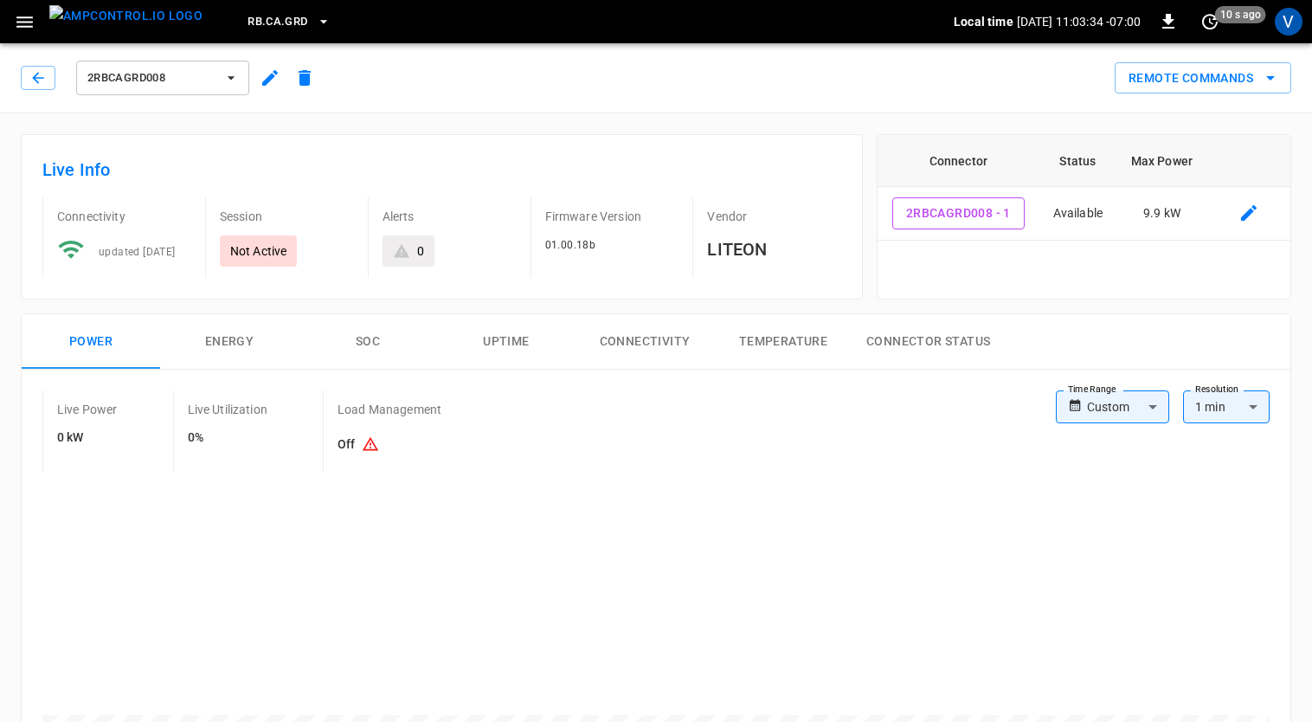
click at [775, 429] on div "Live Power 0 kW Live Utilization 0% Load Management Off" at bounding box center [548, 430] width 1013 height 81
click at [613, 453] on div "Live Power 0 kW Live Utilization 0% Load Management Off" at bounding box center [548, 430] width 1013 height 81
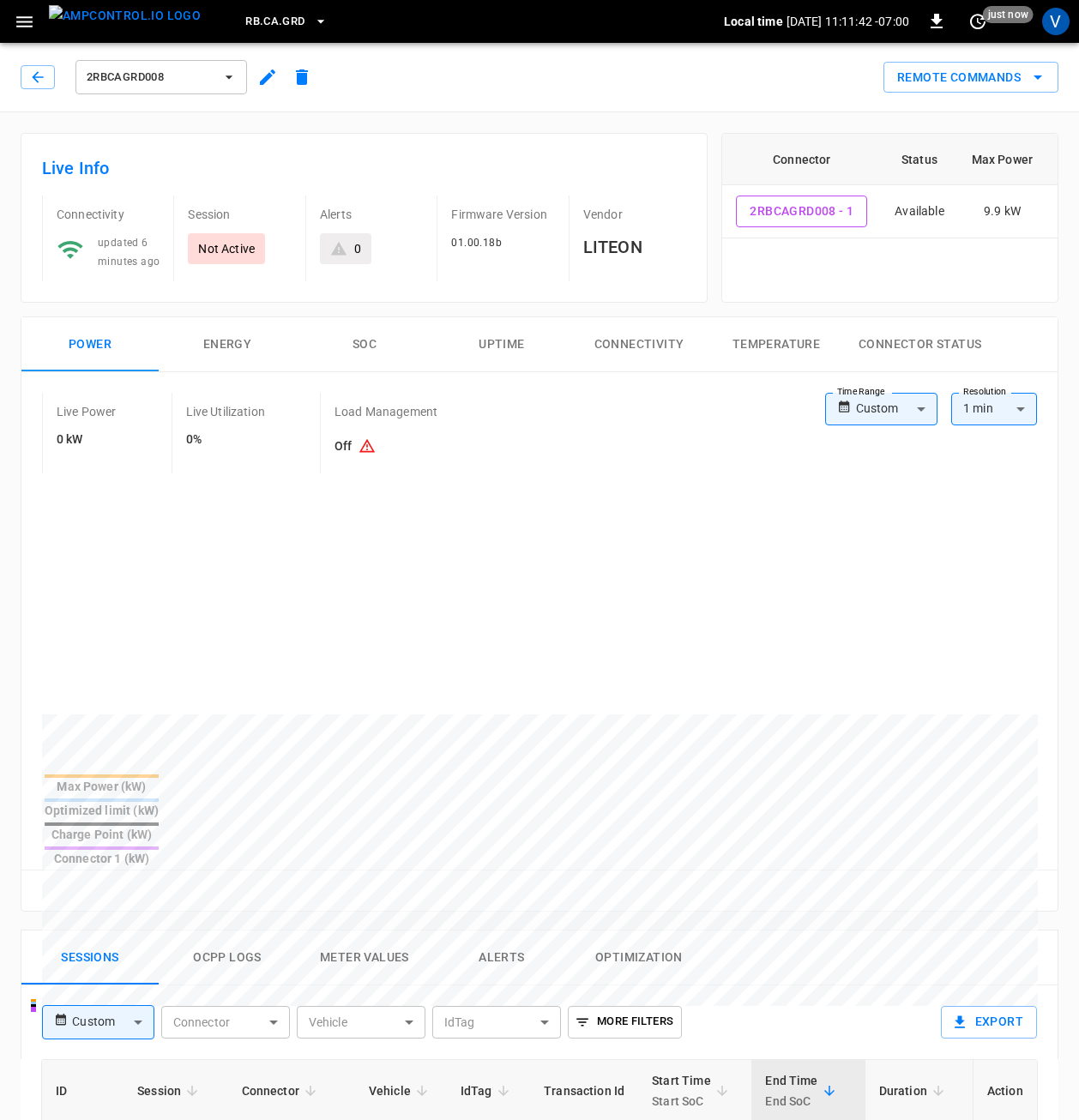
click at [33, 11] on icon "button" at bounding box center [25, 22] width 22 height 22
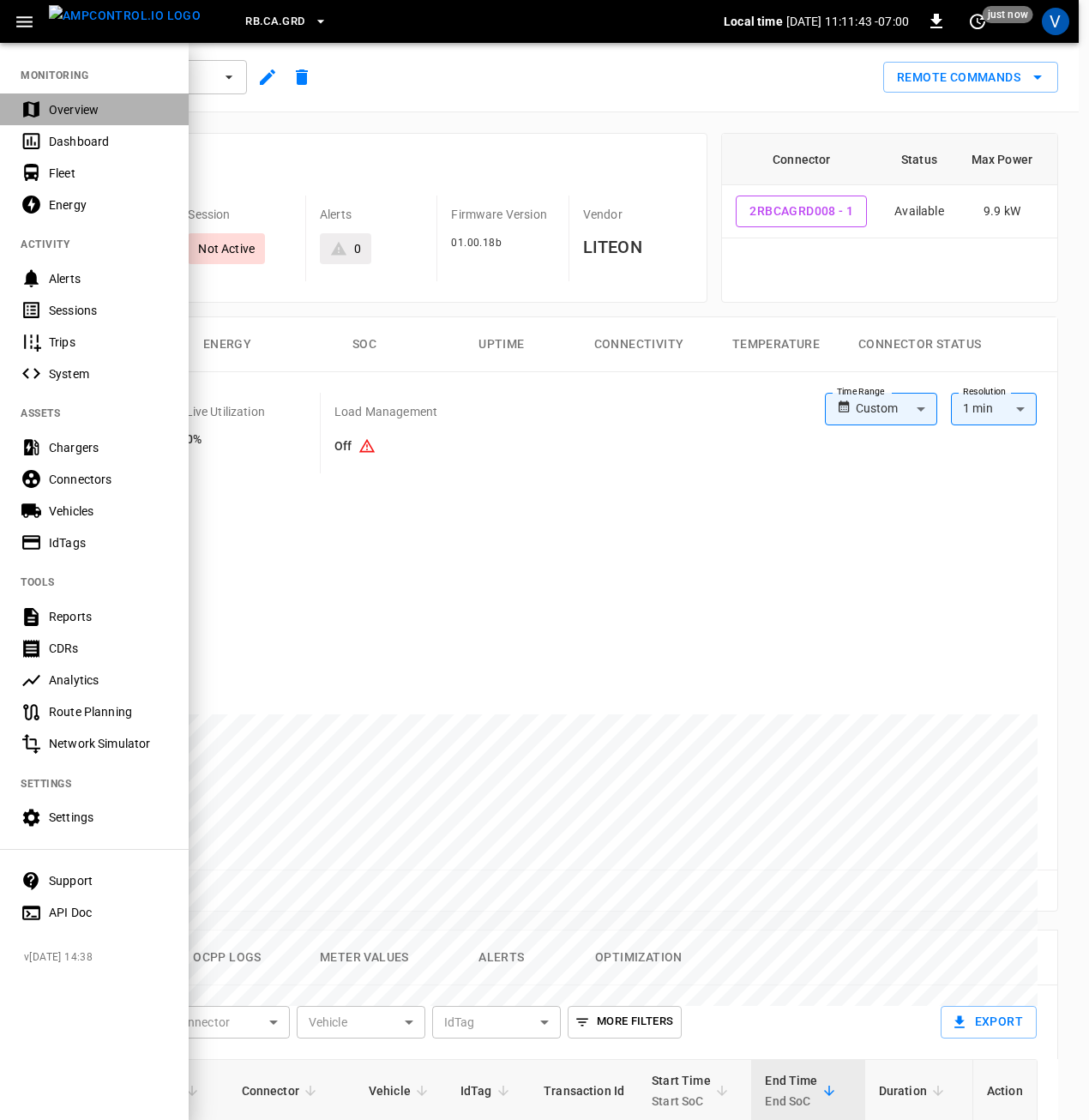
click at [83, 111] on div "Overview" at bounding box center [108, 109] width 119 height 17
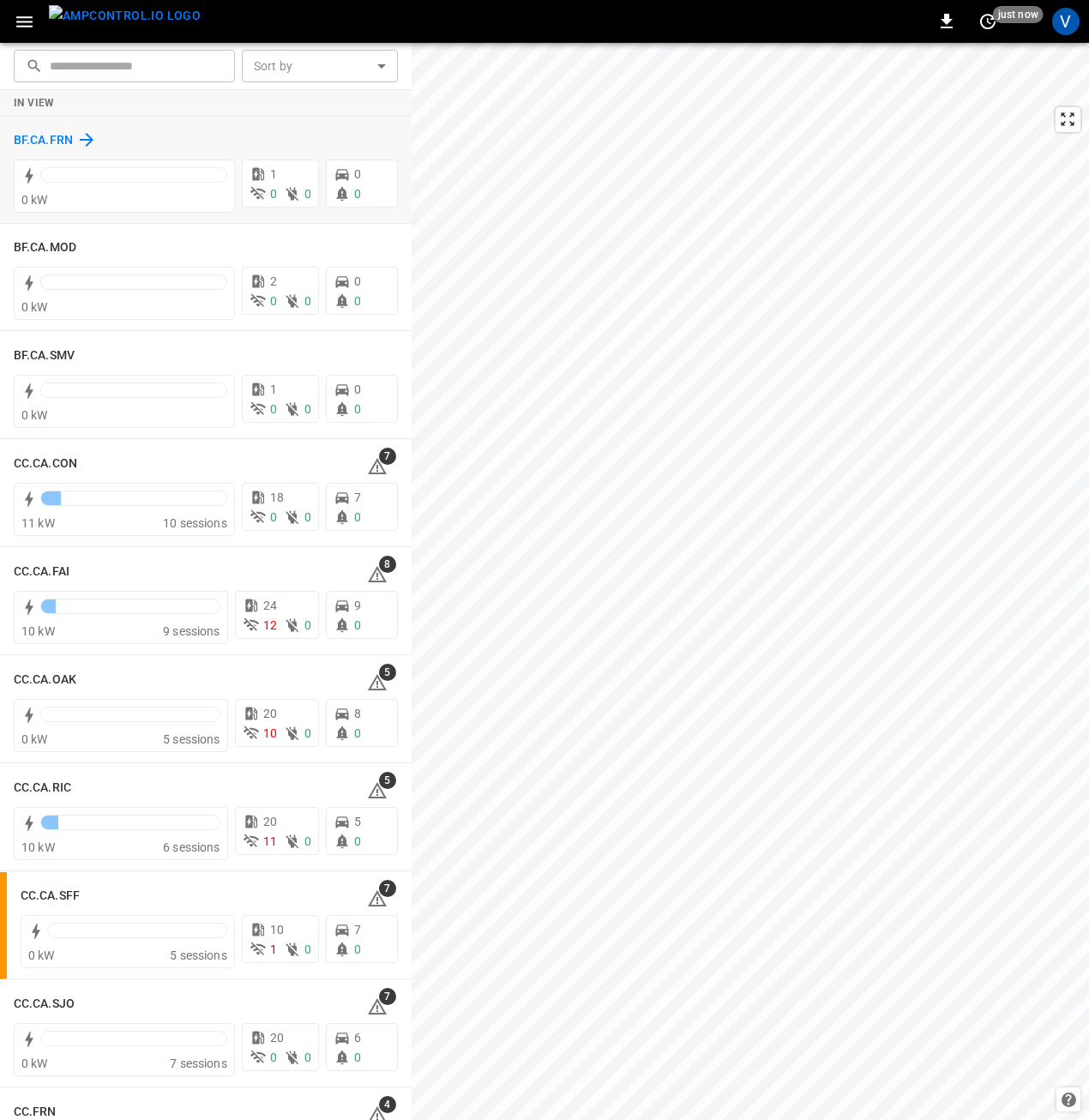
click at [62, 138] on h6 "BF.CA.FRN" at bounding box center [44, 140] width 59 height 19
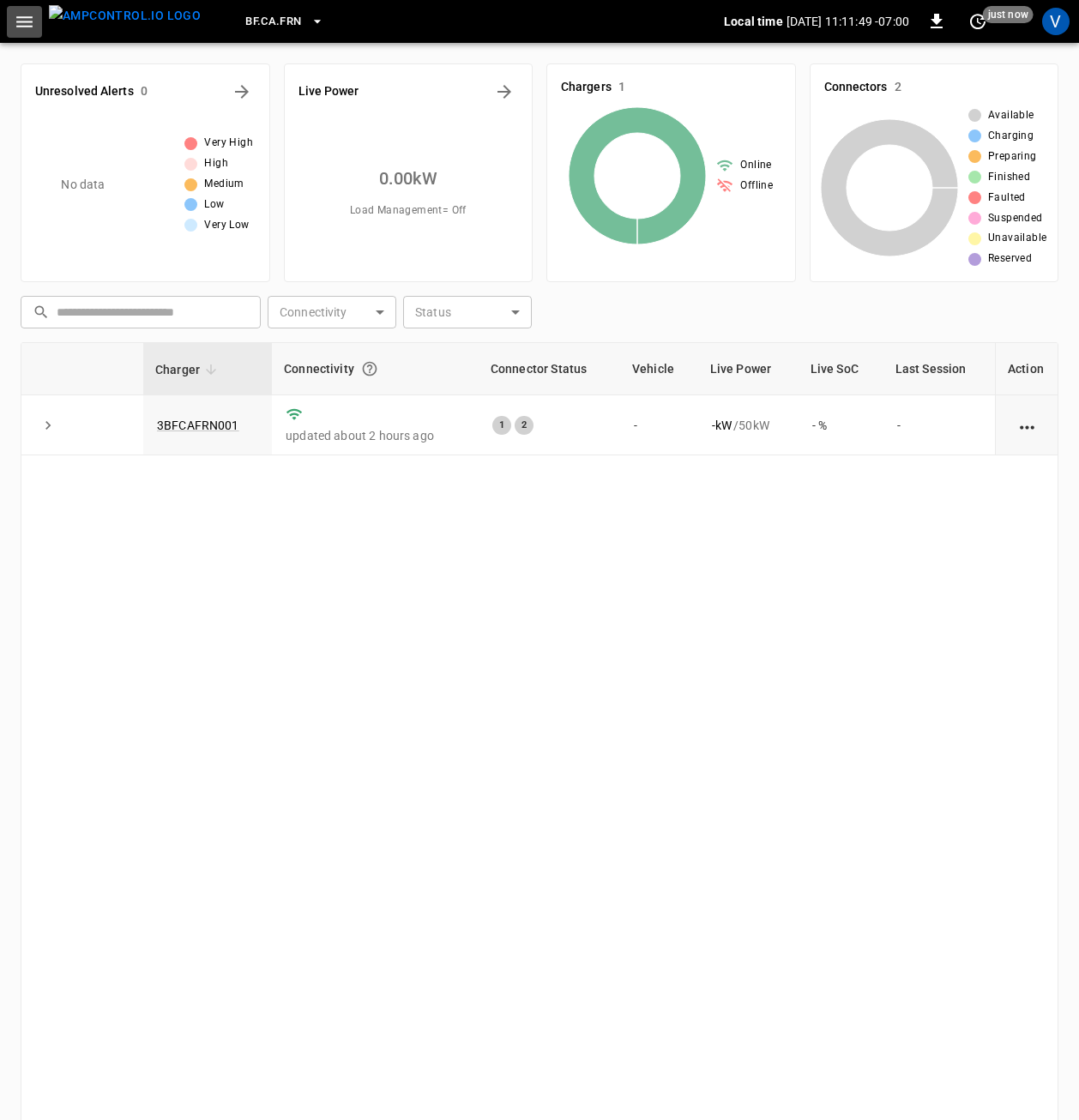
click at [18, 22] on icon "button" at bounding box center [25, 22] width 22 height 22
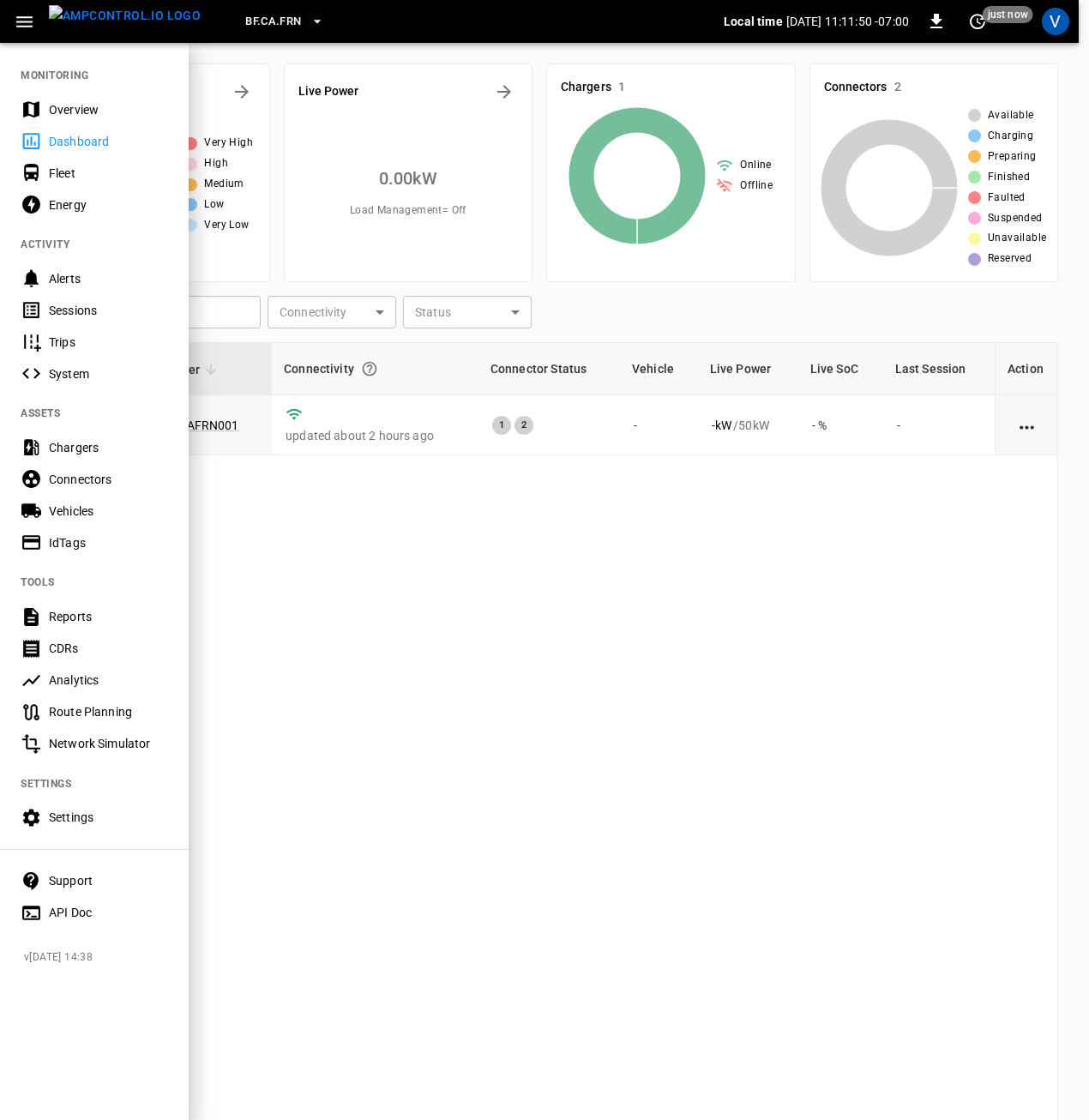
click at [91, 715] on div "Settings" at bounding box center [108, 817] width 119 height 17
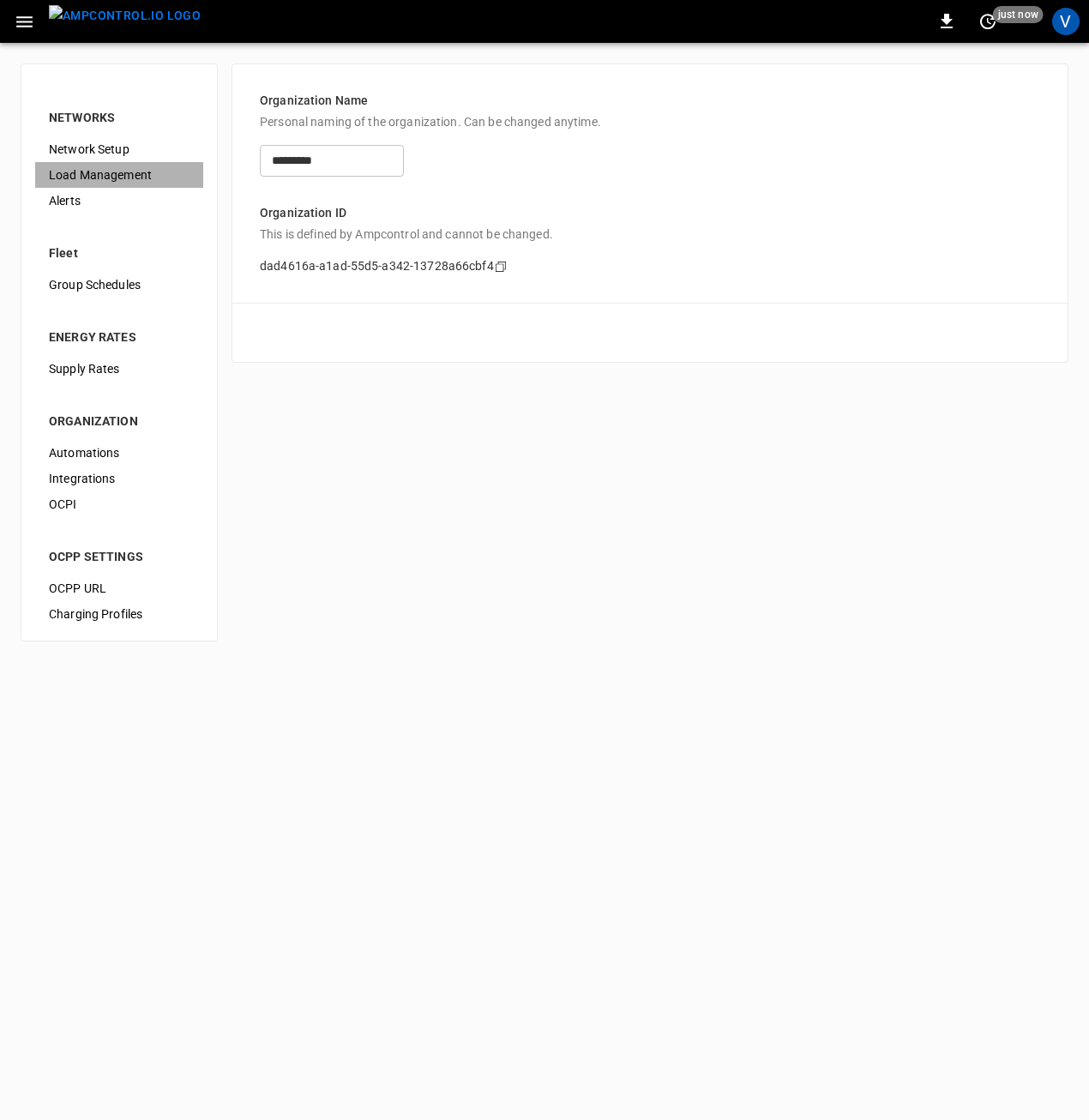
click at [113, 175] on span "Load Management" at bounding box center [119, 175] width 141 height 18
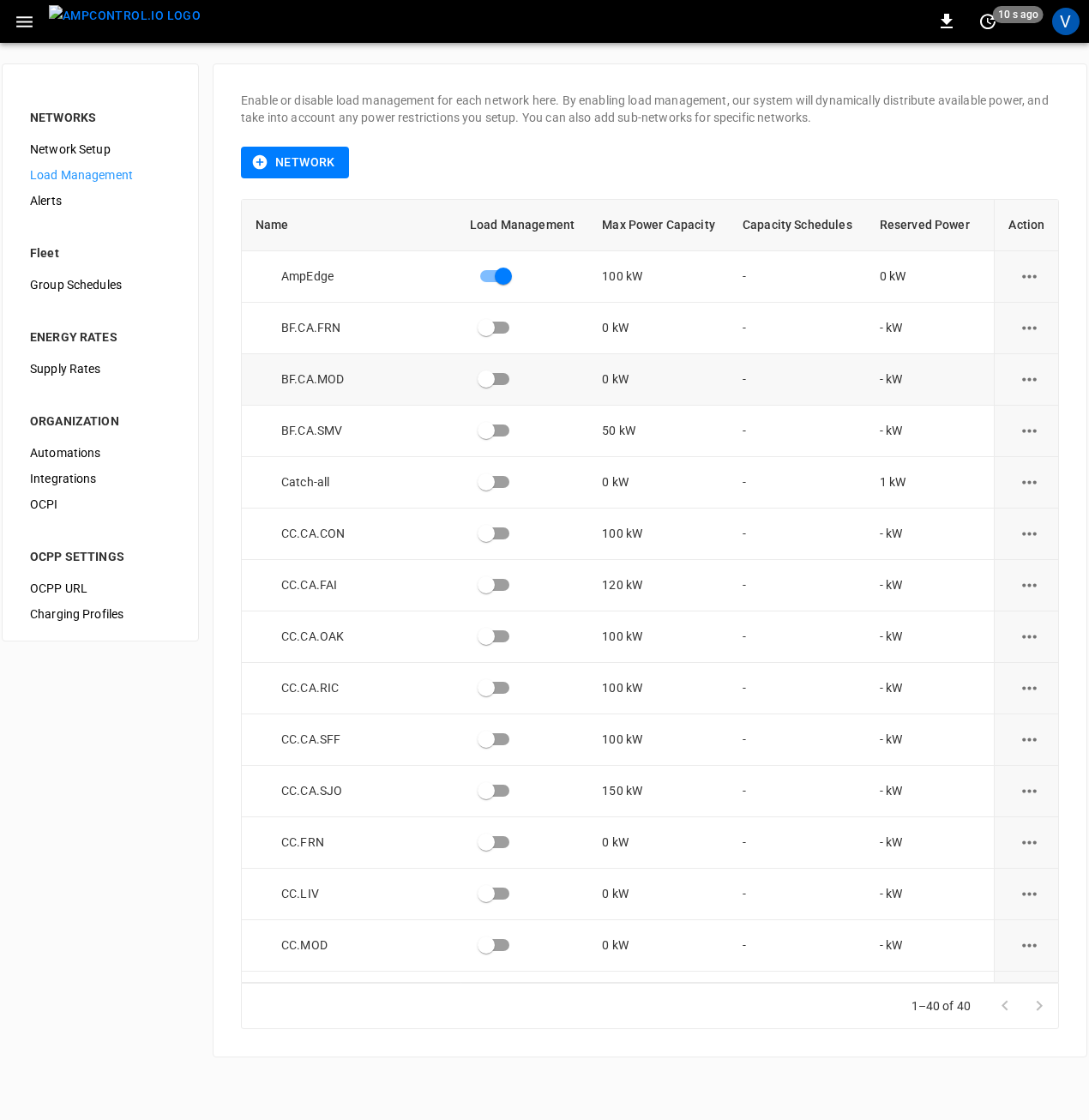
scroll to position [0, 155]
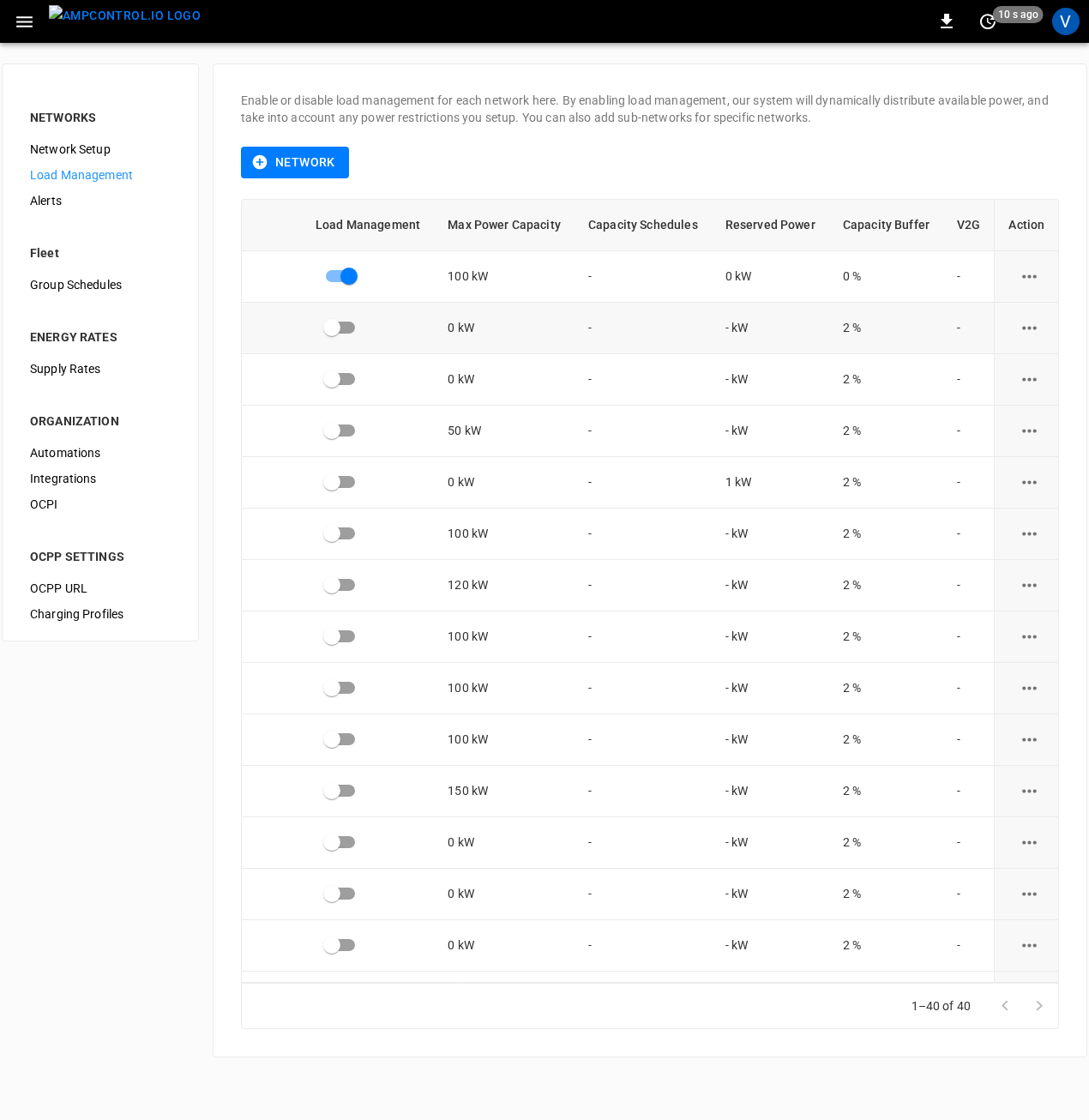
click at [1033, 321] on button "load management options" at bounding box center [1030, 328] width 42 height 42
click at [985, 362] on li "Edit" at bounding box center [1014, 369] width 122 height 29
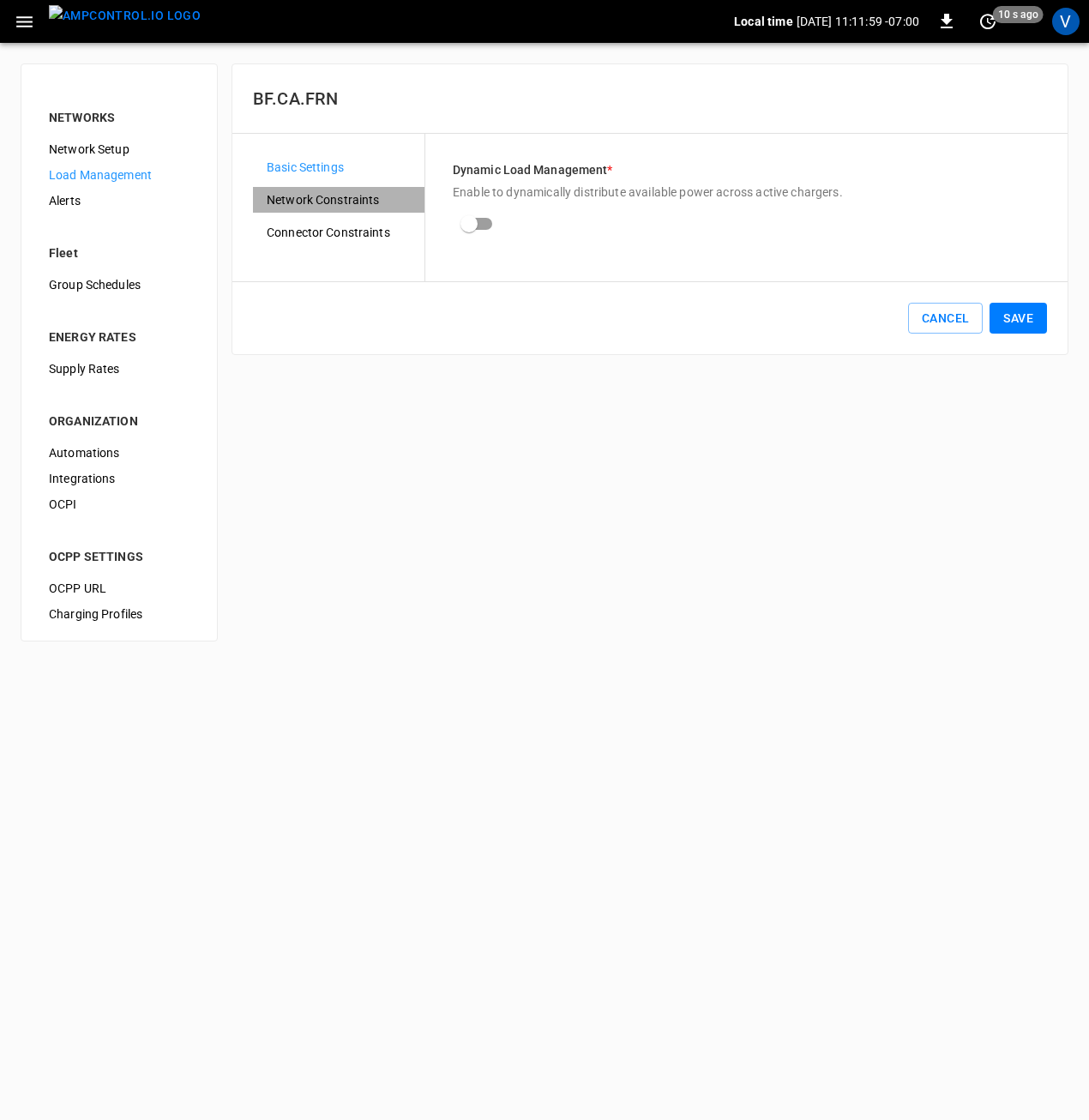
click at [287, 207] on span "Network Constraints" at bounding box center [338, 200] width 144 height 18
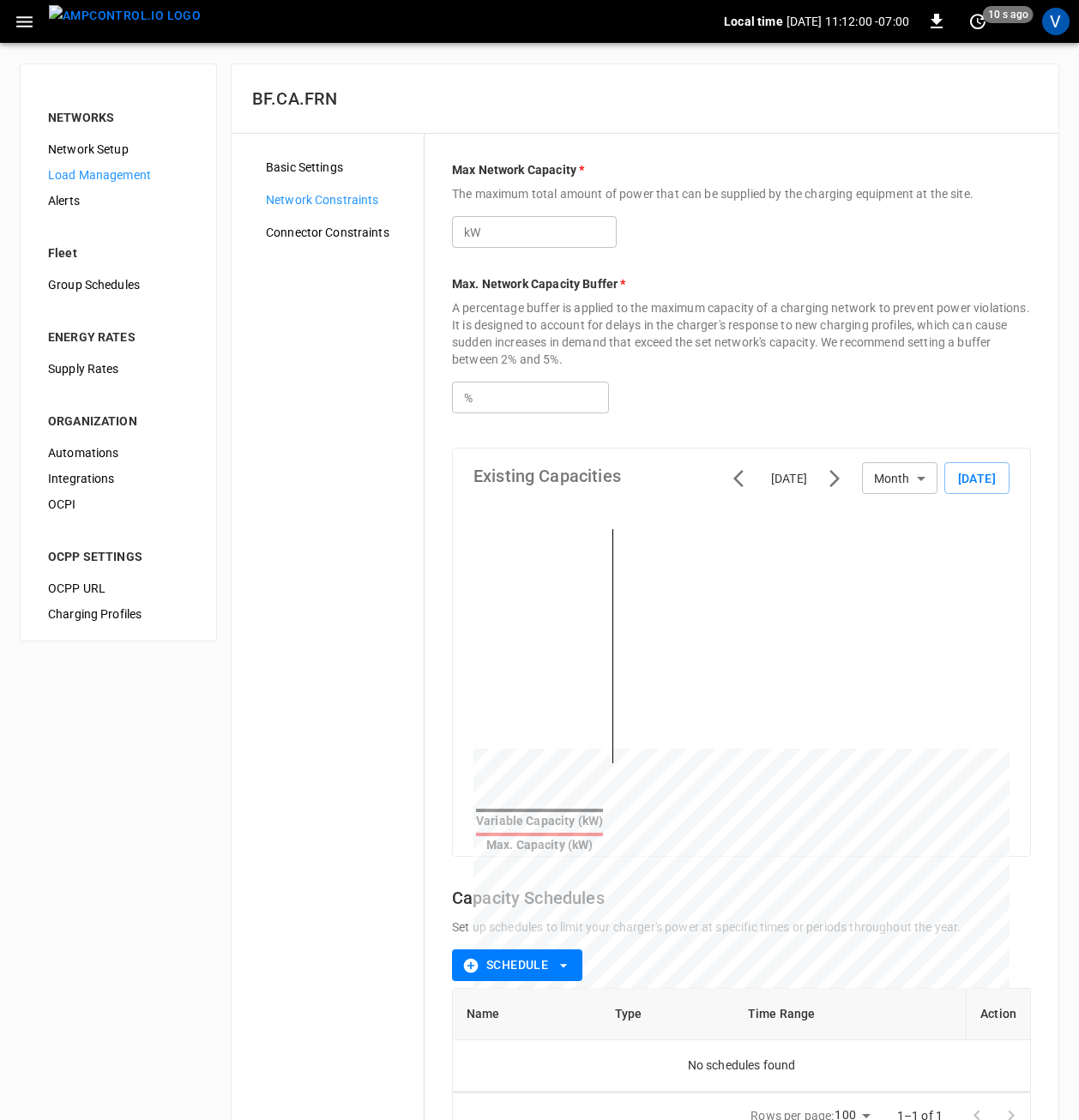
click at [289, 234] on span "Connector Constraints" at bounding box center [337, 233] width 144 height 18
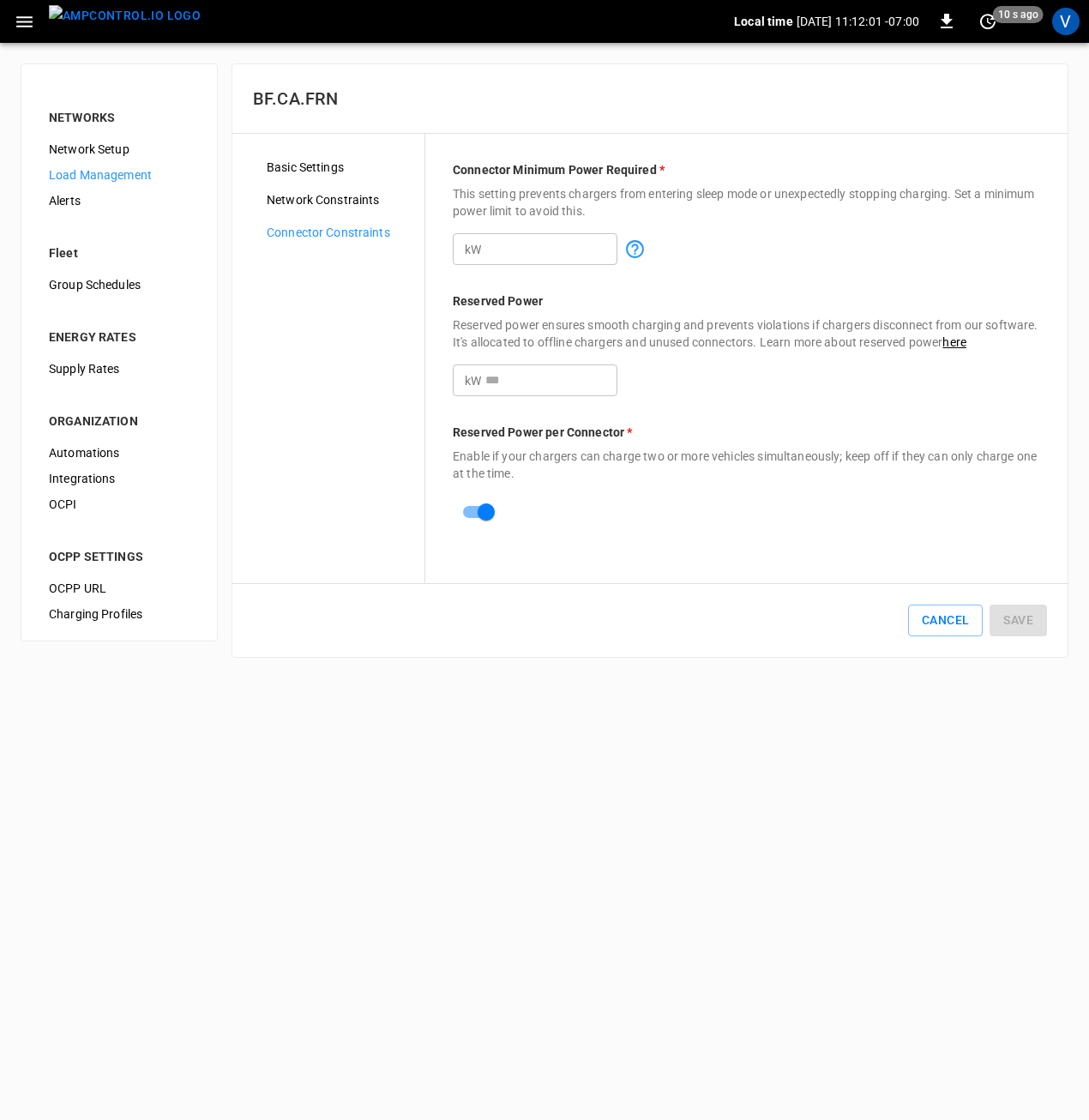
click at [308, 176] on div "Basic Settings" at bounding box center [338, 168] width 171 height 26
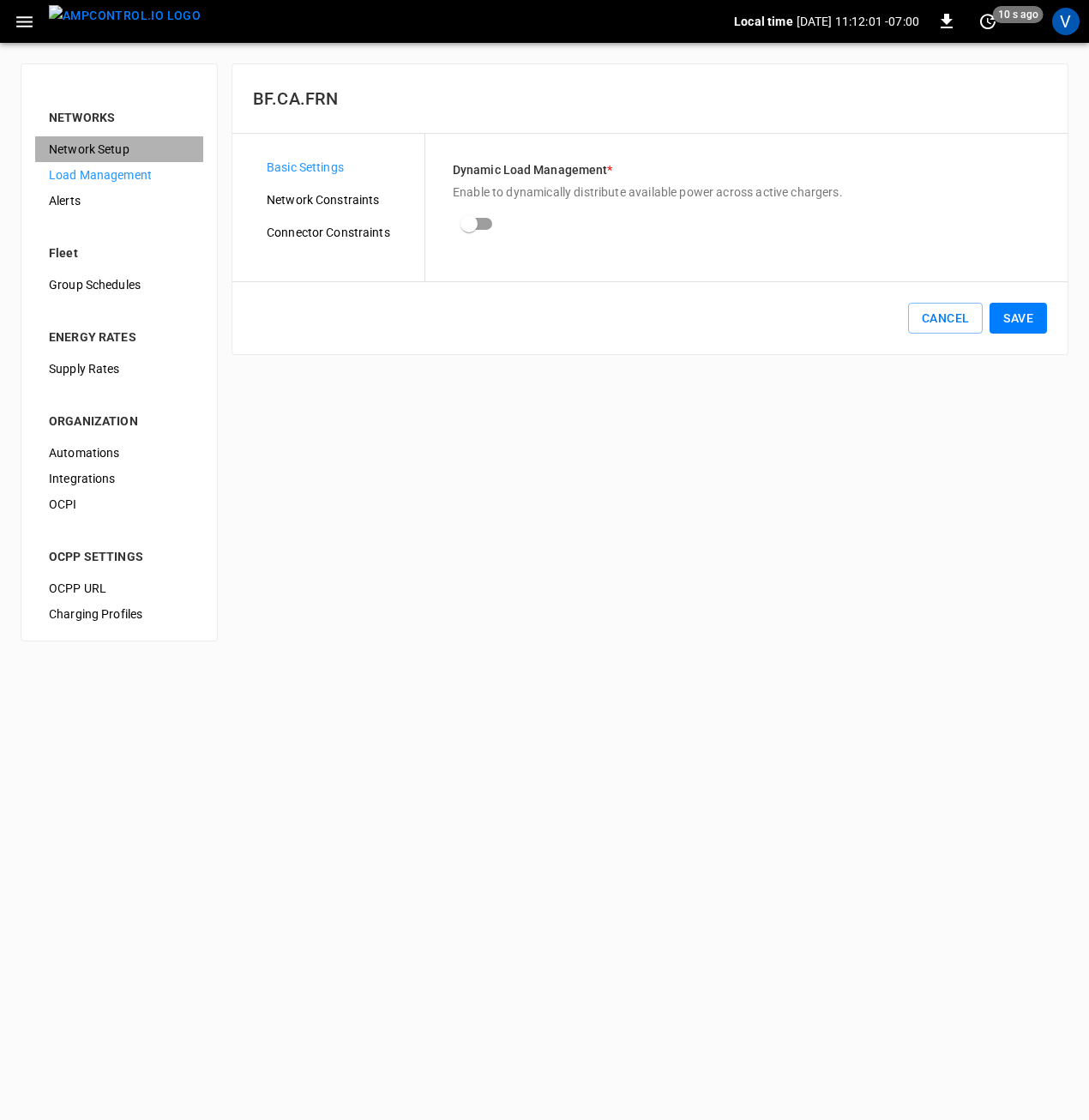
click at [113, 150] on span "Network Setup" at bounding box center [119, 150] width 141 height 18
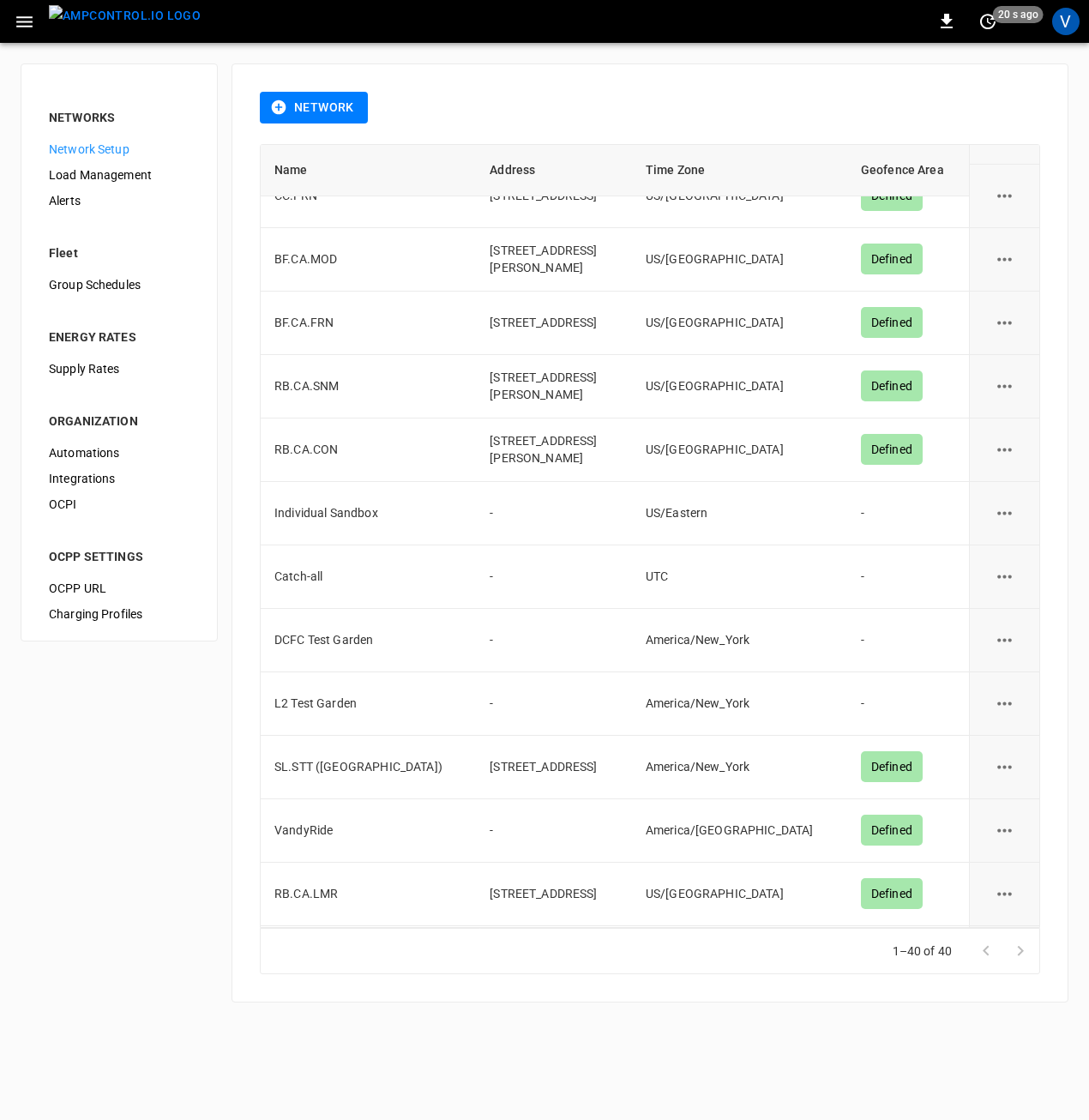
scroll to position [1801, 0]
